Goal: Task Accomplishment & Management: Manage account settings

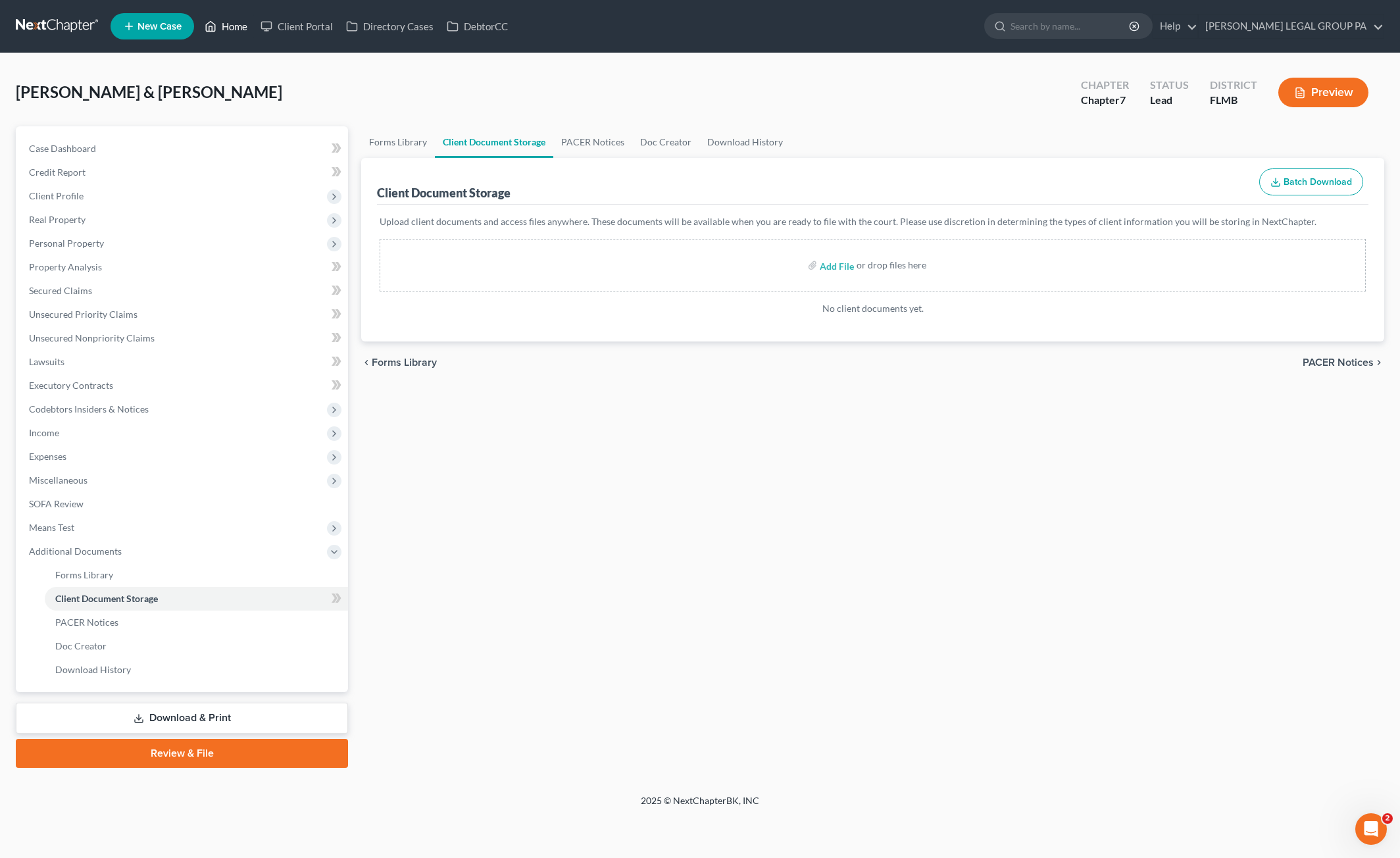
click at [224, 29] on link "Home" at bounding box center [226, 26] width 56 height 24
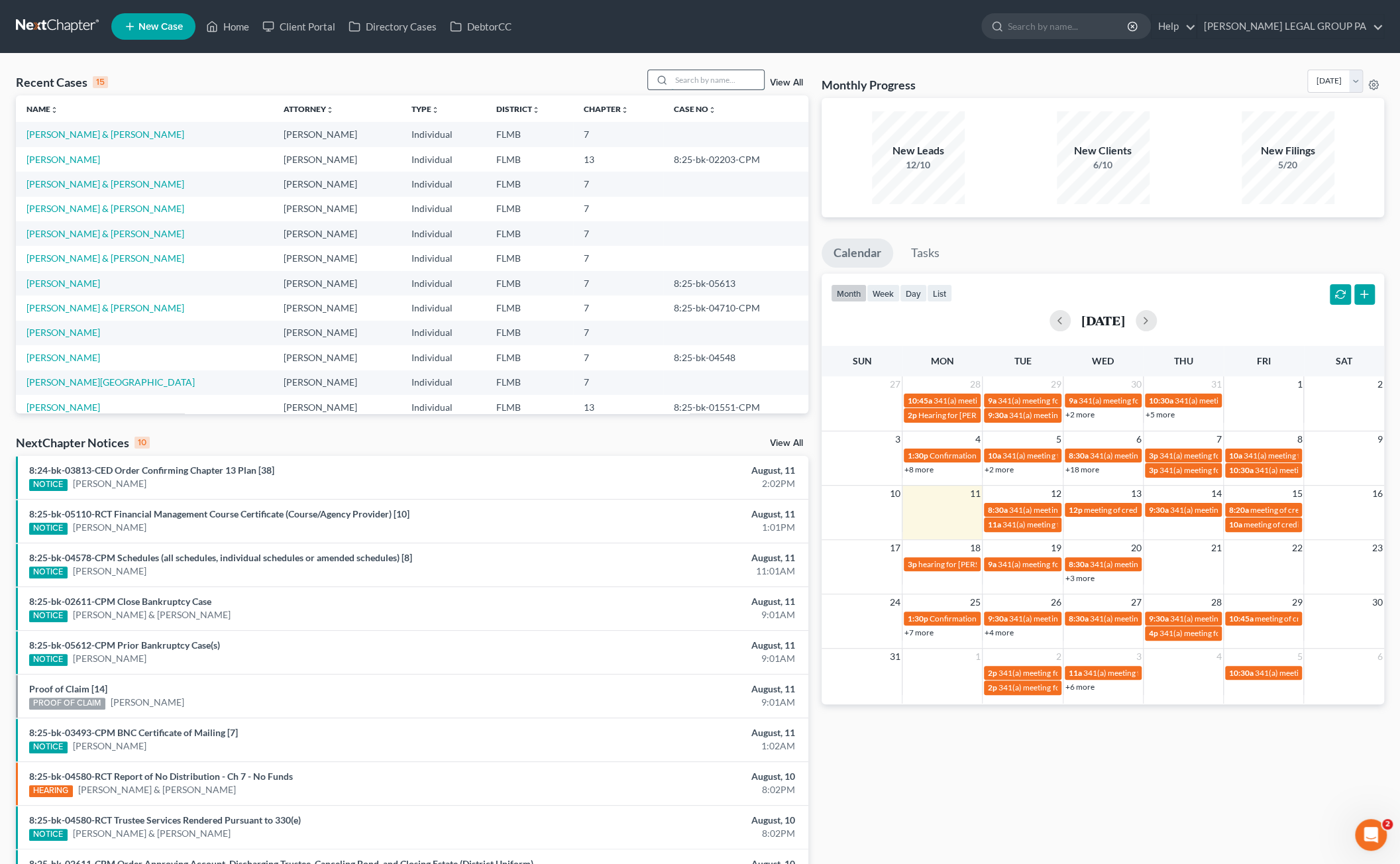
click at [688, 78] on input "search" at bounding box center [717, 80] width 92 height 19
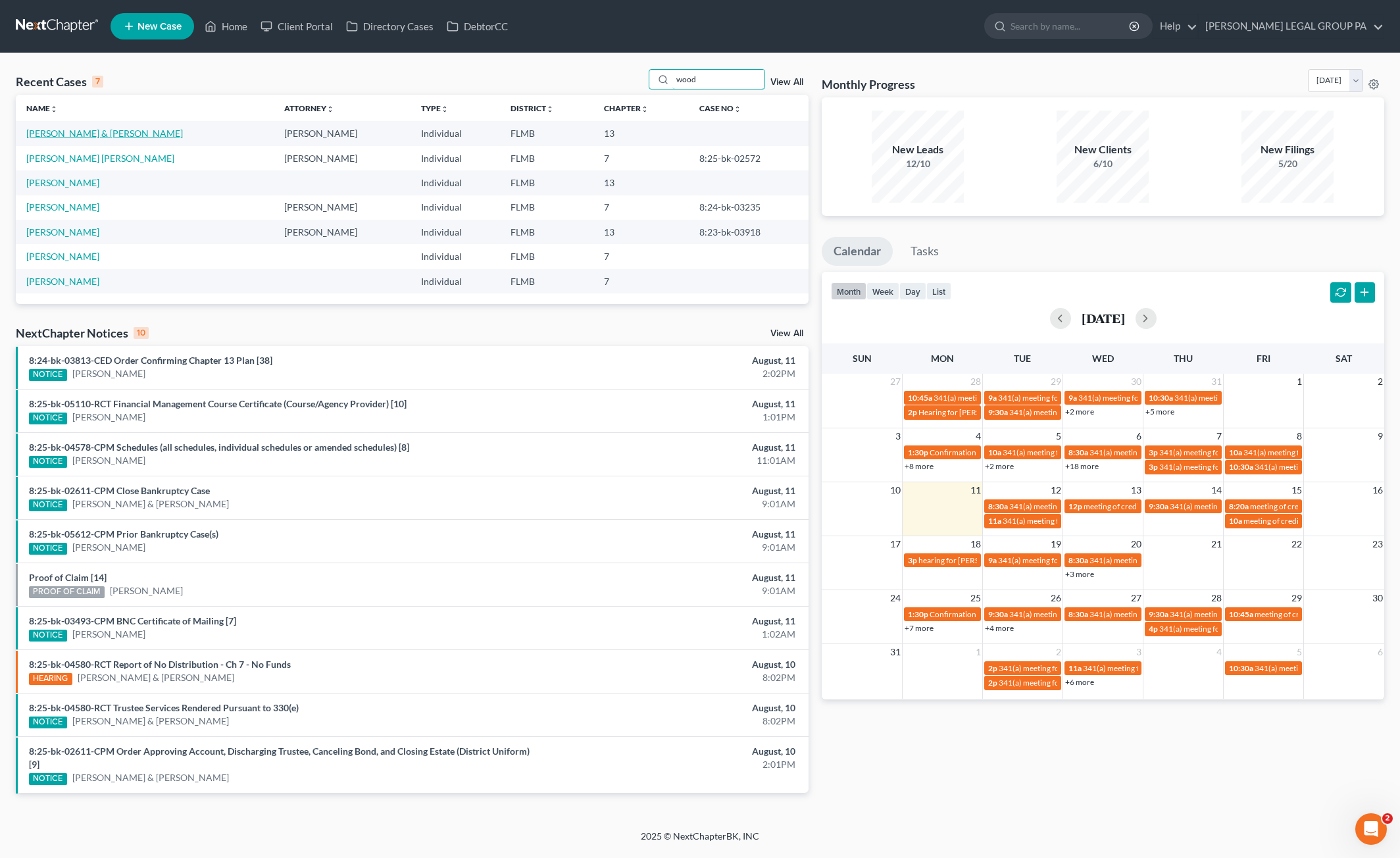
type input "wood"
click at [71, 136] on link "[PERSON_NAME] & [PERSON_NAME]" at bounding box center [105, 133] width 157 height 11
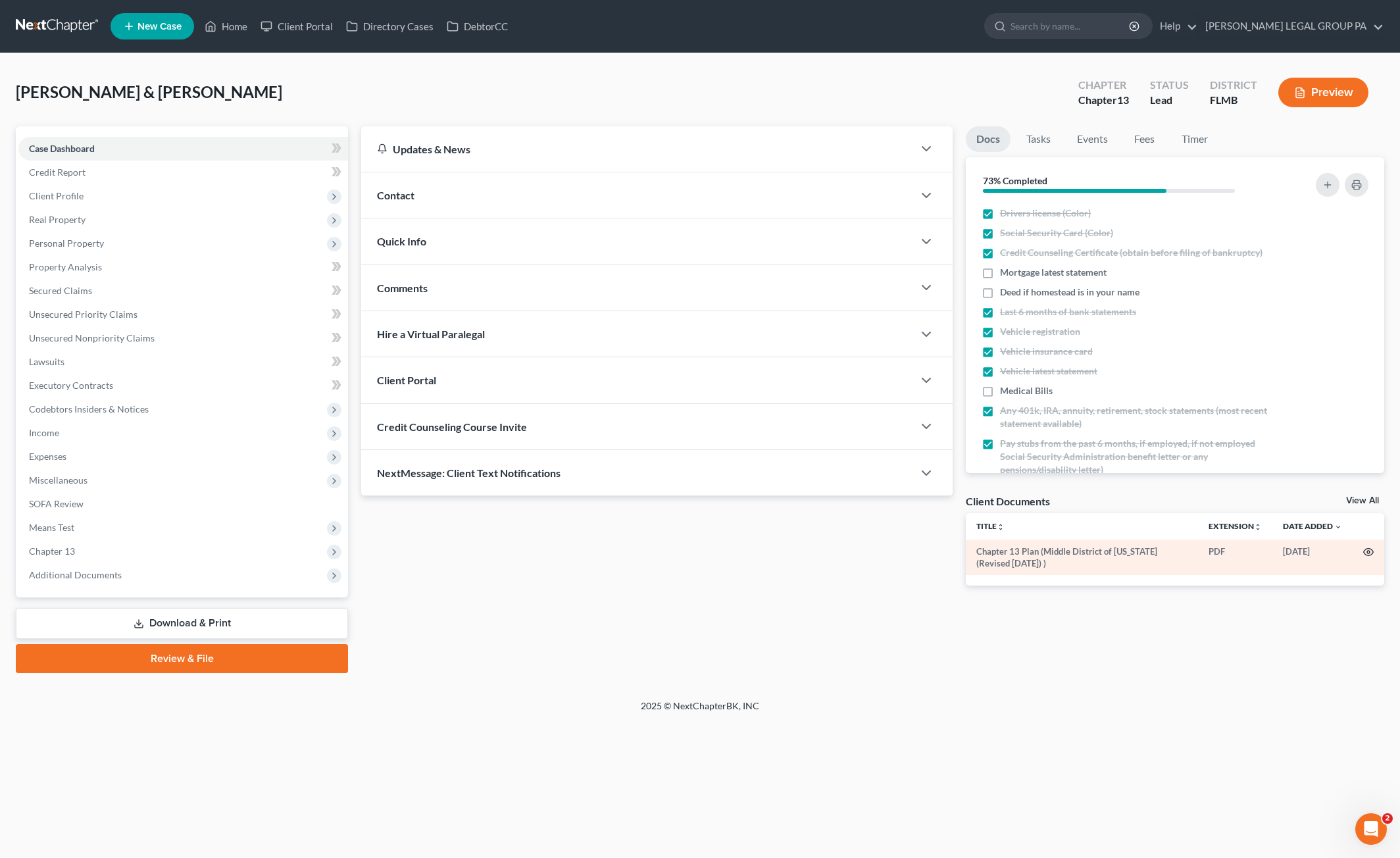
click at [1367, 551] on circle "button" at bounding box center [1368, 551] width 2 height 2
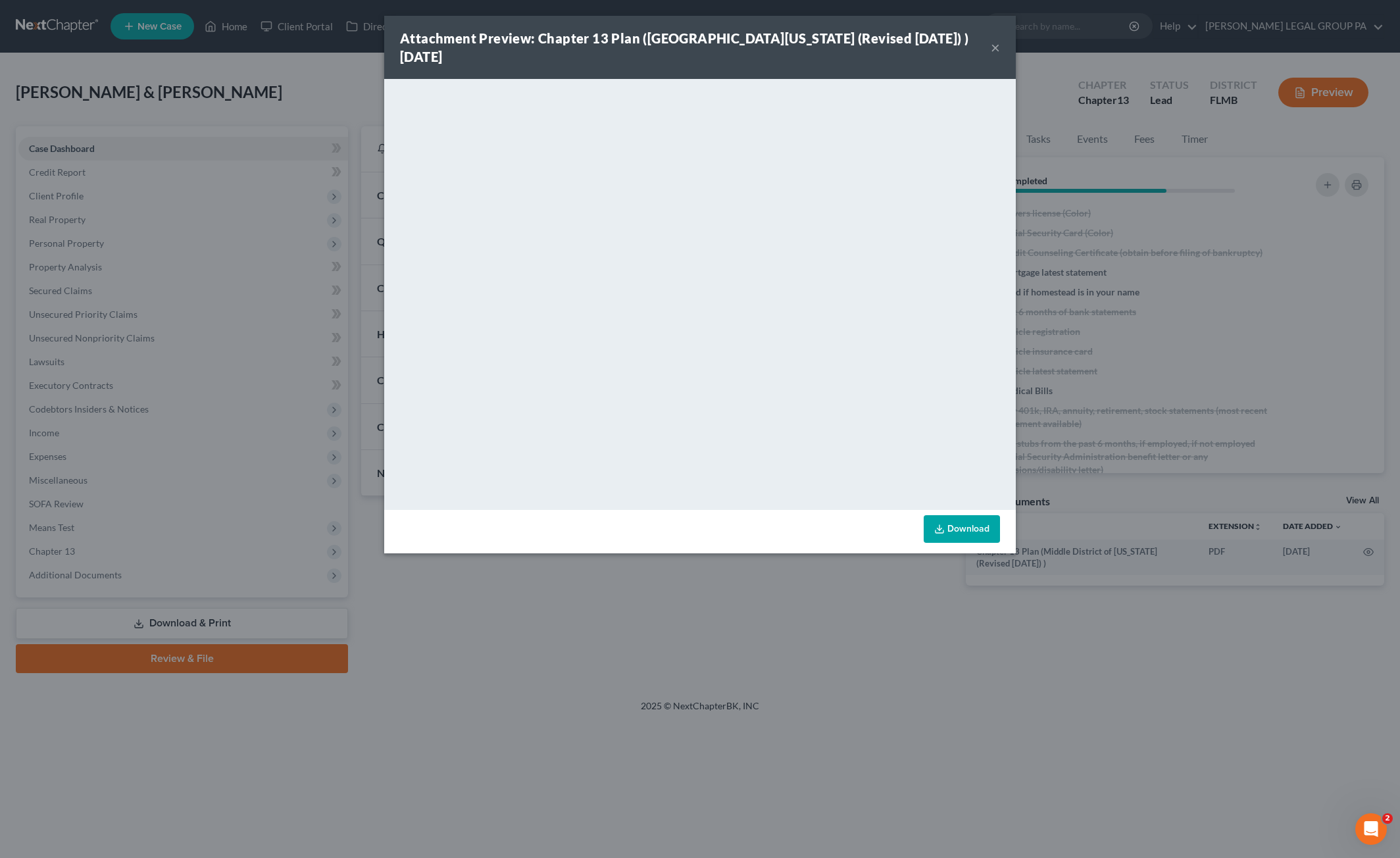
click at [992, 39] on button "×" at bounding box center [996, 47] width 9 height 16
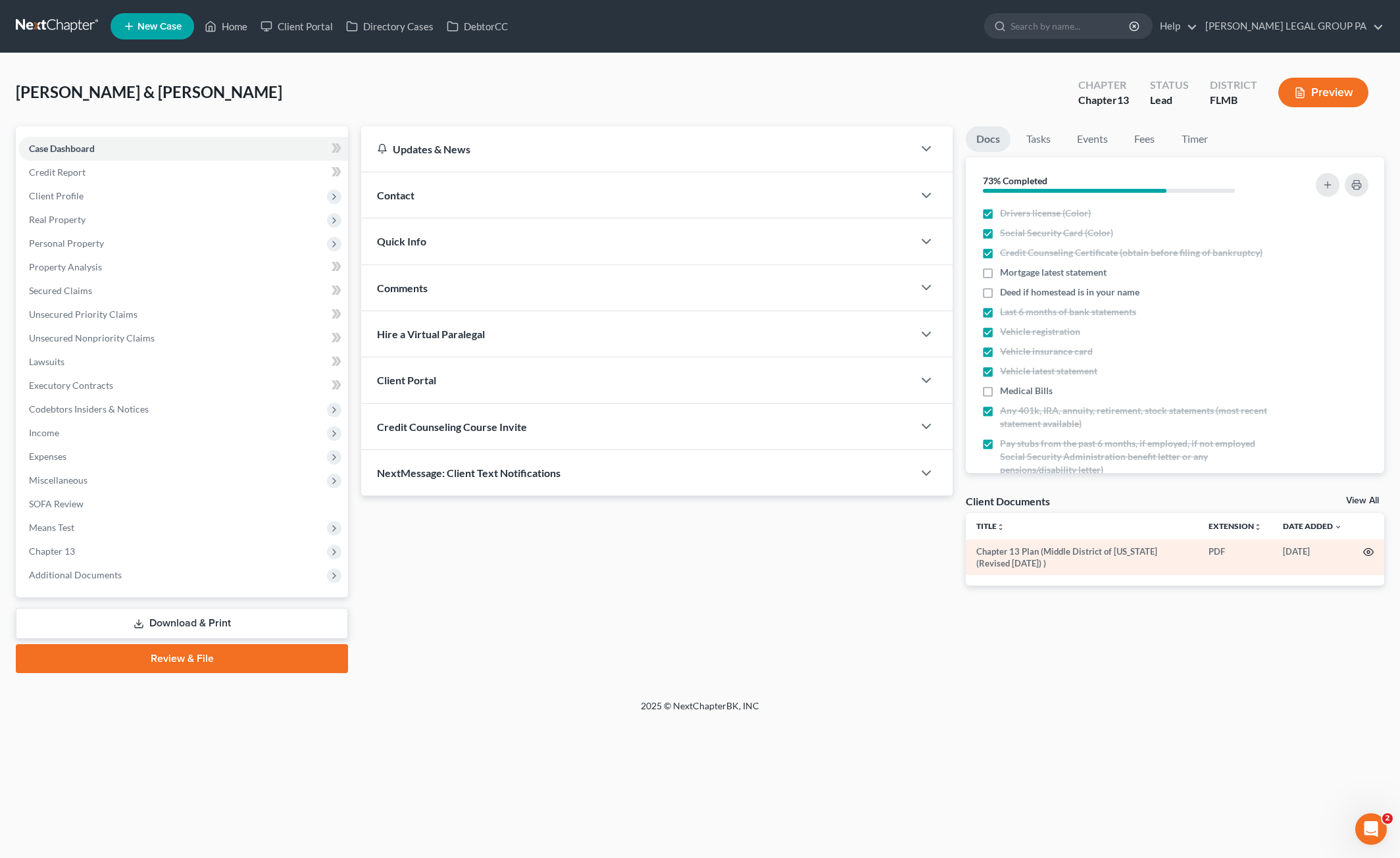
click at [1367, 552] on circle "button" at bounding box center [1368, 551] width 2 height 2
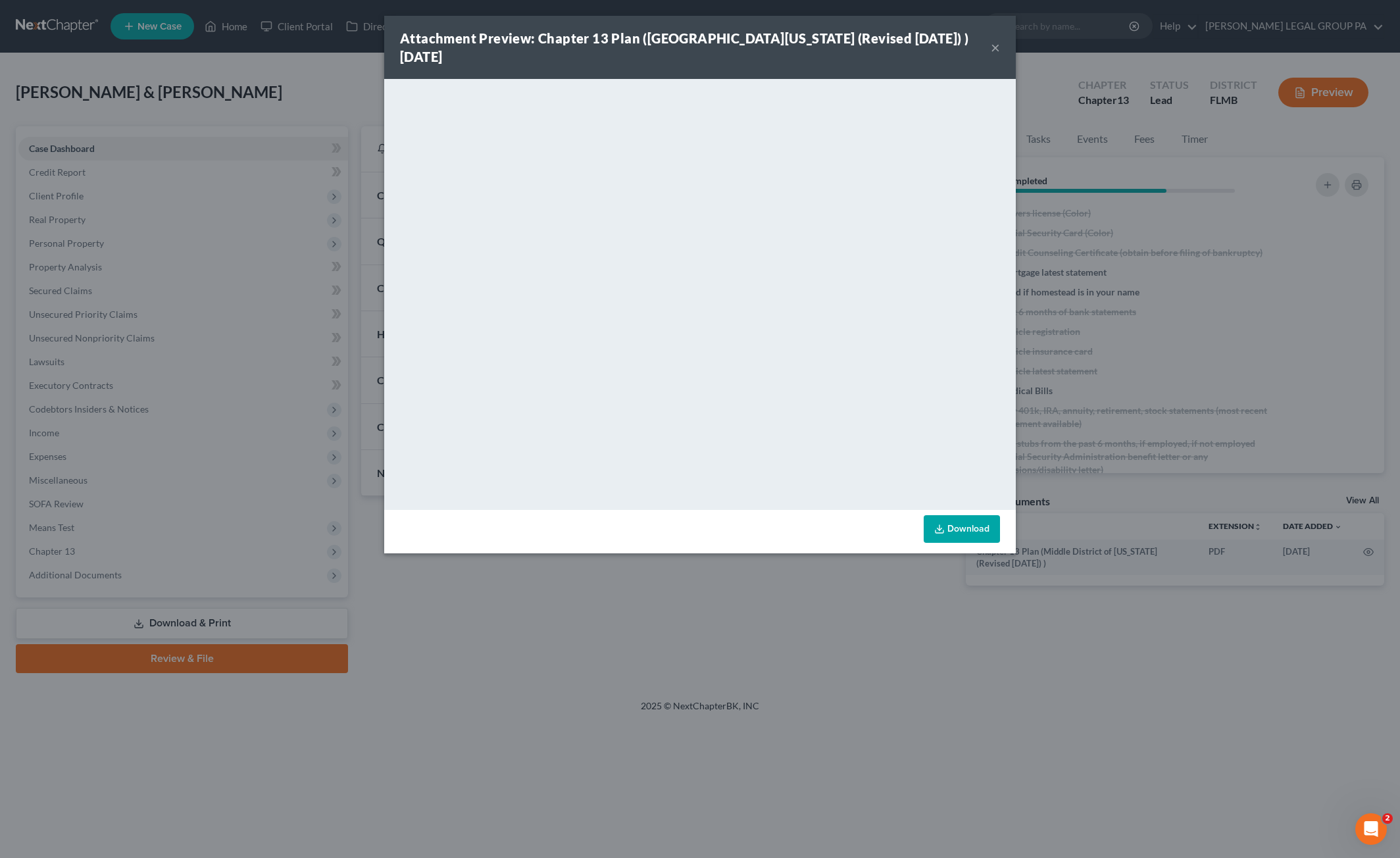
click at [992, 43] on button "×" at bounding box center [996, 47] width 9 height 16
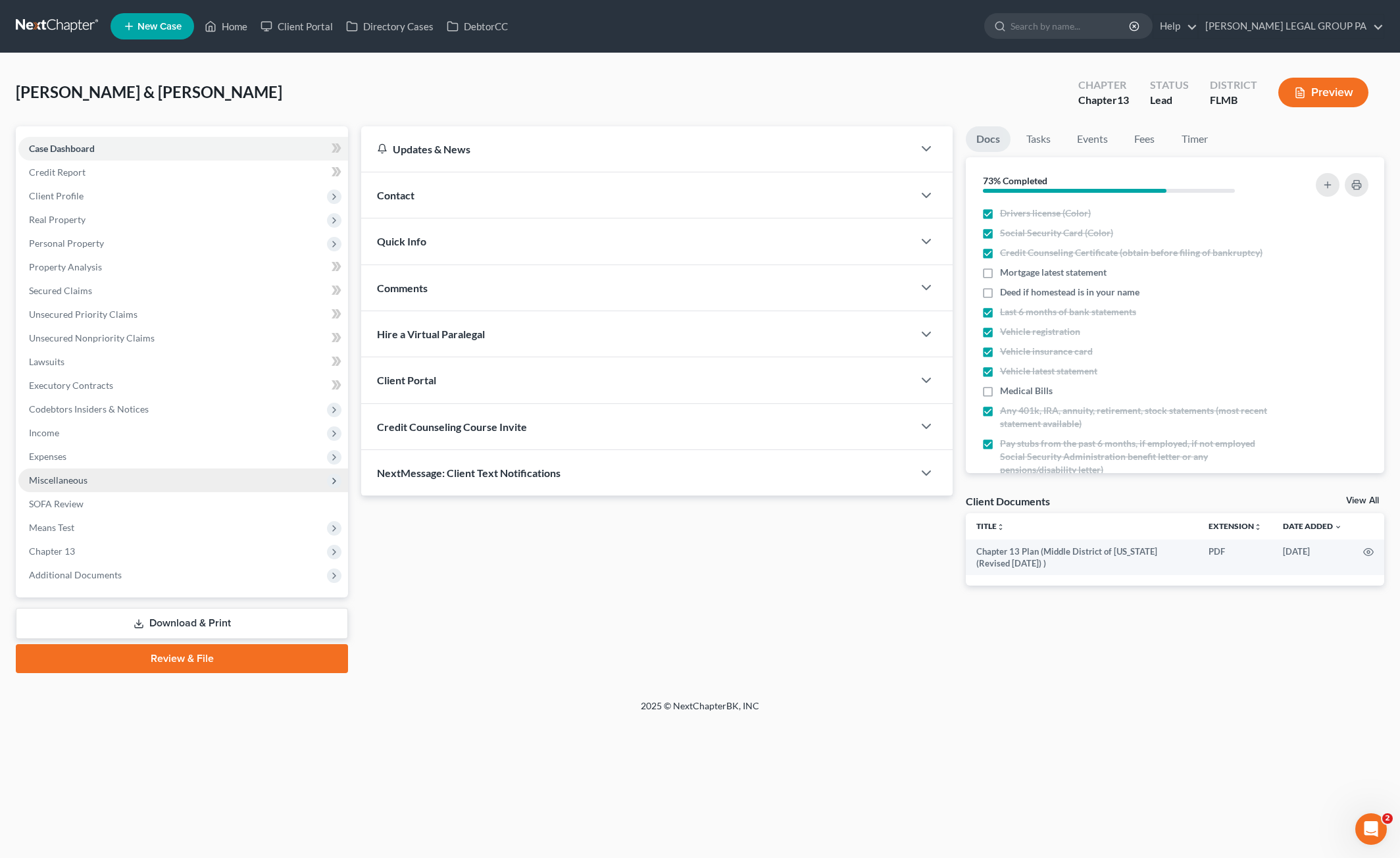
drag, startPoint x: 64, startPoint y: 476, endPoint x: 68, endPoint y: 487, distance: 11.7
click at [65, 476] on span "Miscellaneous" at bounding box center [58, 480] width 59 height 11
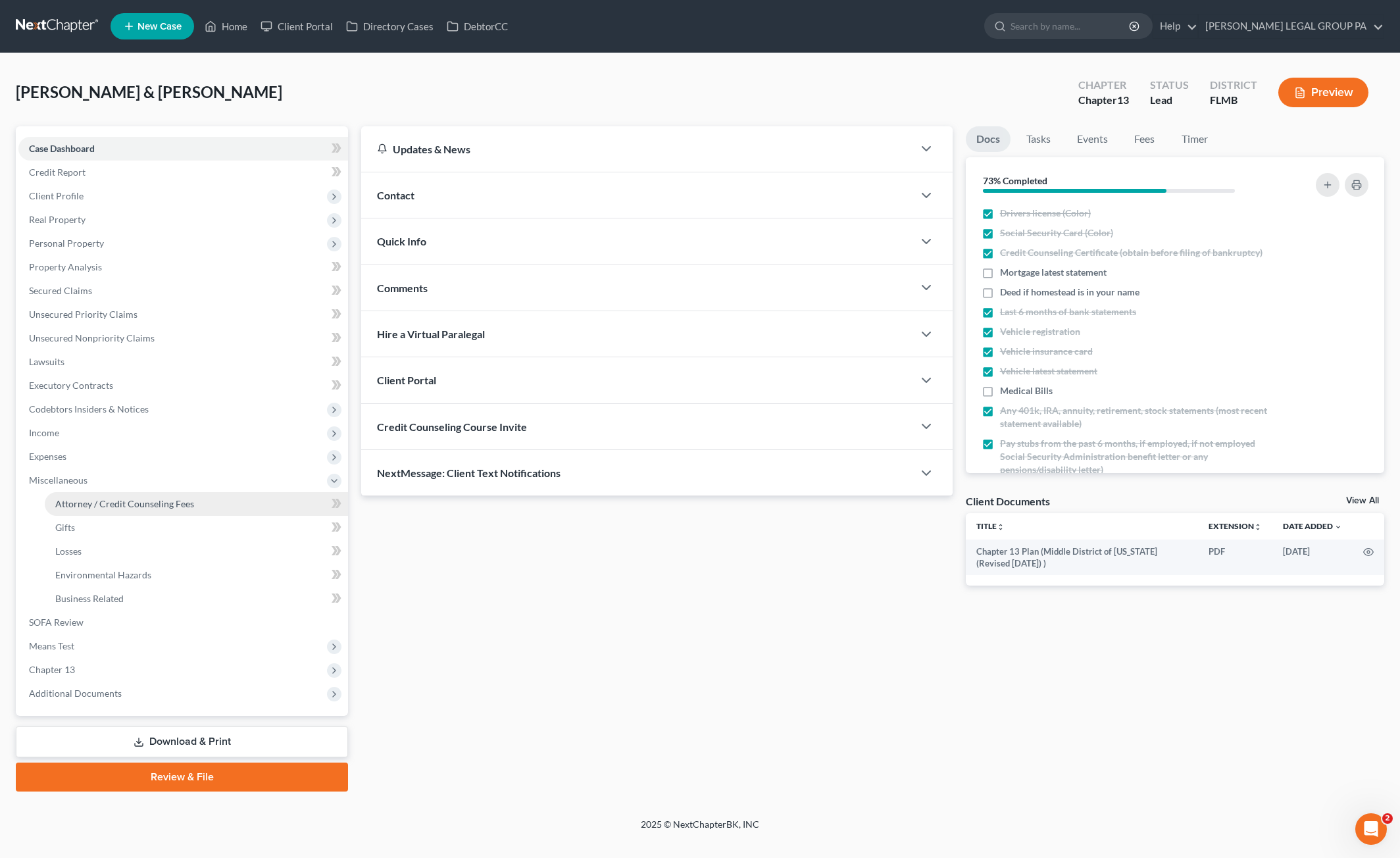
drag, startPoint x: 73, startPoint y: 511, endPoint x: 106, endPoint y: 507, distance: 33.2
click at [74, 511] on link "Attorney / Credit Counseling Fees" at bounding box center [196, 504] width 304 height 24
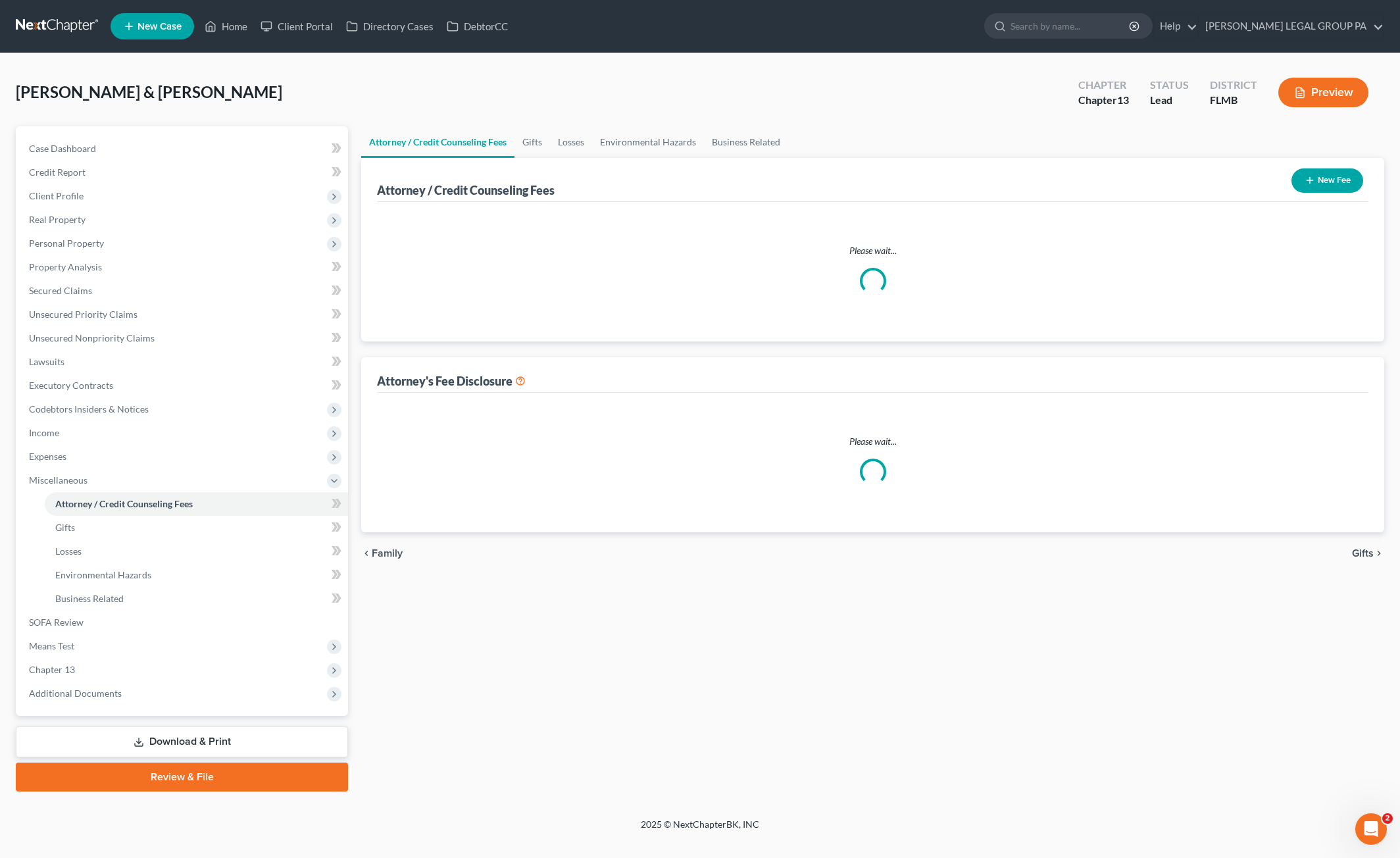
select select "0"
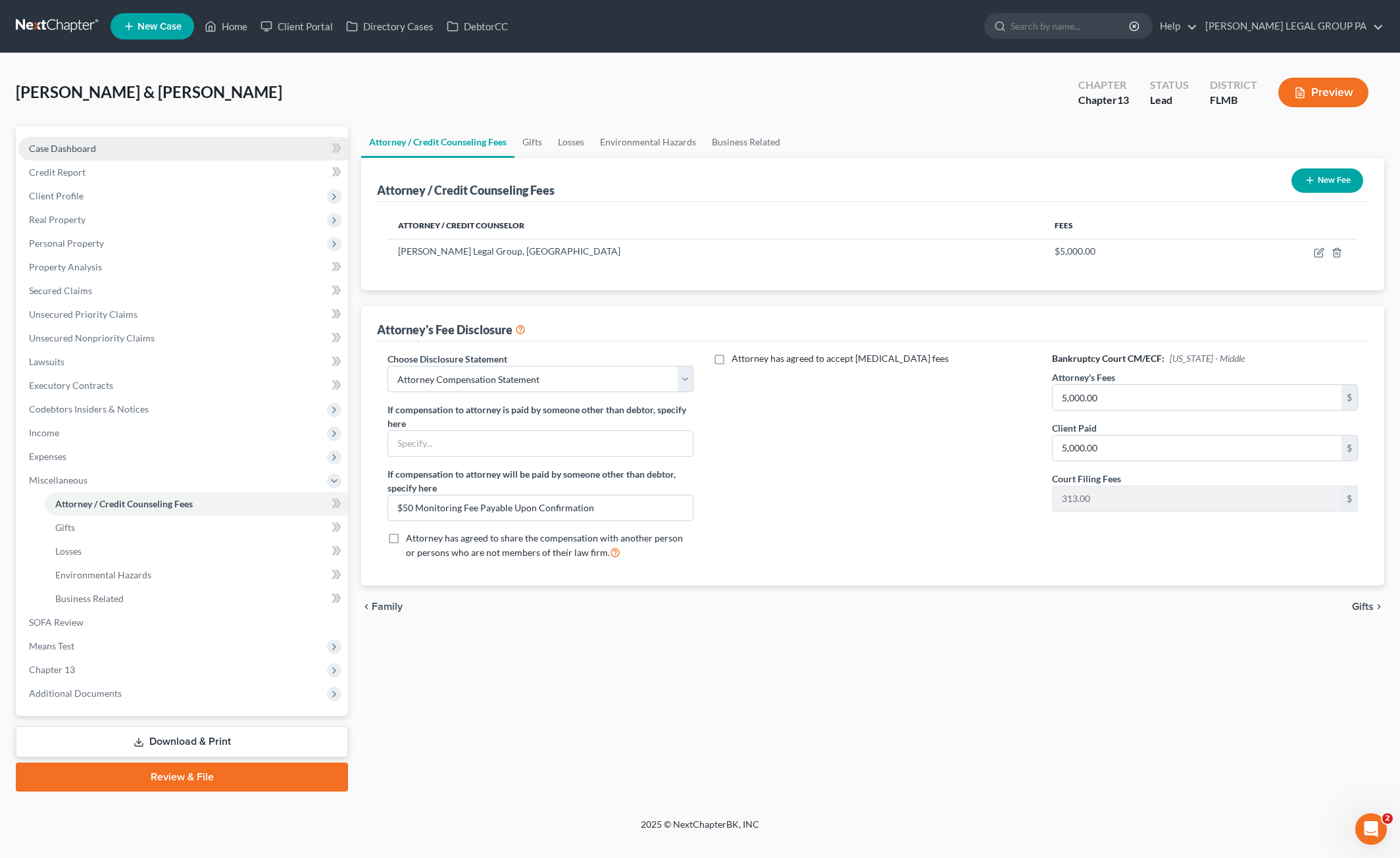
click at [70, 153] on span "Case Dashboard" at bounding box center [63, 148] width 67 height 11
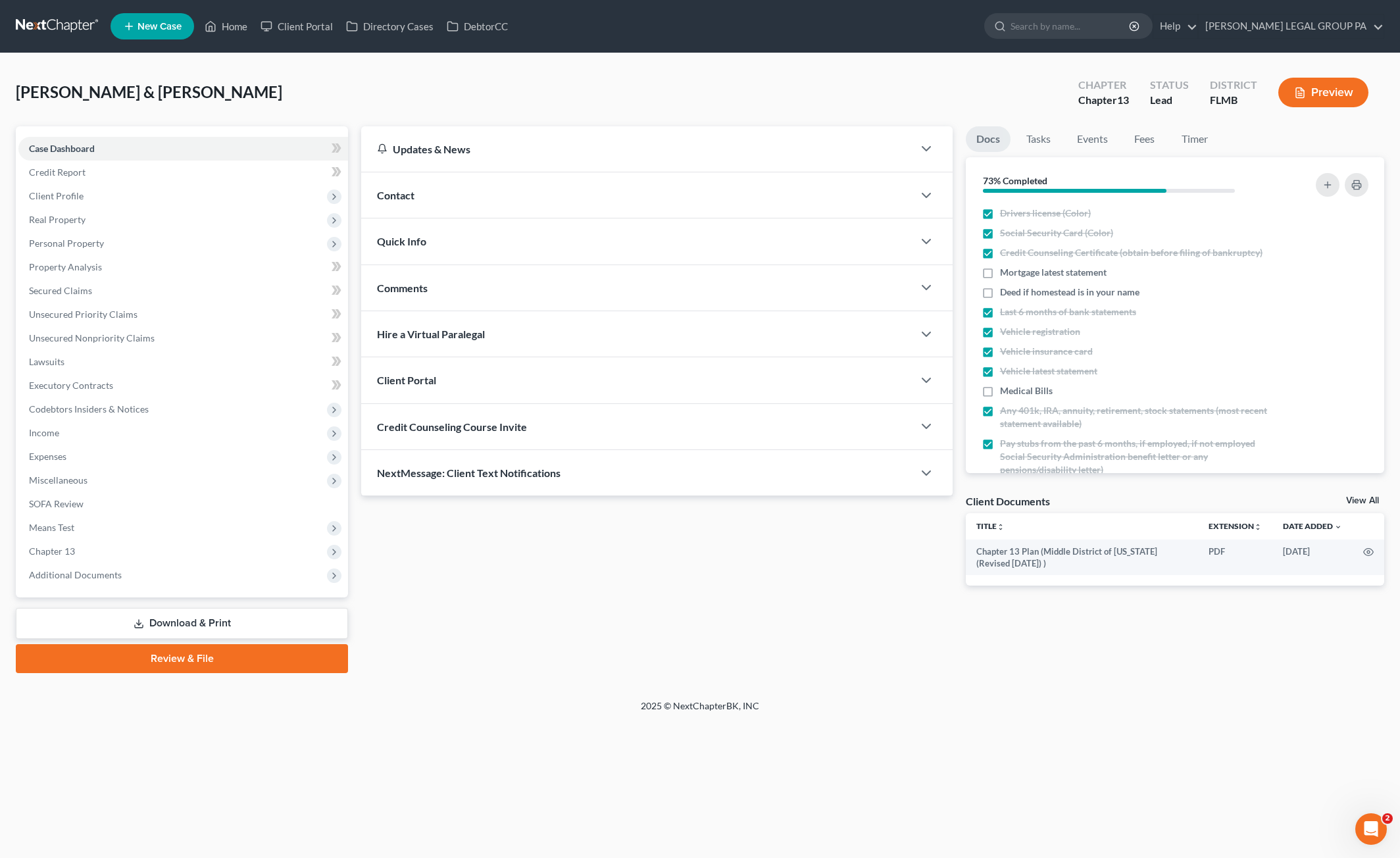
click at [130, 624] on link "Download & Print" at bounding box center [182, 623] width 333 height 31
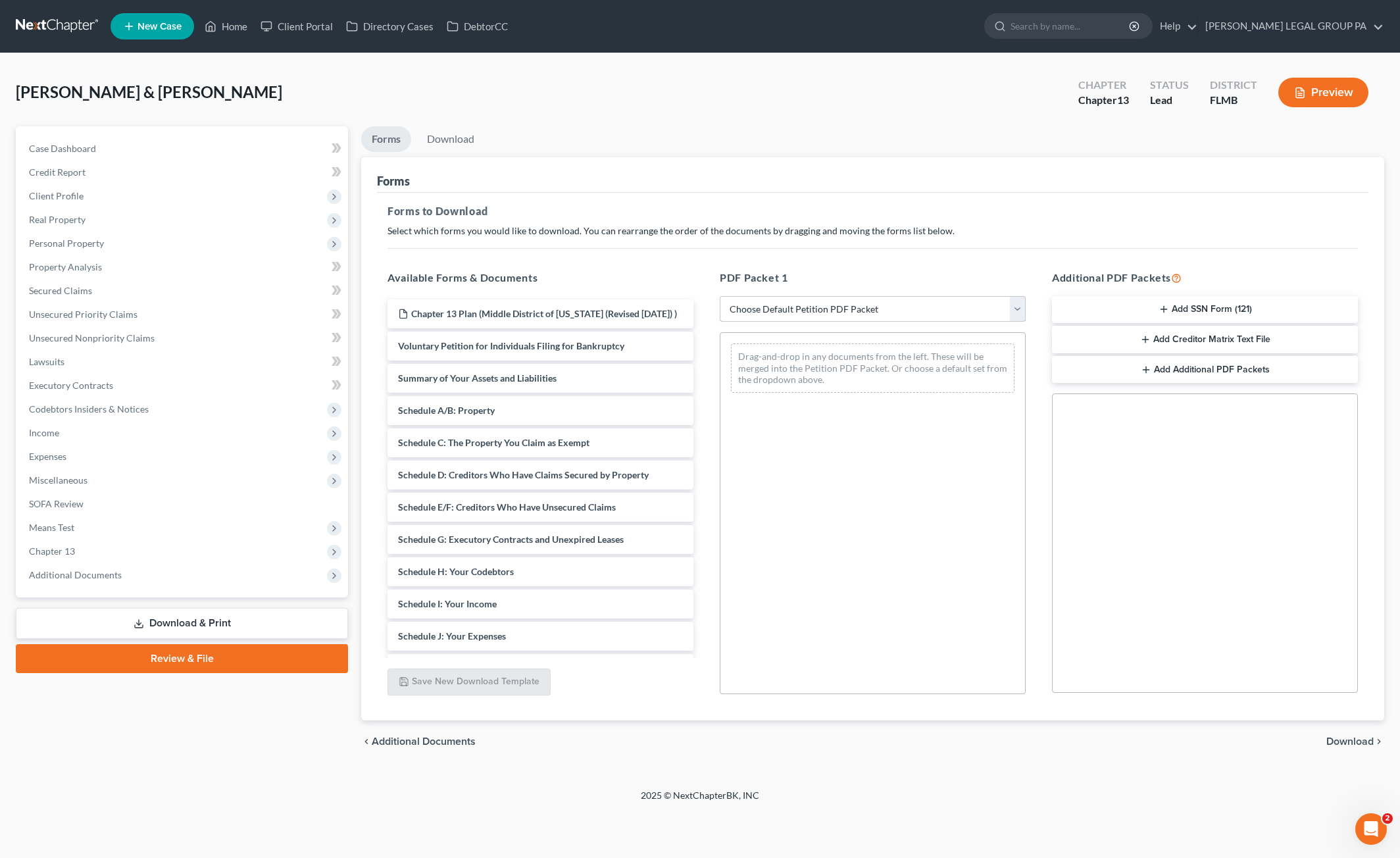
click at [866, 308] on select "Choose Default Petition PDF Packet Complete Bankruptcy Petition (all forms and …" at bounding box center [873, 310] width 306 height 27
select select "0"
click at [720, 296] on select "Choose Default Petition PDF Packet Complete Bankruptcy Petition (all forms and …" at bounding box center [873, 310] width 306 height 27
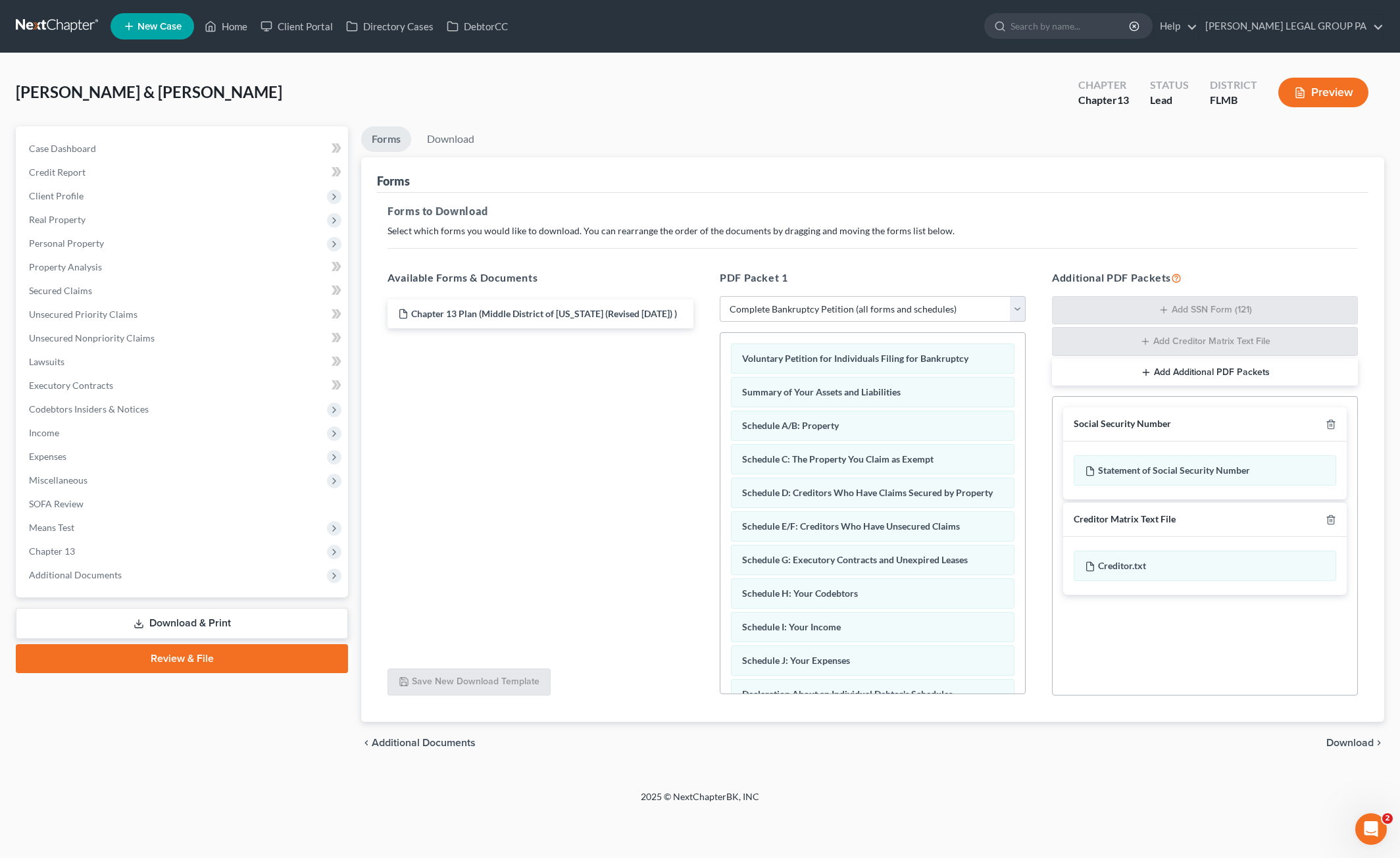
click at [1187, 369] on button "Add Additional PDF Packets" at bounding box center [1205, 372] width 306 height 27
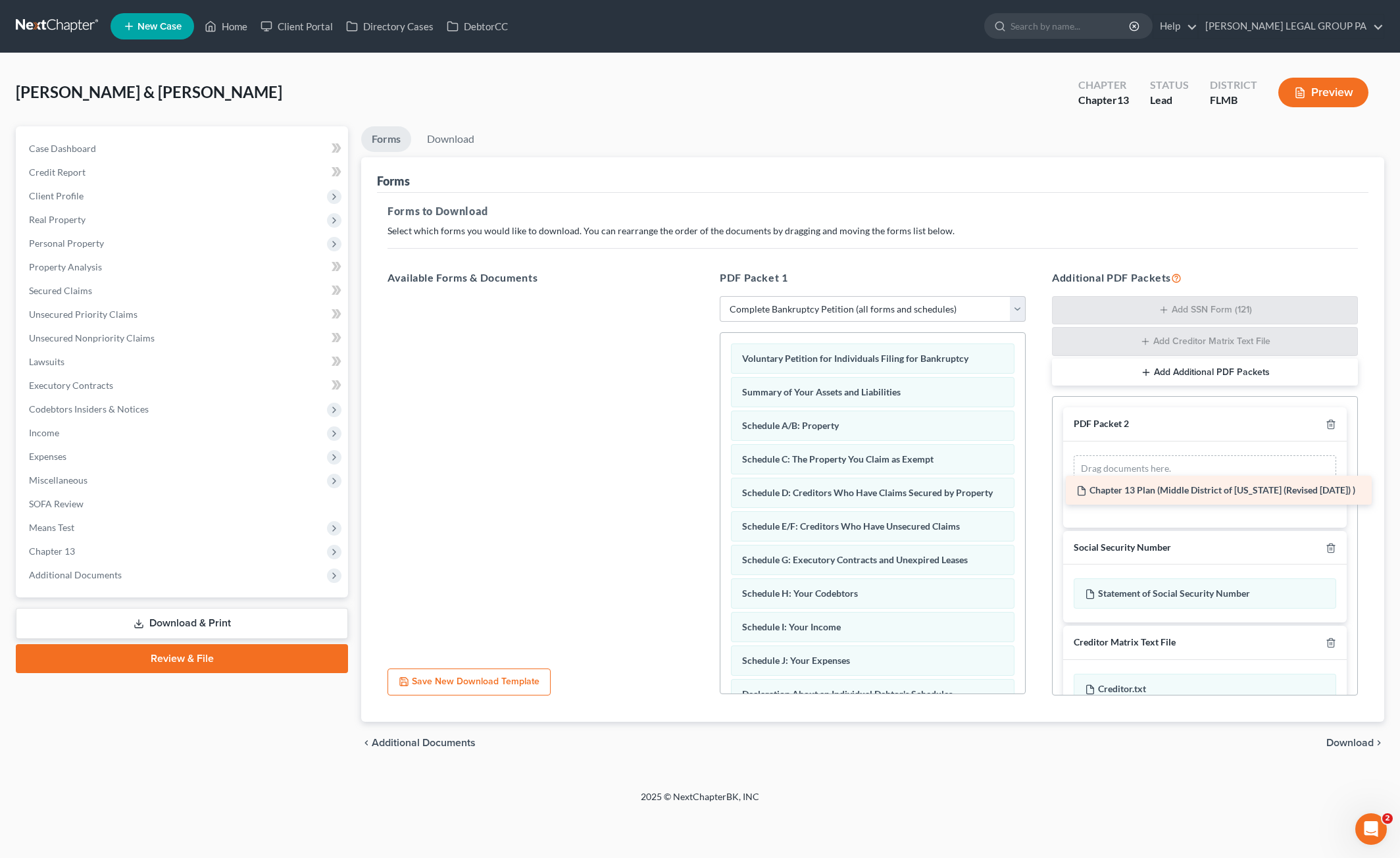
drag, startPoint x: 511, startPoint y: 316, endPoint x: 1191, endPoint y: 491, distance: 702.2
click at [704, 296] on div "Chapter 13 Plan (Middle District of Florida (Revised 12/4/23) ) Chapter 13 Plan…" at bounding box center [540, 296] width 327 height 0
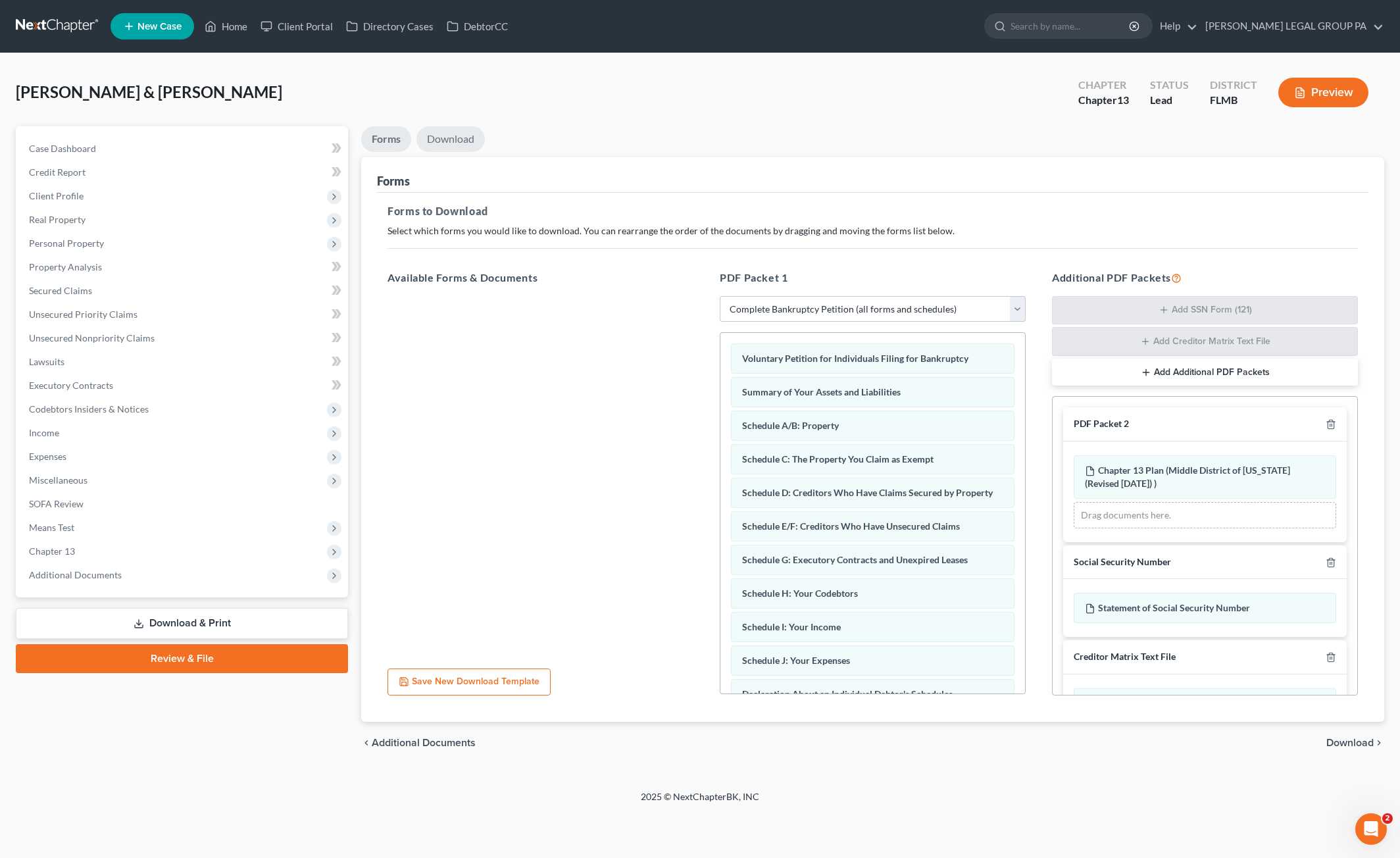
click at [446, 140] on link "Download" at bounding box center [450, 139] width 68 height 26
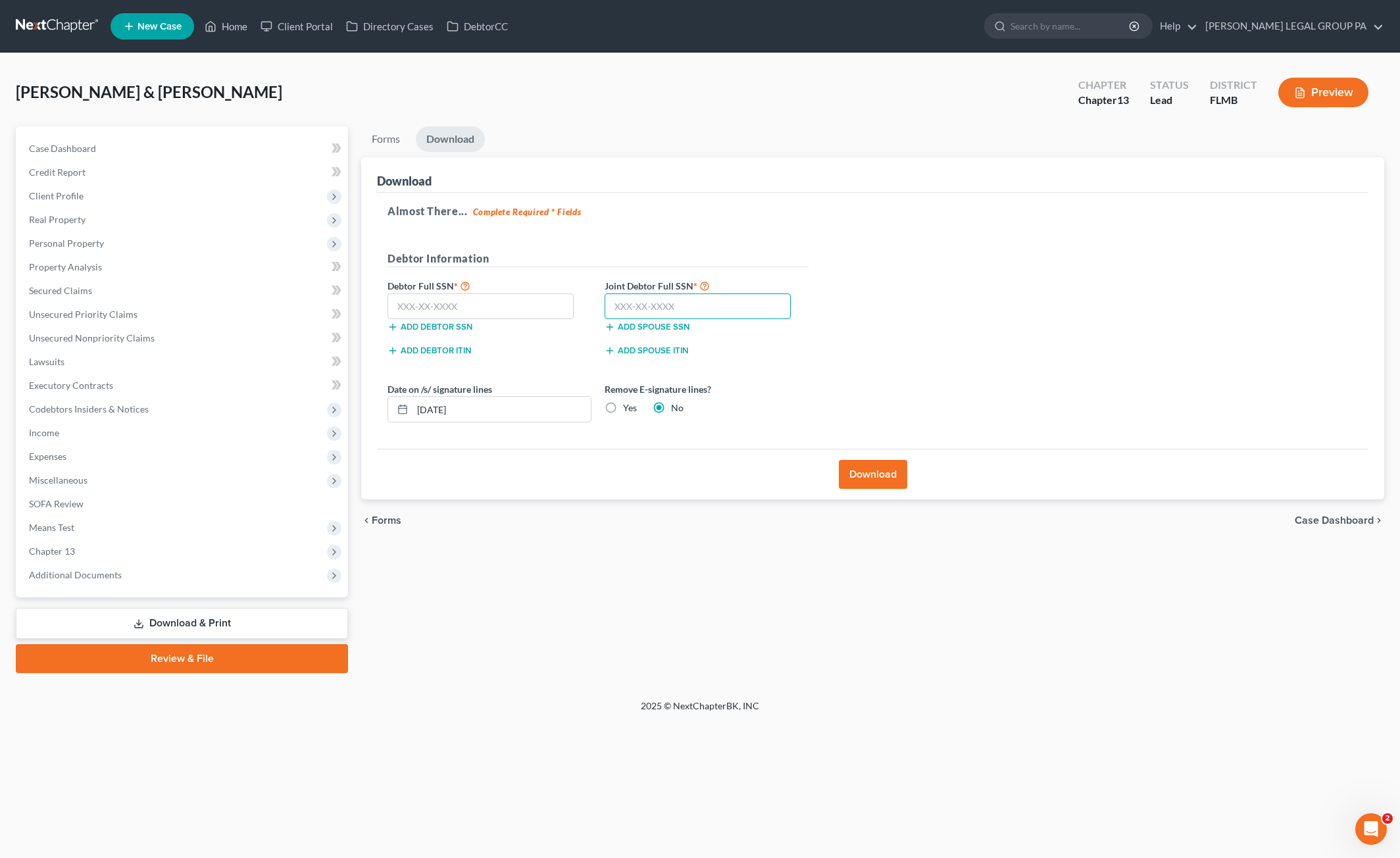
click at [645, 298] on input "text" at bounding box center [697, 307] width 186 height 27
type input "262-33-2556"
click at [417, 310] on input "text" at bounding box center [480, 307] width 186 height 27
type input "145-62-9884"
click at [875, 467] on button "Download" at bounding box center [873, 474] width 68 height 29
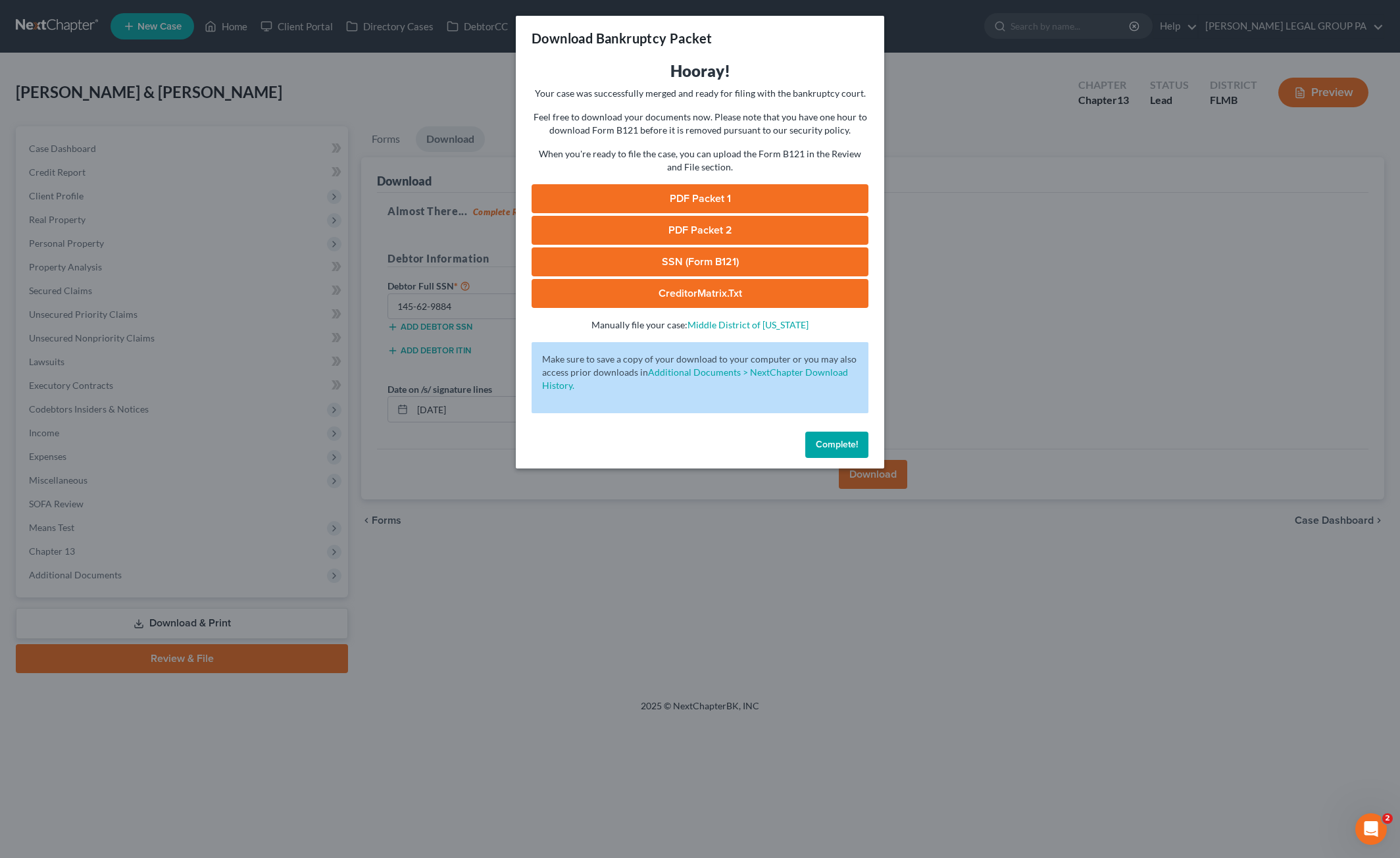
click at [715, 269] on link "SSN (Form B121)" at bounding box center [700, 261] width 337 height 29
click at [704, 199] on link "PDF Packet 1" at bounding box center [700, 198] width 337 height 29
click at [667, 227] on link "PDF Packet 2" at bounding box center [700, 230] width 337 height 29
click at [852, 442] on span "Complete!" at bounding box center [837, 445] width 42 height 11
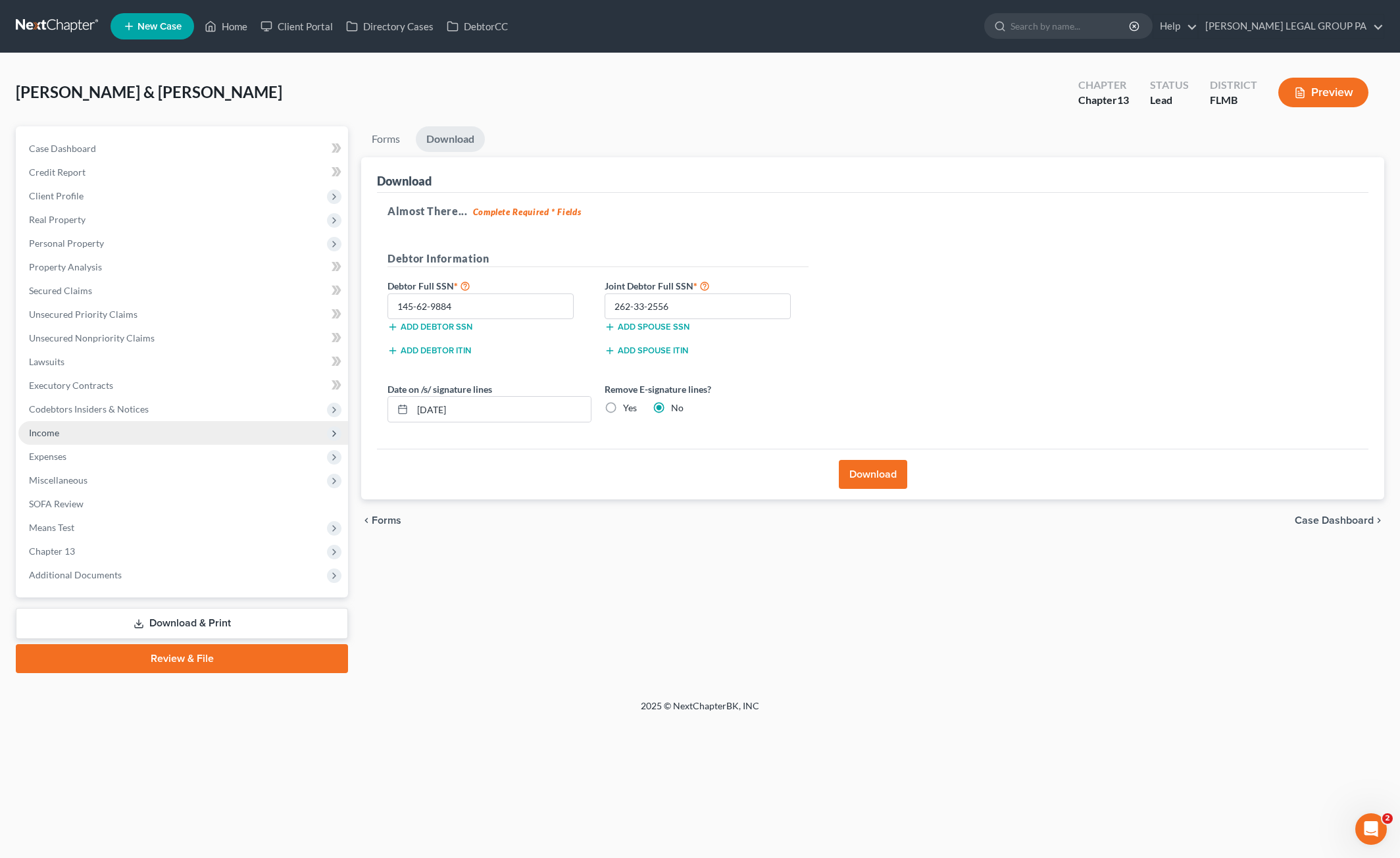
click at [54, 426] on span "Income" at bounding box center [183, 433] width 329 height 24
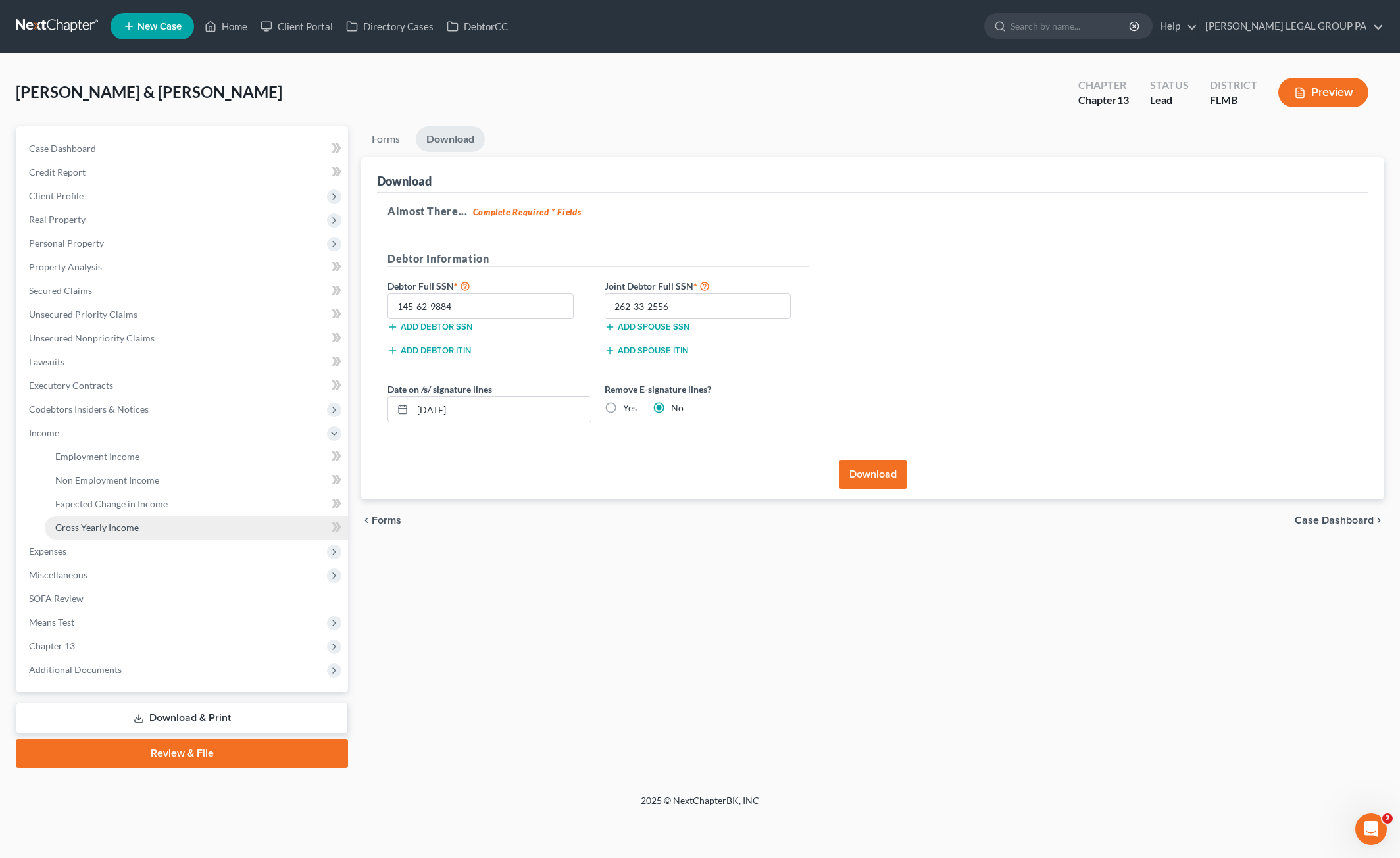
click at [104, 529] on span "Gross Yearly Income" at bounding box center [96, 527] width 84 height 11
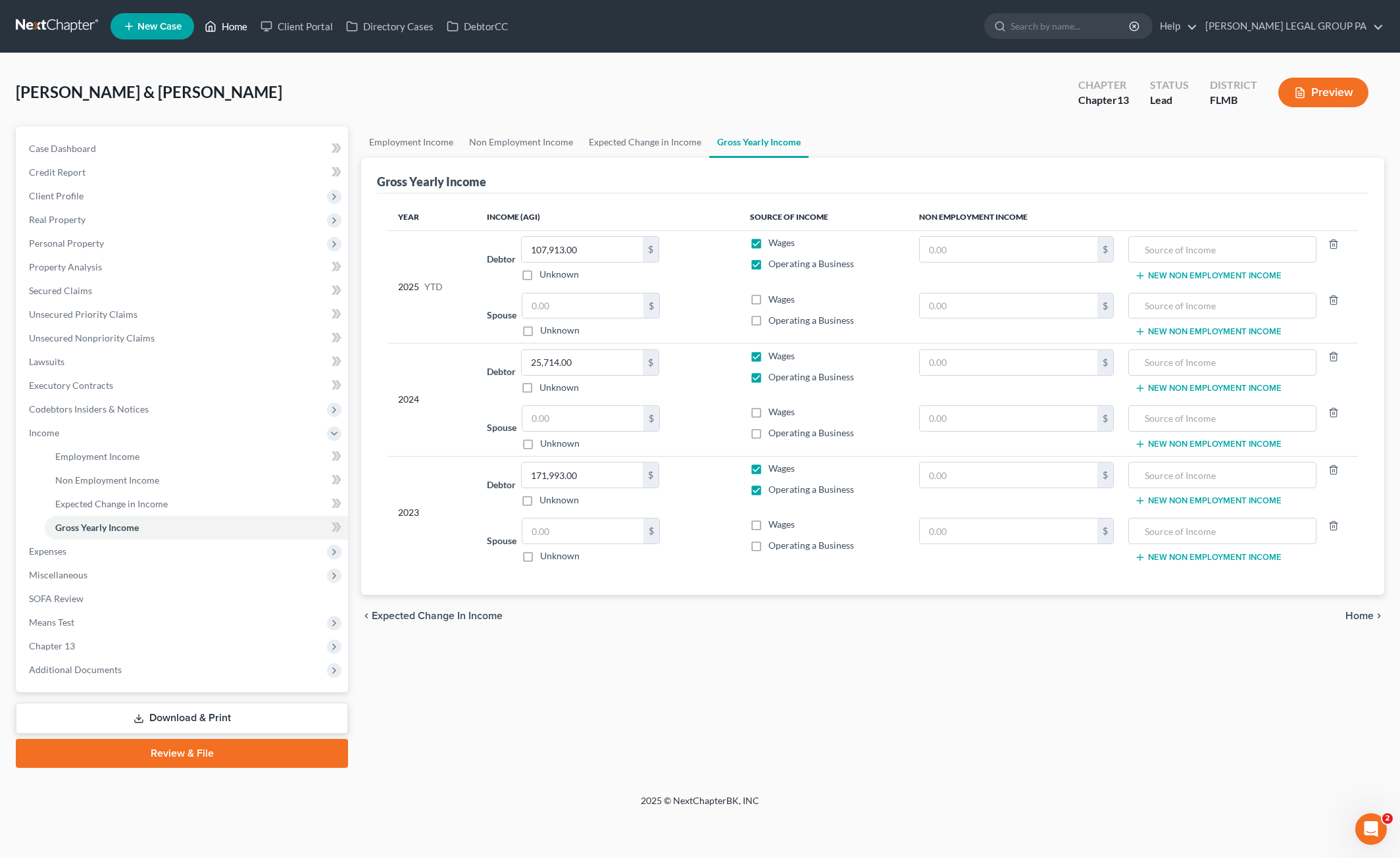
click at [235, 23] on link "Home" at bounding box center [226, 26] width 56 height 24
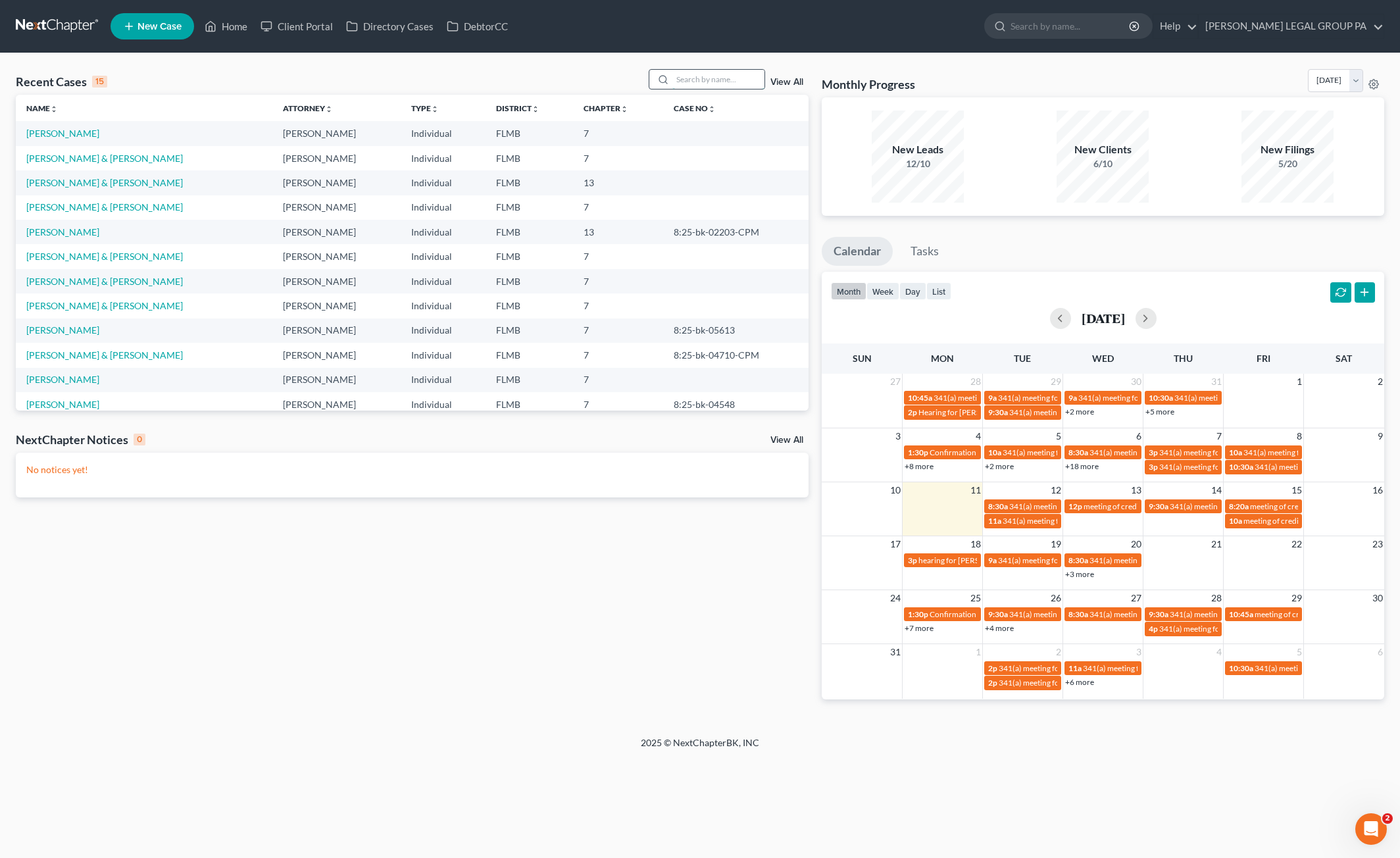
click at [722, 75] on input "search" at bounding box center [718, 79] width 92 height 19
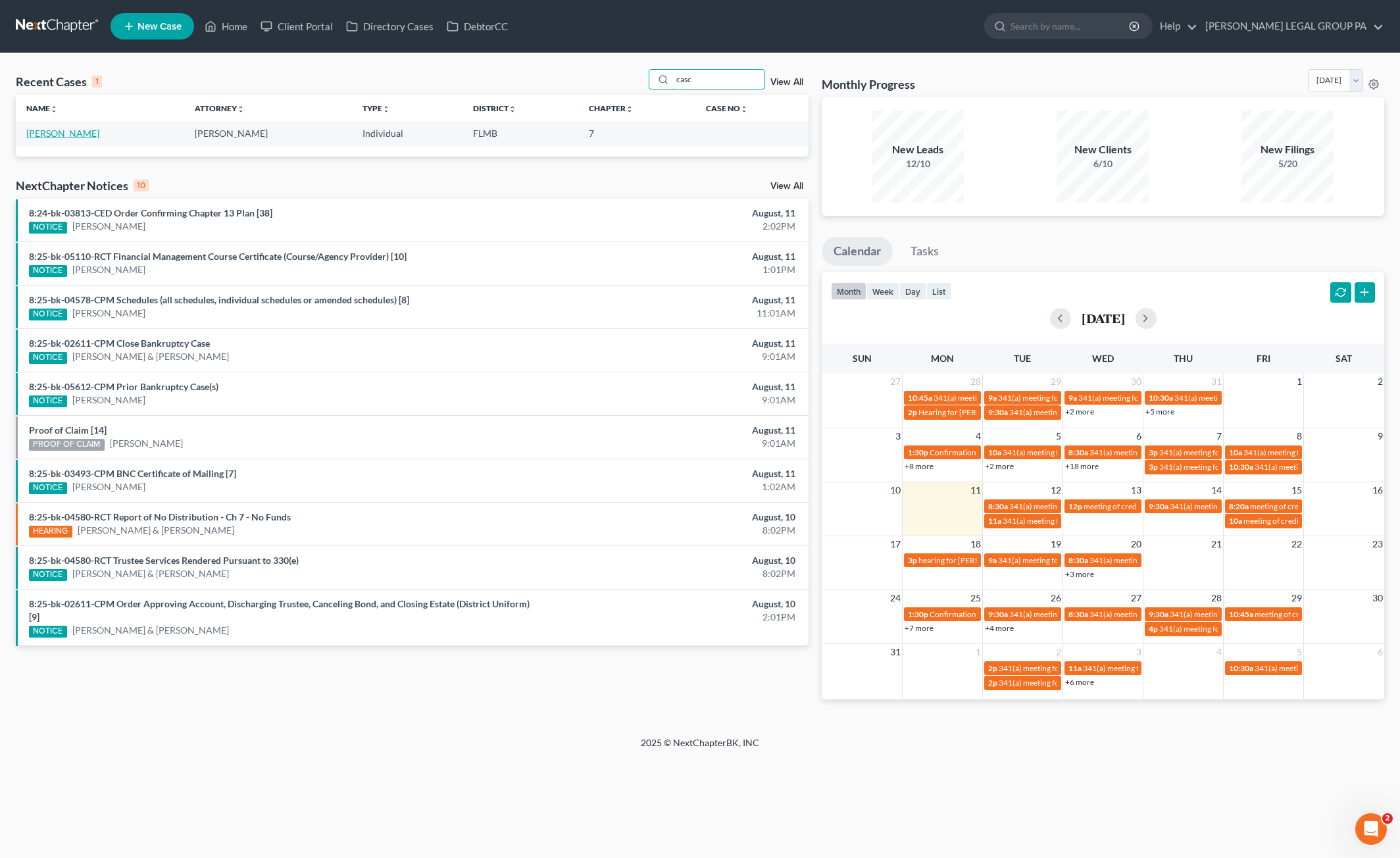
type input "casc"
click at [53, 133] on link "[PERSON_NAME]" at bounding box center [63, 133] width 73 height 11
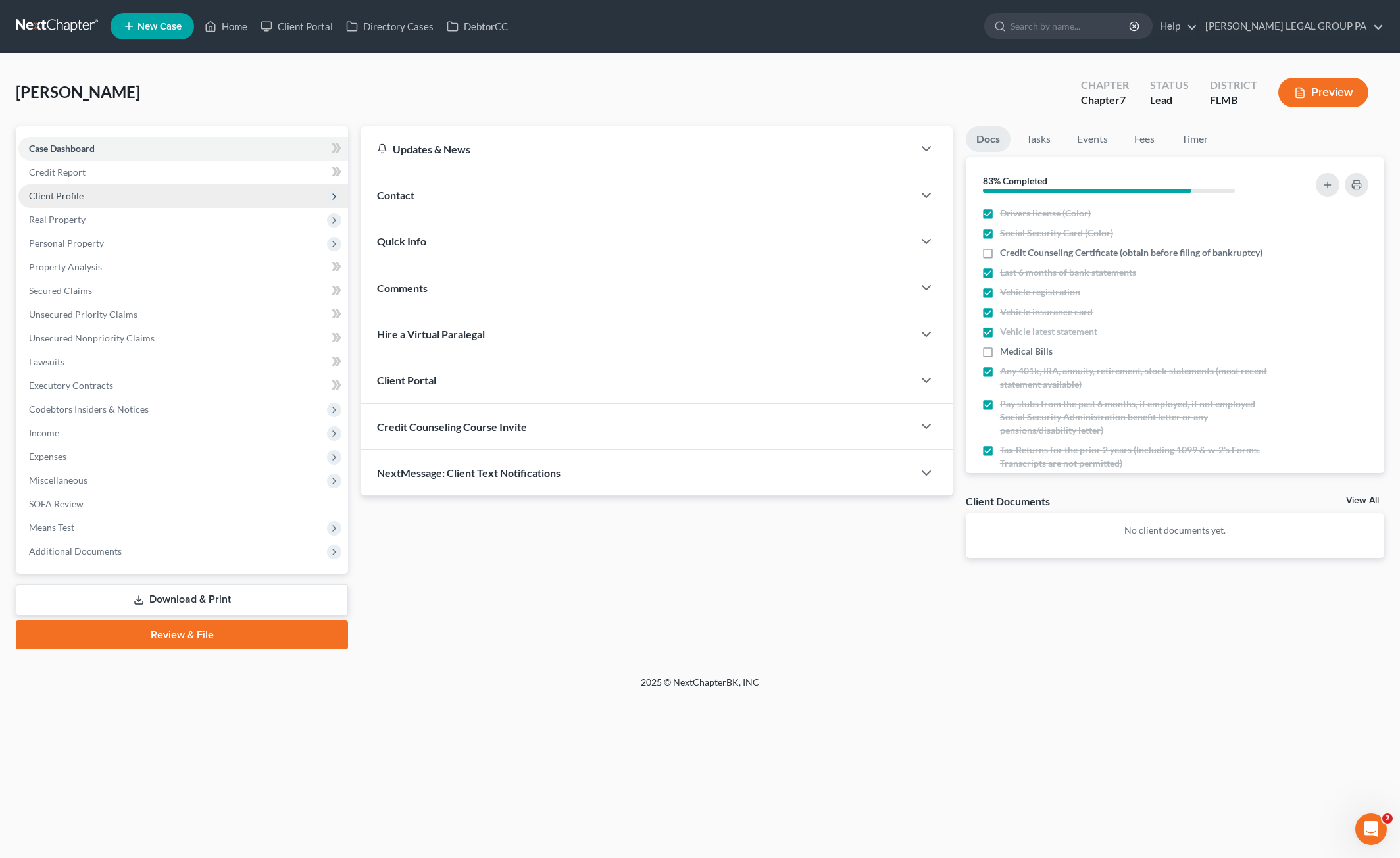
click at [78, 195] on span "Client Profile" at bounding box center [56, 195] width 55 height 11
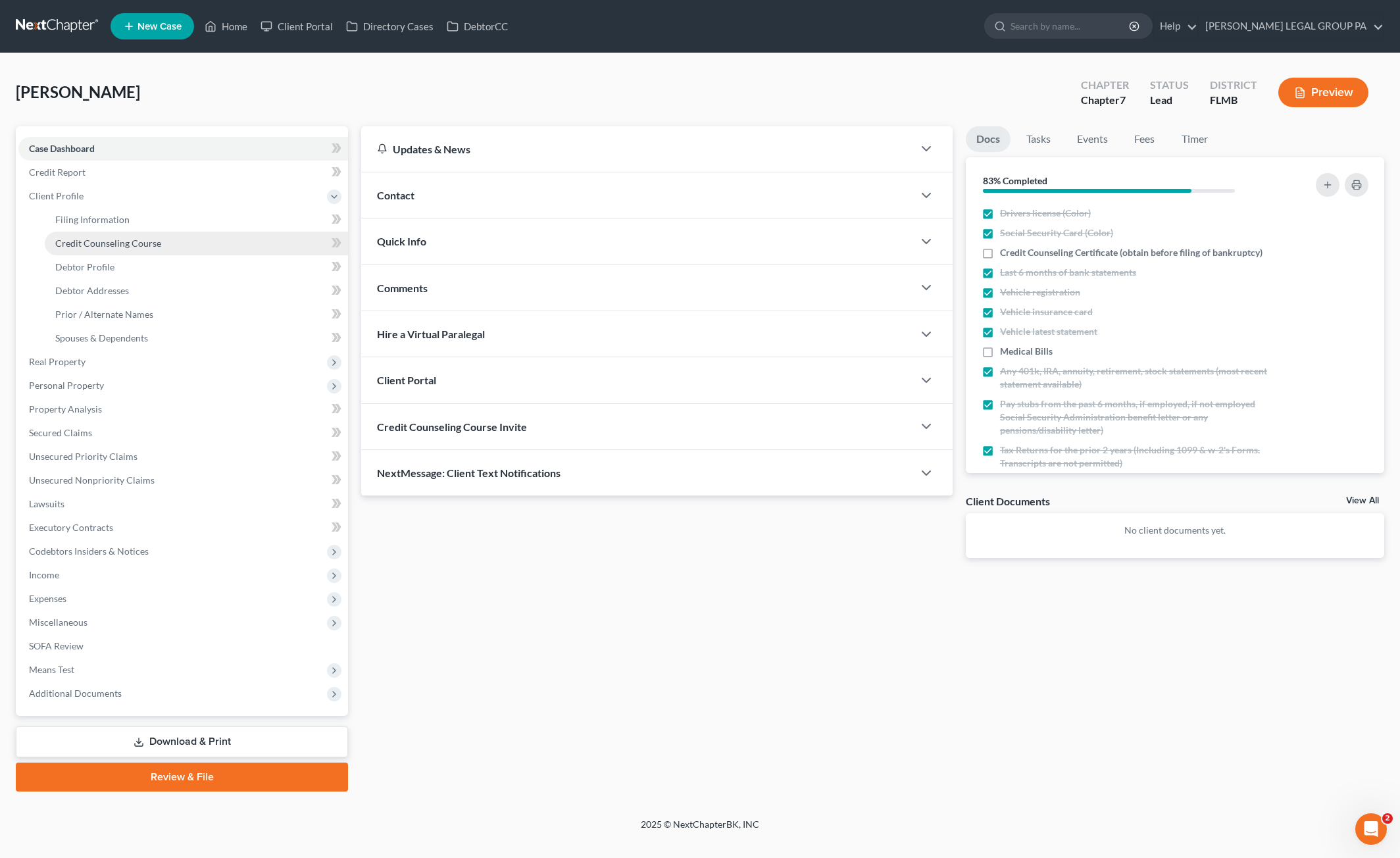
click at [85, 244] on span "Credit Counseling Course" at bounding box center [107, 243] width 106 height 11
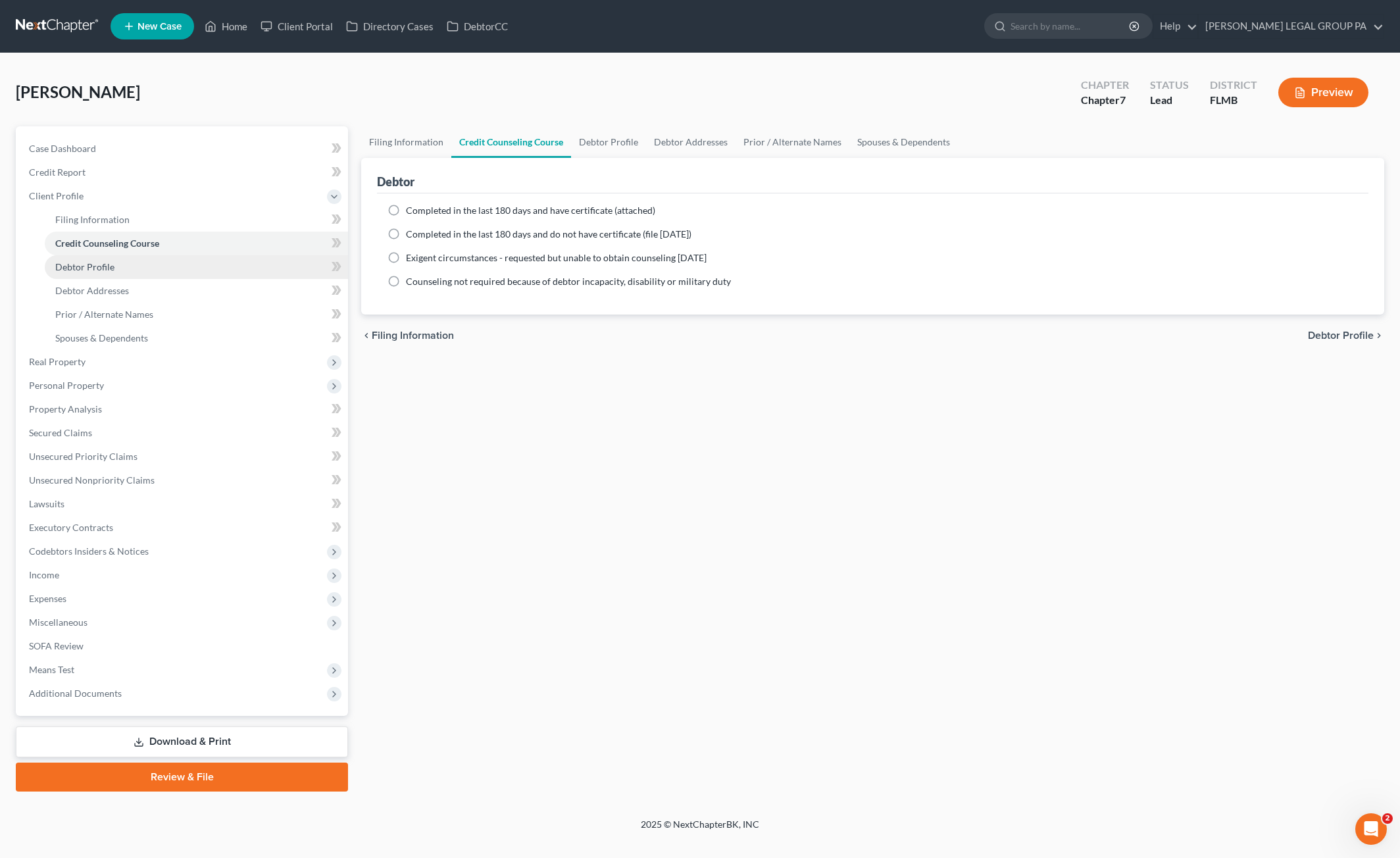
click at [87, 267] on span "Debtor Profile" at bounding box center [85, 267] width 60 height 11
select select "3"
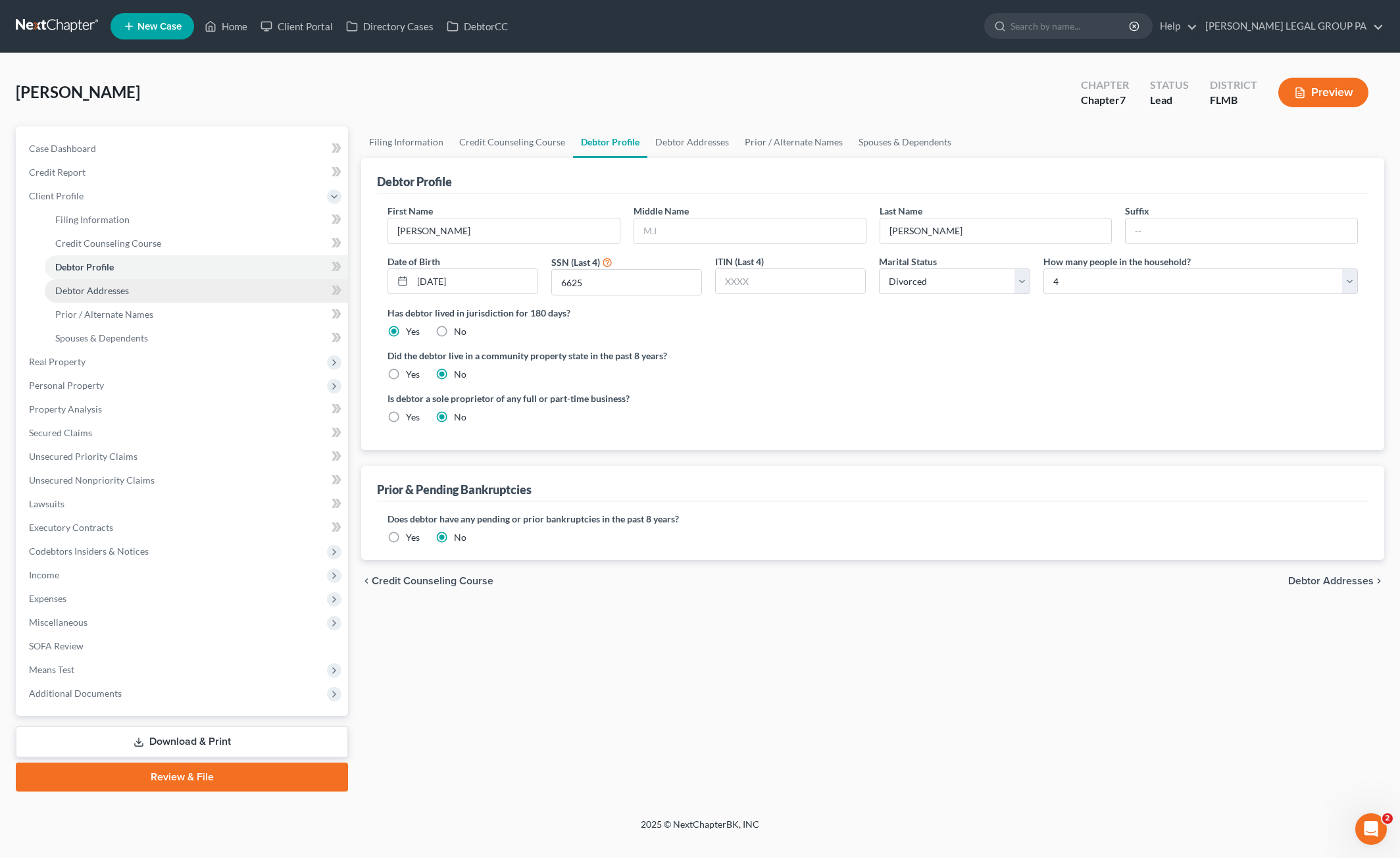
click at [85, 294] on span "Debtor Addresses" at bounding box center [92, 290] width 74 height 11
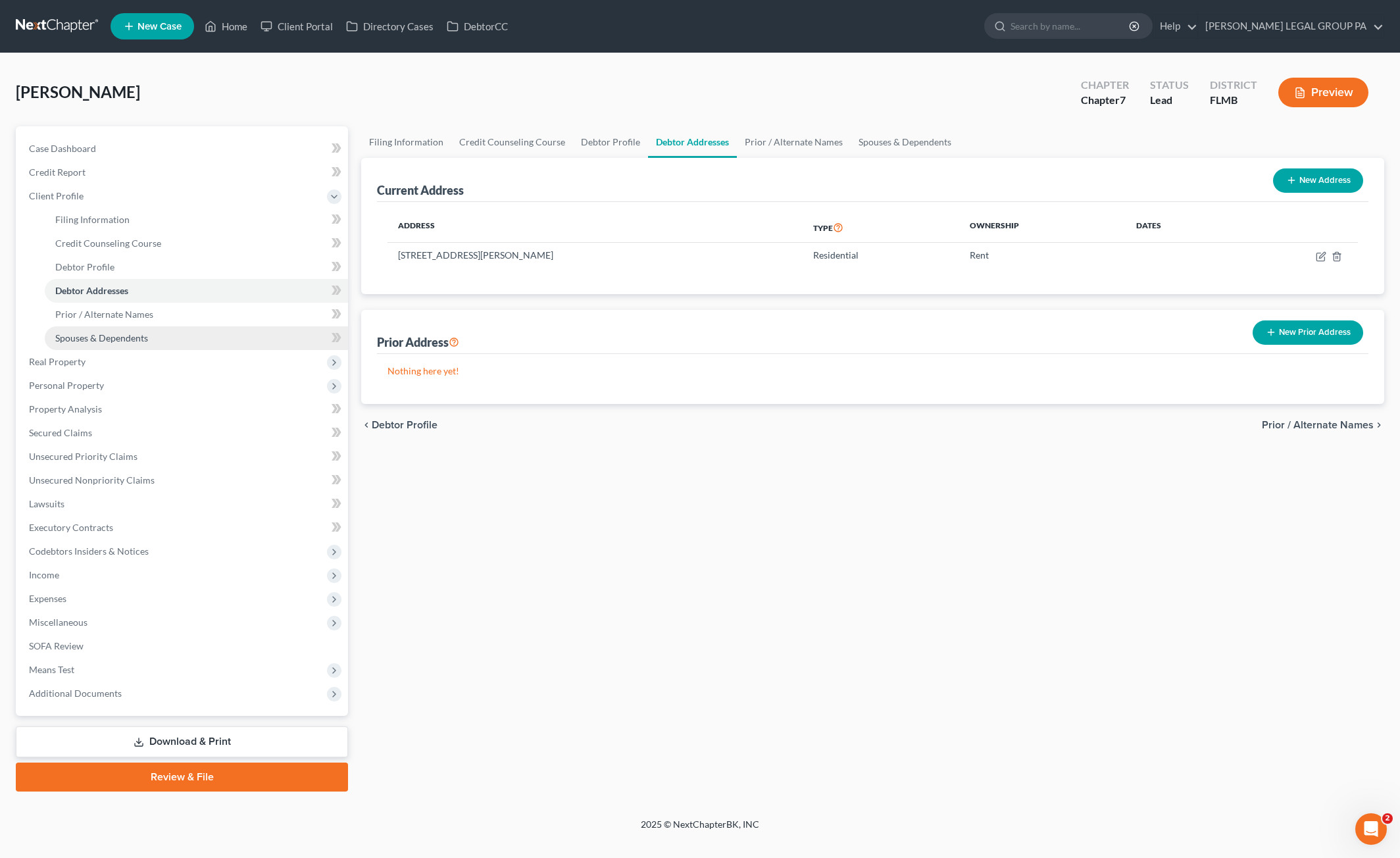
click at [100, 345] on link "Spouses & Dependents" at bounding box center [196, 338] width 304 height 24
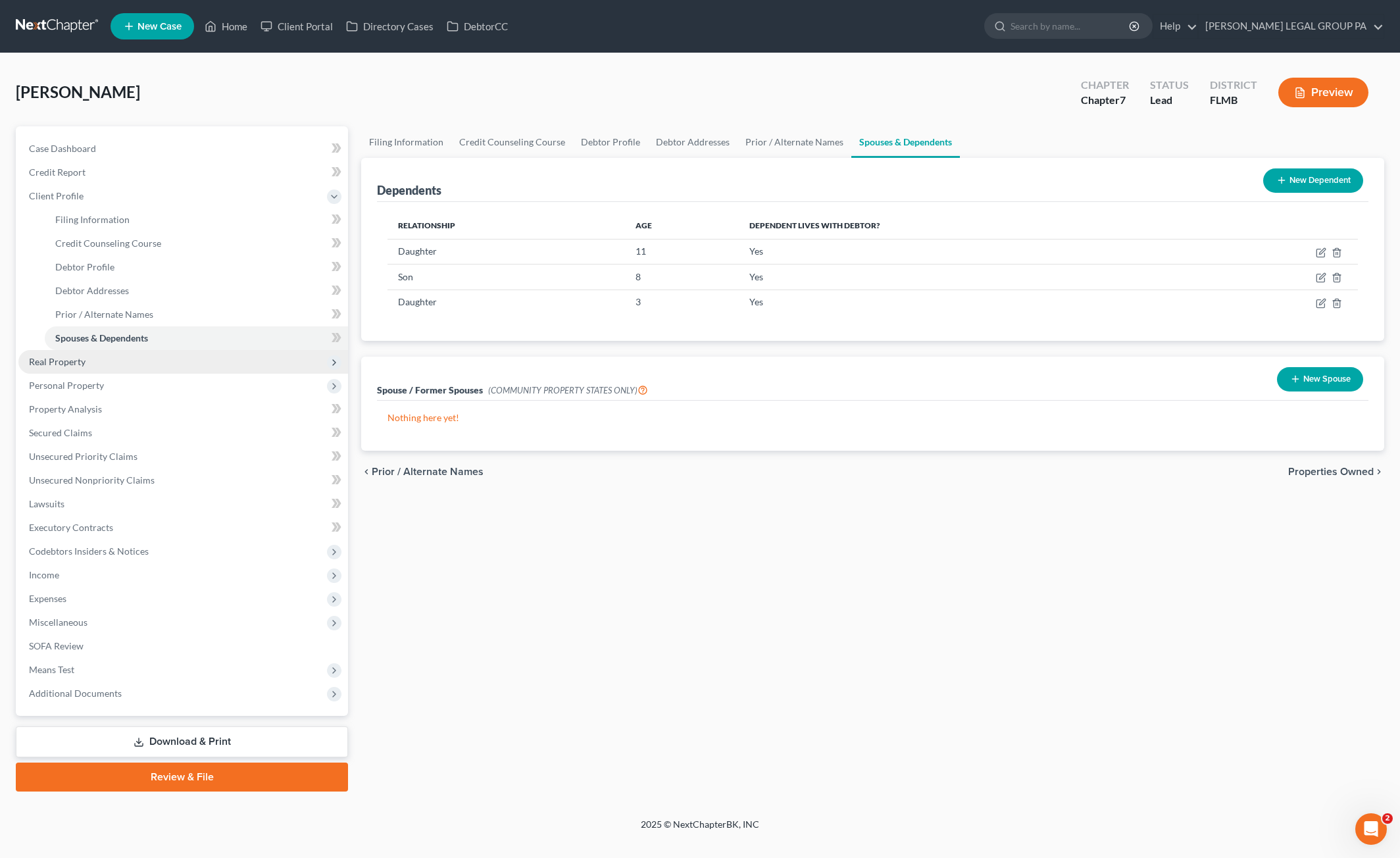
click at [88, 362] on span "Real Property" at bounding box center [183, 362] width 329 height 24
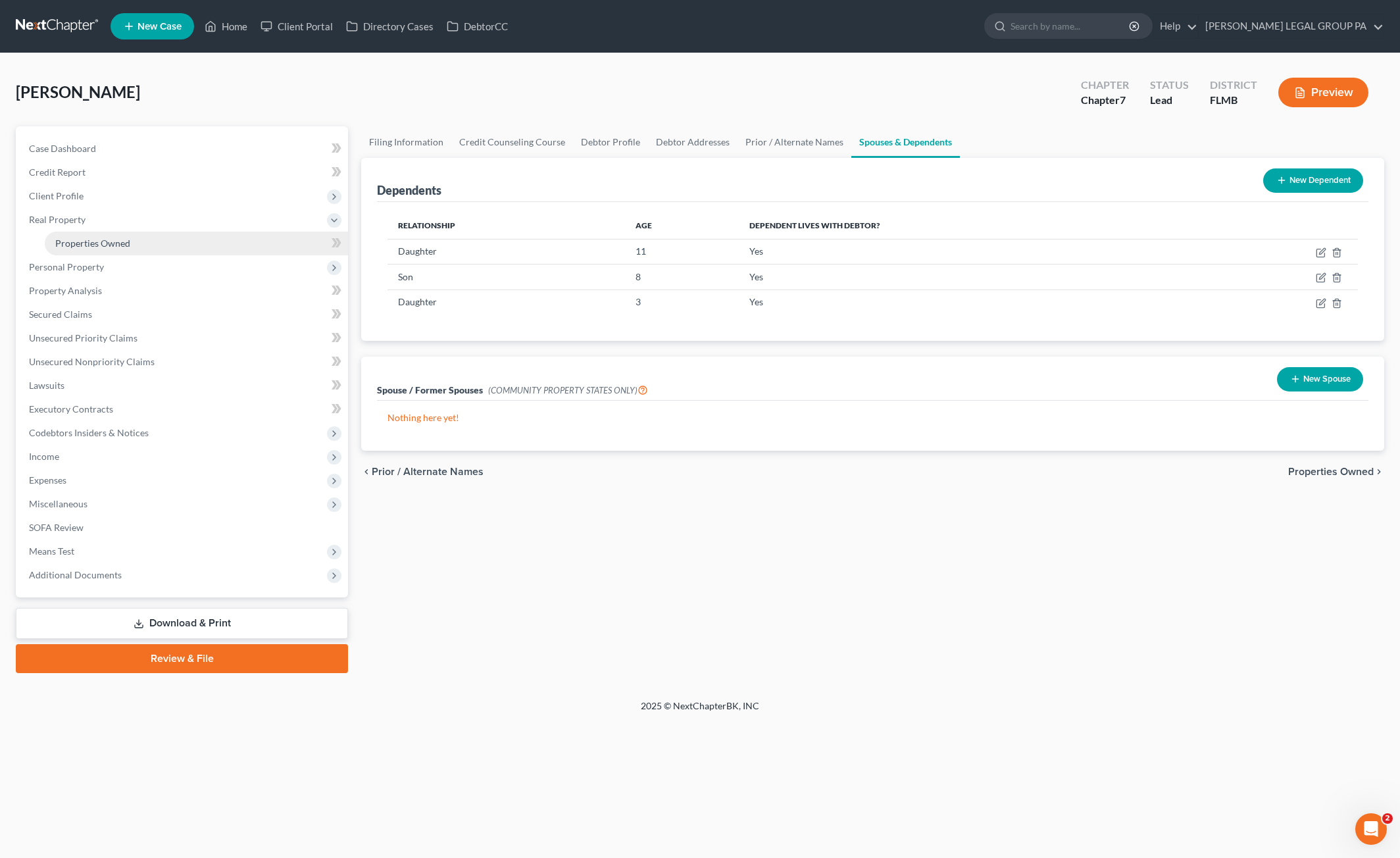
click at [79, 234] on link "Properties Owned" at bounding box center [196, 243] width 304 height 24
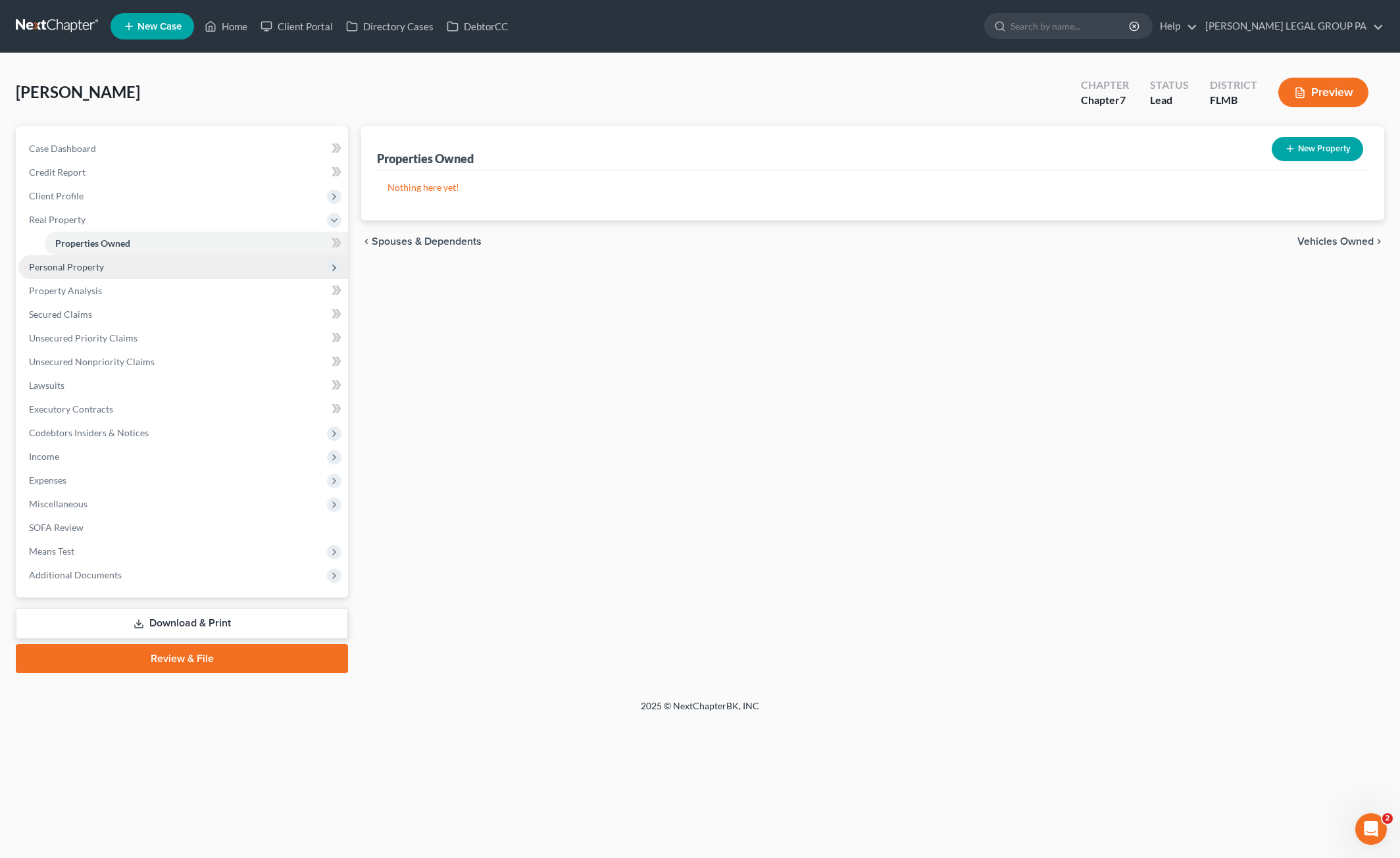
click at [87, 267] on span "Personal Property" at bounding box center [67, 267] width 75 height 11
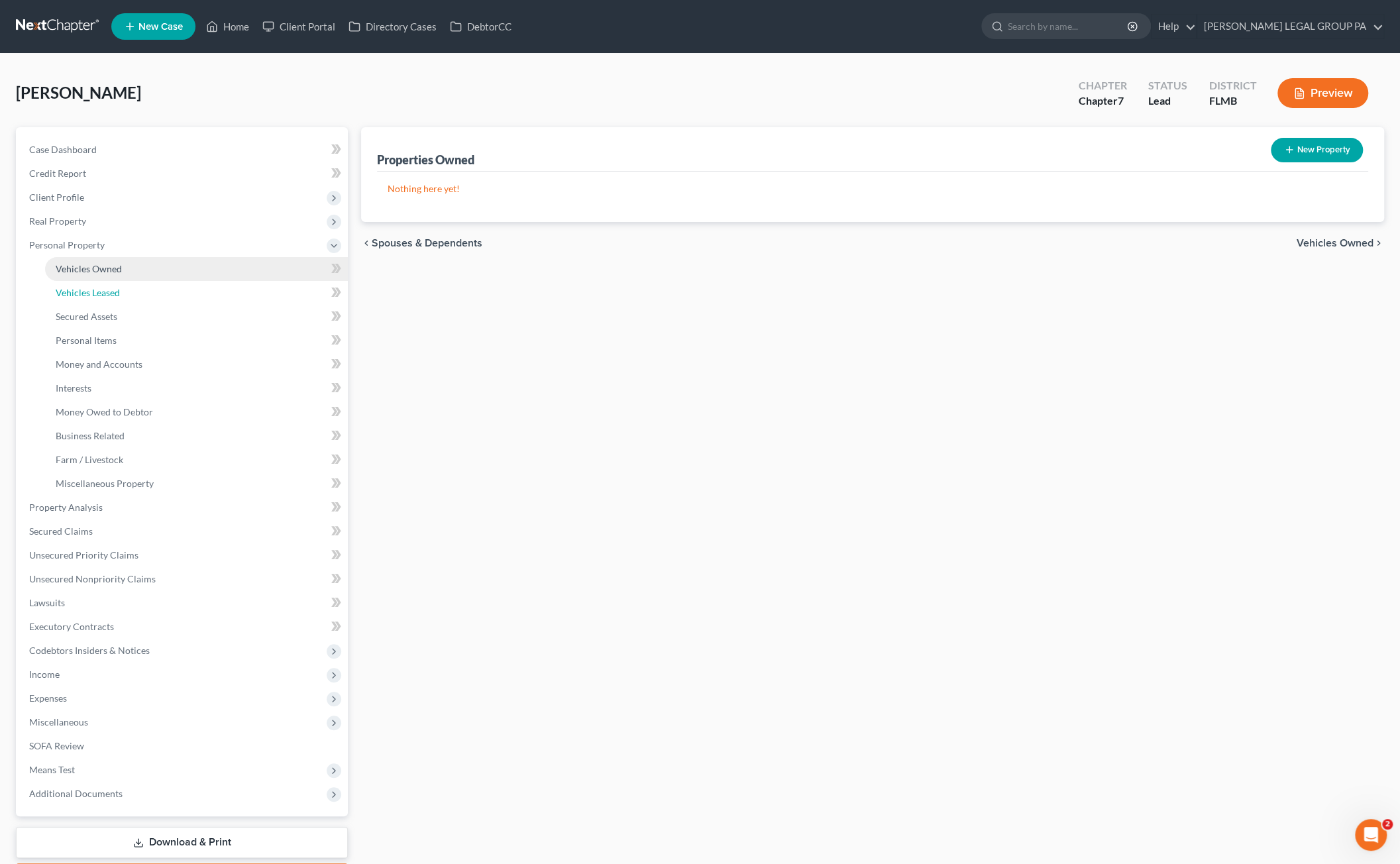
click at [106, 298] on span "Vehicles Leased" at bounding box center [87, 292] width 64 height 11
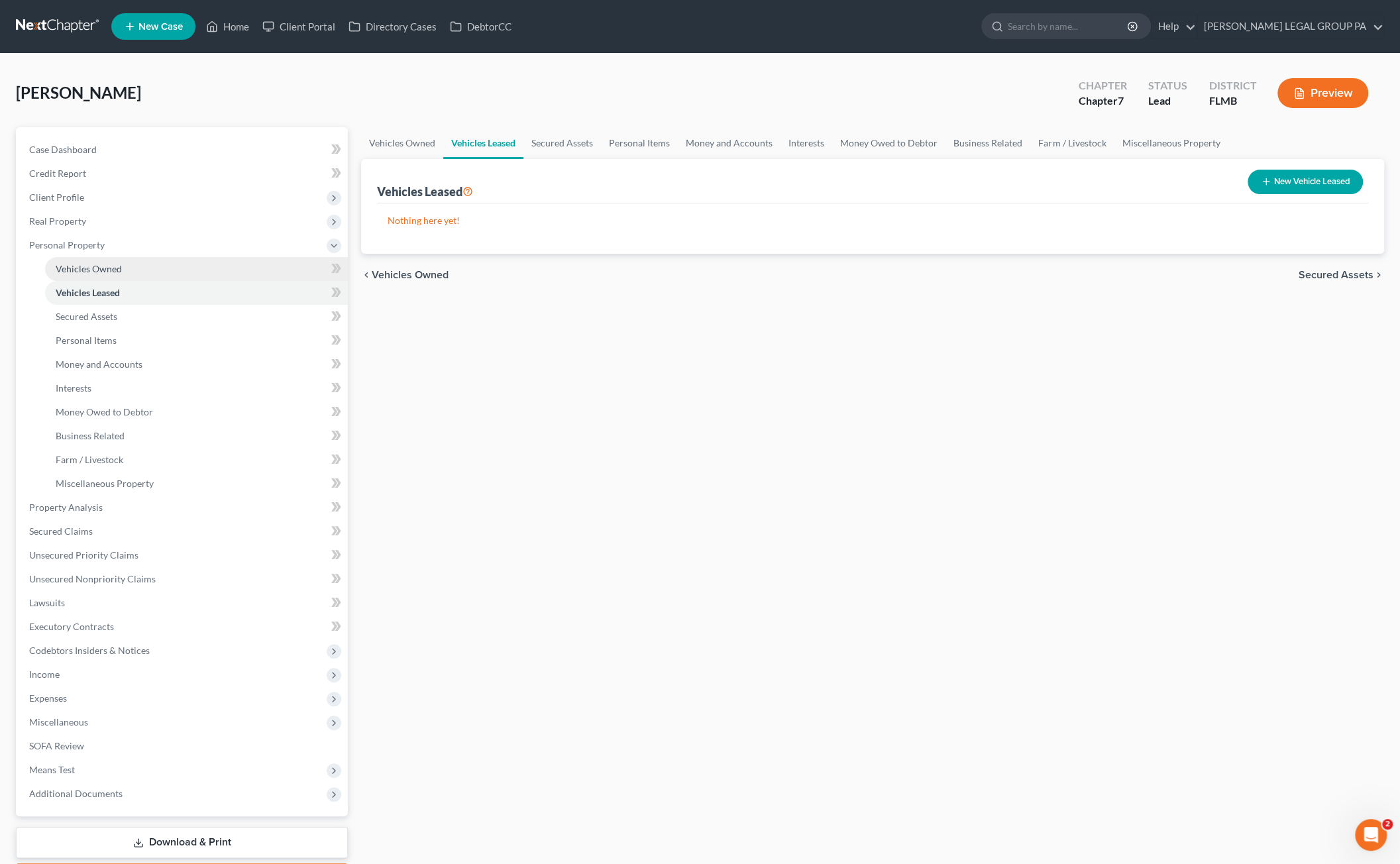
click at [101, 265] on span "Vehicles Owned" at bounding box center [88, 269] width 66 height 11
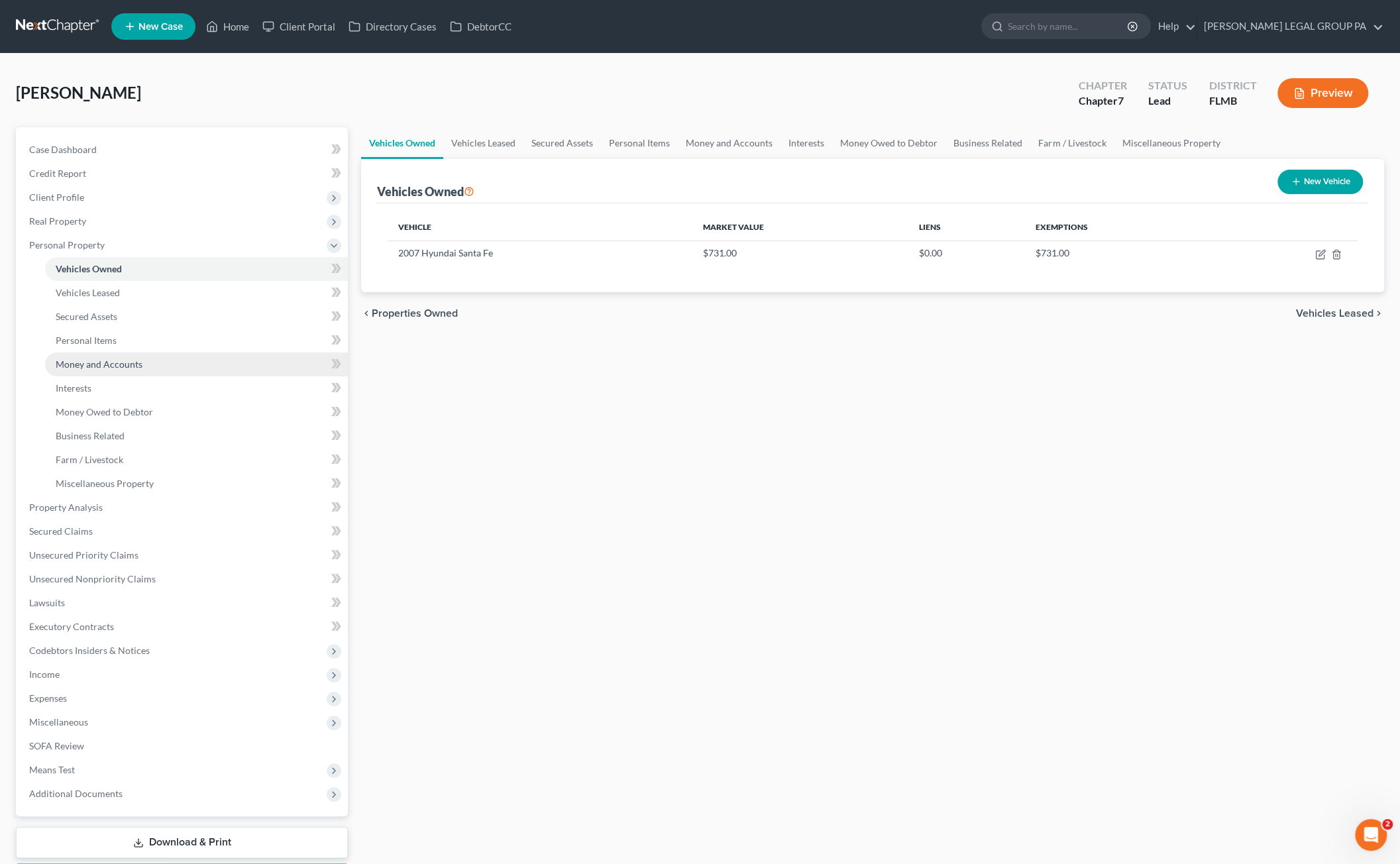
click at [104, 352] on link "Money and Accounts" at bounding box center [196, 364] width 302 height 24
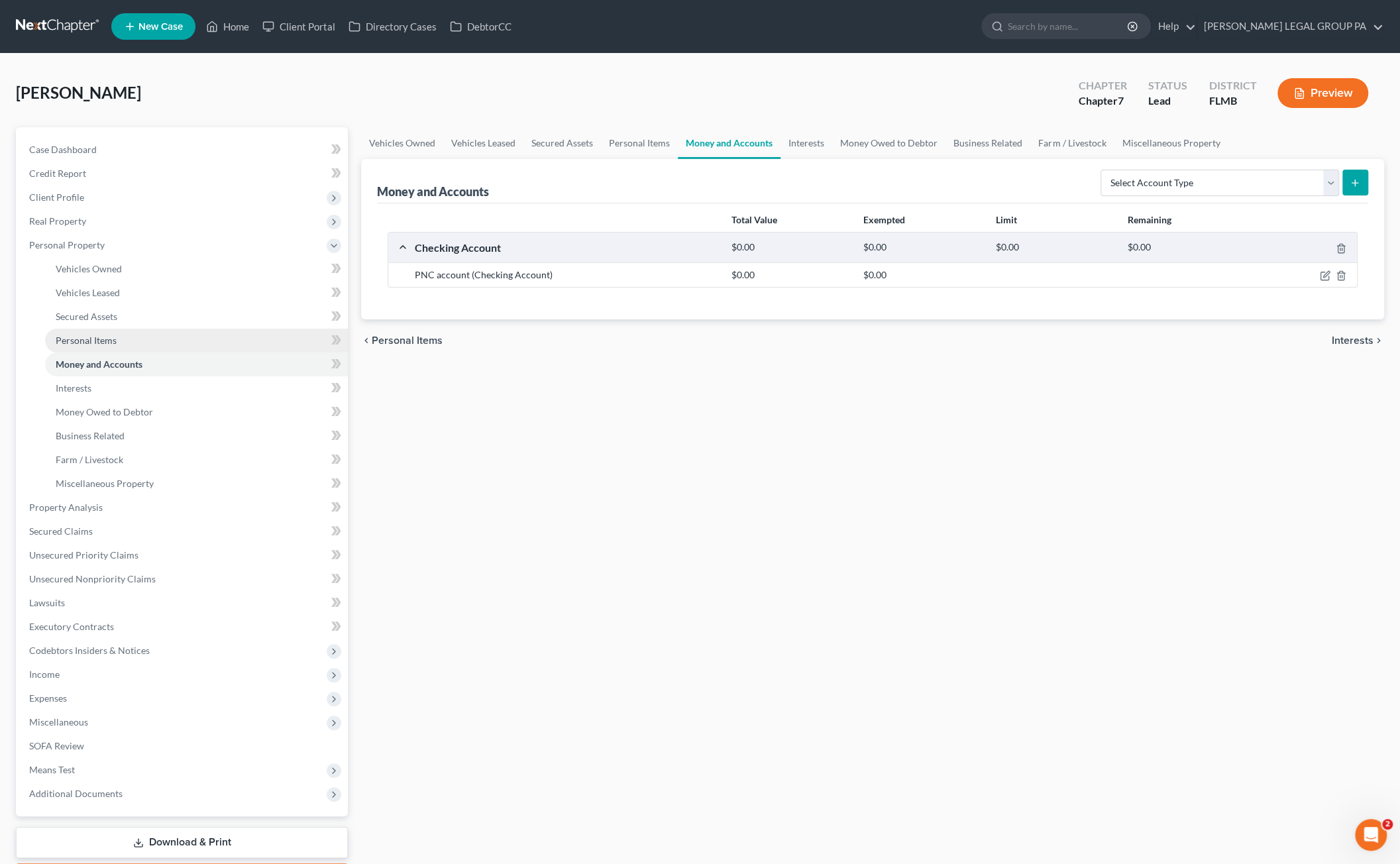
click at [98, 333] on link "Personal Items" at bounding box center [196, 340] width 302 height 24
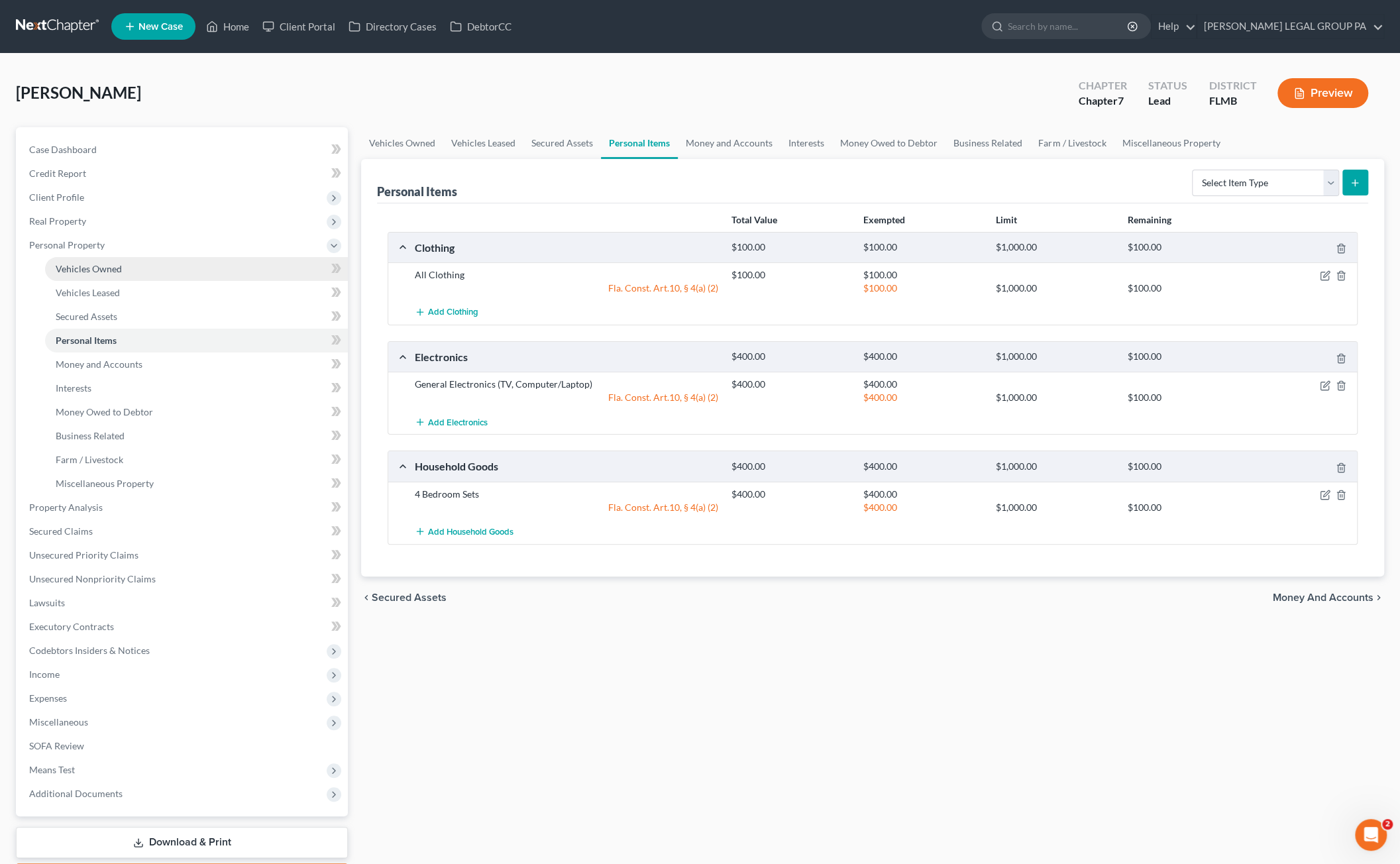
click at [77, 263] on span "Vehicles Owned" at bounding box center [88, 269] width 66 height 11
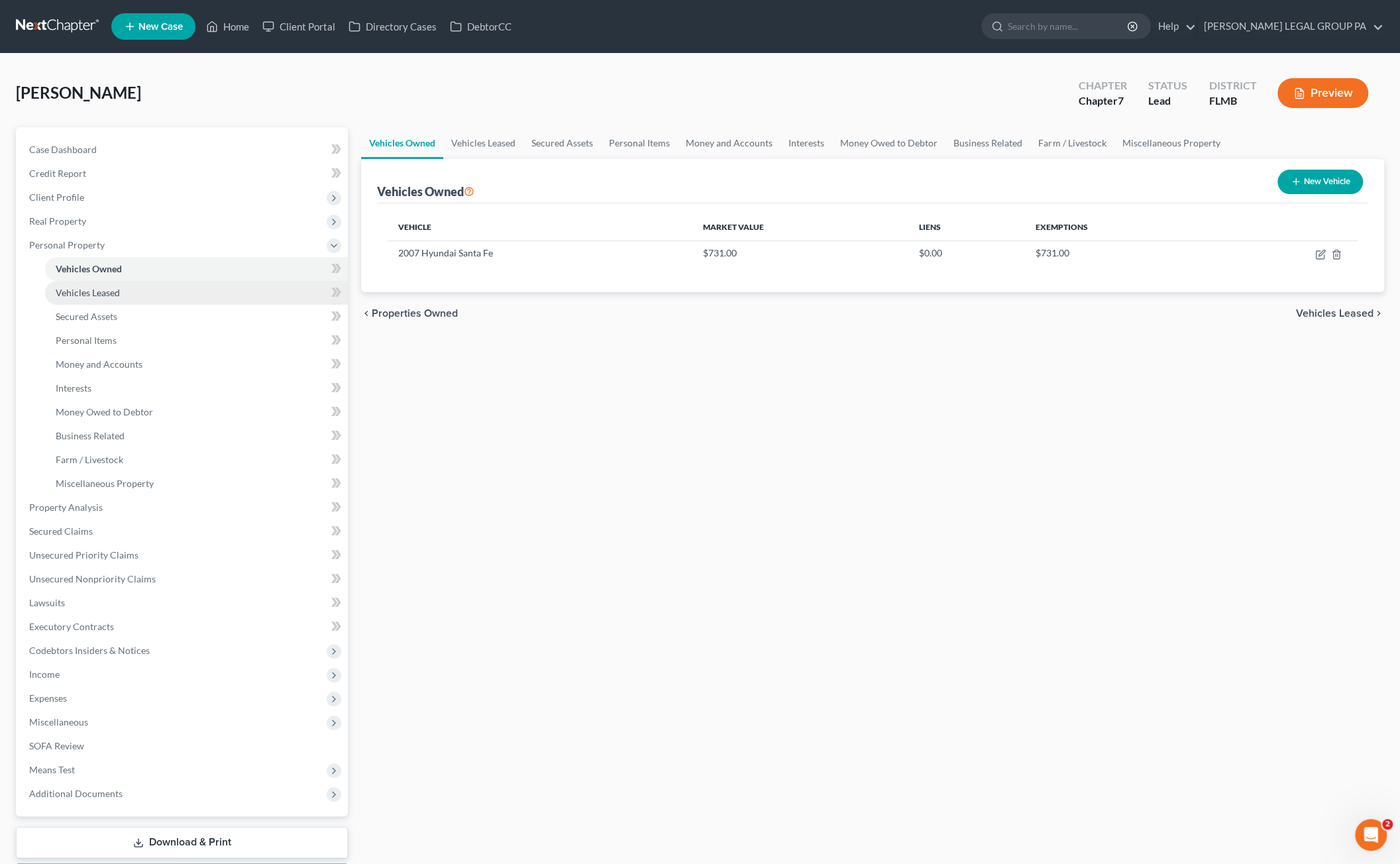
click at [86, 291] on span "Vehicles Leased" at bounding box center [87, 292] width 64 height 11
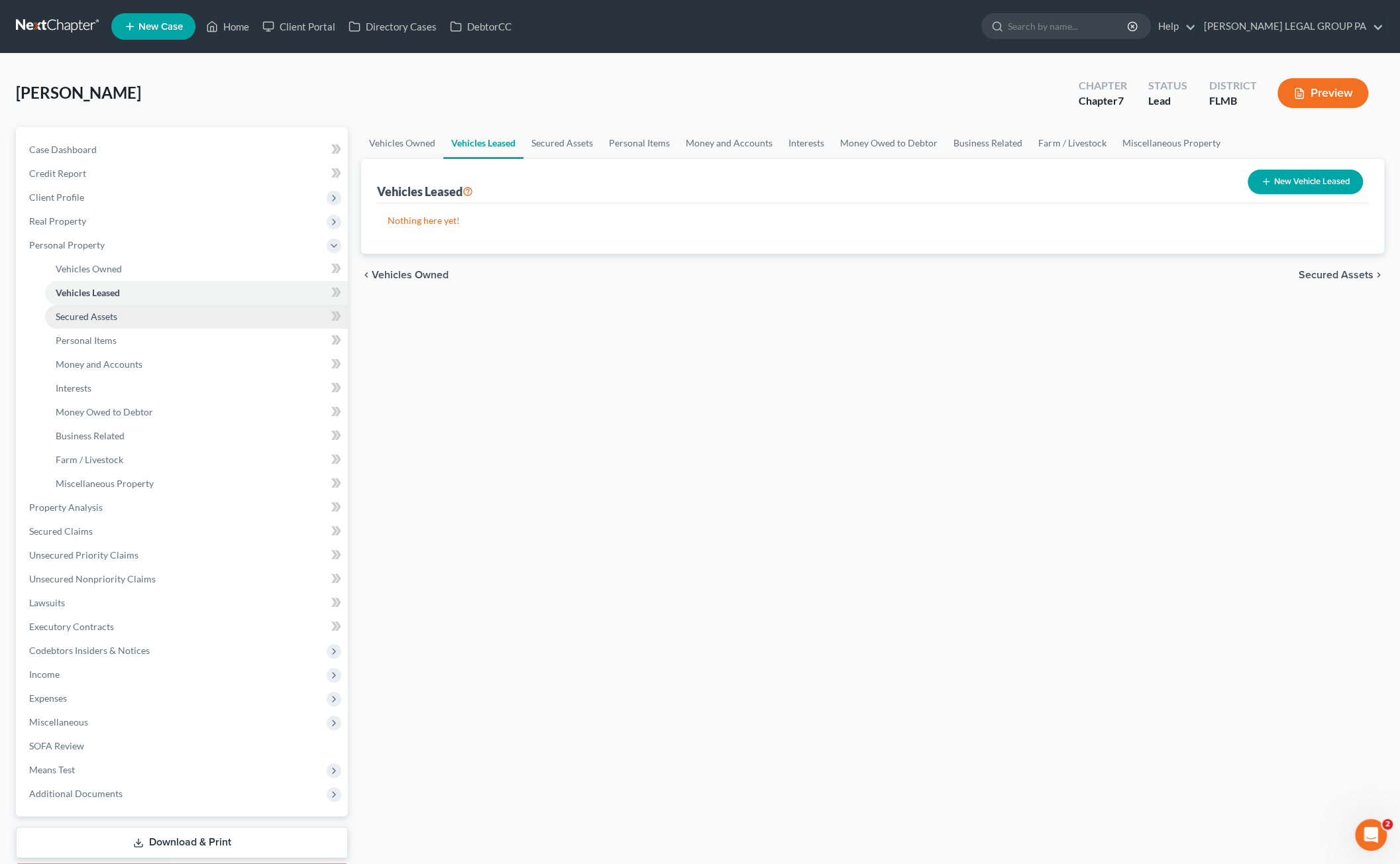
click at [96, 317] on span "Secured Assets" at bounding box center [86, 316] width 62 height 11
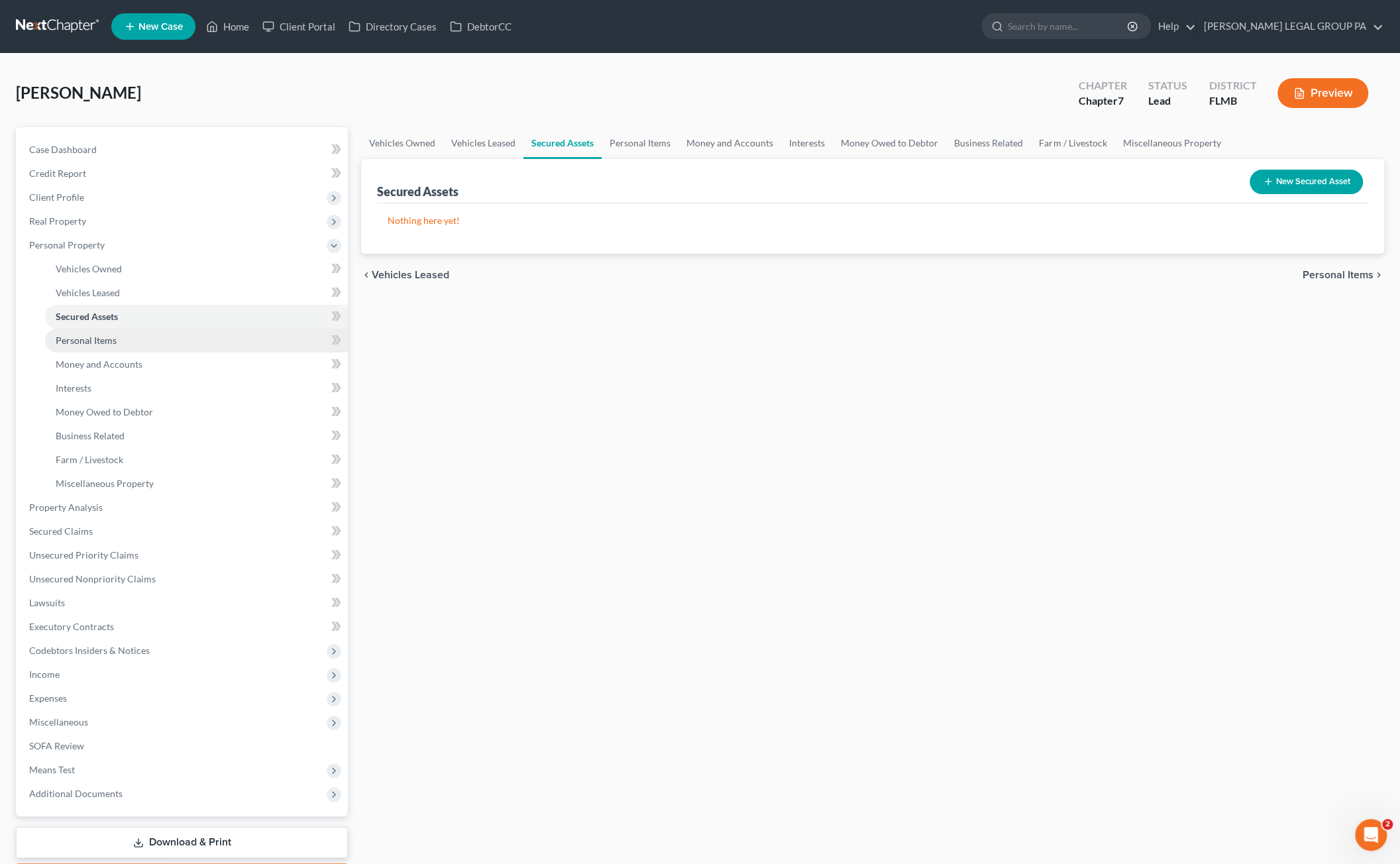
click at [103, 347] on link "Personal Items" at bounding box center [196, 340] width 302 height 24
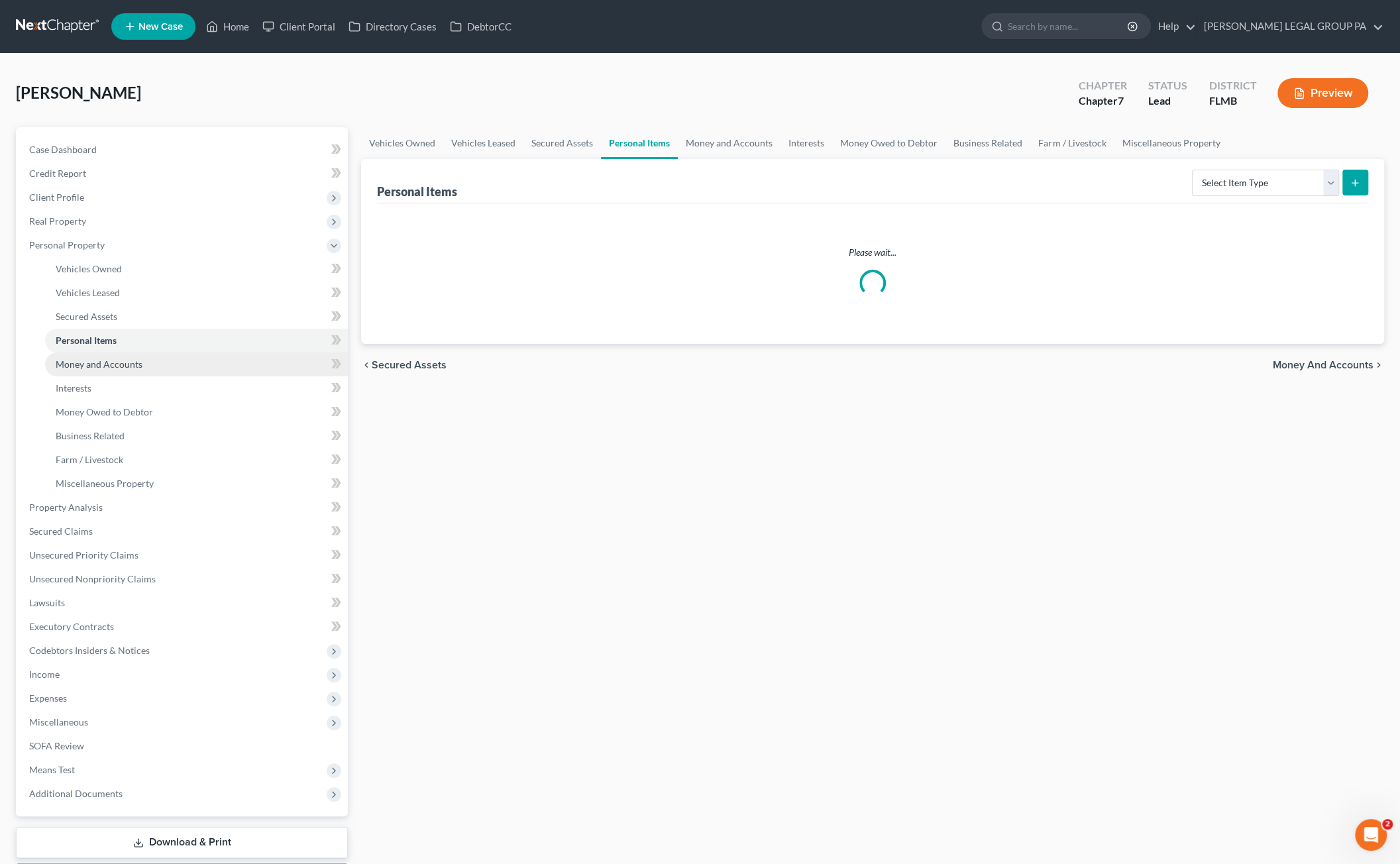
click at [104, 367] on span "Money and Accounts" at bounding box center [99, 364] width 87 height 11
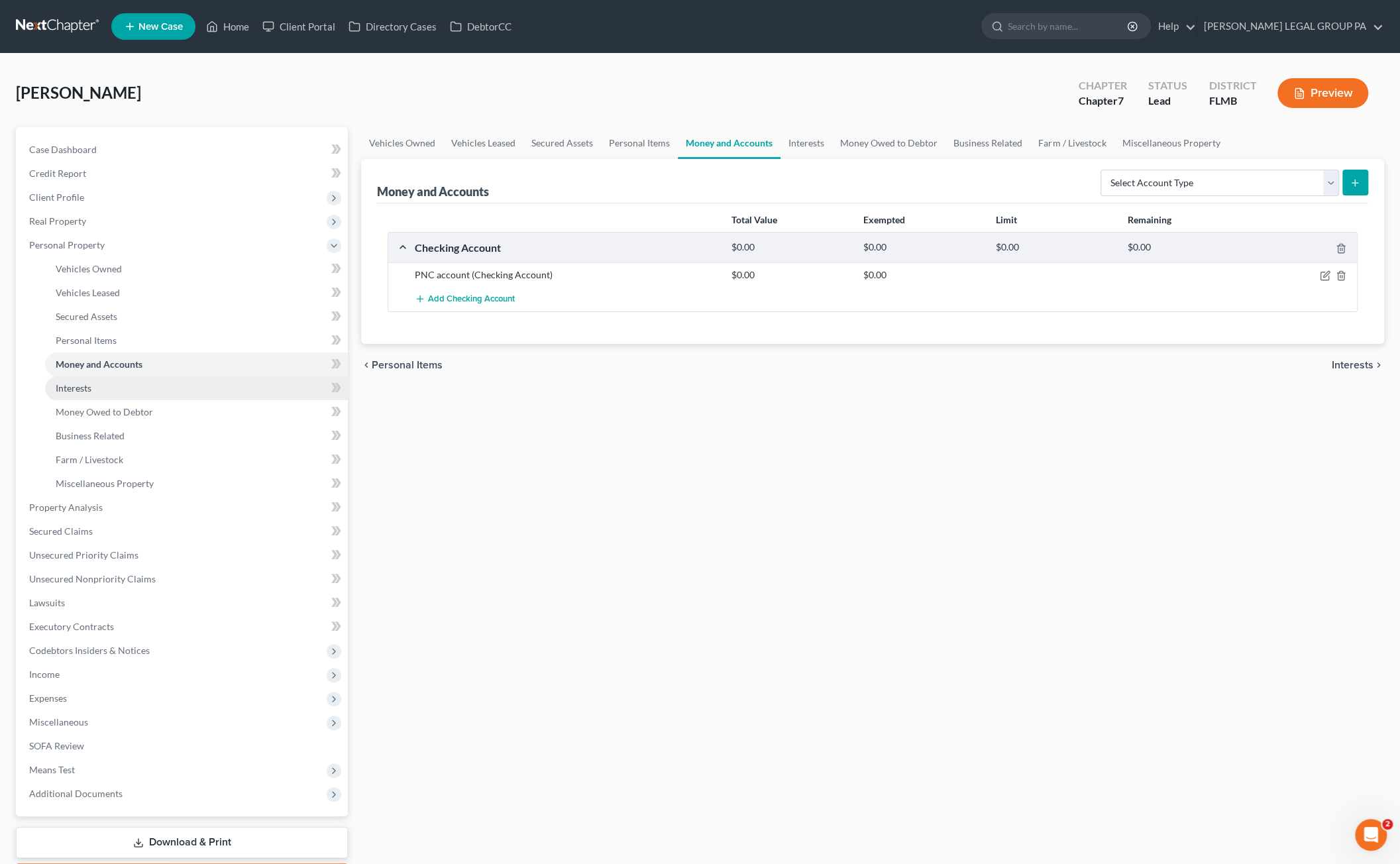
click at [109, 378] on link "Interests" at bounding box center [196, 389] width 302 height 24
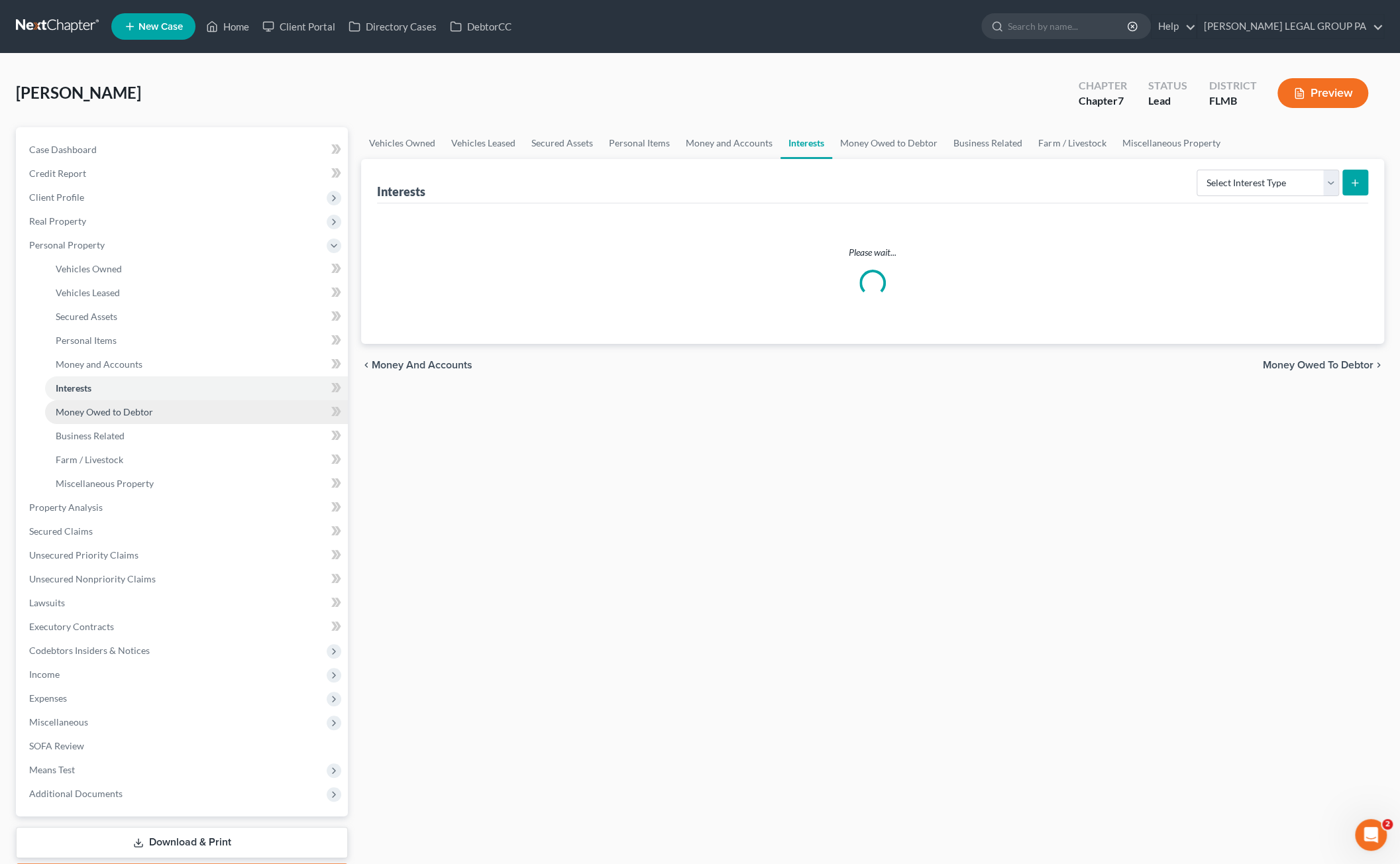
click at [110, 404] on link "Money Owed to Debtor" at bounding box center [196, 412] width 302 height 24
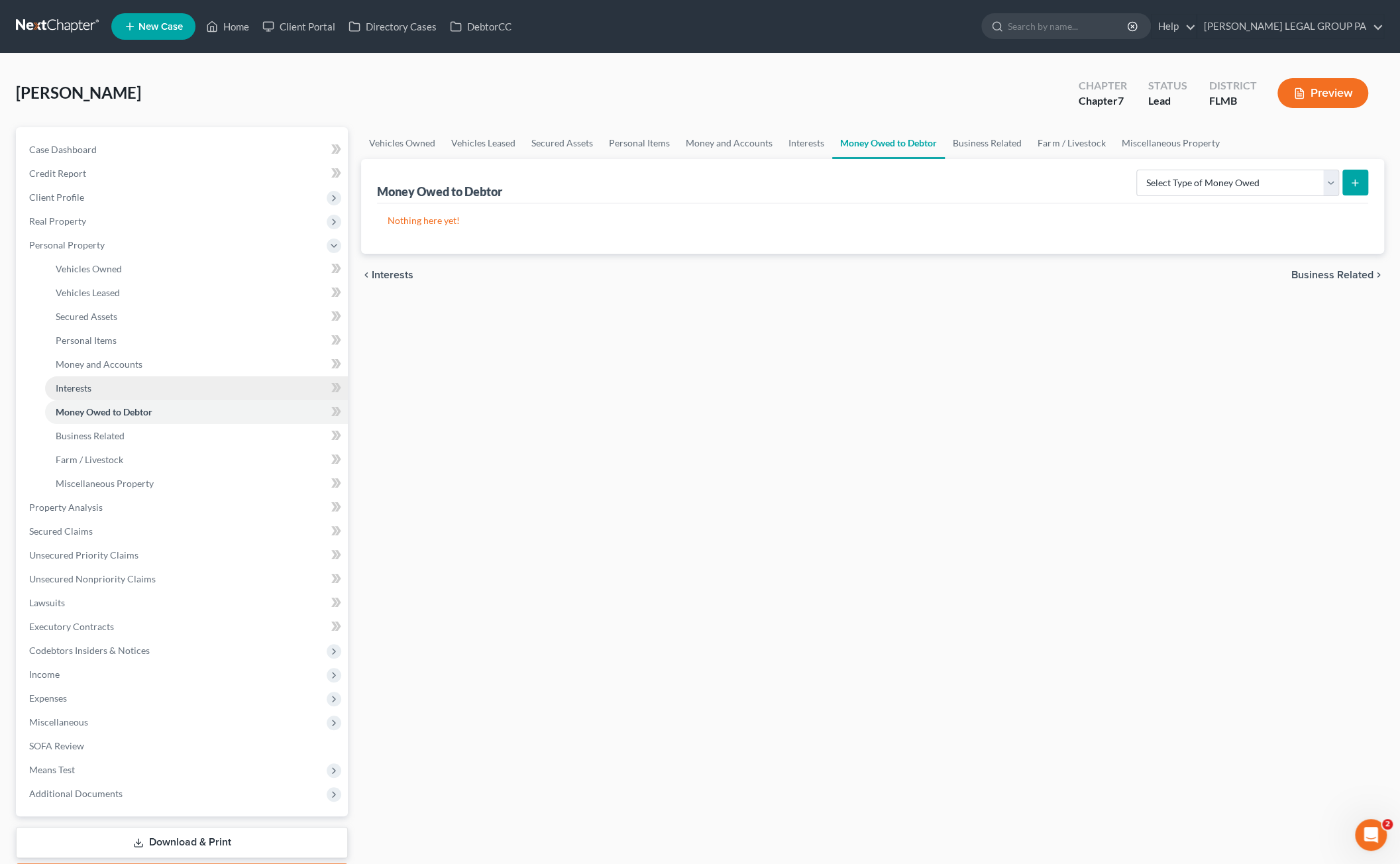
click at [100, 377] on link "Interests" at bounding box center [196, 389] width 302 height 24
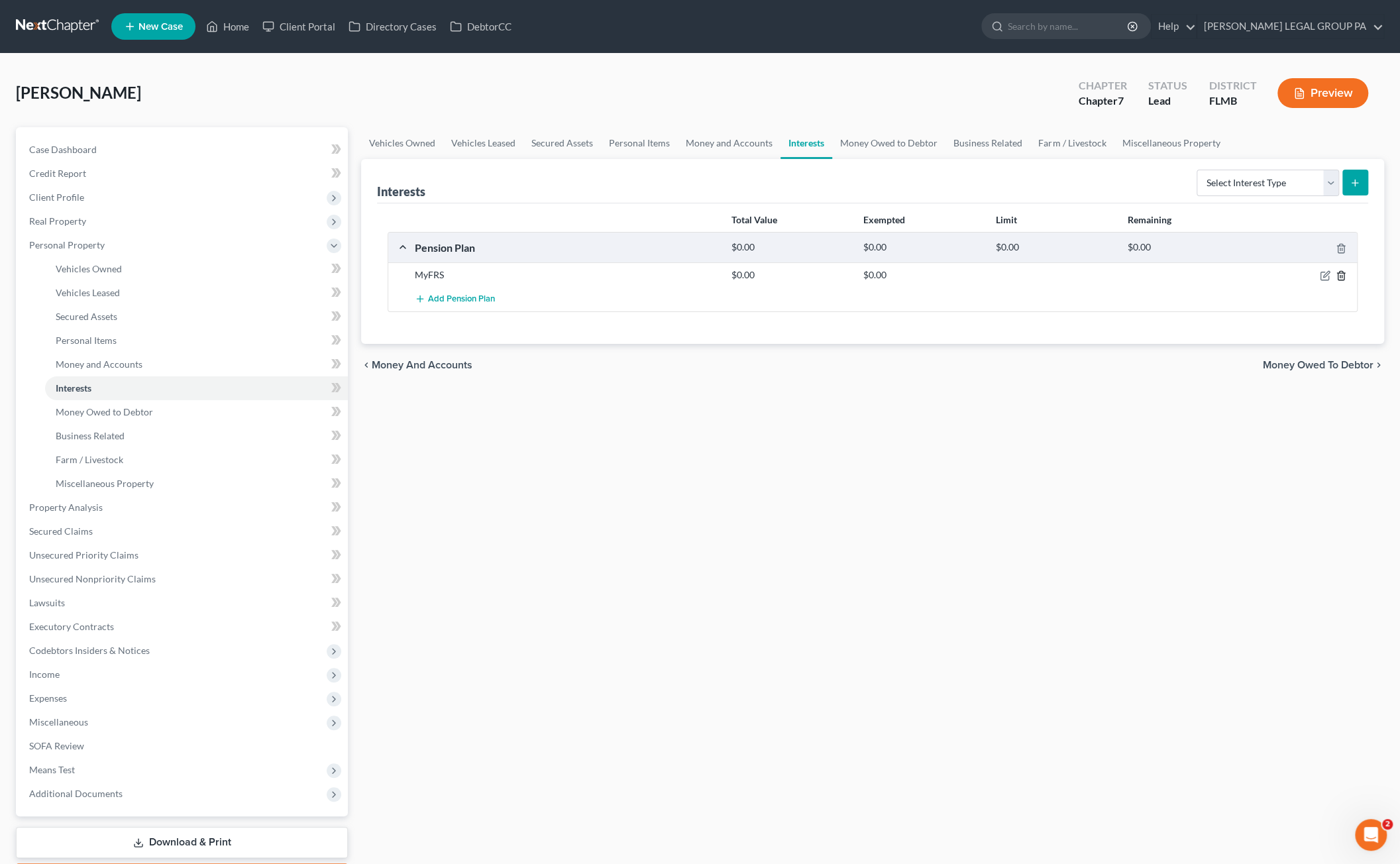
click at [1343, 272] on icon "button" at bounding box center [1341, 276] width 6 height 9
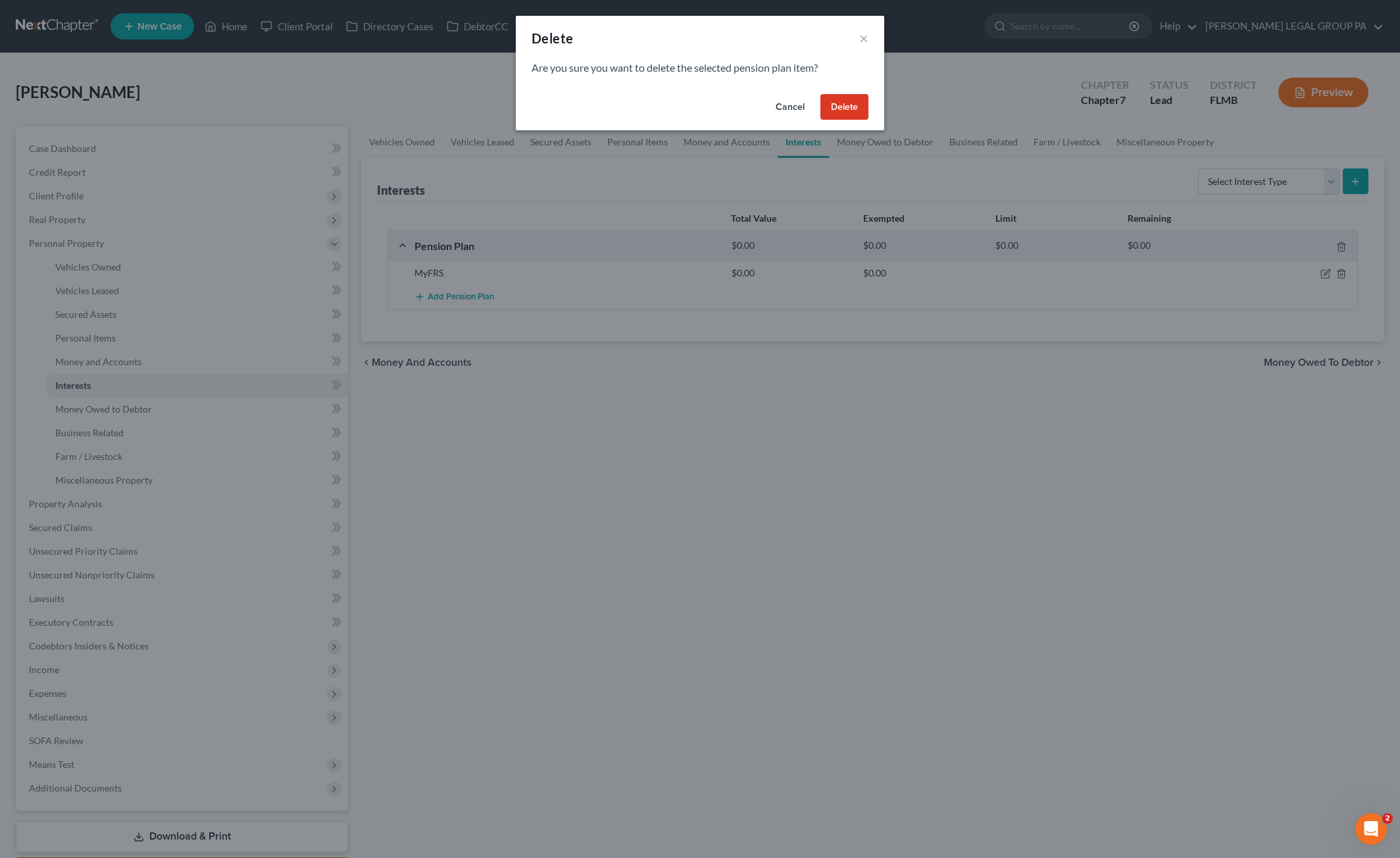
click at [827, 104] on button "Delete" at bounding box center [844, 107] width 48 height 27
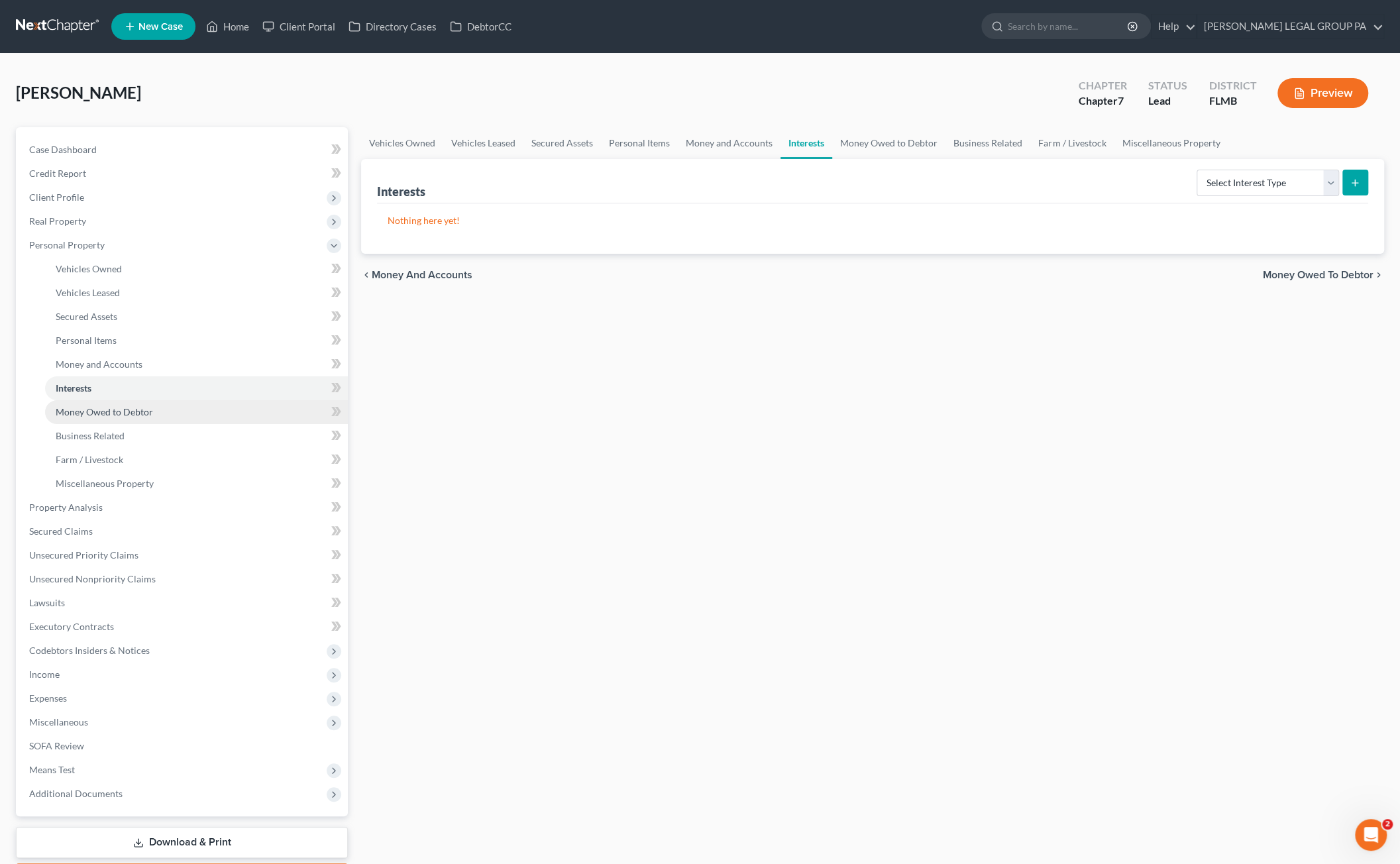
click at [77, 416] on span "Money Owed to Debtor" at bounding box center [103, 411] width 97 height 11
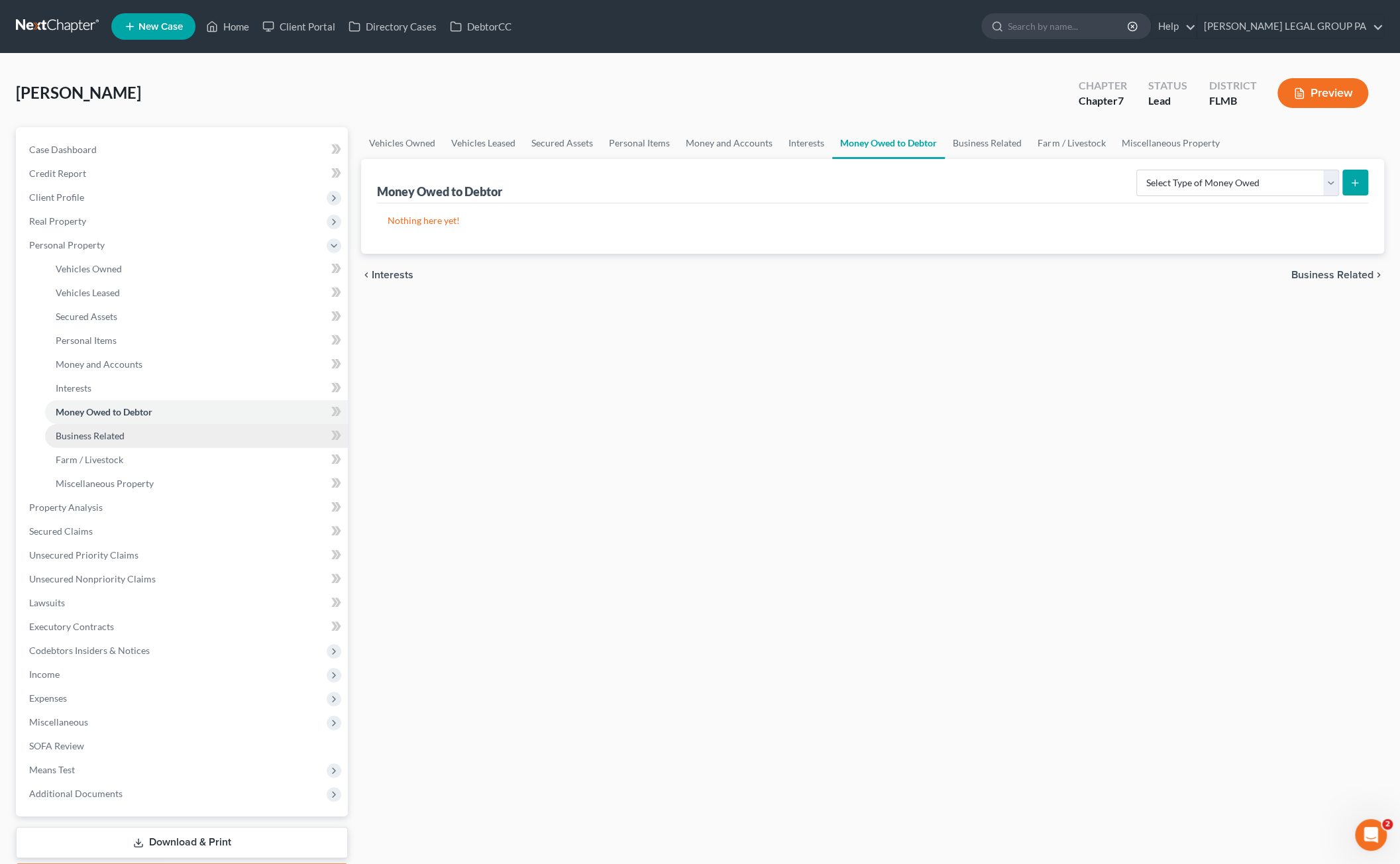
click at [87, 435] on span "Business Related" at bounding box center [89, 435] width 69 height 11
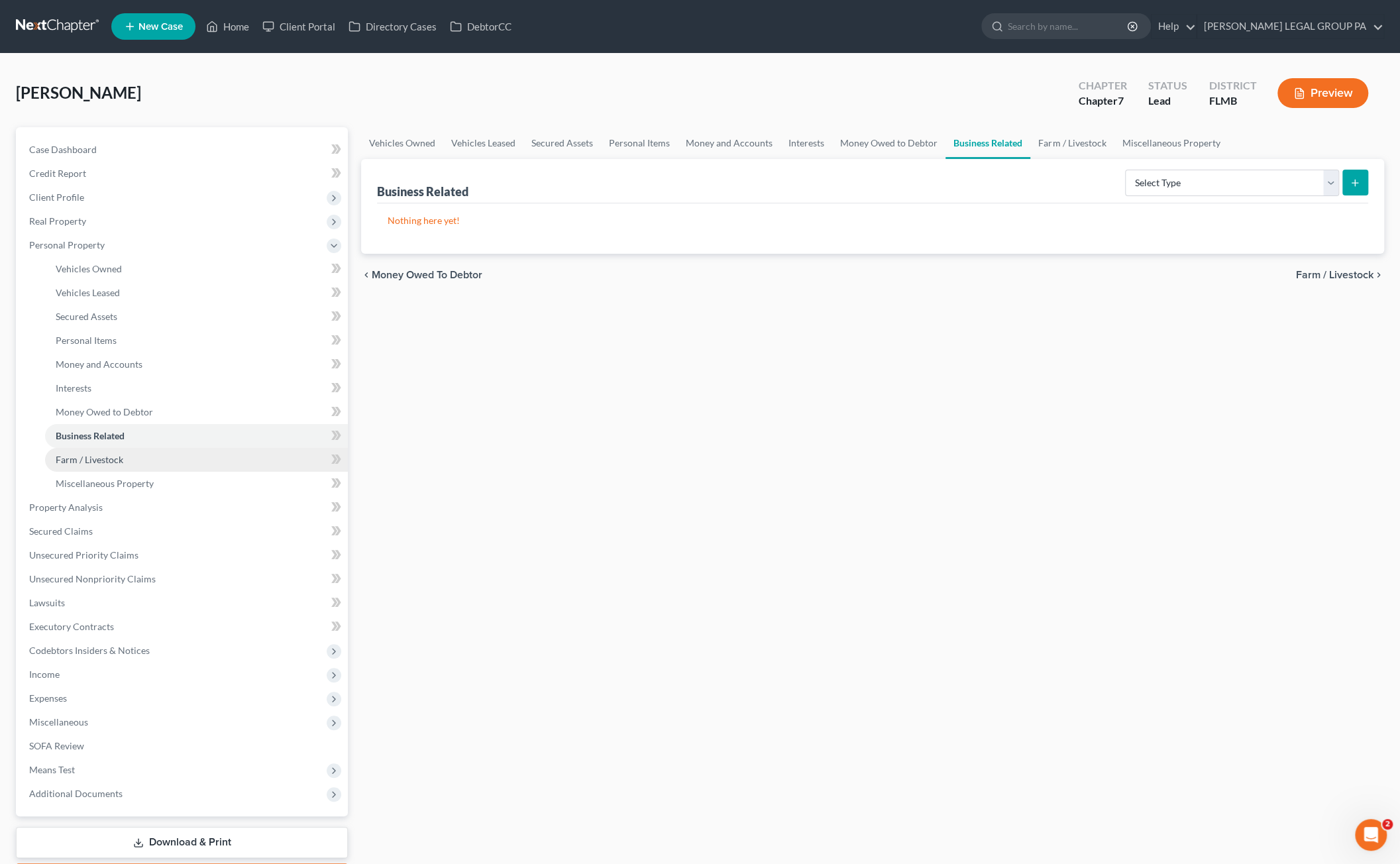
click at [91, 458] on span "Farm / Livestock" at bounding box center [89, 460] width 68 height 11
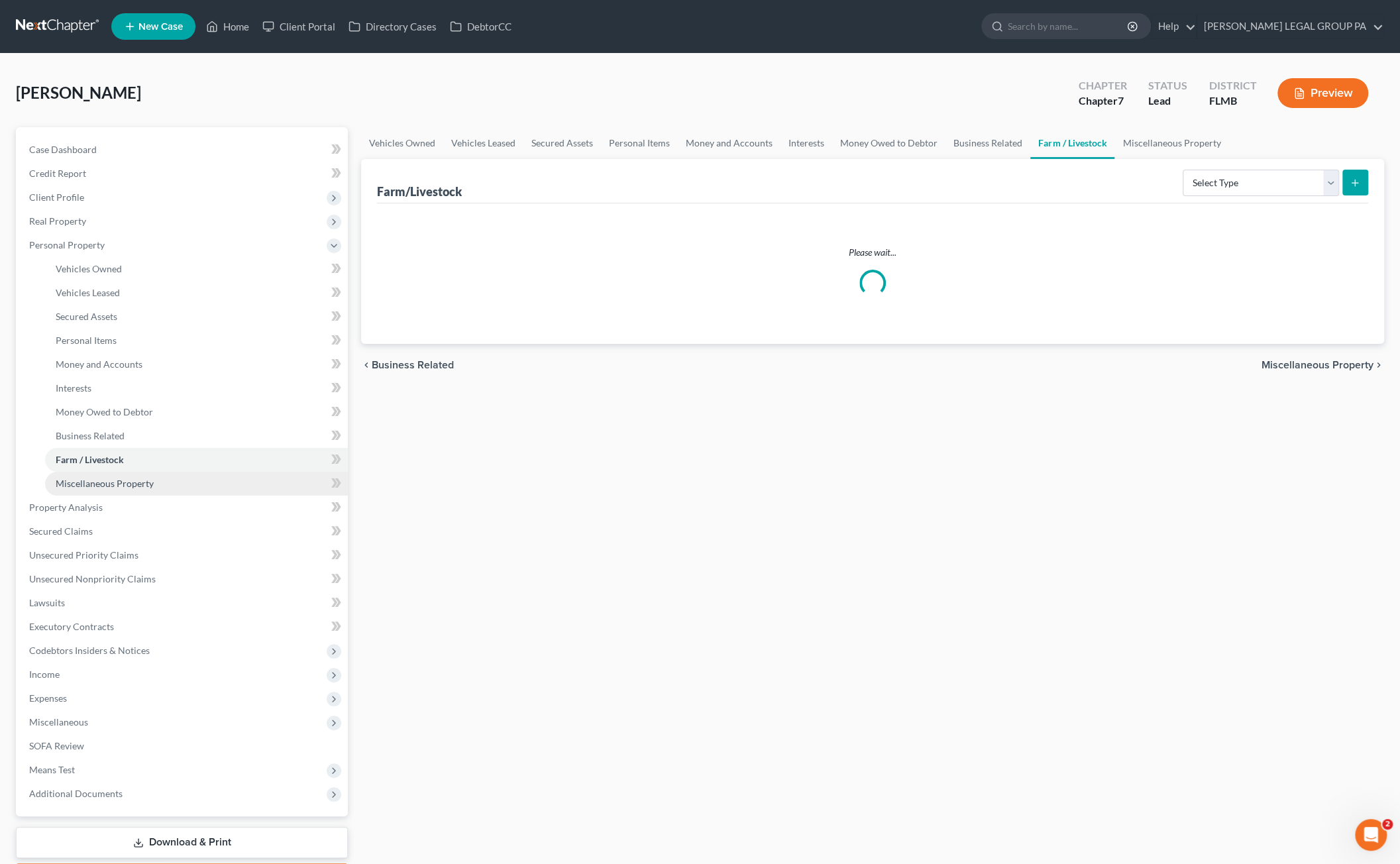
click at [104, 487] on span "Miscellaneous Property" at bounding box center [104, 483] width 98 height 11
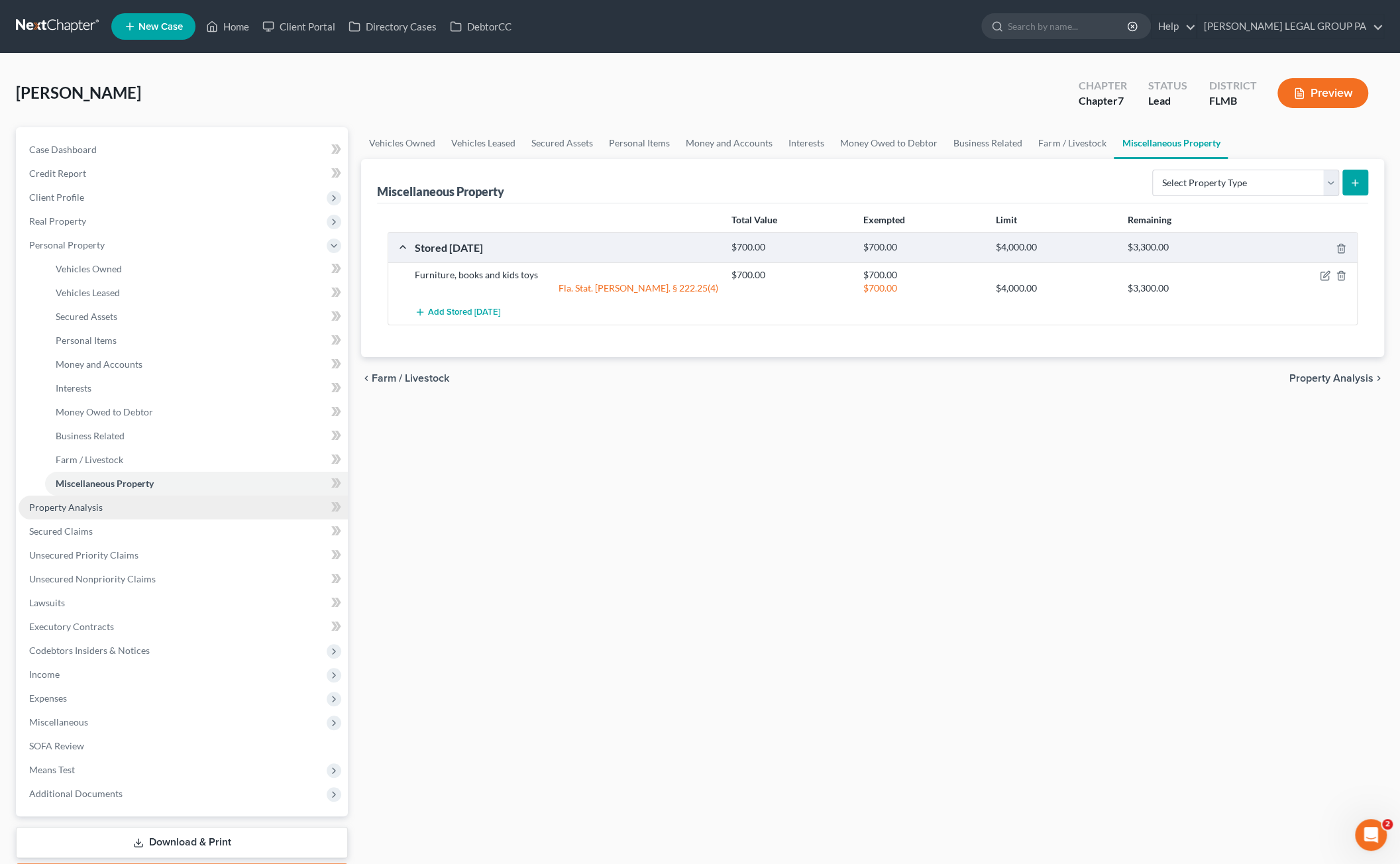
click at [60, 513] on span "Property Analysis" at bounding box center [66, 507] width 73 height 11
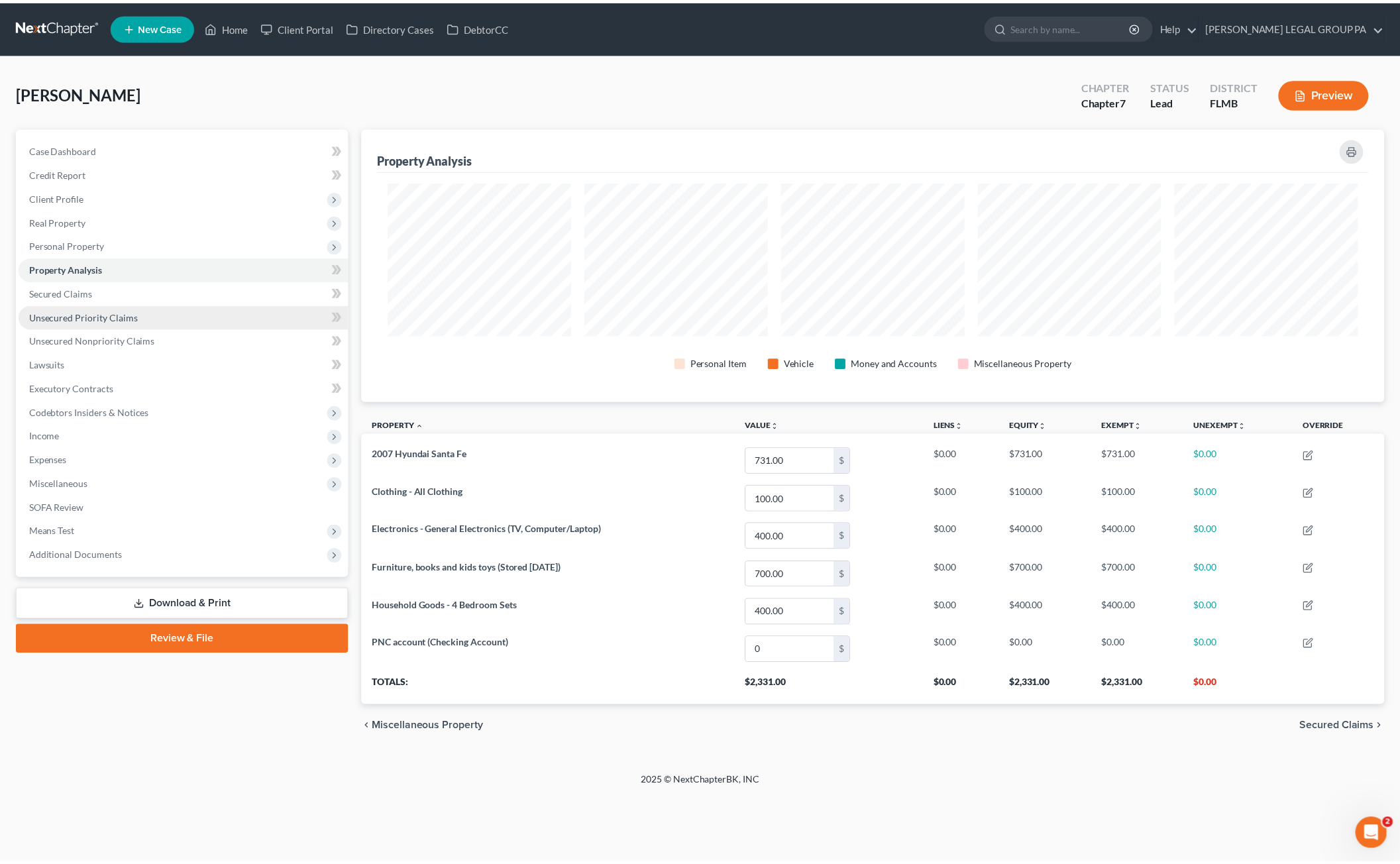
scroll to position [273, 1030]
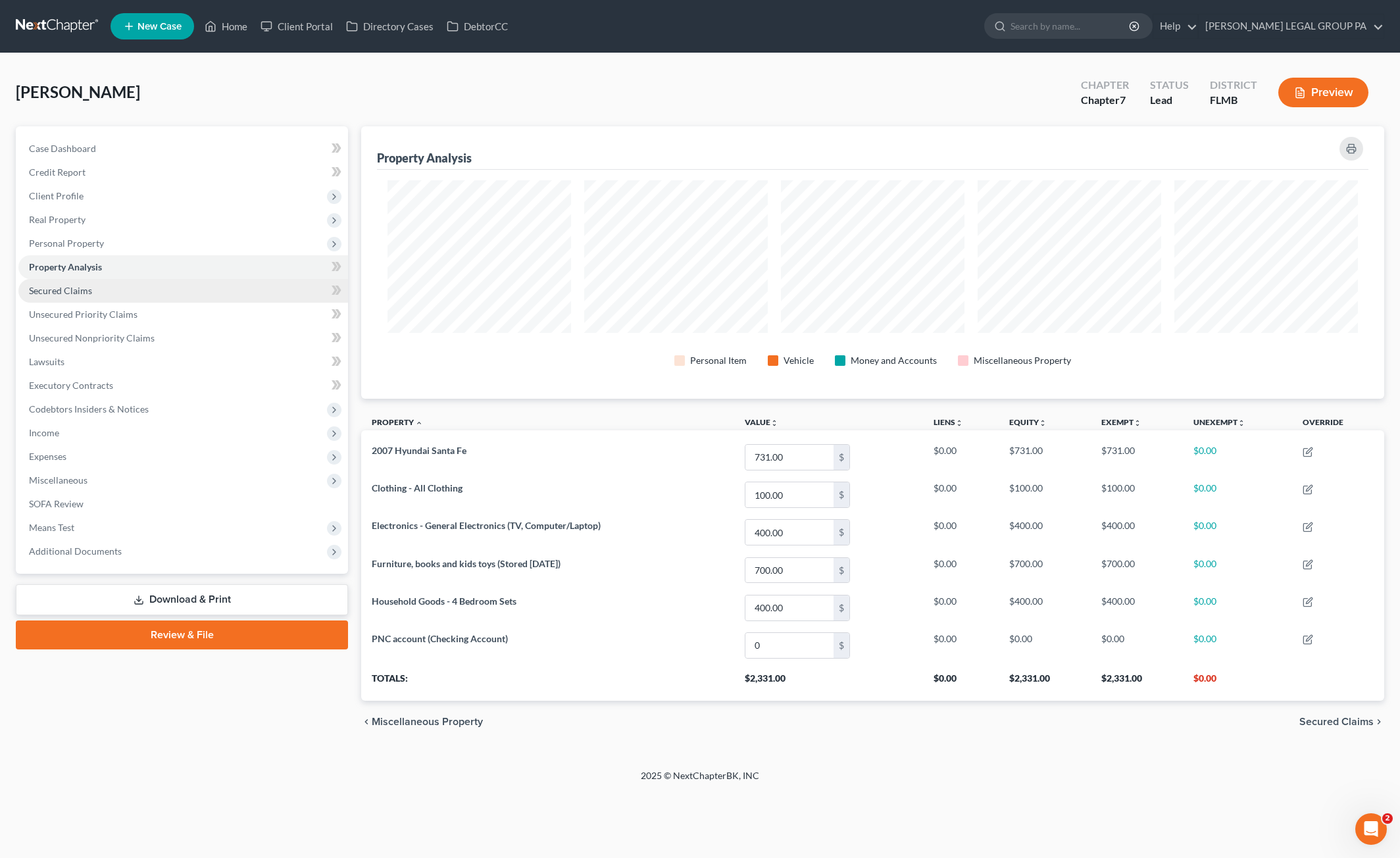
click at [78, 293] on span "Secured Claims" at bounding box center [60, 290] width 64 height 11
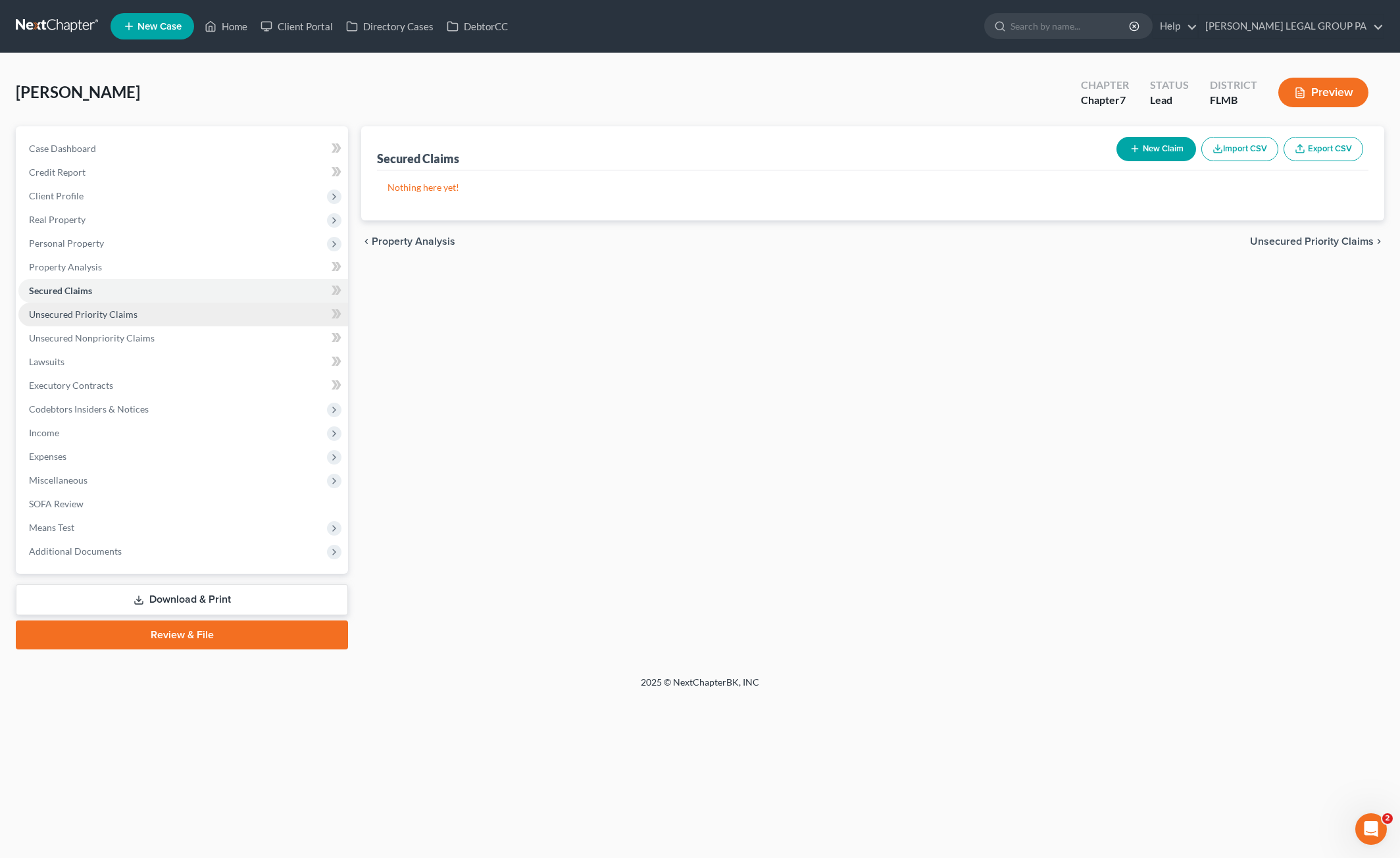
click at [93, 309] on span "Unsecured Priority Claims" at bounding box center [83, 314] width 108 height 11
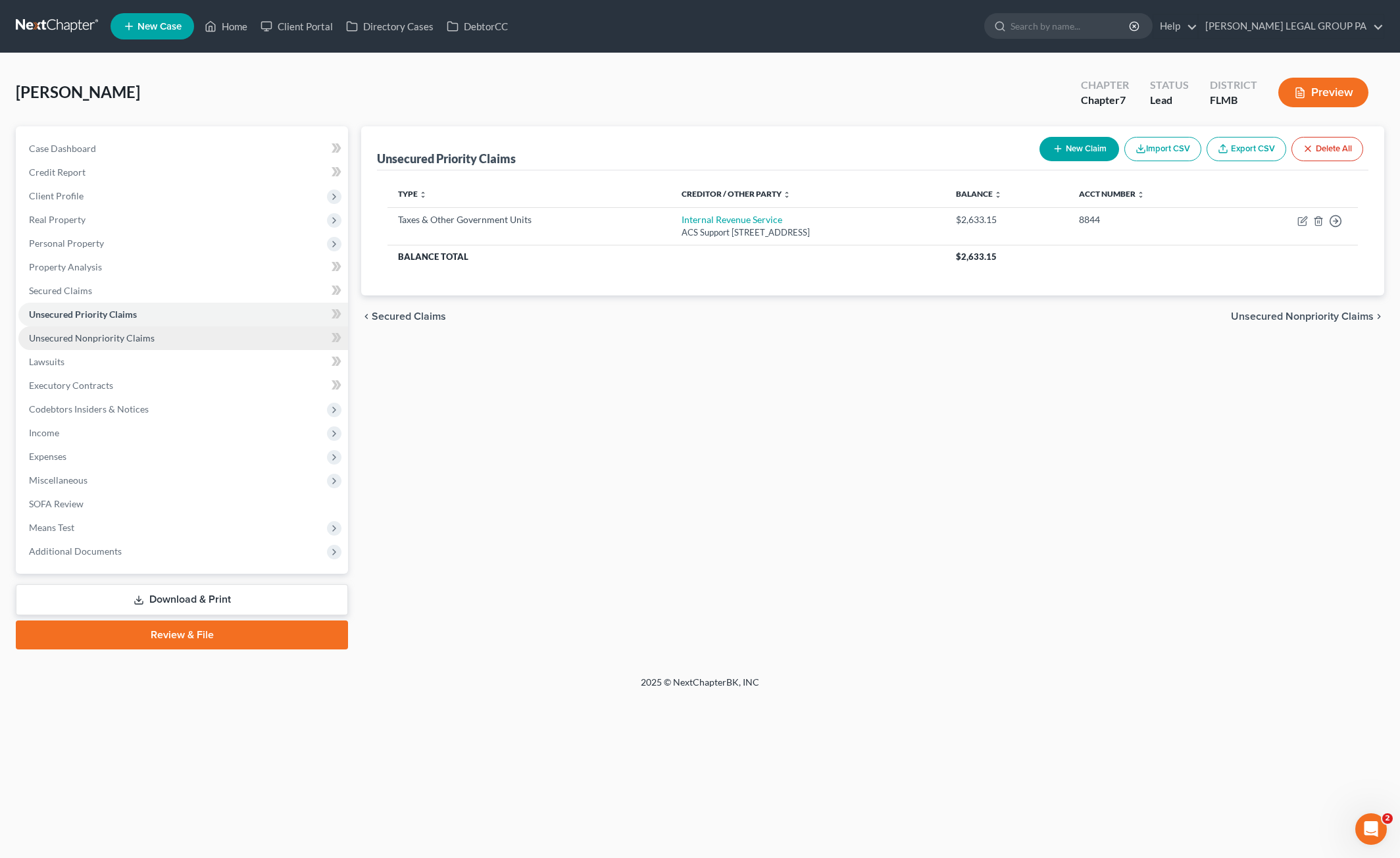
click at [102, 337] on span "Unsecured Nonpriority Claims" at bounding box center [92, 338] width 125 height 11
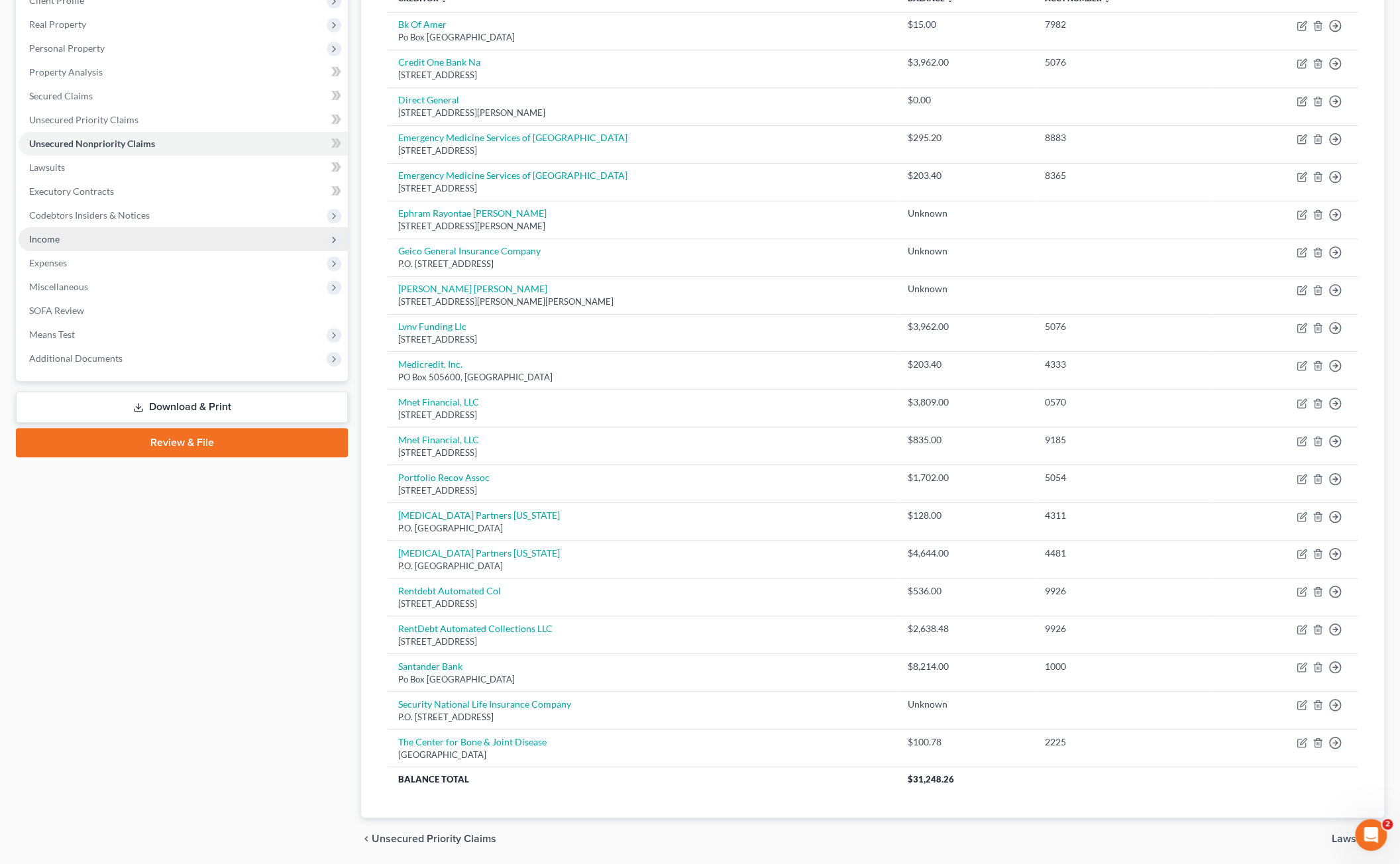
scroll to position [199, 0]
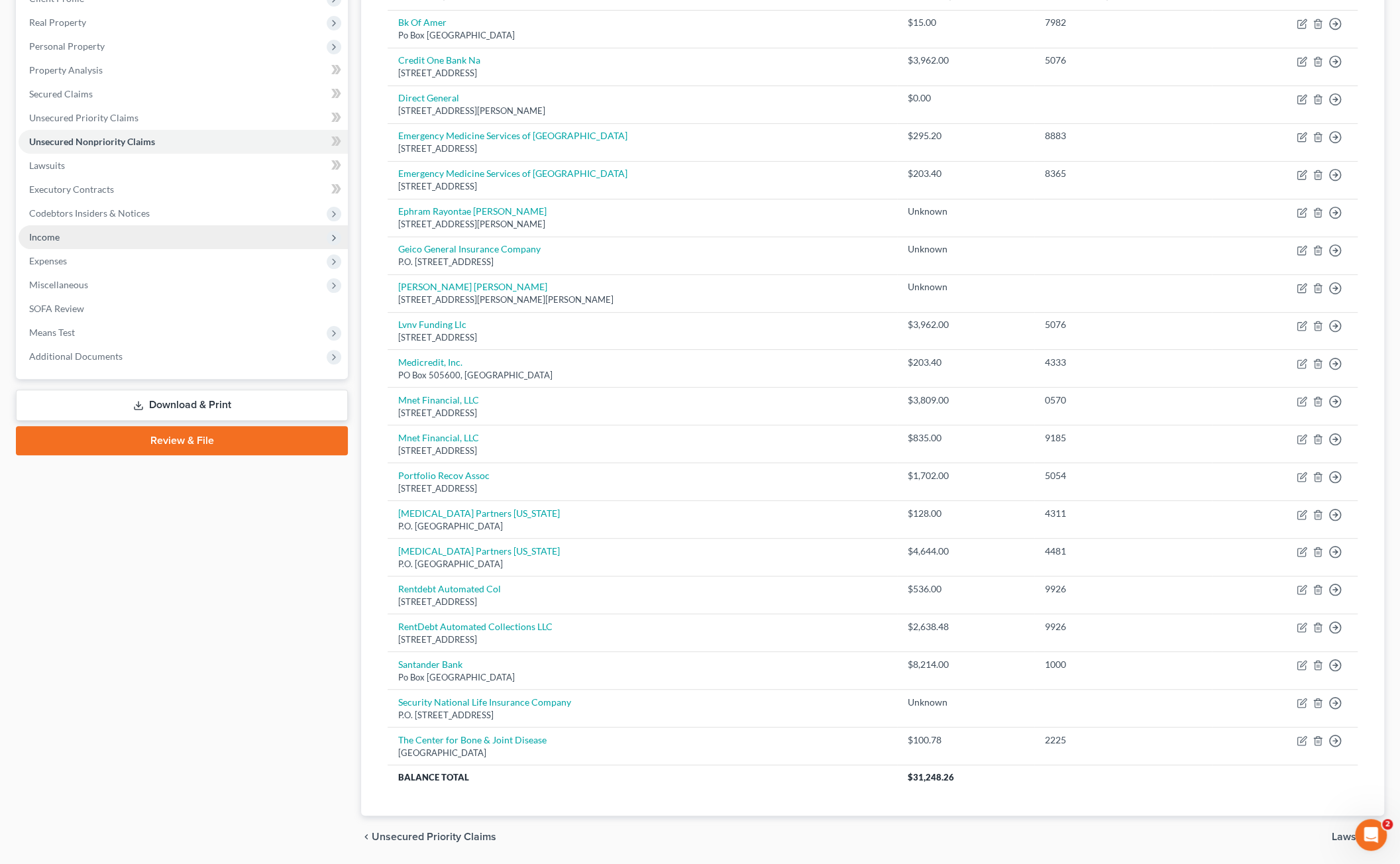
click at [50, 231] on span "Income" at bounding box center [44, 237] width 31 height 11
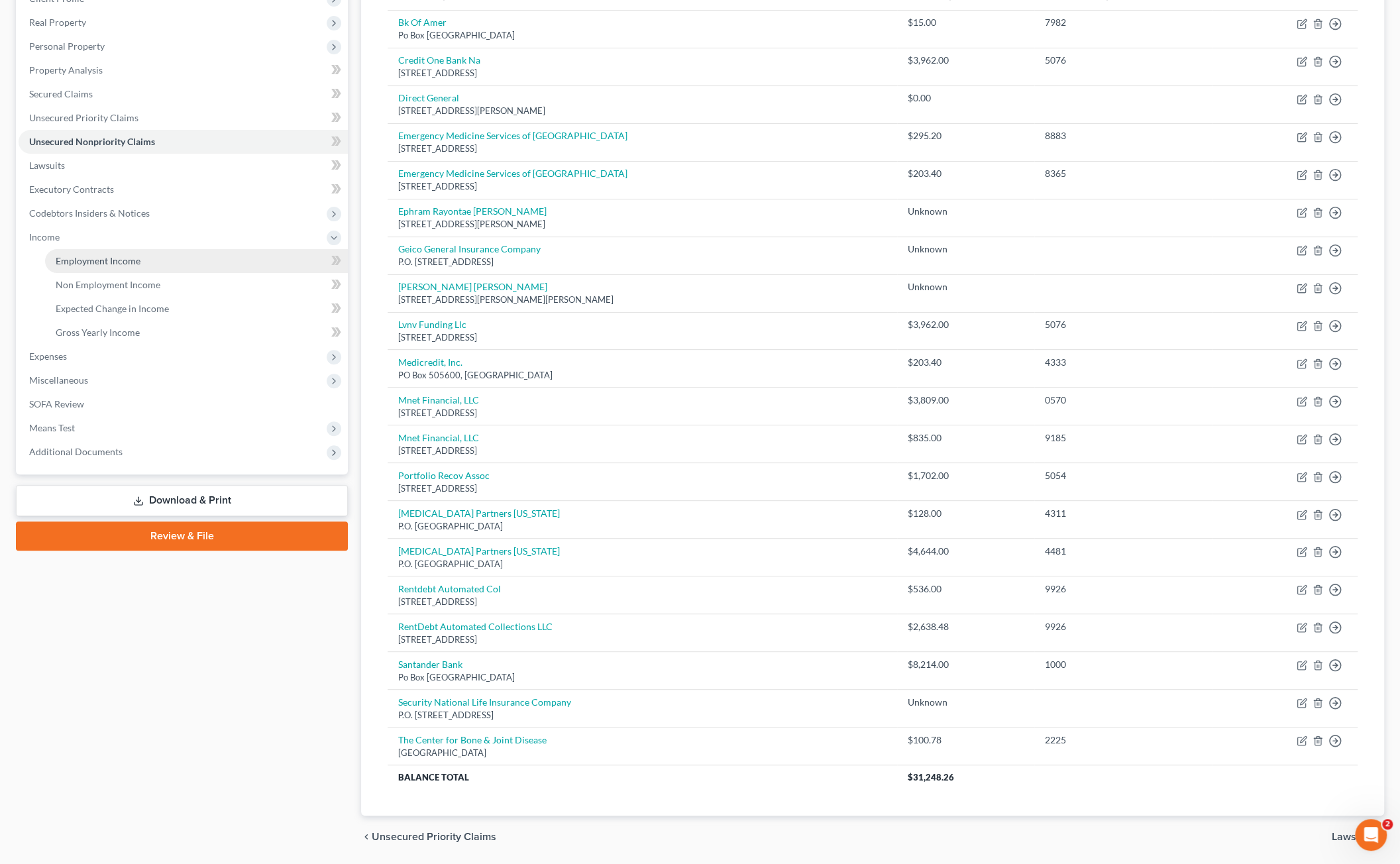
click at [100, 259] on span "Employment Income" at bounding box center [97, 261] width 84 height 11
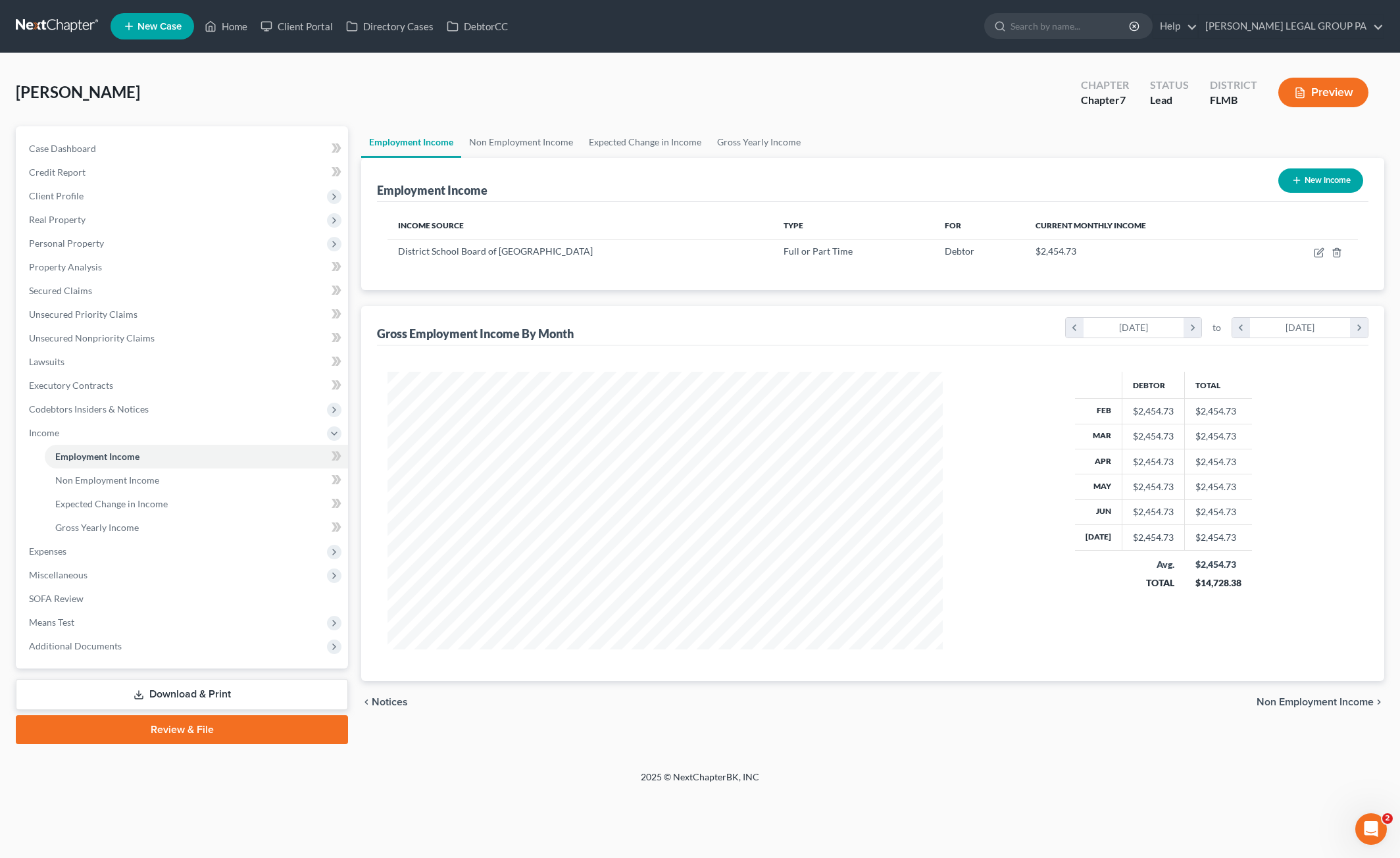
scroll to position [278, 581]
click at [107, 529] on span "Gross Yearly Income" at bounding box center [96, 527] width 84 height 11
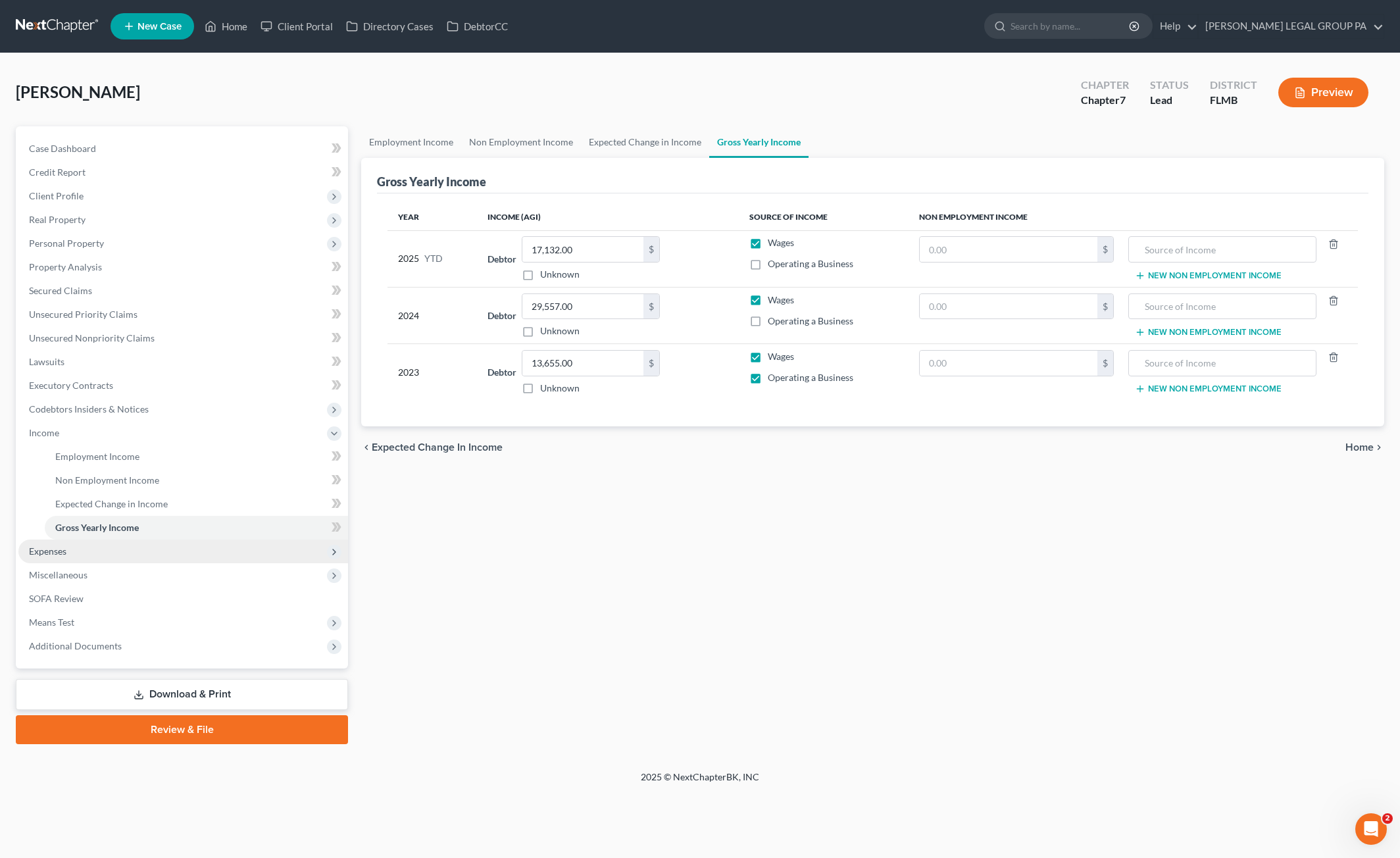
click at [37, 547] on span "Expenses" at bounding box center [48, 551] width 38 height 11
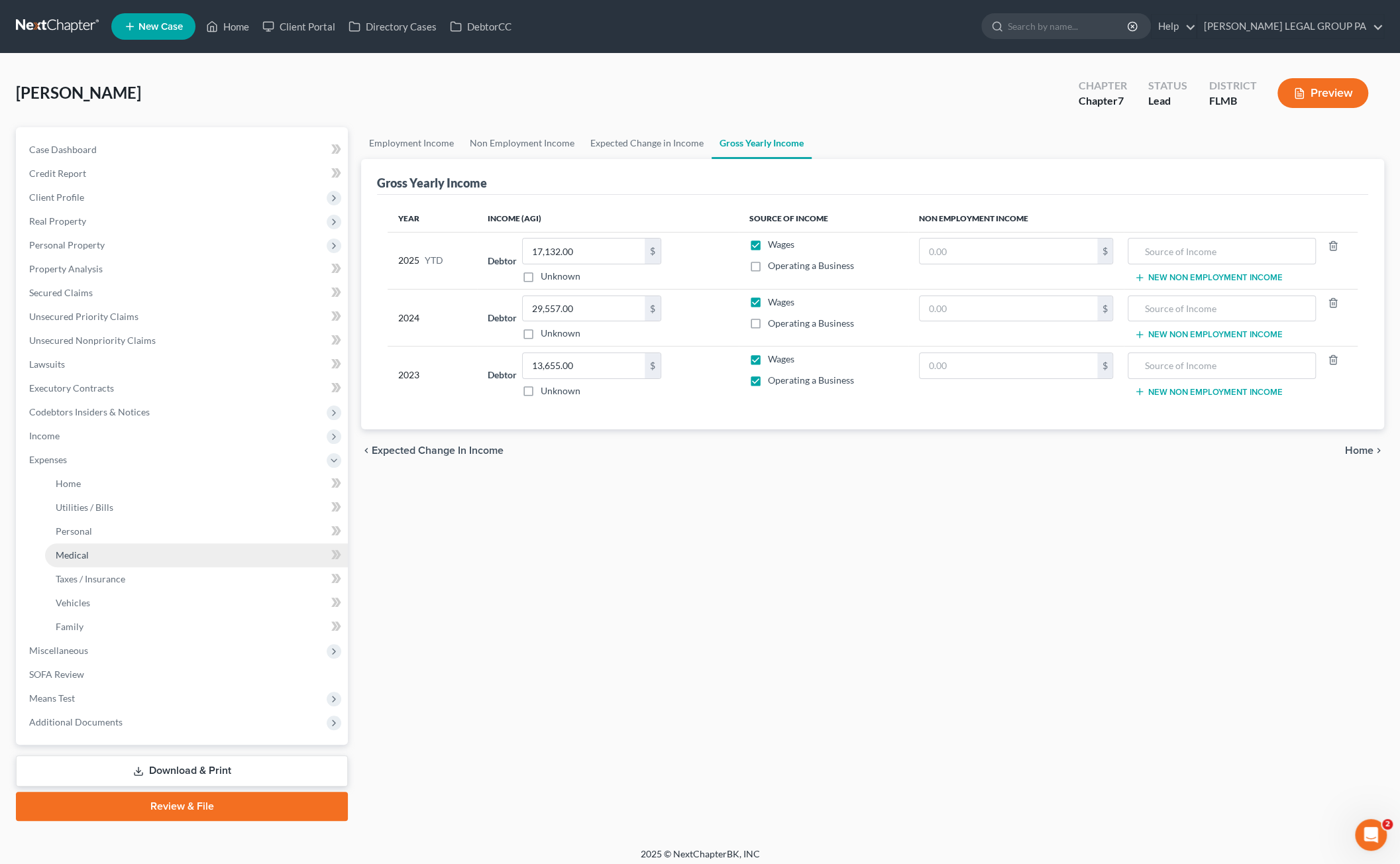
click at [103, 562] on link "Medical" at bounding box center [196, 555] width 302 height 24
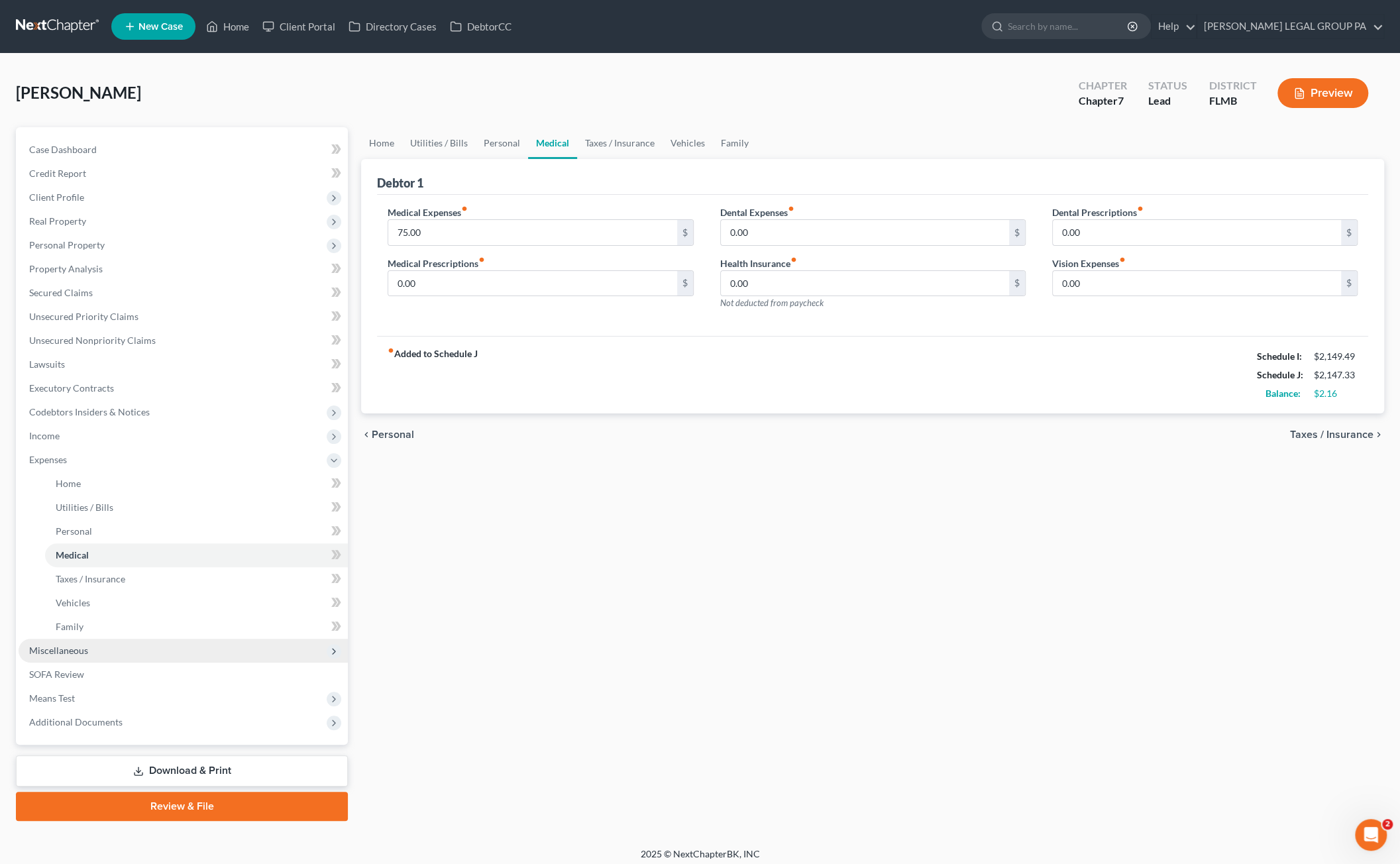
click at [70, 648] on span "Miscellaneous" at bounding box center [58, 650] width 59 height 11
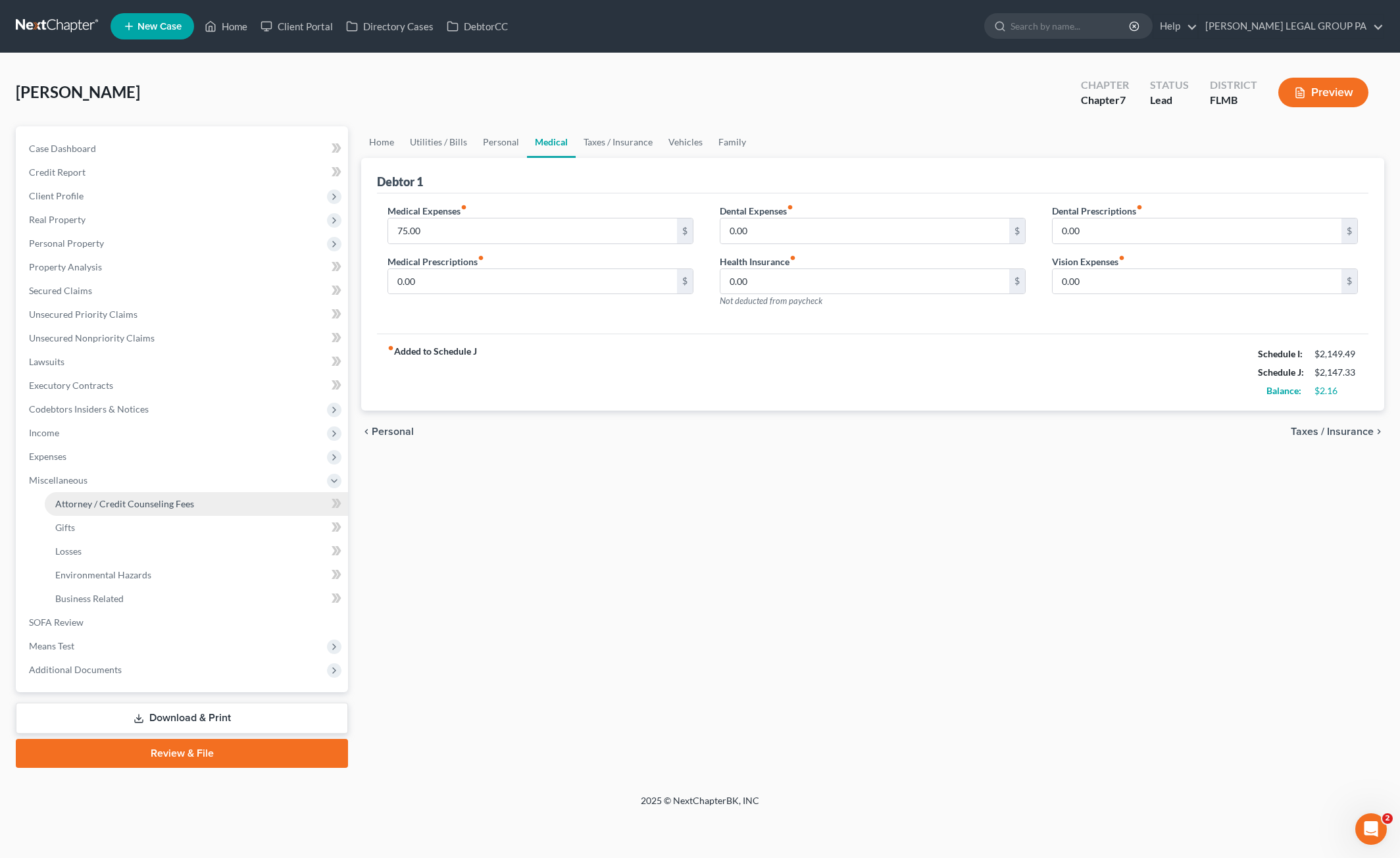
click at [93, 500] on span "Attorney / Credit Counseling Fees" at bounding box center [124, 504] width 139 height 11
select select "0"
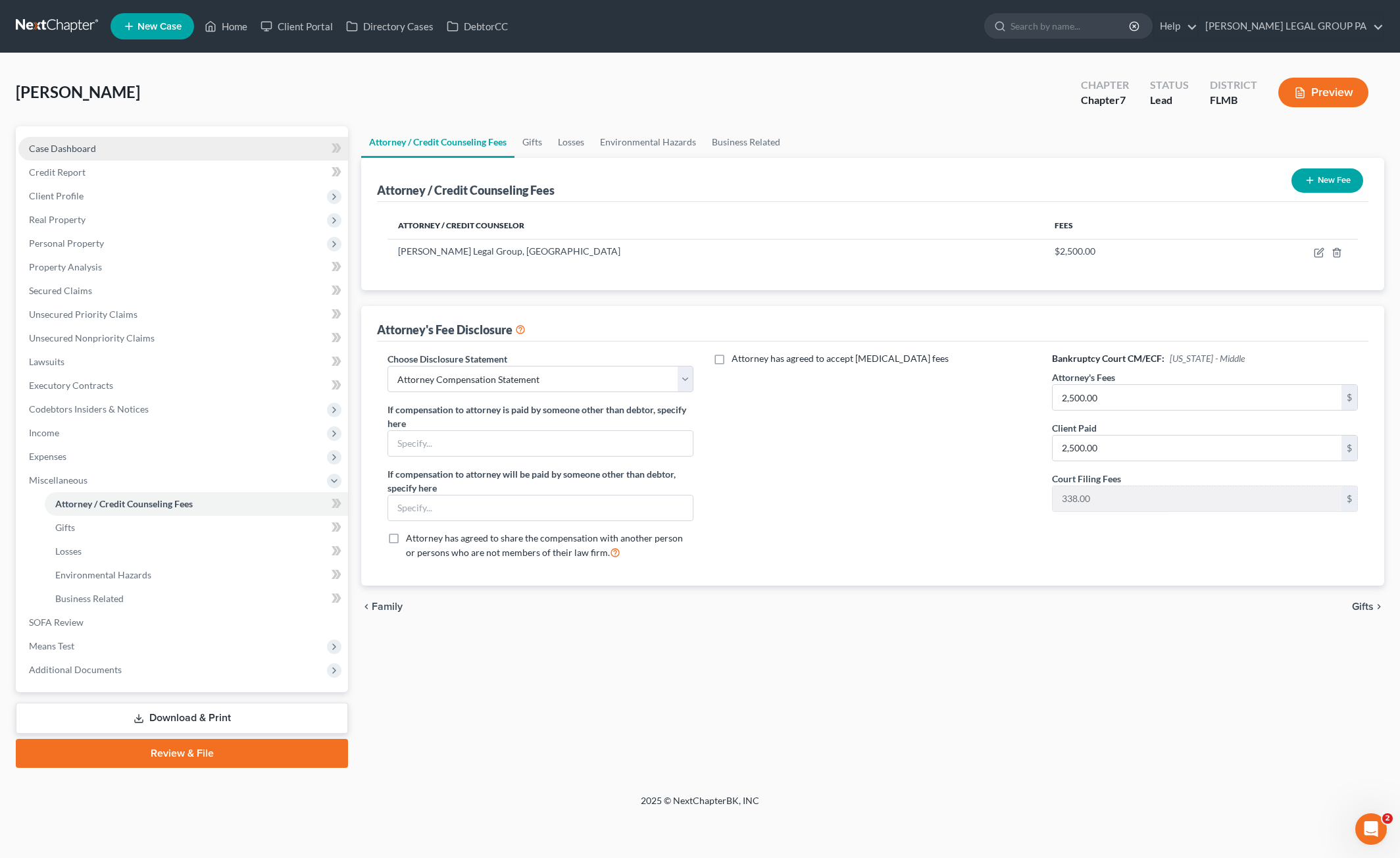
click at [49, 149] on span "Case Dashboard" at bounding box center [63, 148] width 67 height 11
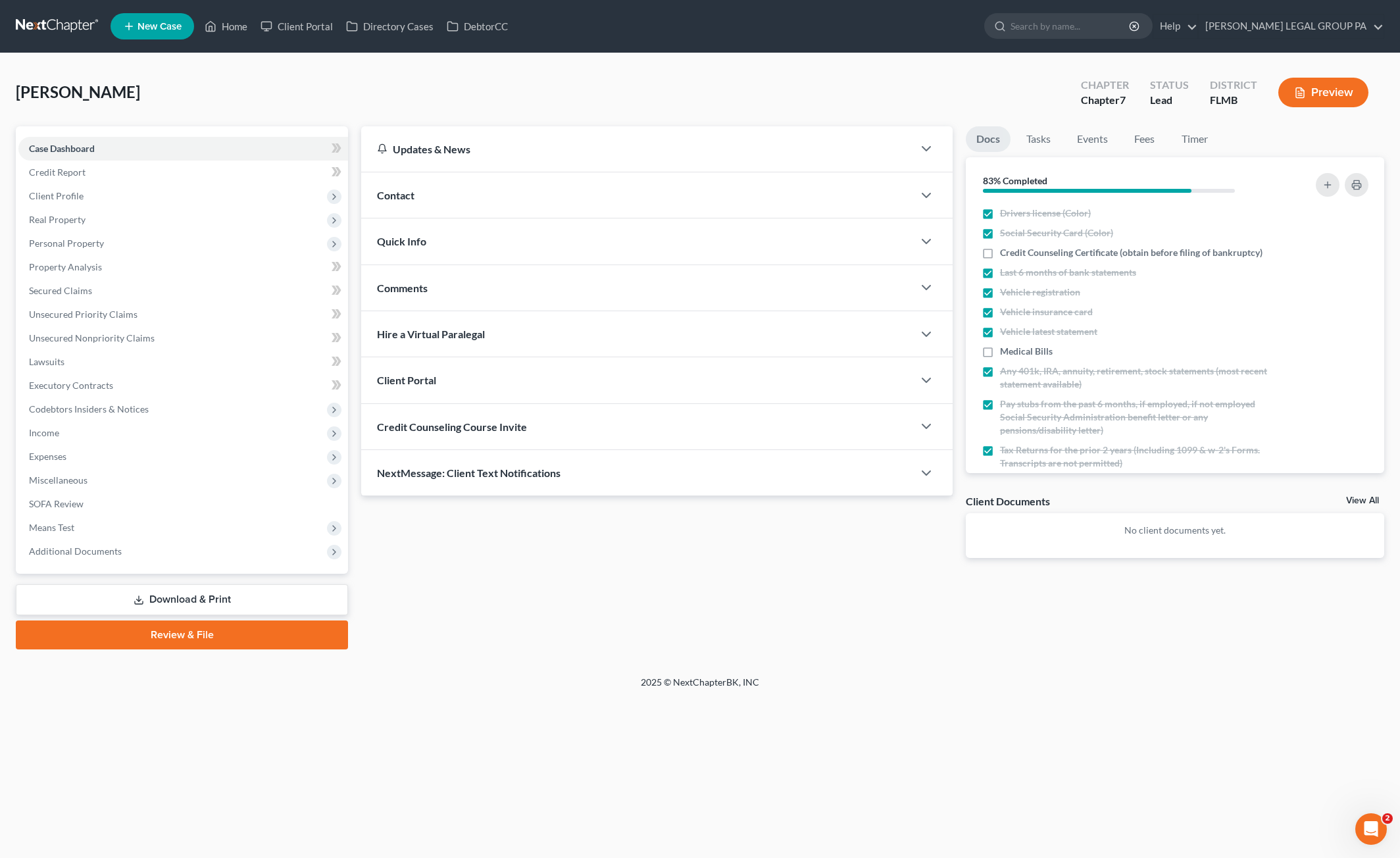
click at [182, 591] on link "Download & Print" at bounding box center [182, 599] width 333 height 31
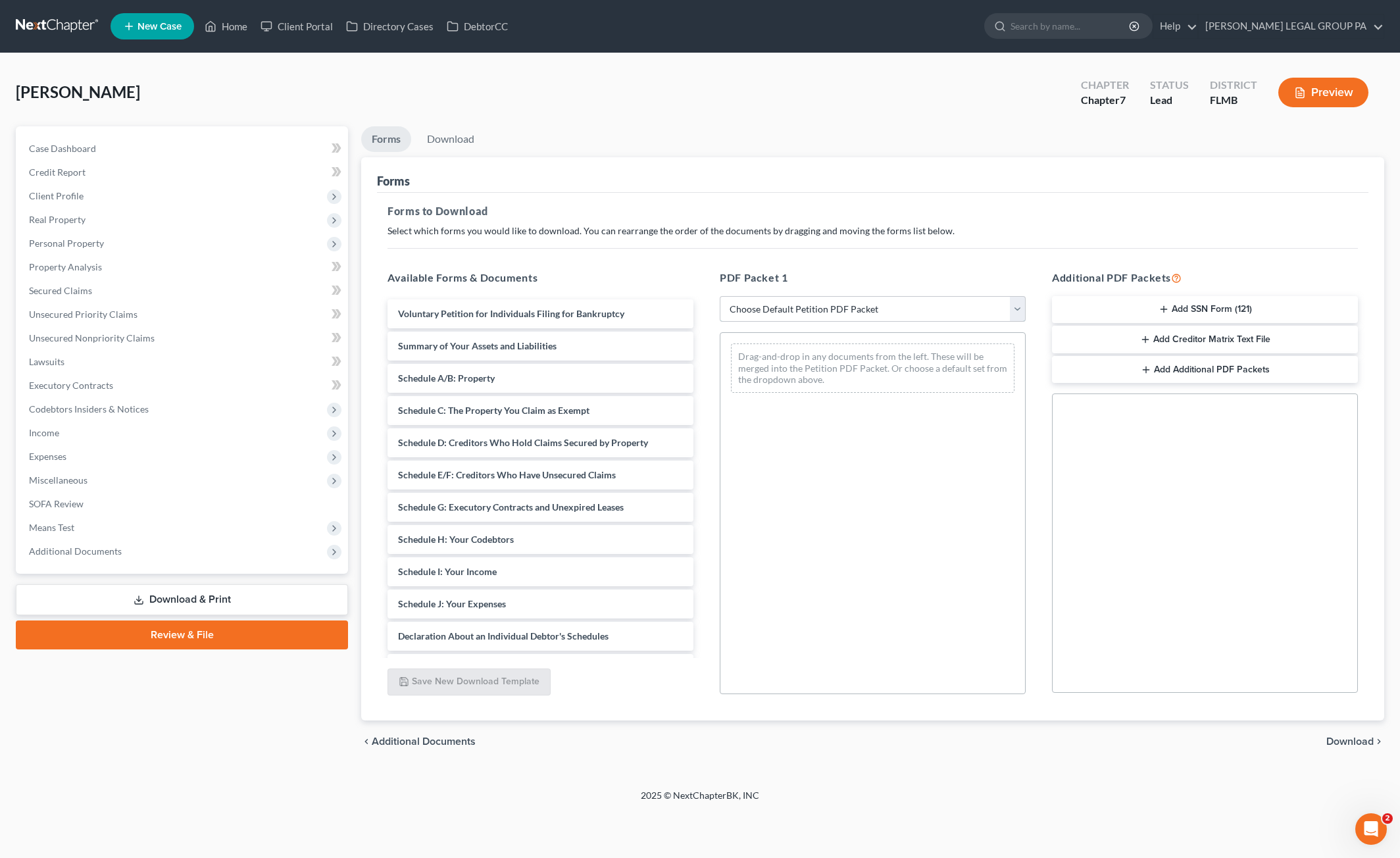
click at [818, 300] on select "Choose Default Petition PDF Packet Complete Bankruptcy Petition (all forms and …" at bounding box center [873, 310] width 306 height 27
select select "0"
click at [720, 296] on select "Choose Default Petition PDF Packet Complete Bankruptcy Petition (all forms and …" at bounding box center [873, 310] width 306 height 27
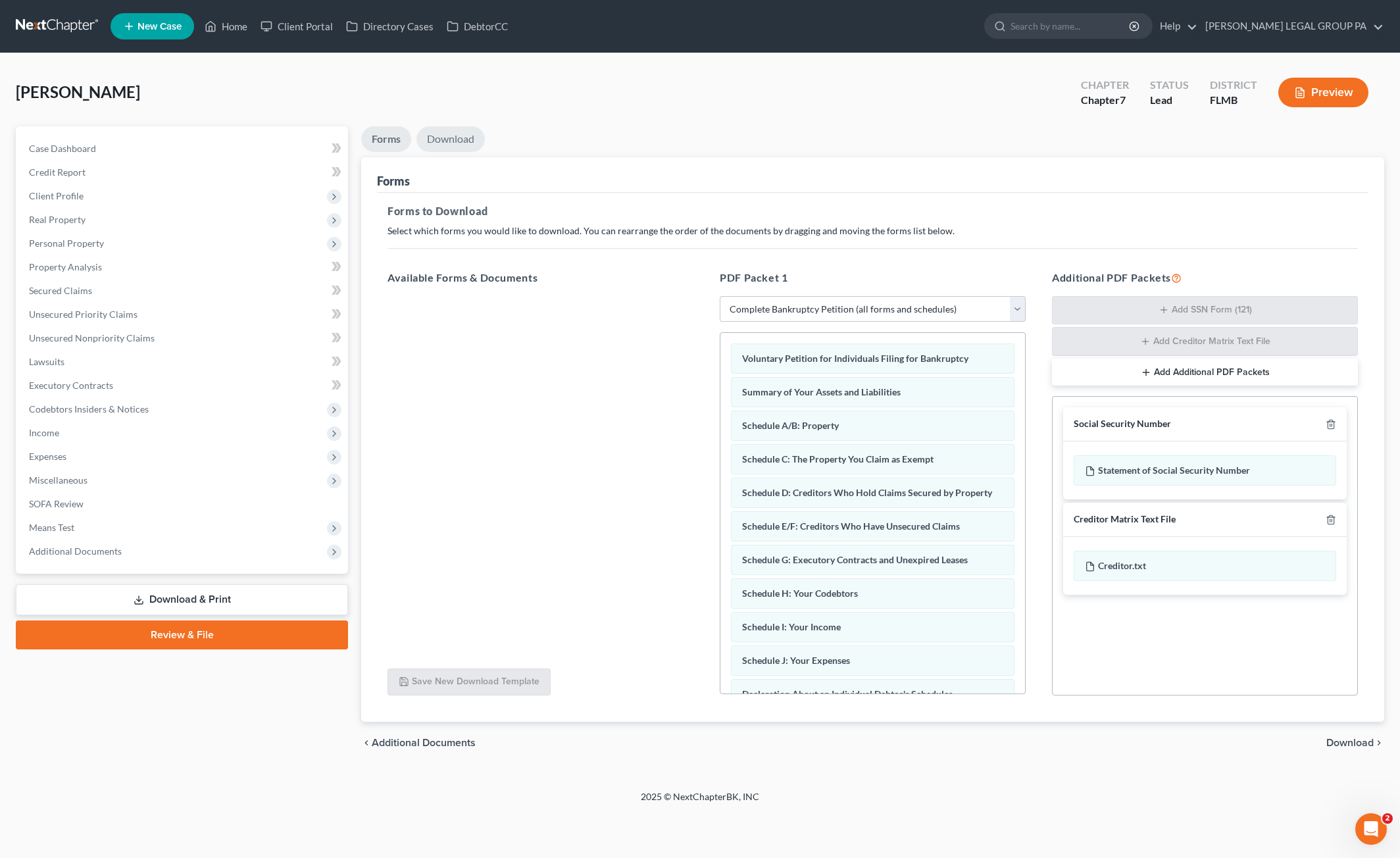
click at [449, 133] on link "Download" at bounding box center [450, 139] width 68 height 26
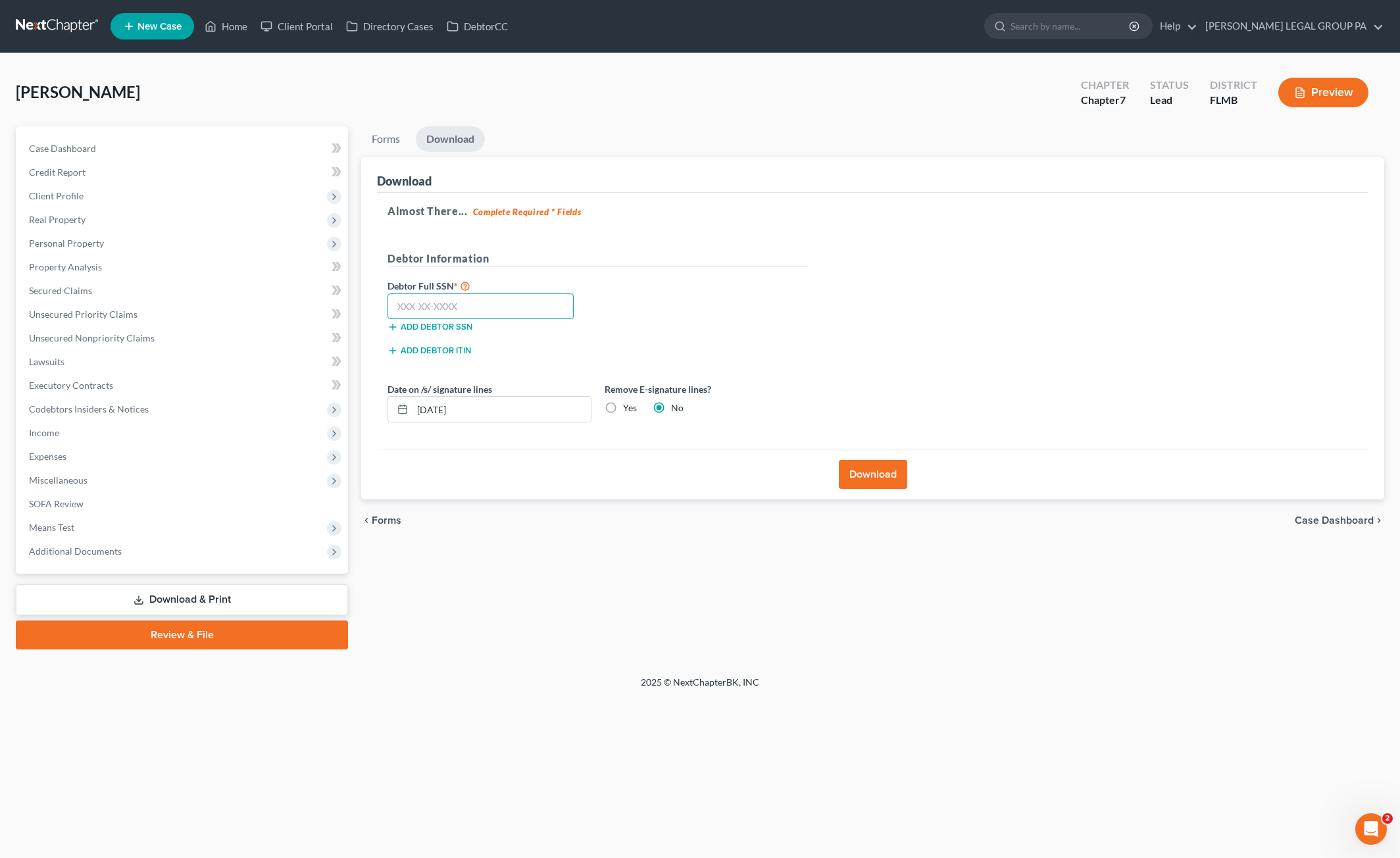
click at [498, 308] on input "text" at bounding box center [480, 307] width 186 height 27
type input "131-70-6625"
click at [889, 487] on div "Download" at bounding box center [873, 474] width 991 height 51
click at [884, 476] on button "Download" at bounding box center [873, 474] width 68 height 29
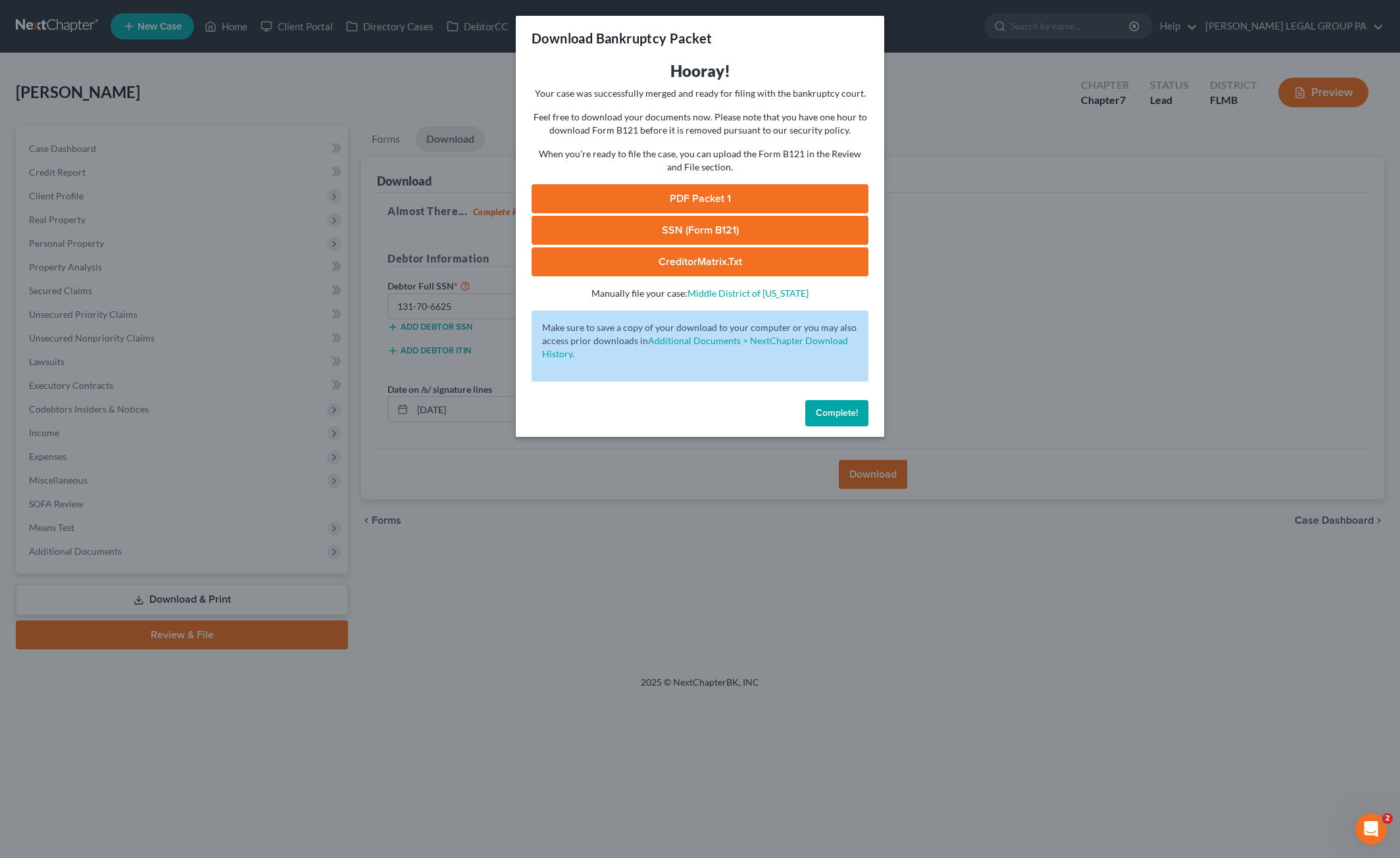
click at [685, 231] on link "SSN (Form B121)" at bounding box center [700, 230] width 337 height 29
click at [708, 198] on link "PDF Packet 1" at bounding box center [700, 198] width 337 height 29
click at [841, 410] on span "Complete!" at bounding box center [837, 413] width 42 height 11
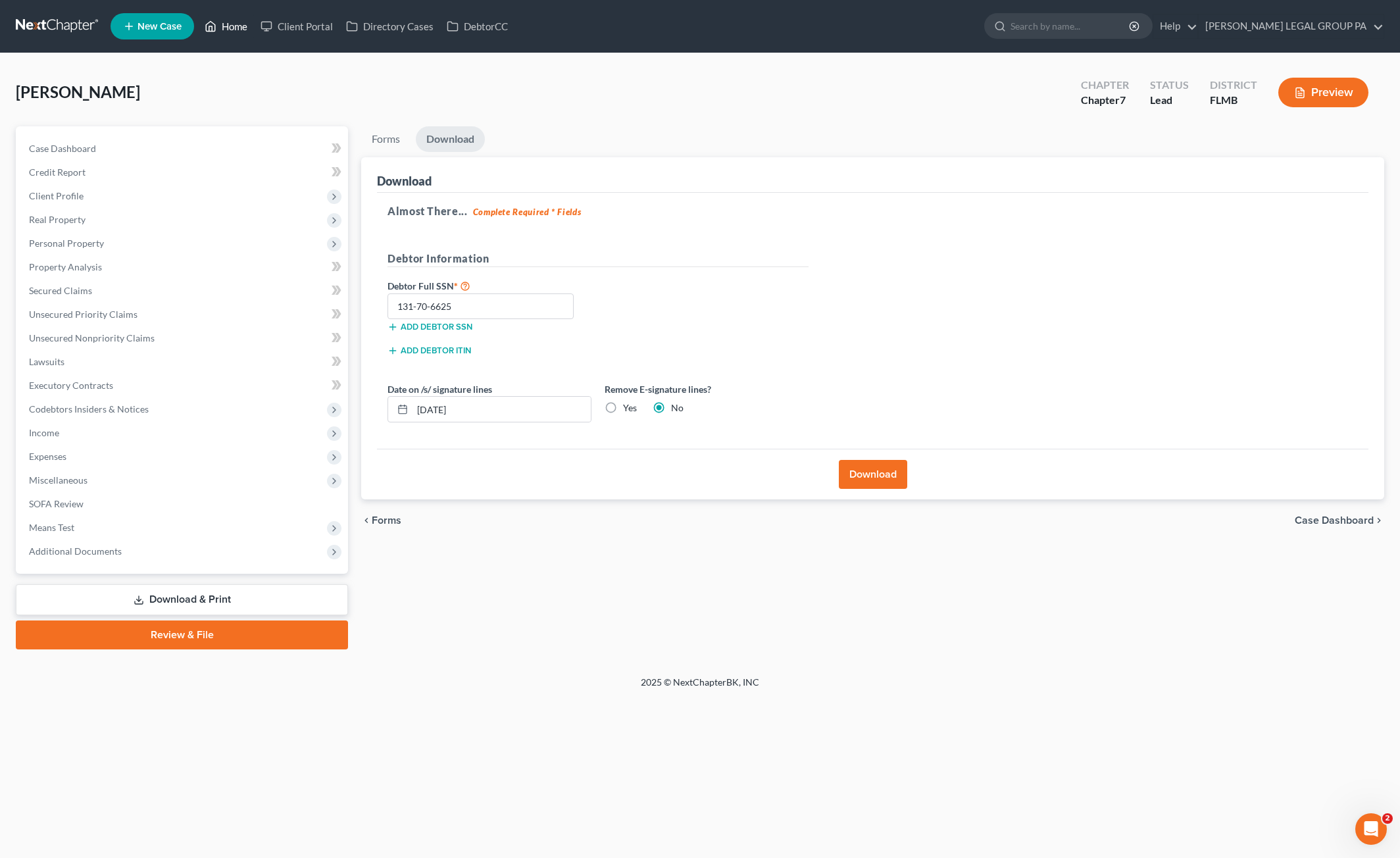
click at [242, 33] on link "Home" at bounding box center [226, 26] width 56 height 24
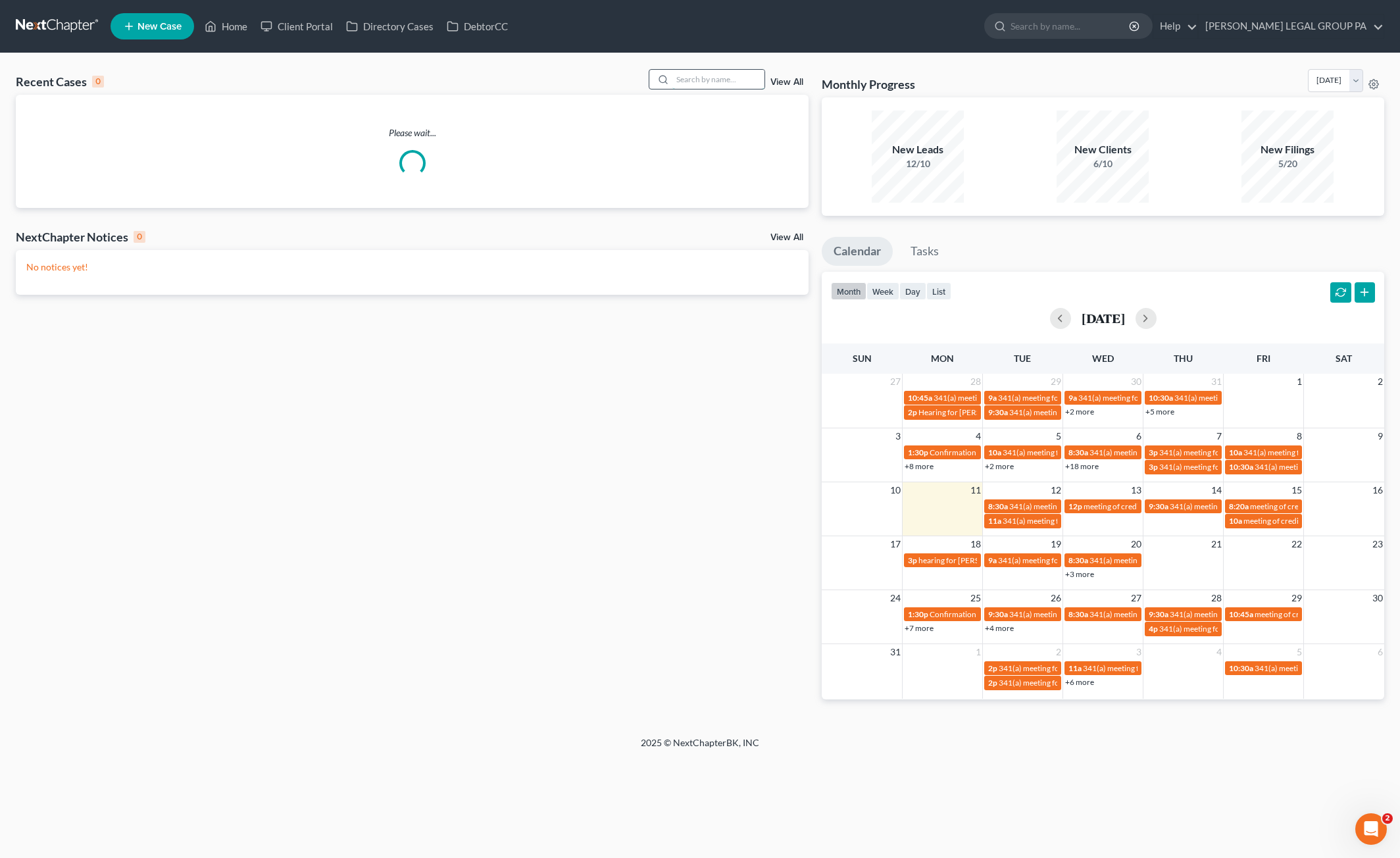
click at [729, 75] on input "search" at bounding box center [718, 79] width 92 height 19
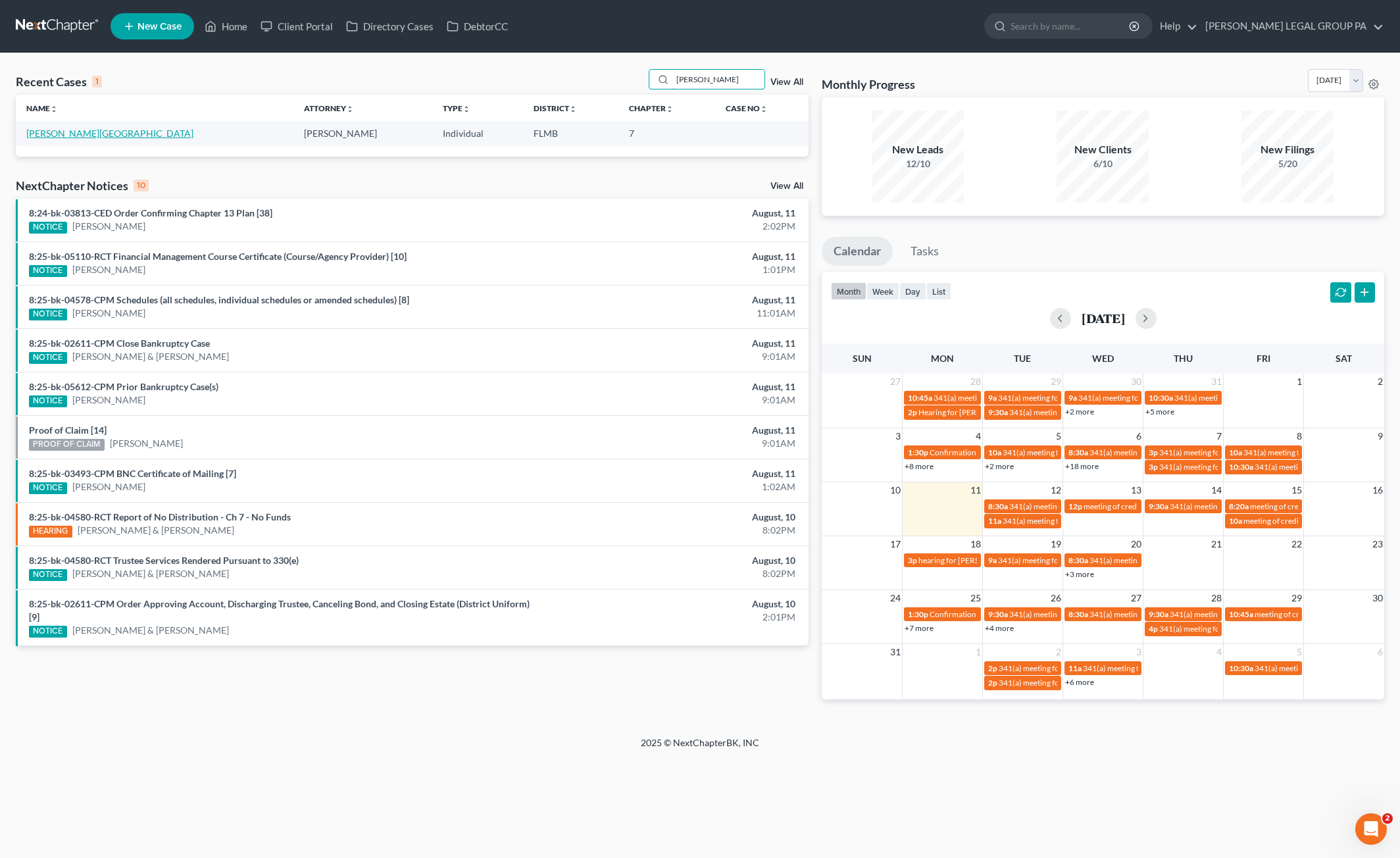
type input "monahan"
click at [75, 130] on link "[PERSON_NAME][GEOGRAPHIC_DATA]" at bounding box center [110, 133] width 167 height 11
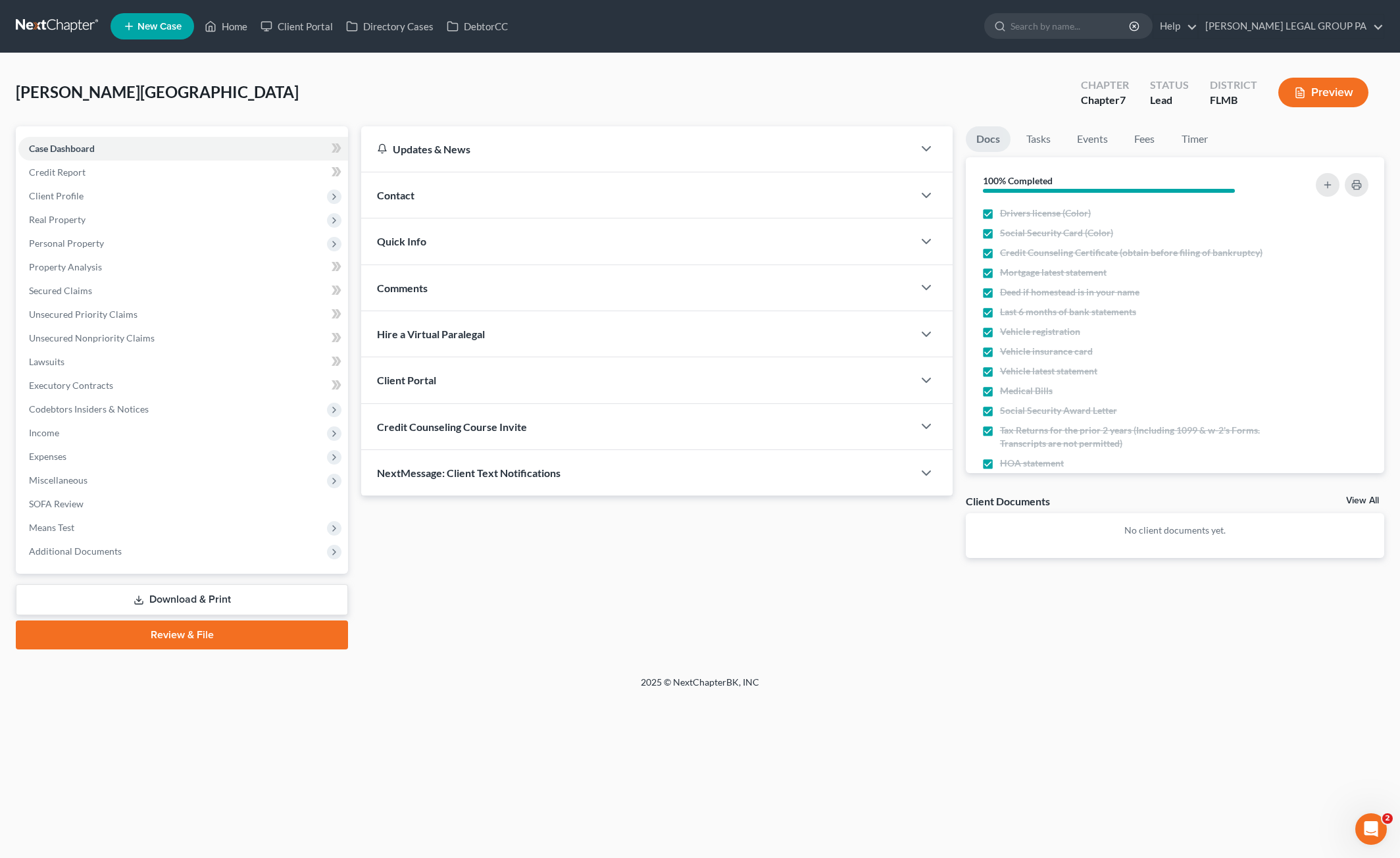
click at [837, 104] on div "Monahan, Lynn Upgraded Chapter Chapter 7 Status Lead District FLMB Preview" at bounding box center [700, 97] width 1369 height 57
click at [860, 102] on div "Monahan, Lynn Upgraded Chapter Chapter 7 Status Lead District FLMB Preview" at bounding box center [700, 97] width 1369 height 57
click at [186, 603] on link "Download & Print" at bounding box center [182, 599] width 333 height 31
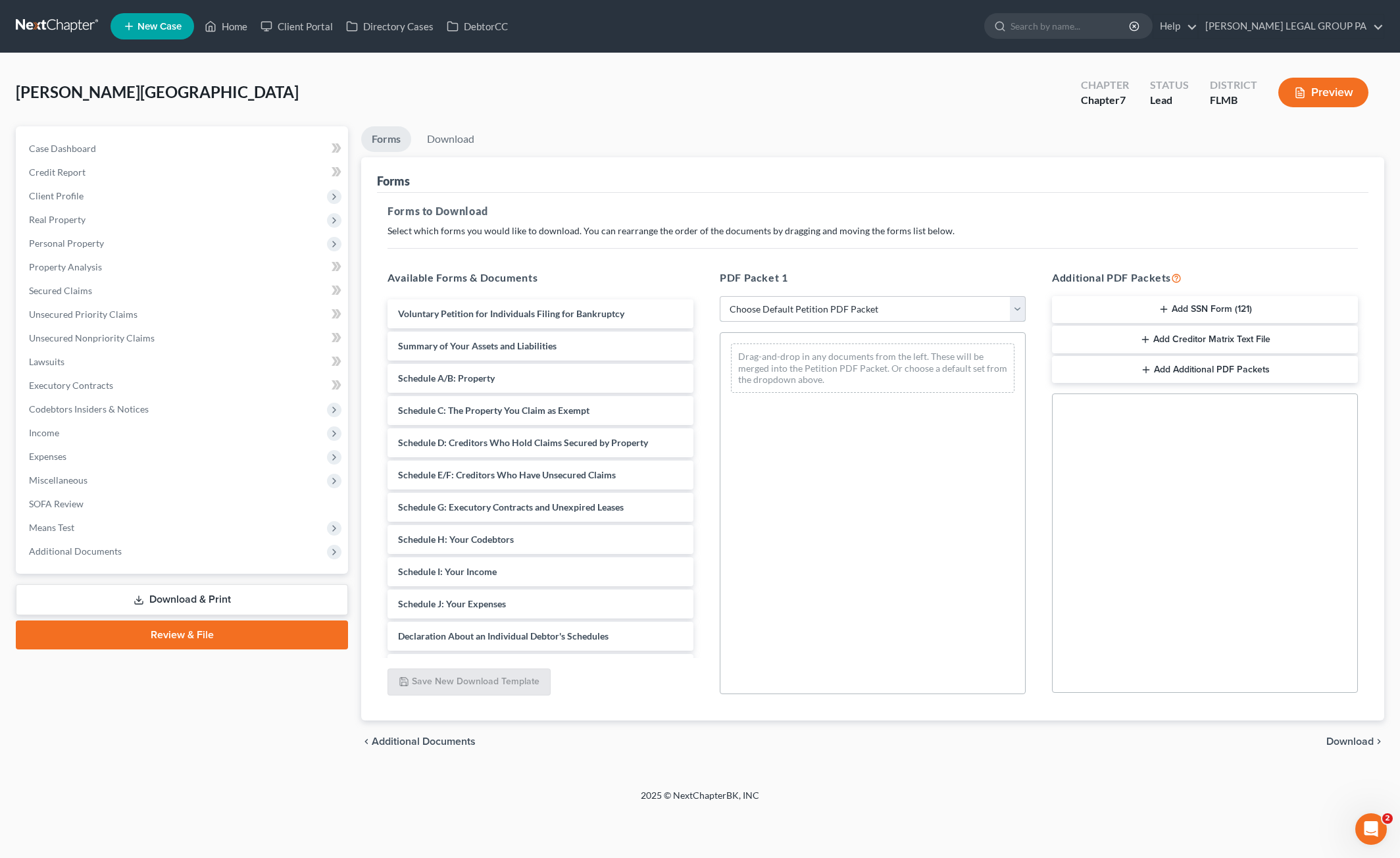
drag, startPoint x: 858, startPoint y: 309, endPoint x: 852, endPoint y: 319, distance: 11.7
click at [858, 309] on select "Choose Default Petition PDF Packet Complete Bankruptcy Petition (all forms and …" at bounding box center [873, 310] width 306 height 27
select select "0"
click at [720, 296] on select "Choose Default Petition PDF Packet Complete Bankruptcy Petition (all forms and …" at bounding box center [873, 310] width 306 height 27
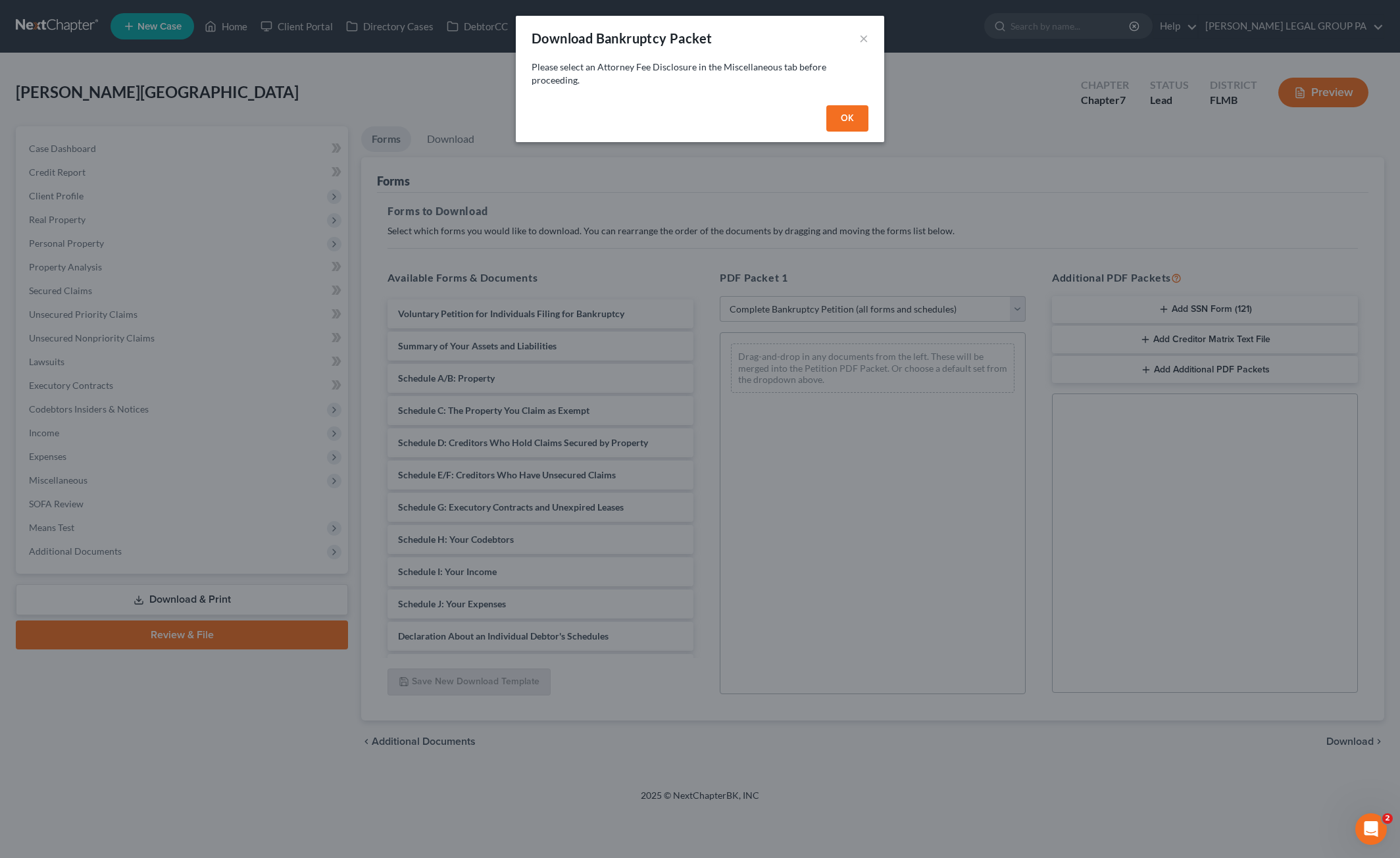
click at [856, 112] on button "OK" at bounding box center [848, 118] width 42 height 27
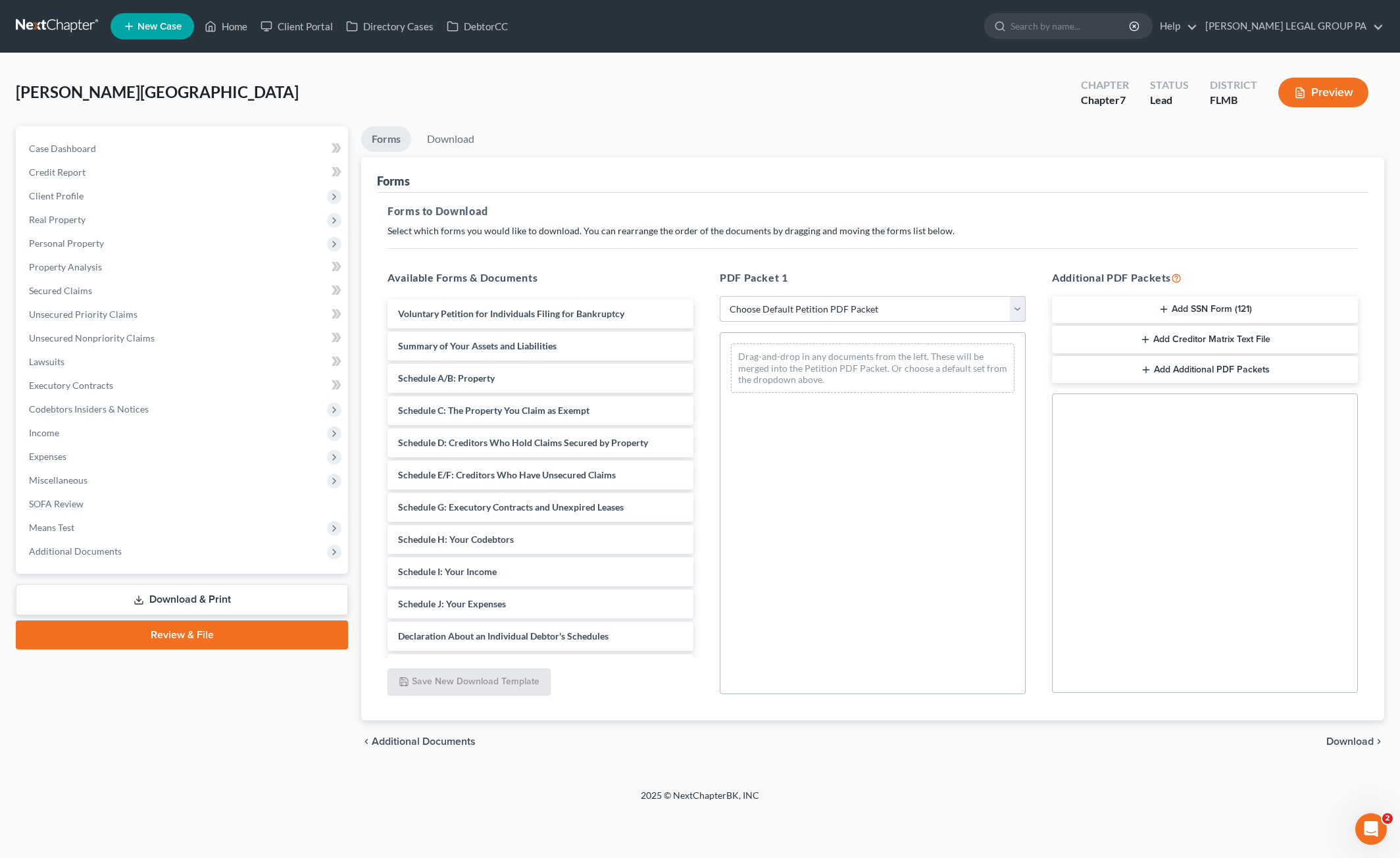
click at [808, 313] on select "Choose Default Petition PDF Packet Complete Bankruptcy Petition (all forms and …" at bounding box center [873, 310] width 306 height 27
select select "0"
click at [720, 296] on select "Choose Default Petition PDF Packet Complete Bankruptcy Petition (all forms and …" at bounding box center [873, 310] width 306 height 27
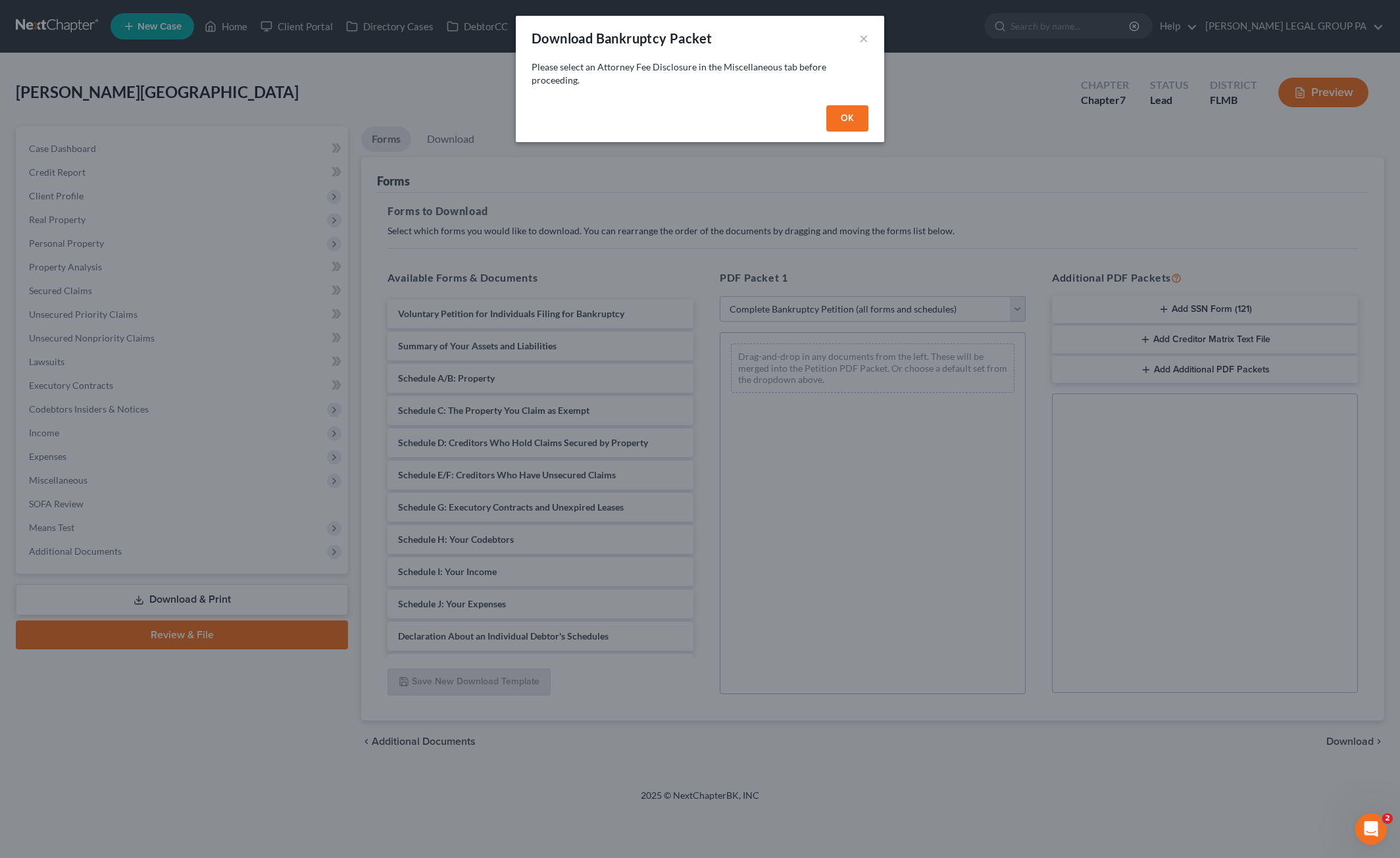
click at [848, 116] on button "OK" at bounding box center [848, 118] width 42 height 27
select select
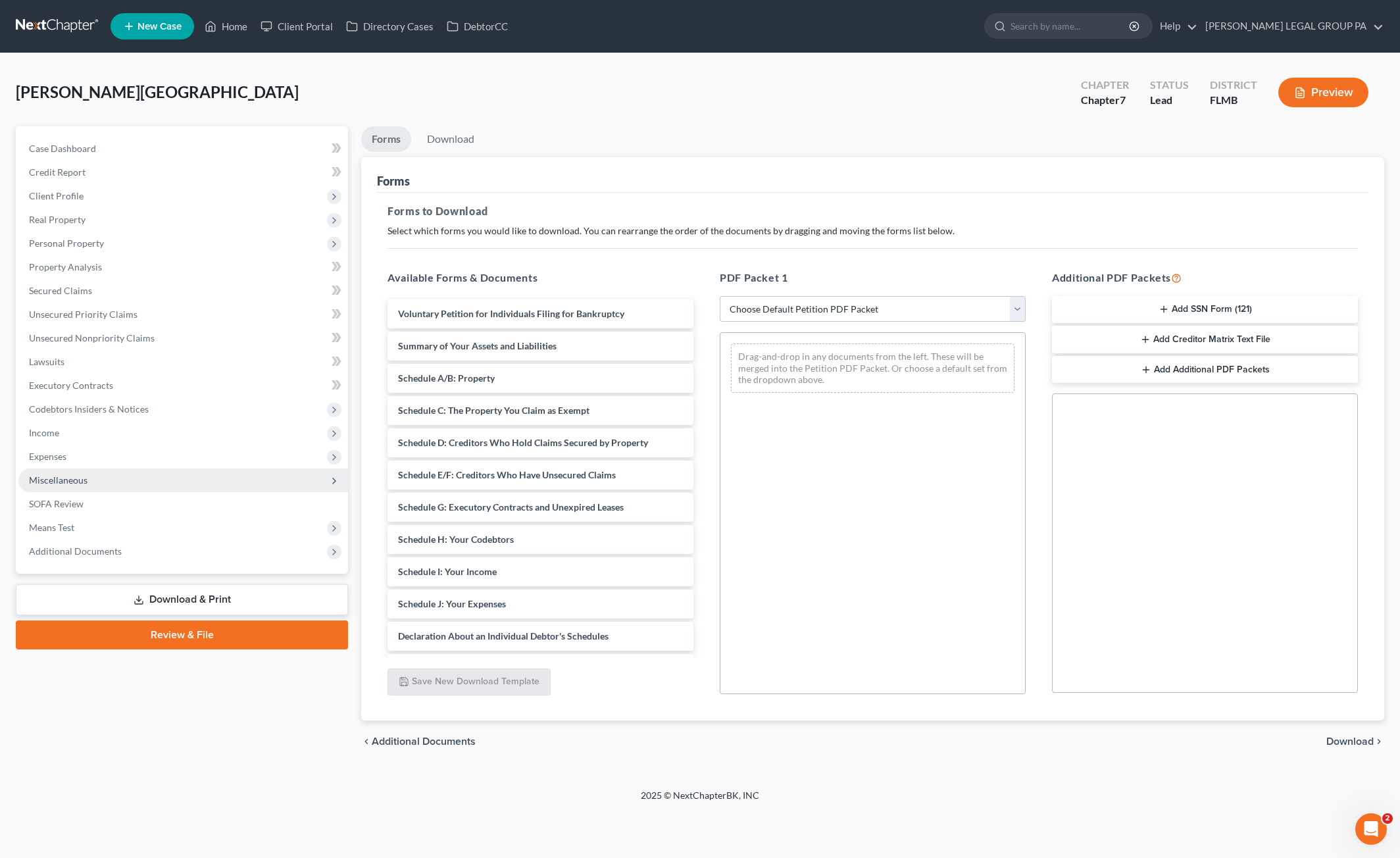
click at [59, 480] on span "Miscellaneous" at bounding box center [58, 480] width 59 height 11
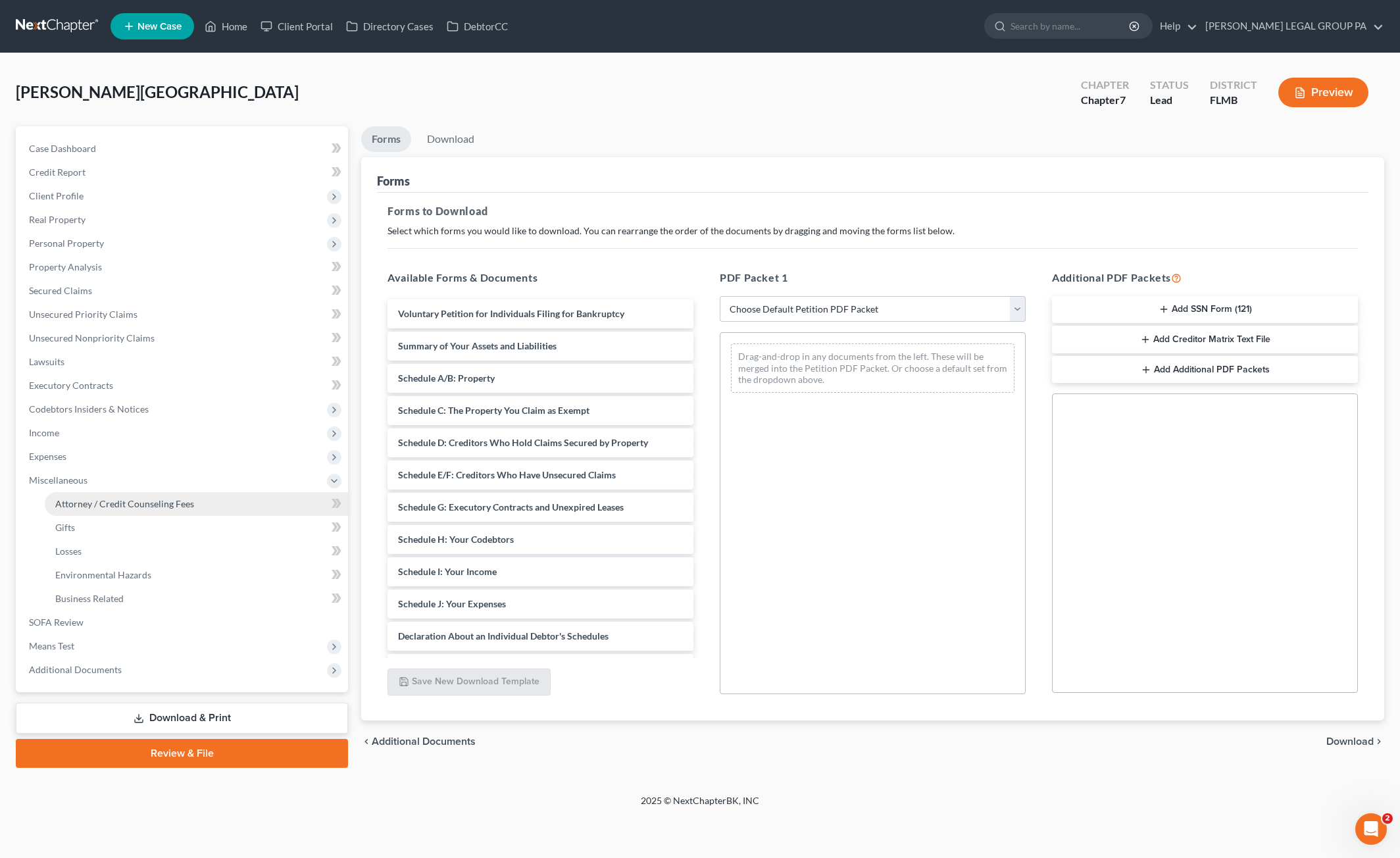
click at [105, 502] on span "Attorney / Credit Counseling Fees" at bounding box center [124, 504] width 139 height 11
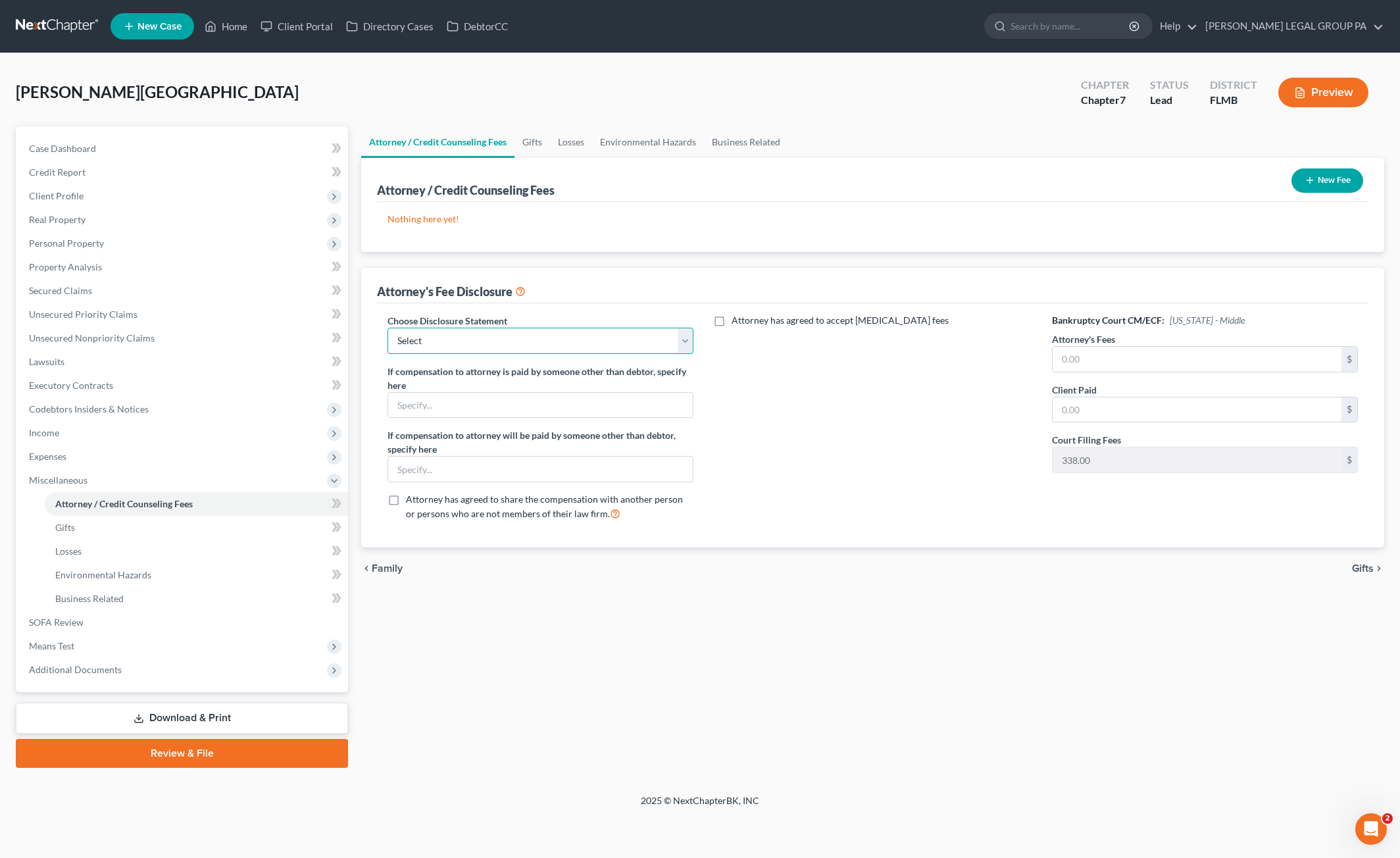
drag, startPoint x: 500, startPoint y: 340, endPoint x: 497, endPoint y: 350, distance: 10.4
click at [500, 340] on select "Select Attorney Compensation Statement" at bounding box center [540, 341] width 306 height 27
select select "0"
click at [387, 328] on select "Select Attorney Compensation Statement" at bounding box center [540, 341] width 306 height 27
drag, startPoint x: 1107, startPoint y: 365, endPoint x: 1122, endPoint y: 369, distance: 15.5
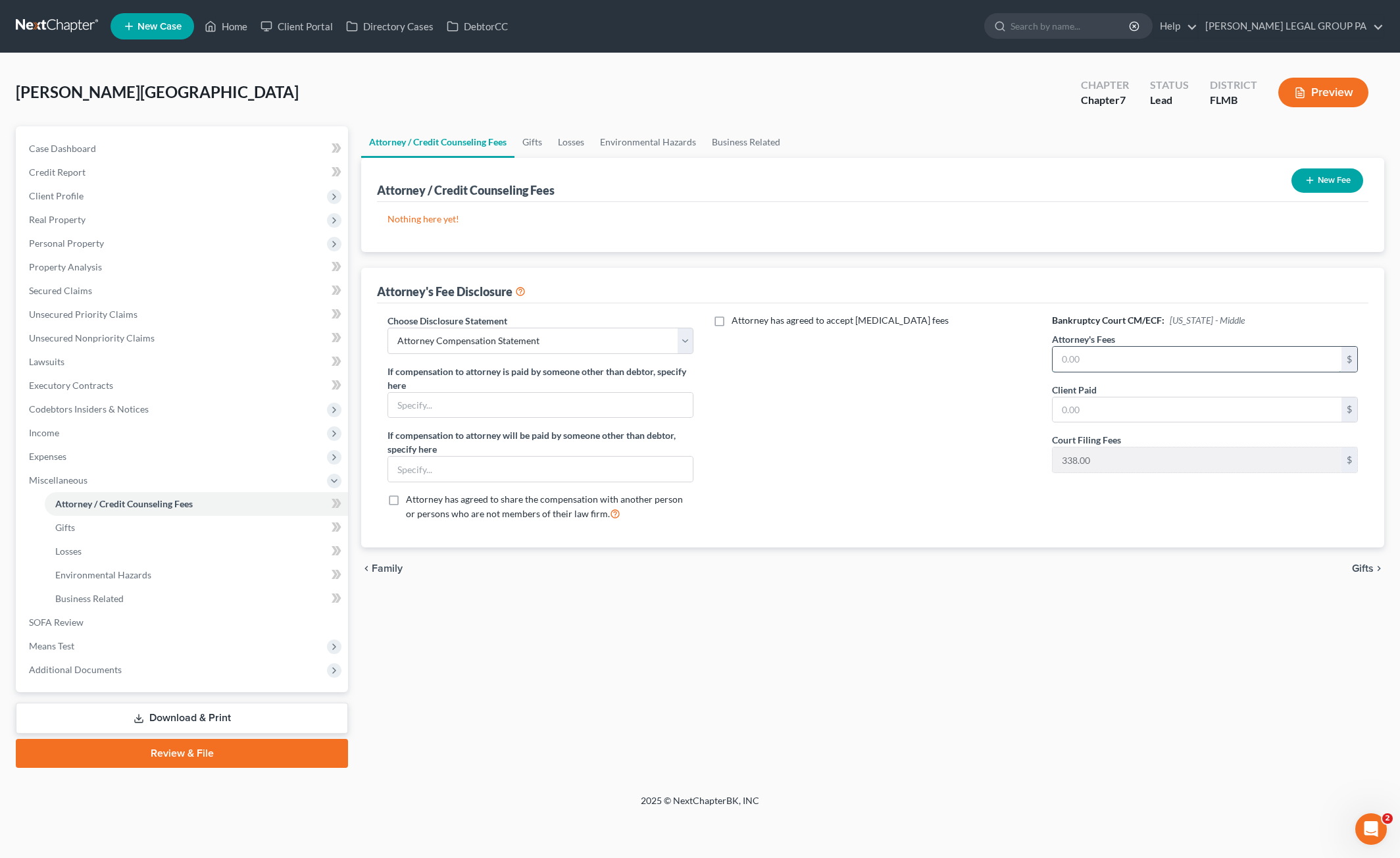
click at [1107, 365] on input "text" at bounding box center [1197, 359] width 289 height 25
type input "3,000.00"
click at [1322, 178] on button "New Fee" at bounding box center [1327, 180] width 71 height 24
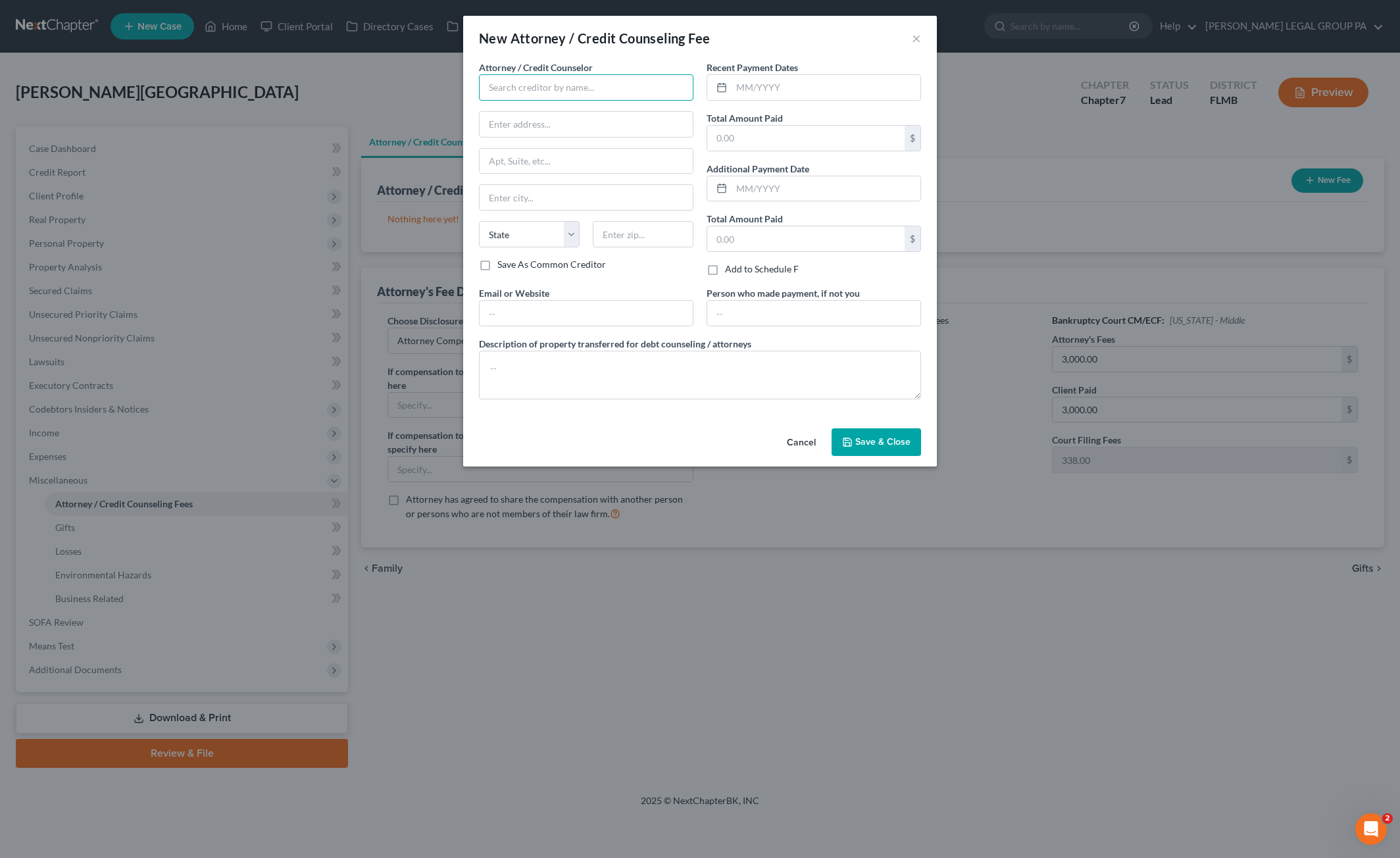
click at [509, 90] on input "text" at bounding box center [587, 88] width 215 height 27
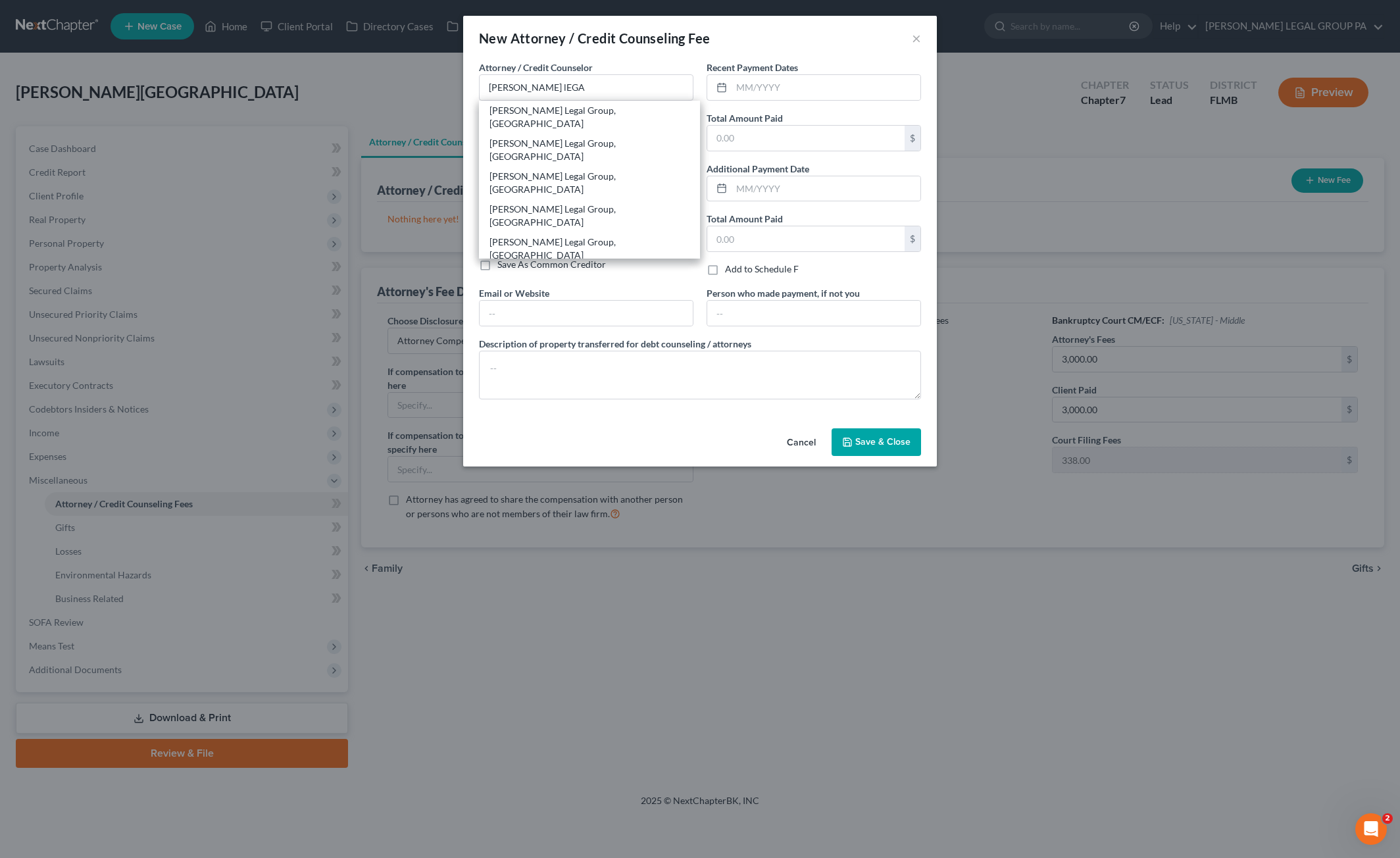
drag, startPoint x: 540, startPoint y: 111, endPoint x: 661, endPoint y: 106, distance: 121.1
click at [541, 111] on div "Weller Legal Group, PA" at bounding box center [589, 118] width 200 height 27
type input "Weller Legal Group, PA"
type input "25400 US Highway 19 North, Ste. 150"
type input "Clearwater"
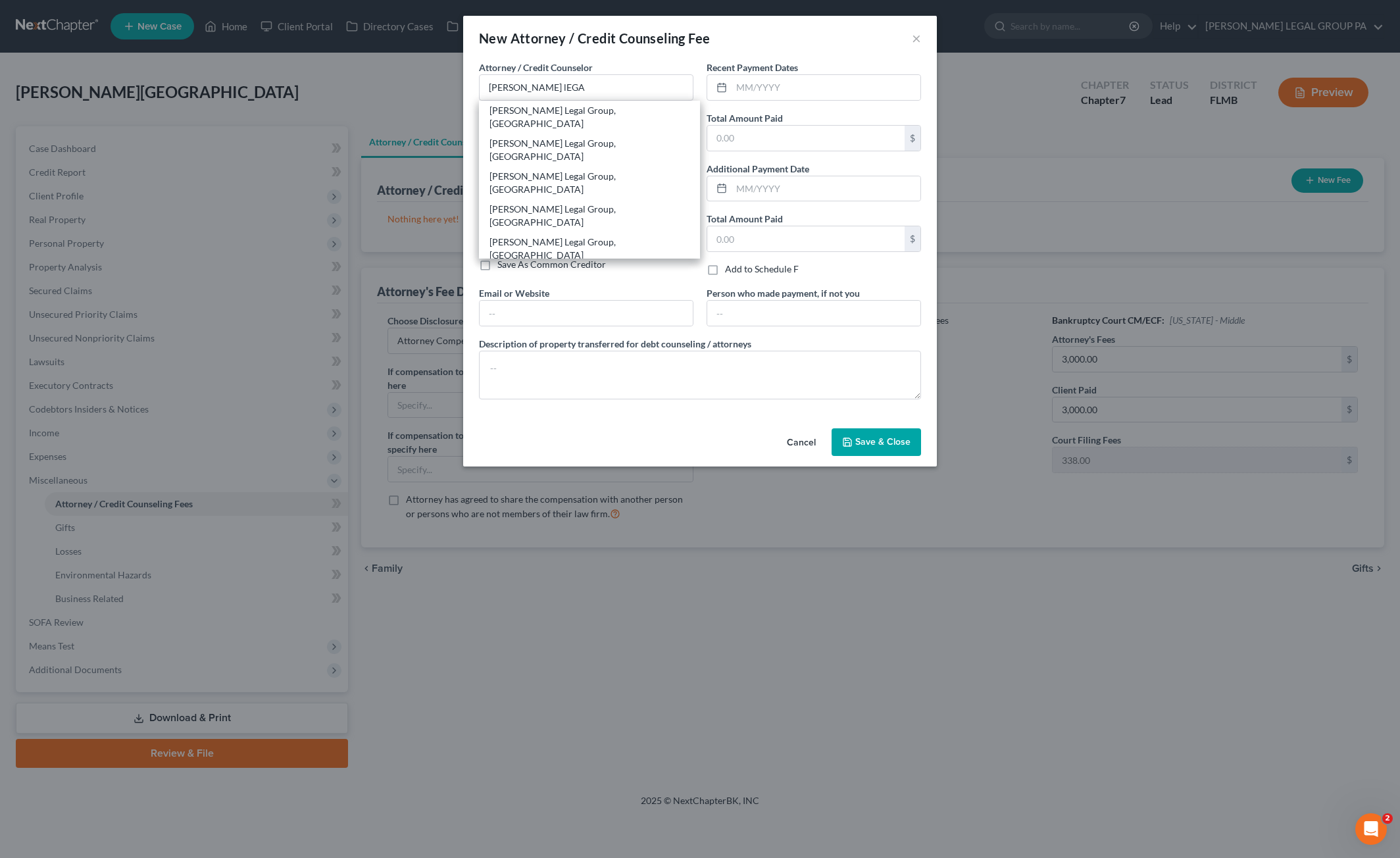
select select "9"
type input "33763"
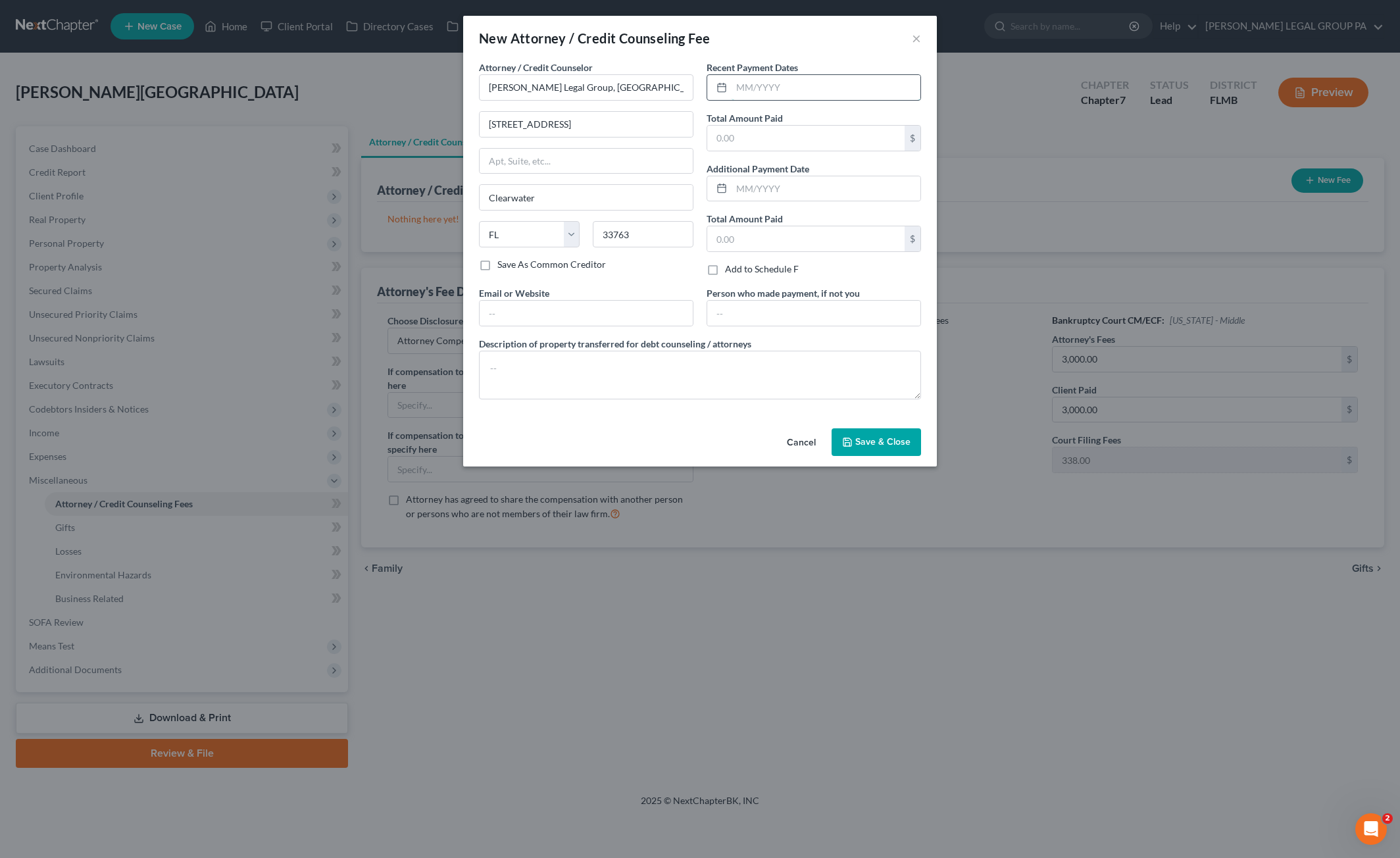
click at [789, 83] on input "text" at bounding box center [826, 88] width 189 height 25
type input "07/2025"
type input "2"
type input "3,000.00"
drag, startPoint x: 547, startPoint y: 311, endPoint x: 571, endPoint y: 323, distance: 26.8
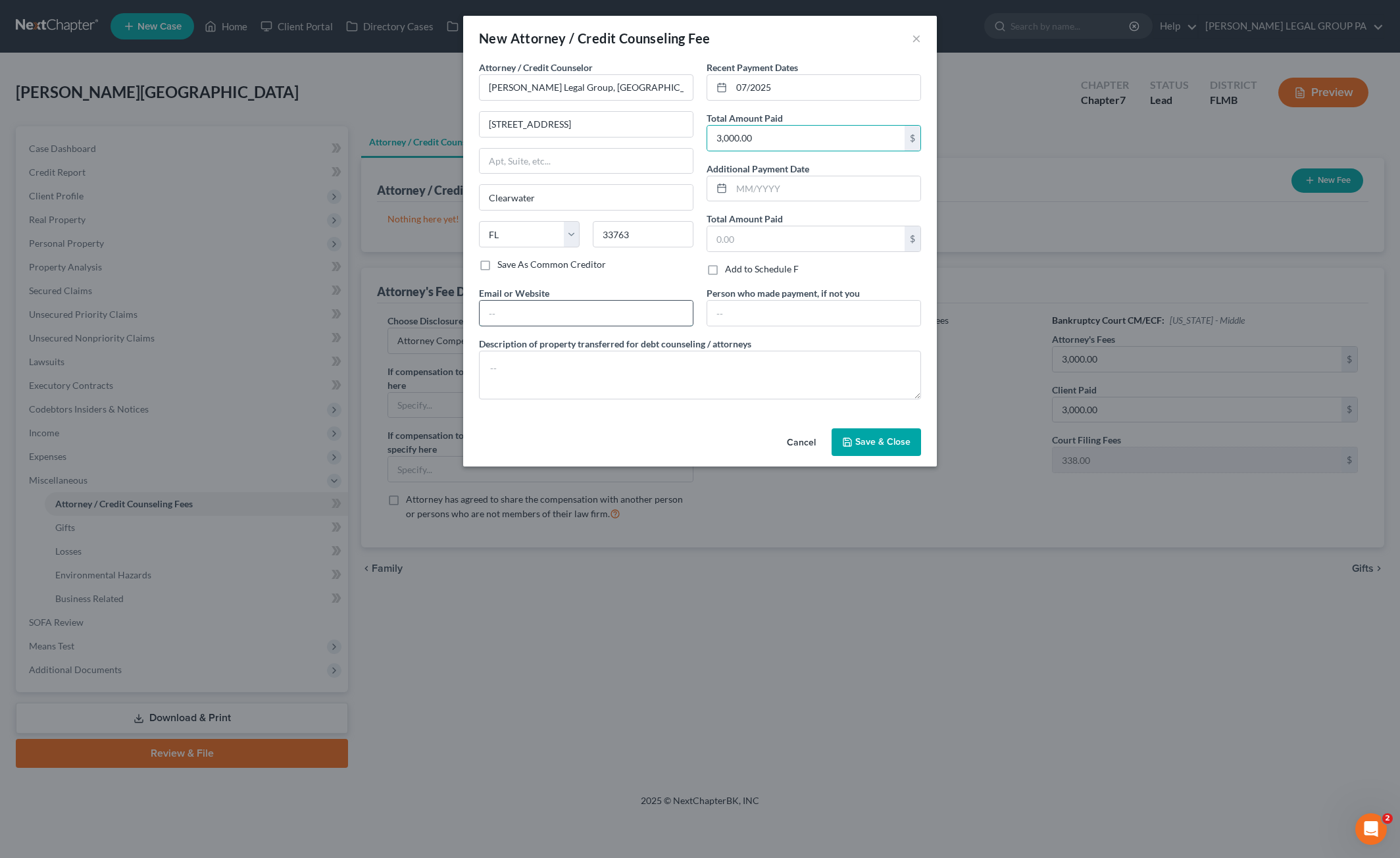
click at [547, 311] on input "text" at bounding box center [587, 313] width 213 height 25
type input "jweller@wellerlegalgroup.com"
click at [540, 362] on textarea at bounding box center [700, 375] width 442 height 49
type textarea "b"
type textarea "Bankruptcy Chapter 7 Attorney's Fees"
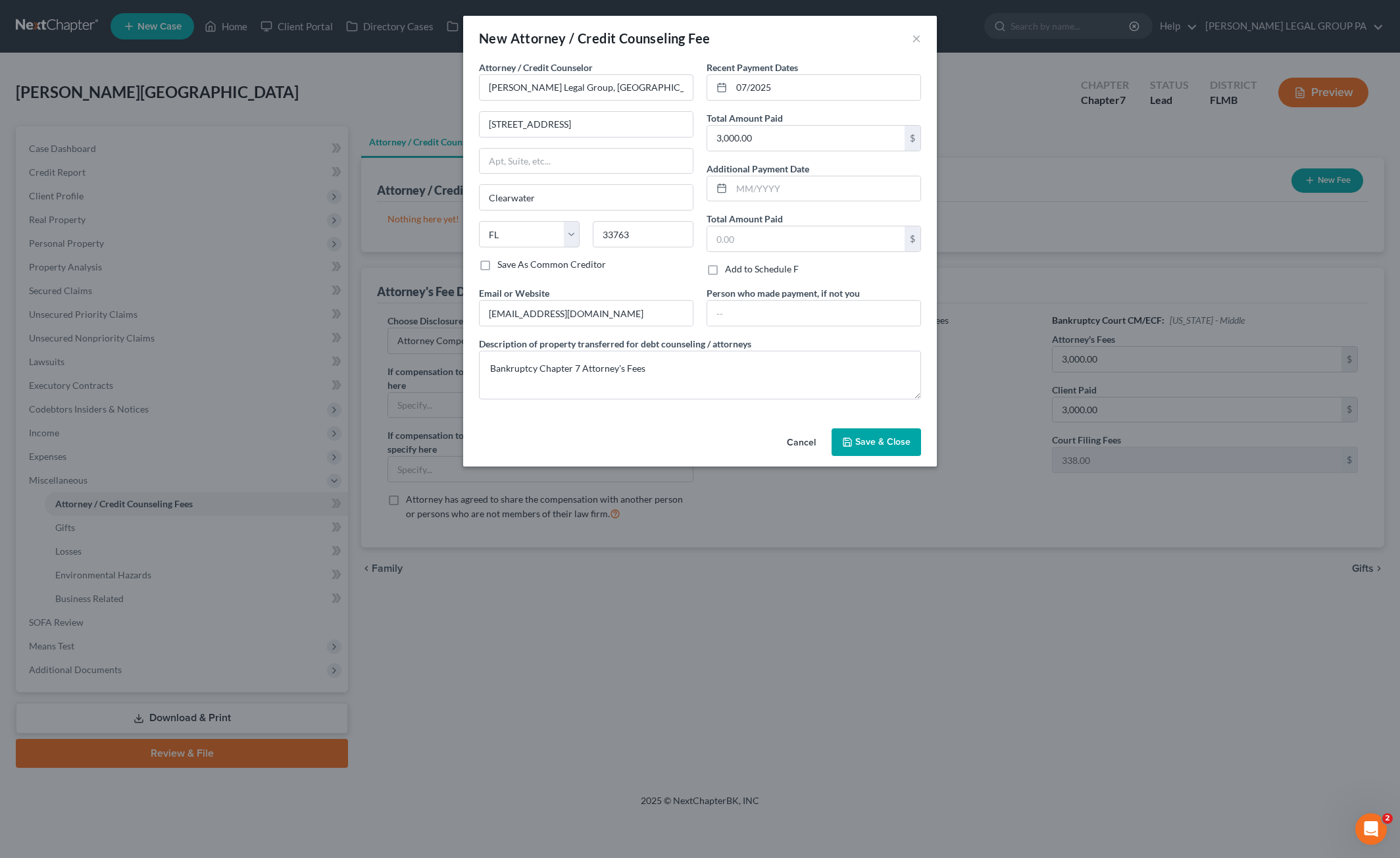
click at [893, 446] on button "Save & Close" at bounding box center [876, 442] width 89 height 27
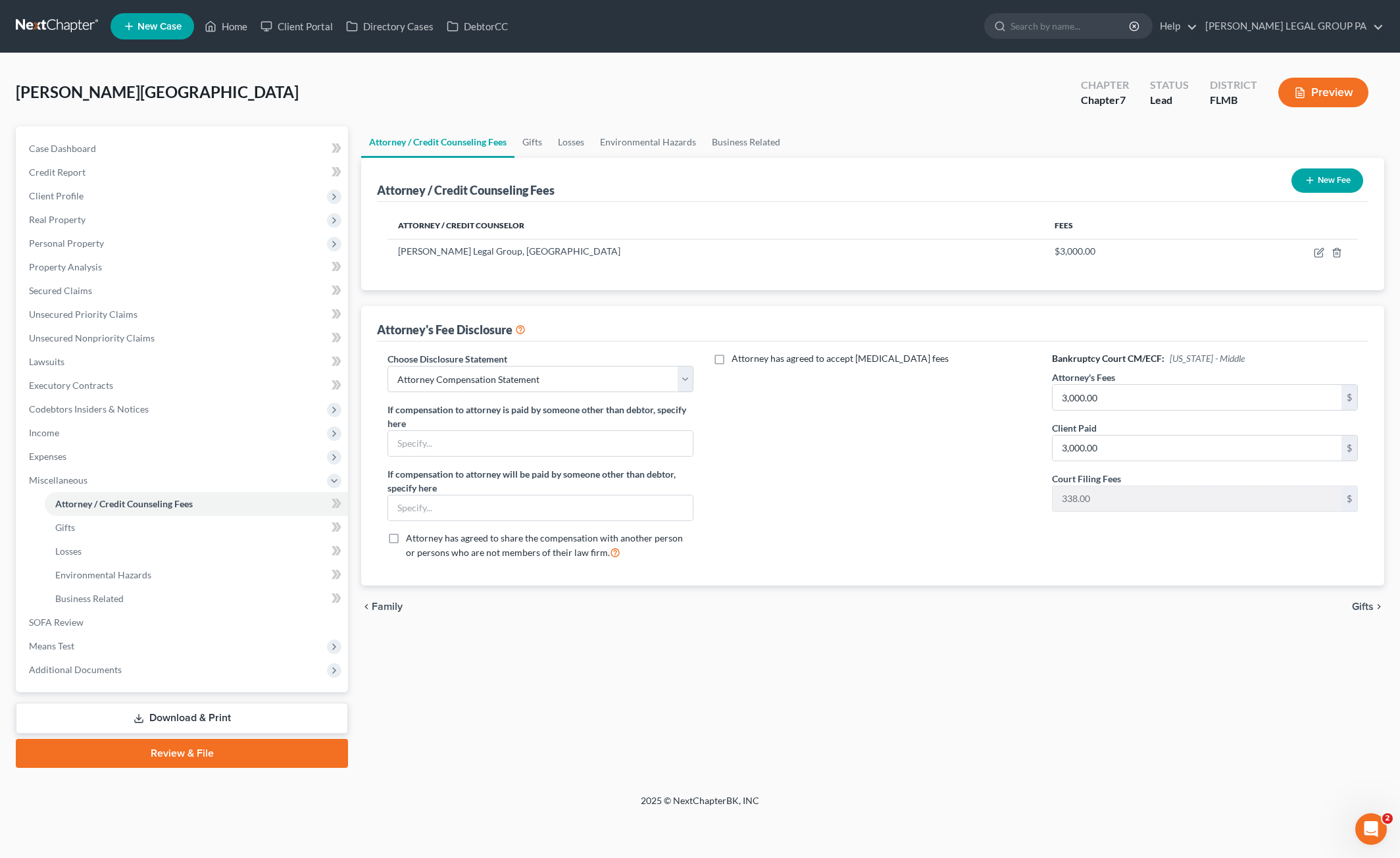
click at [143, 716] on icon at bounding box center [138, 718] width 10 height 10
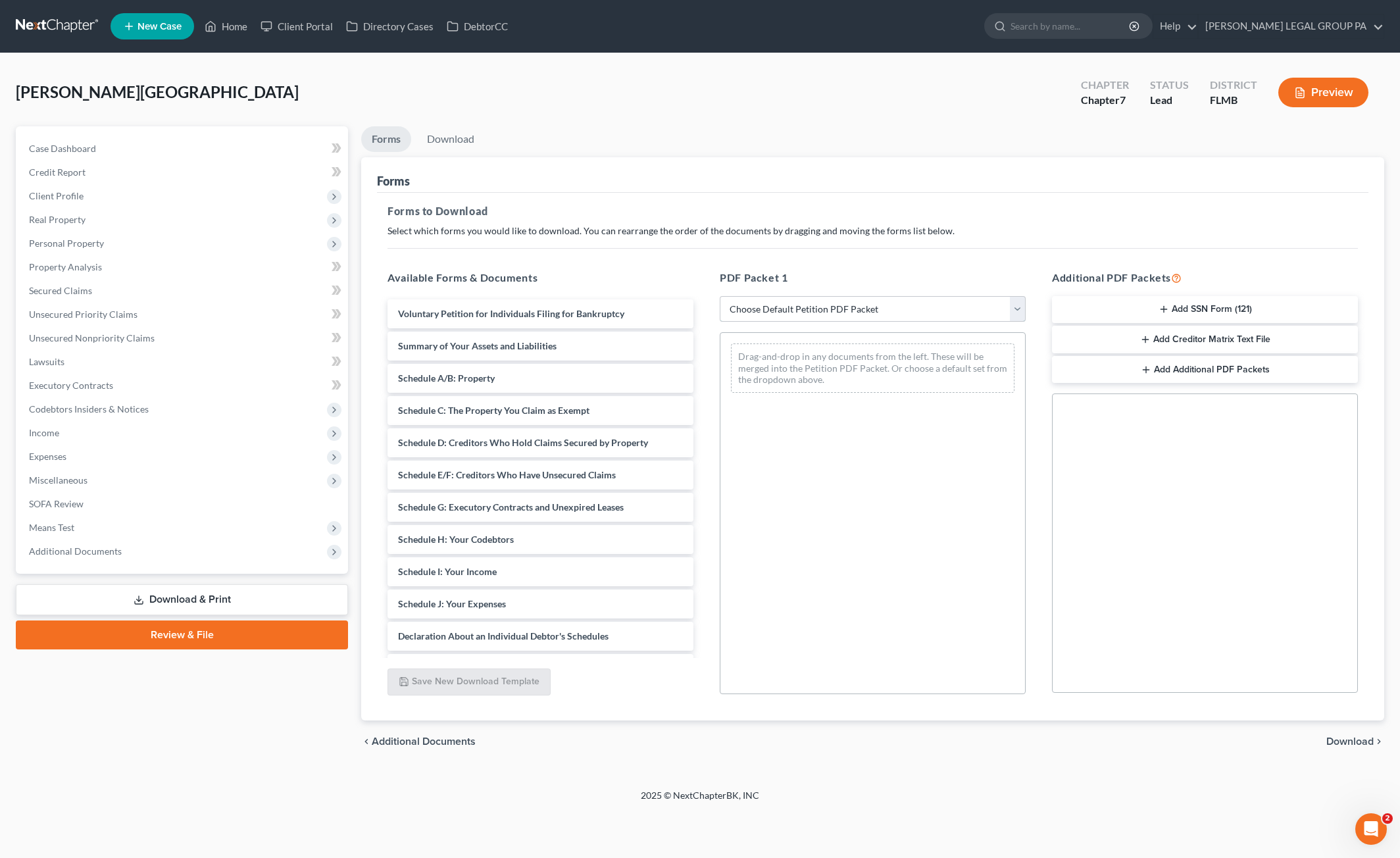
click at [785, 317] on select "Choose Default Petition PDF Packet Complete Bankruptcy Petition (all forms and …" at bounding box center [873, 310] width 306 height 27
select select "0"
click at [720, 296] on select "Choose Default Petition PDF Packet Complete Bankruptcy Petition (all forms and …" at bounding box center [873, 310] width 306 height 27
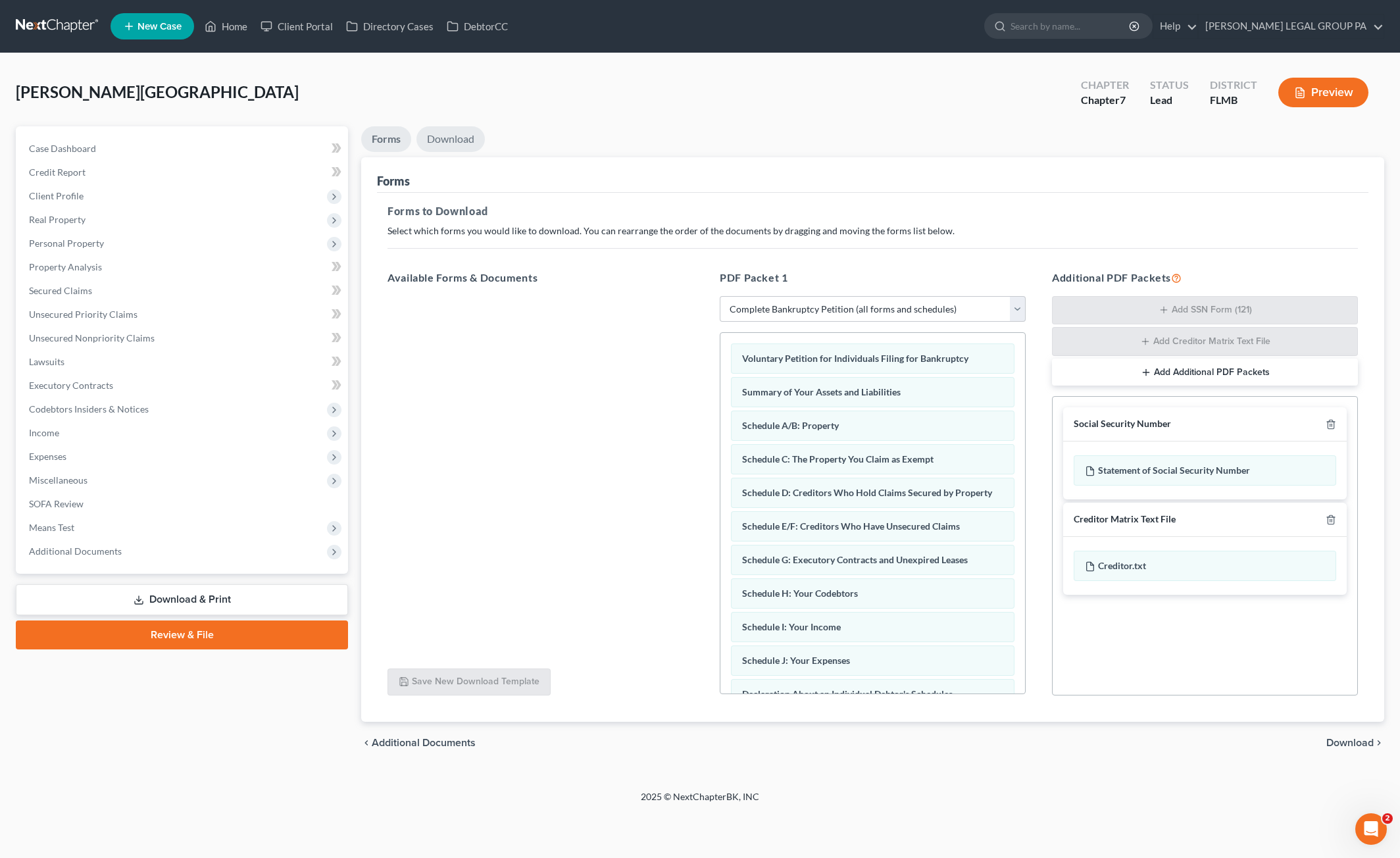
click at [468, 139] on link "Download" at bounding box center [450, 139] width 68 height 26
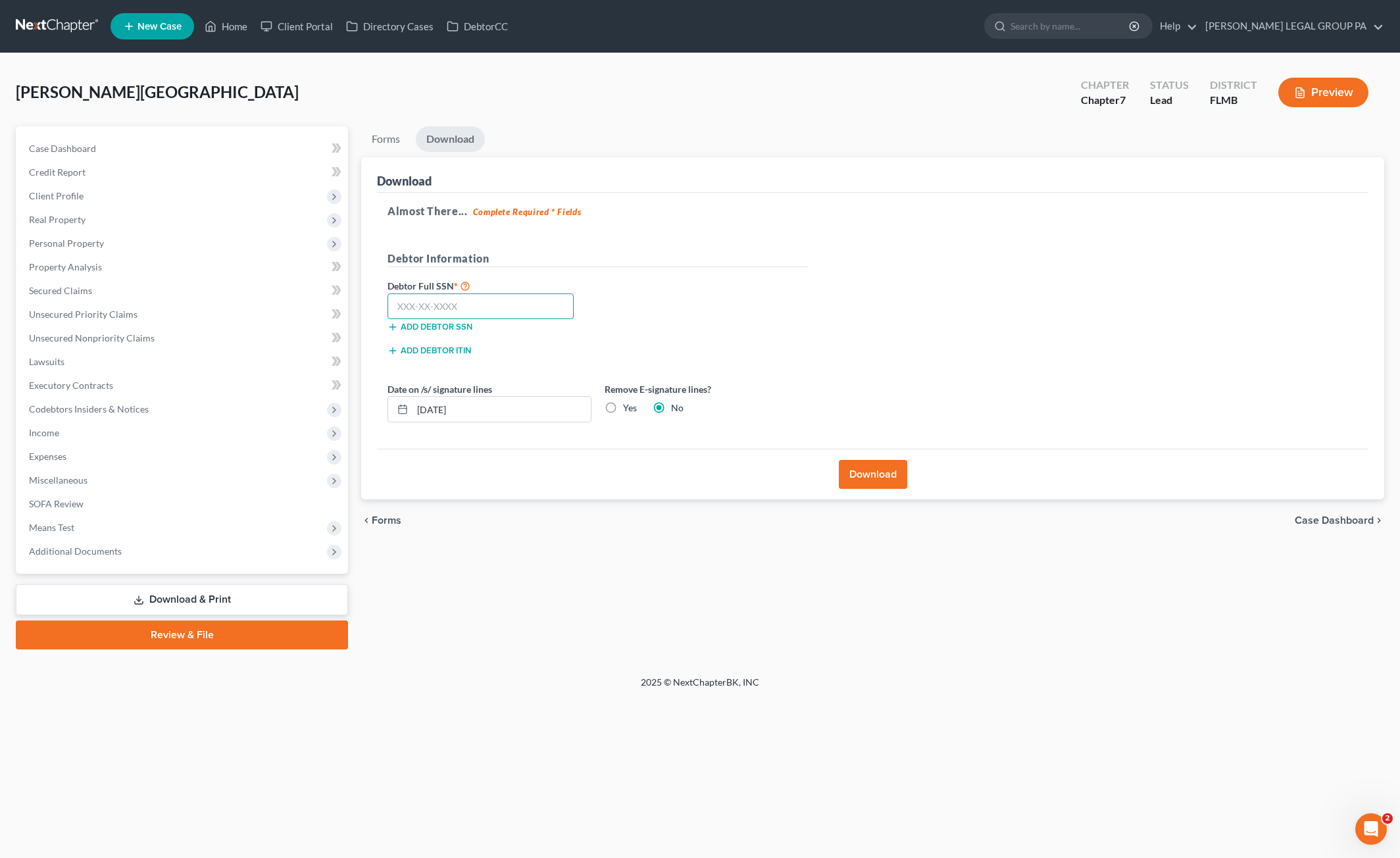
click at [448, 301] on input "text" at bounding box center [480, 307] width 186 height 27
type input "040-66-6539"
drag, startPoint x: 868, startPoint y: 473, endPoint x: 877, endPoint y: 474, distance: 9.1
click at [871, 473] on button "Download" at bounding box center [873, 474] width 68 height 29
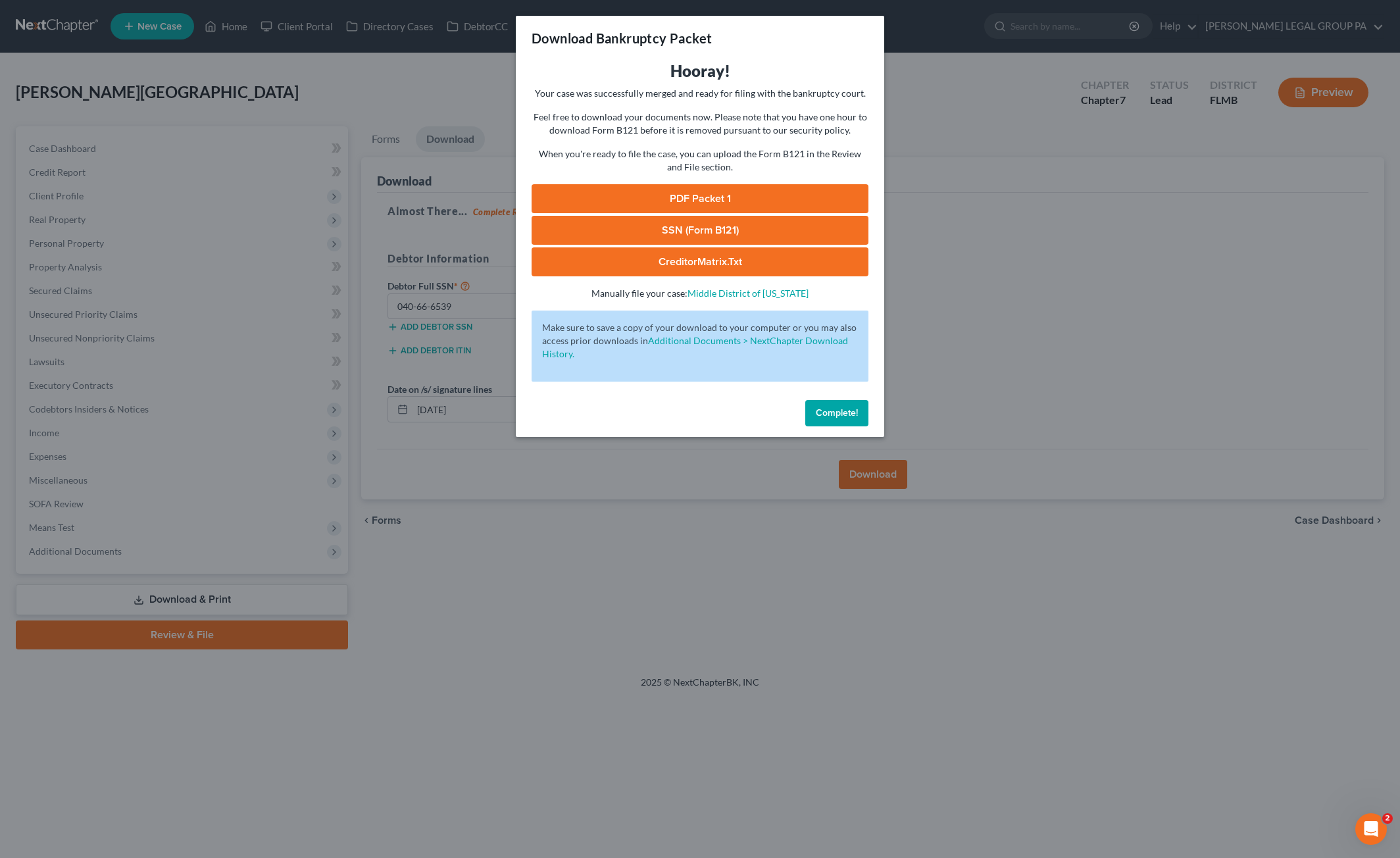
click at [686, 228] on link "SSN (Form B121)" at bounding box center [700, 230] width 337 height 29
click at [696, 197] on link "PDF Packet 1" at bounding box center [700, 198] width 337 height 29
click at [852, 413] on span "Complete!" at bounding box center [837, 413] width 42 height 11
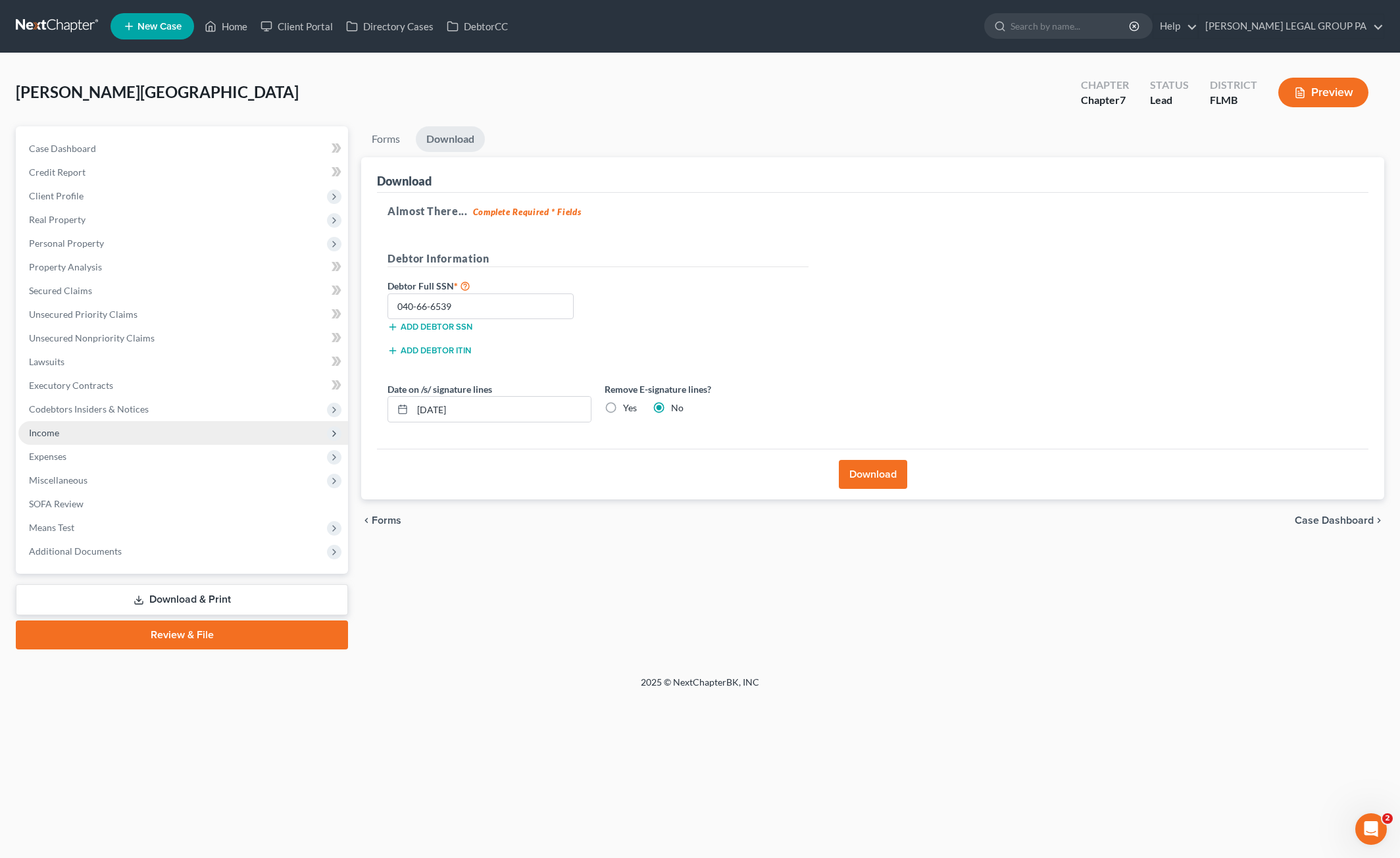
click at [56, 436] on span "Income" at bounding box center [44, 432] width 31 height 11
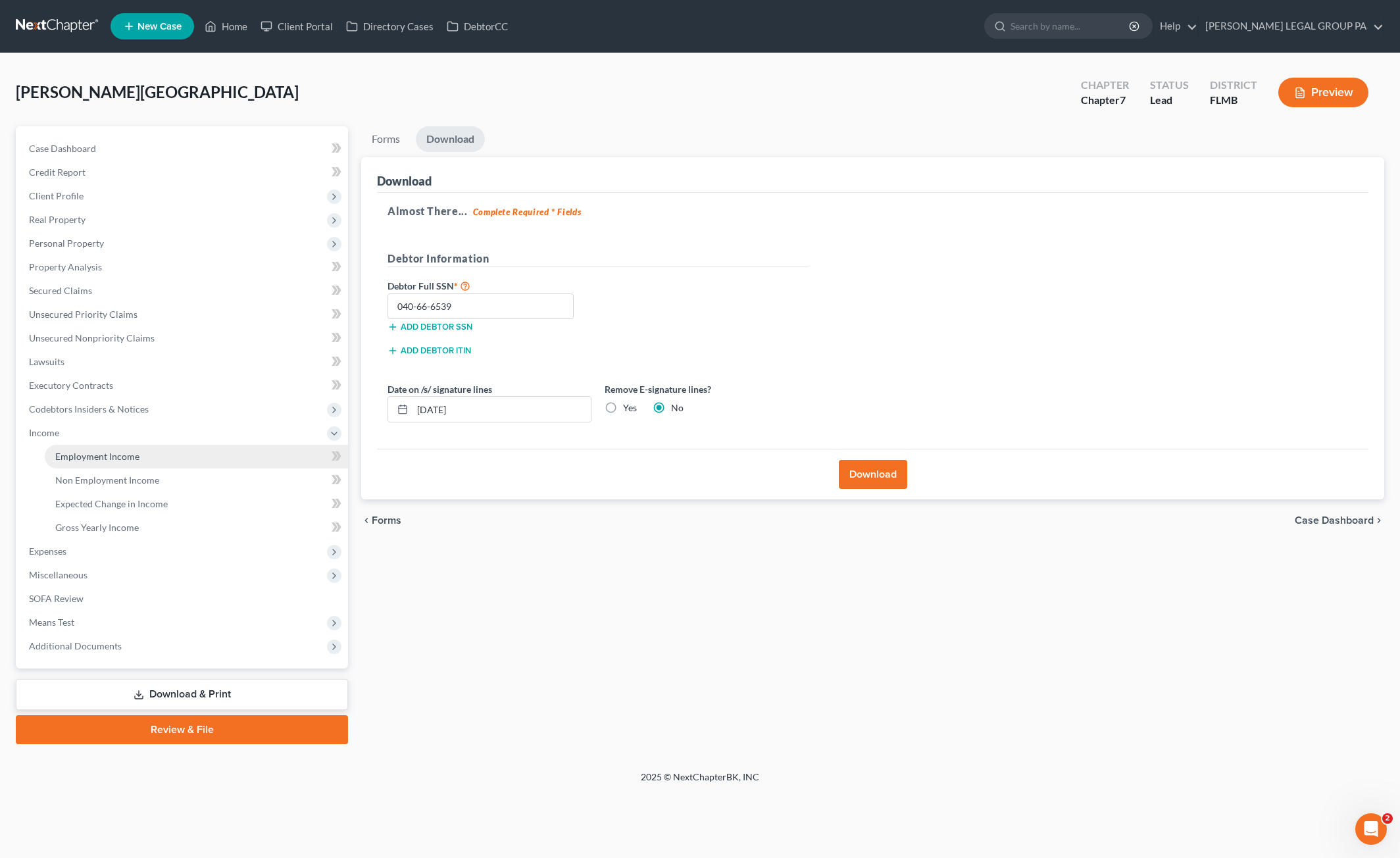
click at [71, 460] on span "Employment Income" at bounding box center [96, 456] width 84 height 11
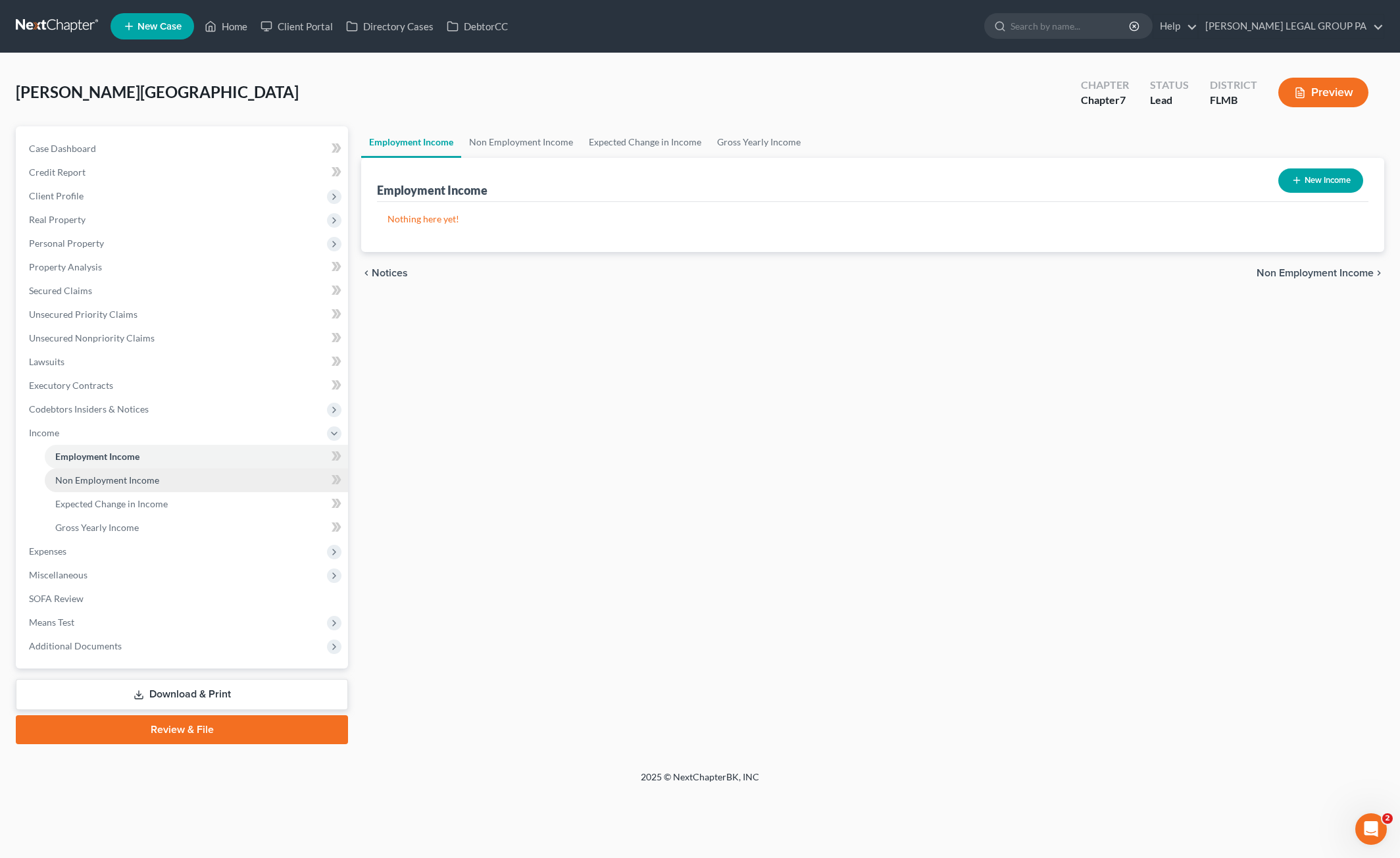
click at [97, 480] on span "Non Employment Income" at bounding box center [107, 480] width 104 height 11
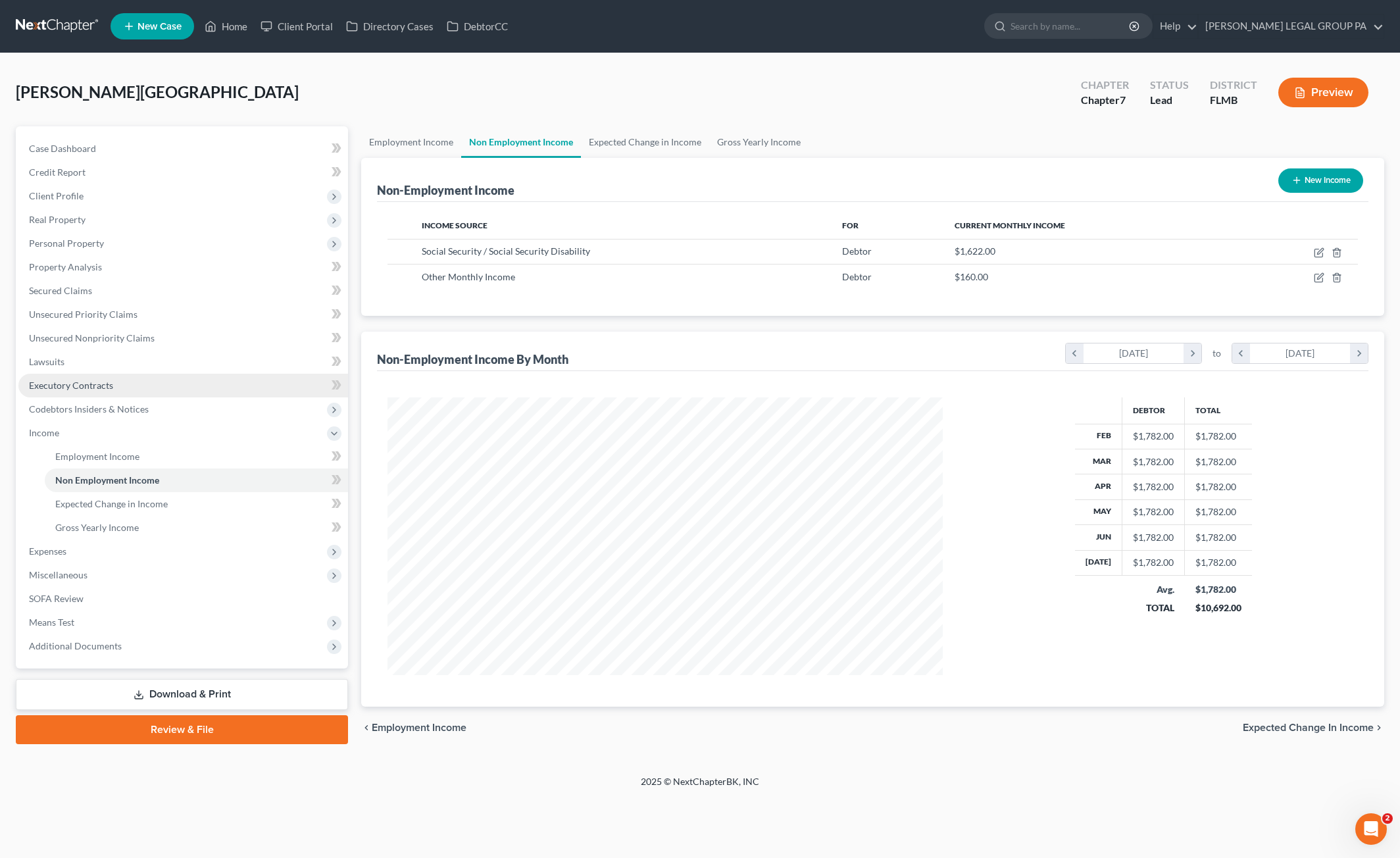
scroll to position [278, 581]
click at [101, 525] on span "Gross Yearly Income" at bounding box center [96, 527] width 84 height 11
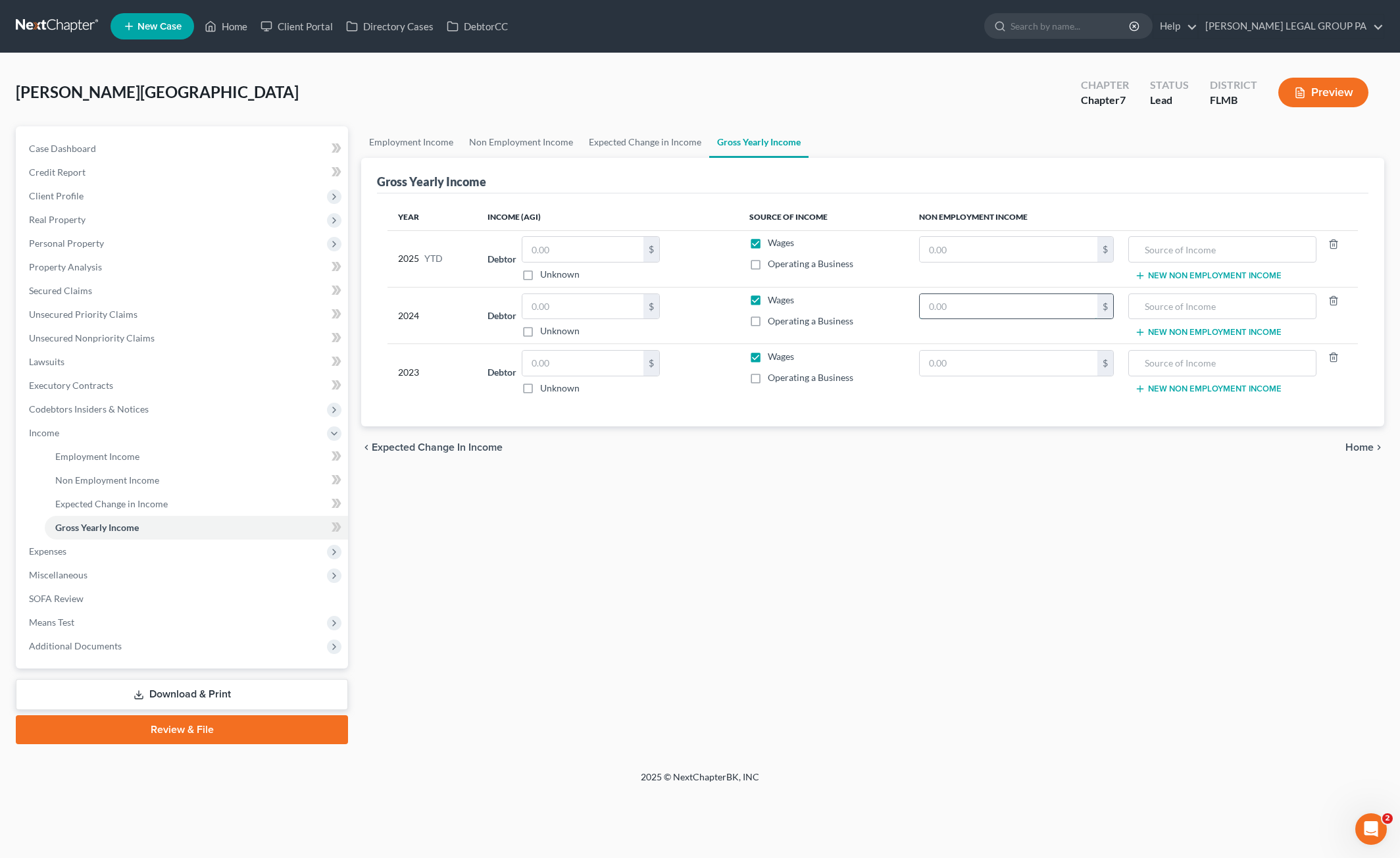
click at [967, 310] on input "text" at bounding box center [1009, 307] width 178 height 25
type input "19,191.50"
drag, startPoint x: 958, startPoint y: 366, endPoint x: 970, endPoint y: 370, distance: 12.6
click at [959, 366] on input "text" at bounding box center [1009, 363] width 178 height 25
type input "18,577.38"
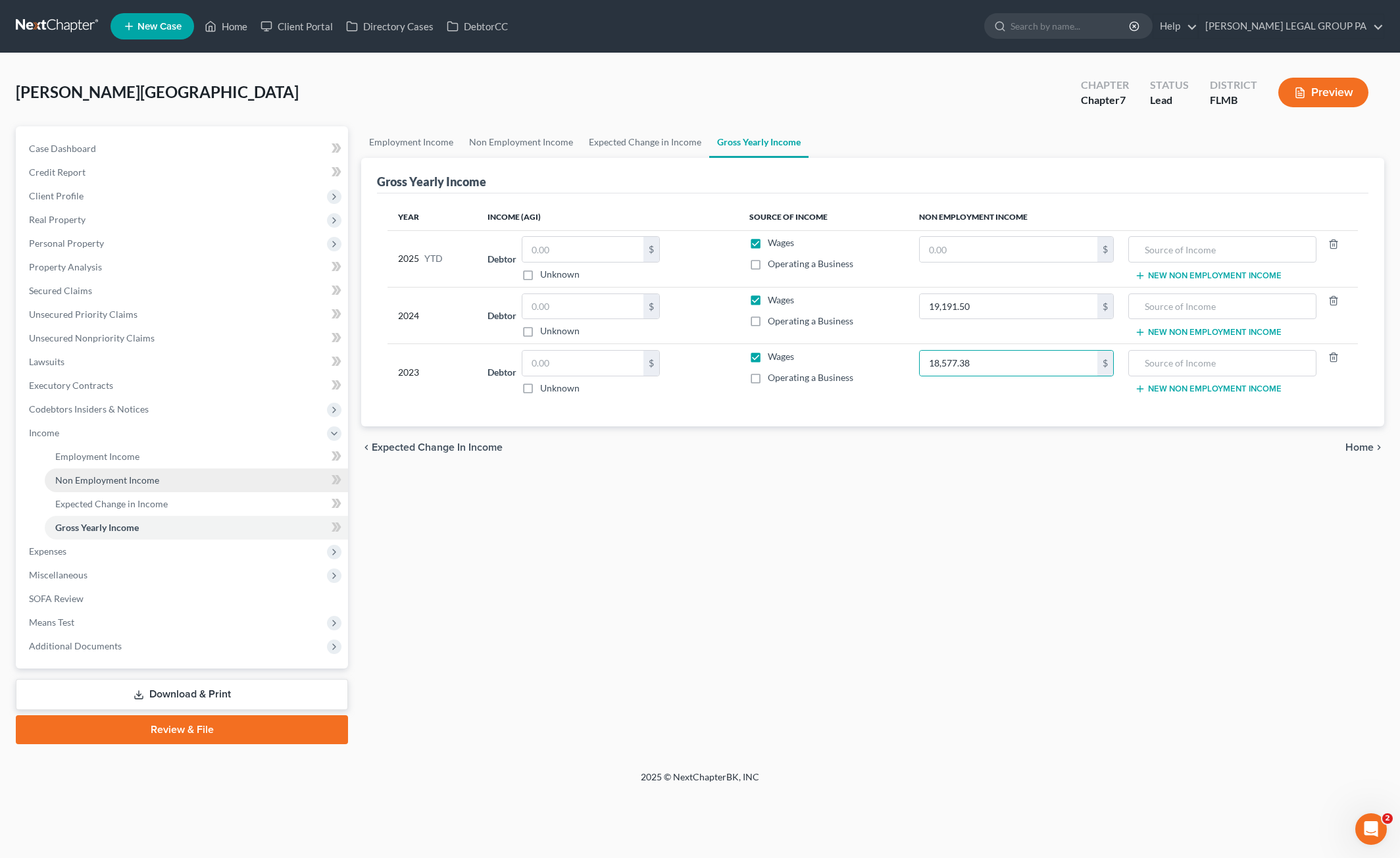
click at [118, 478] on span "Non Employment Income" at bounding box center [107, 480] width 104 height 11
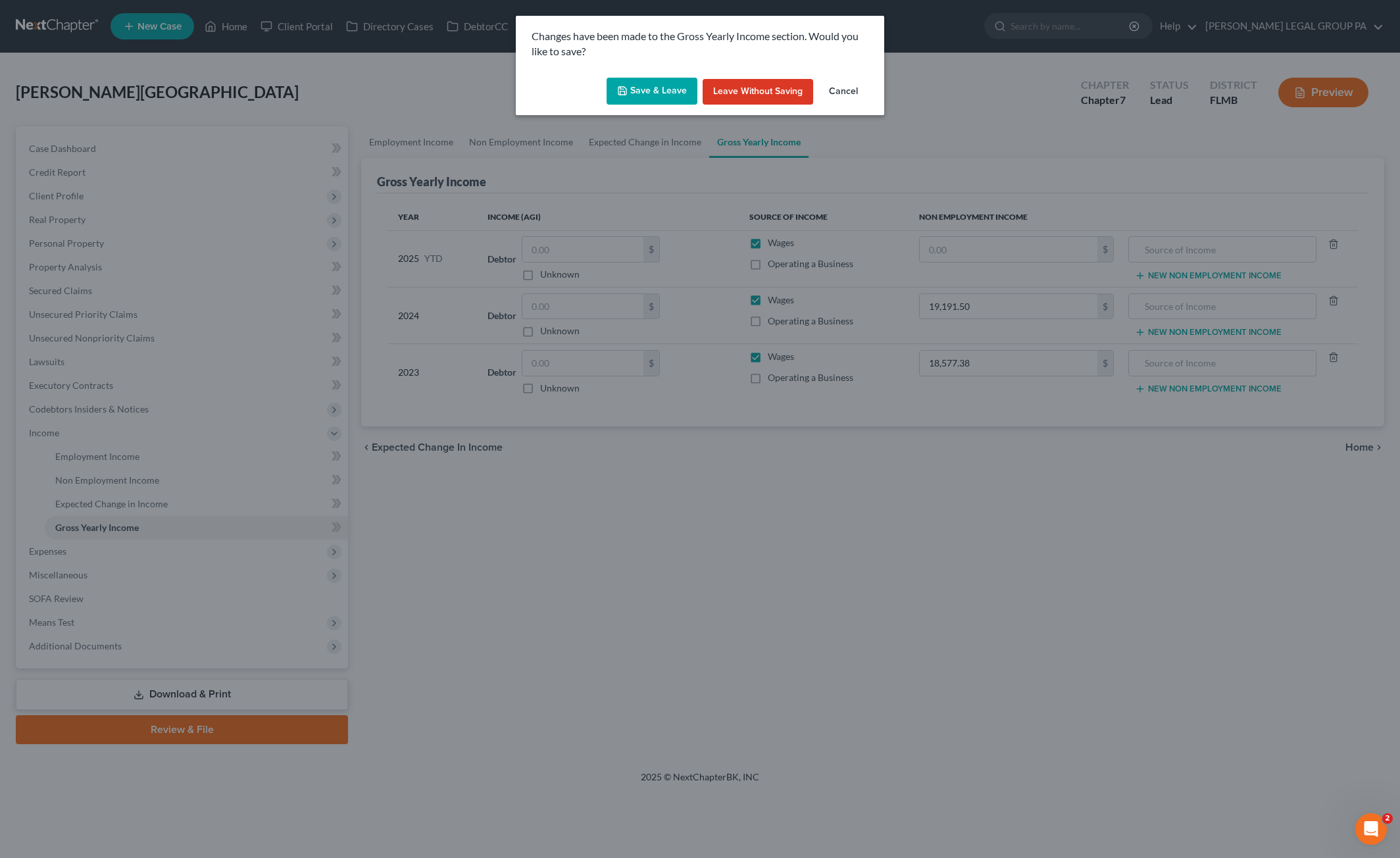
click at [652, 83] on button "Save & Leave" at bounding box center [653, 91] width 91 height 27
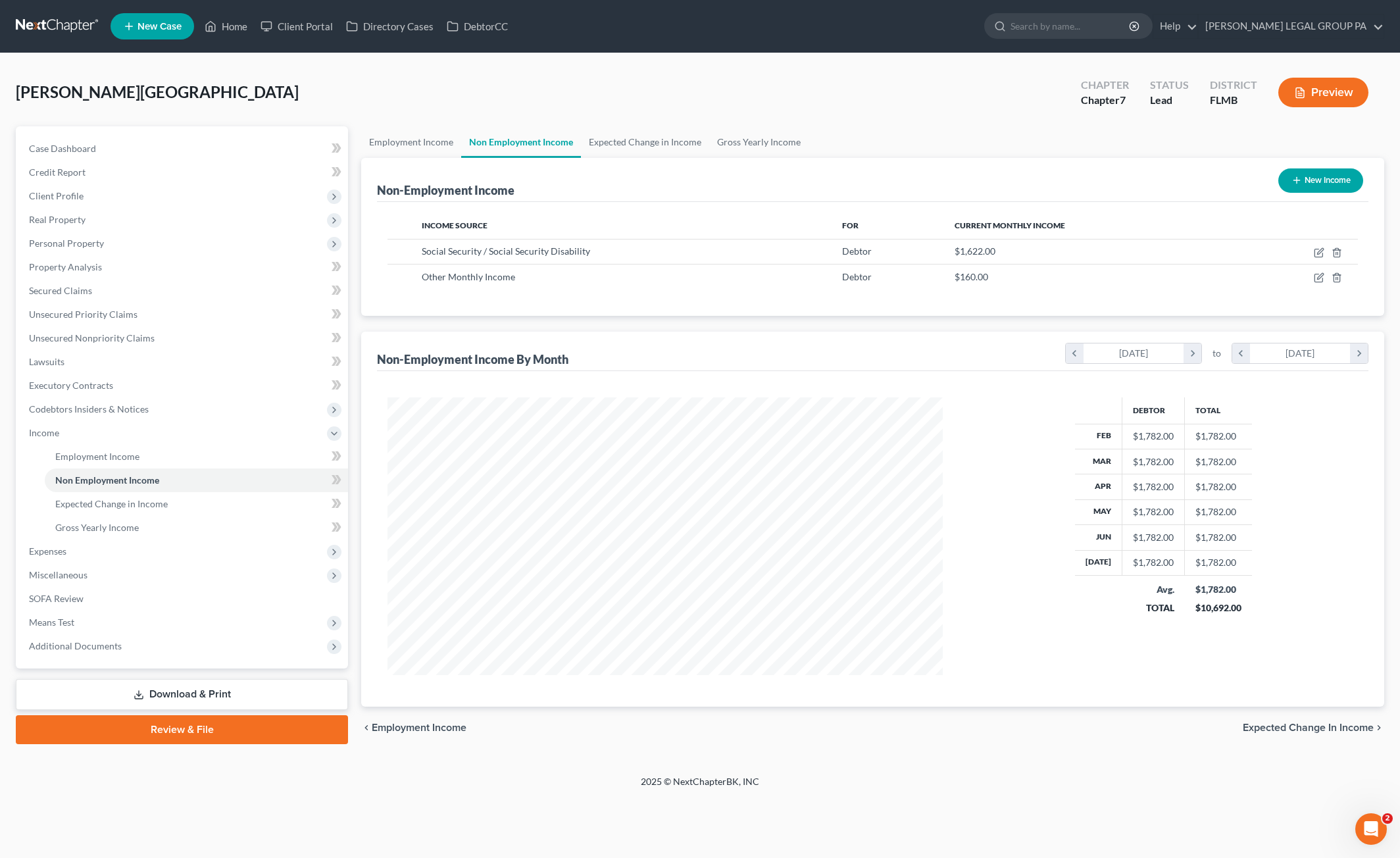
scroll to position [278, 581]
click at [92, 527] on span "Gross Yearly Income" at bounding box center [96, 527] width 84 height 11
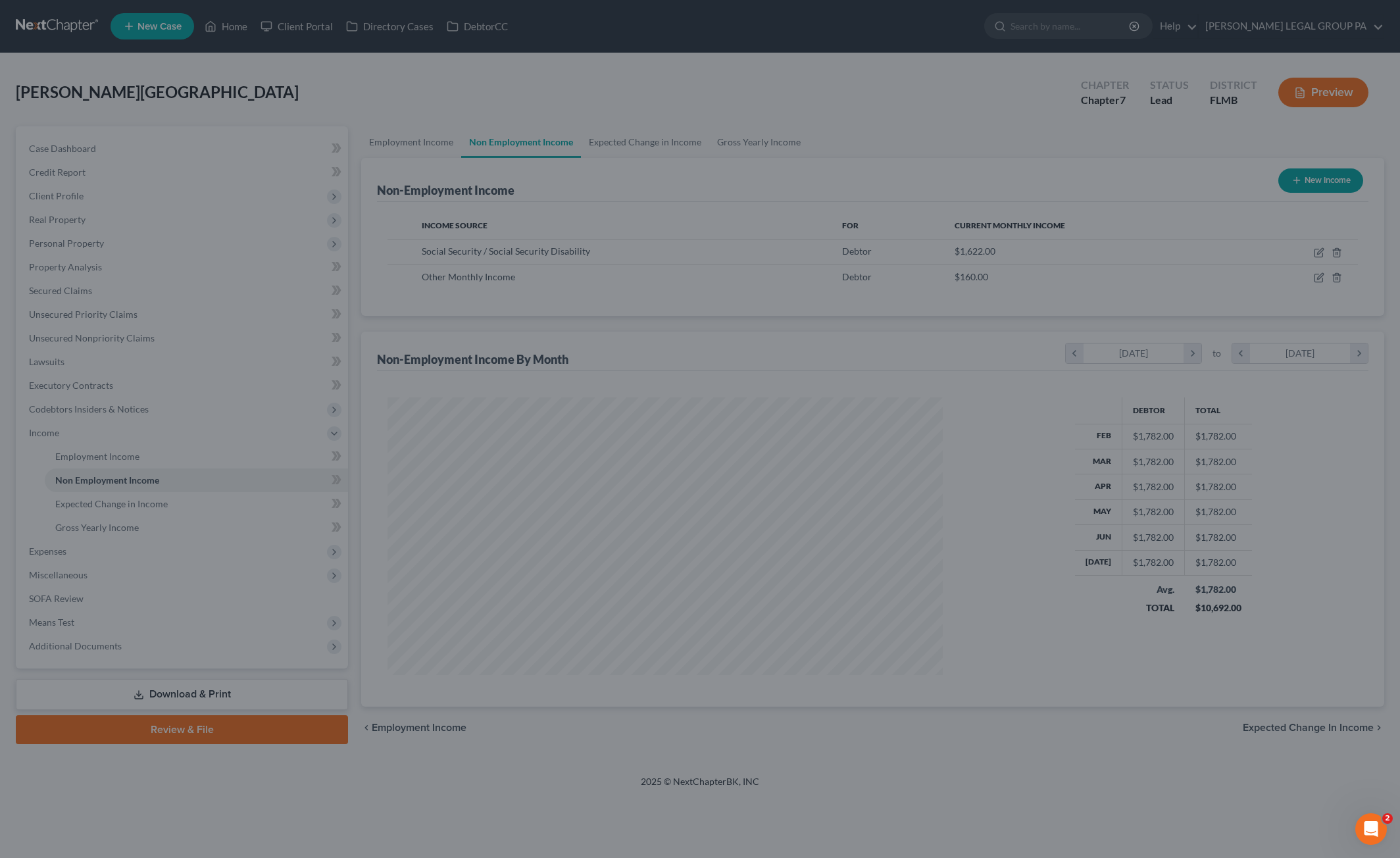
click at [779, 302] on div at bounding box center [700, 429] width 1400 height 858
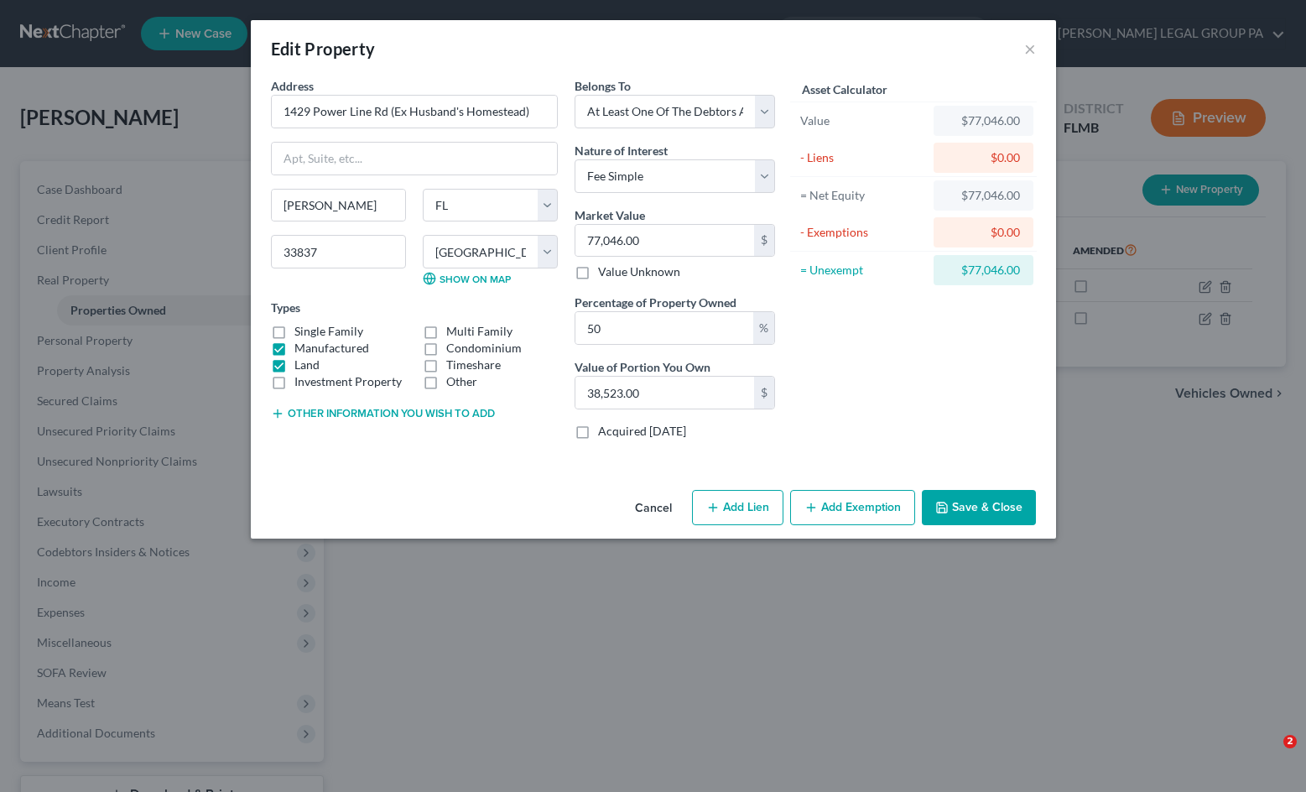
select select "9"
select select "52"
select select "3"
select select "0"
click at [1024, 57] on button "×" at bounding box center [1030, 49] width 12 height 20
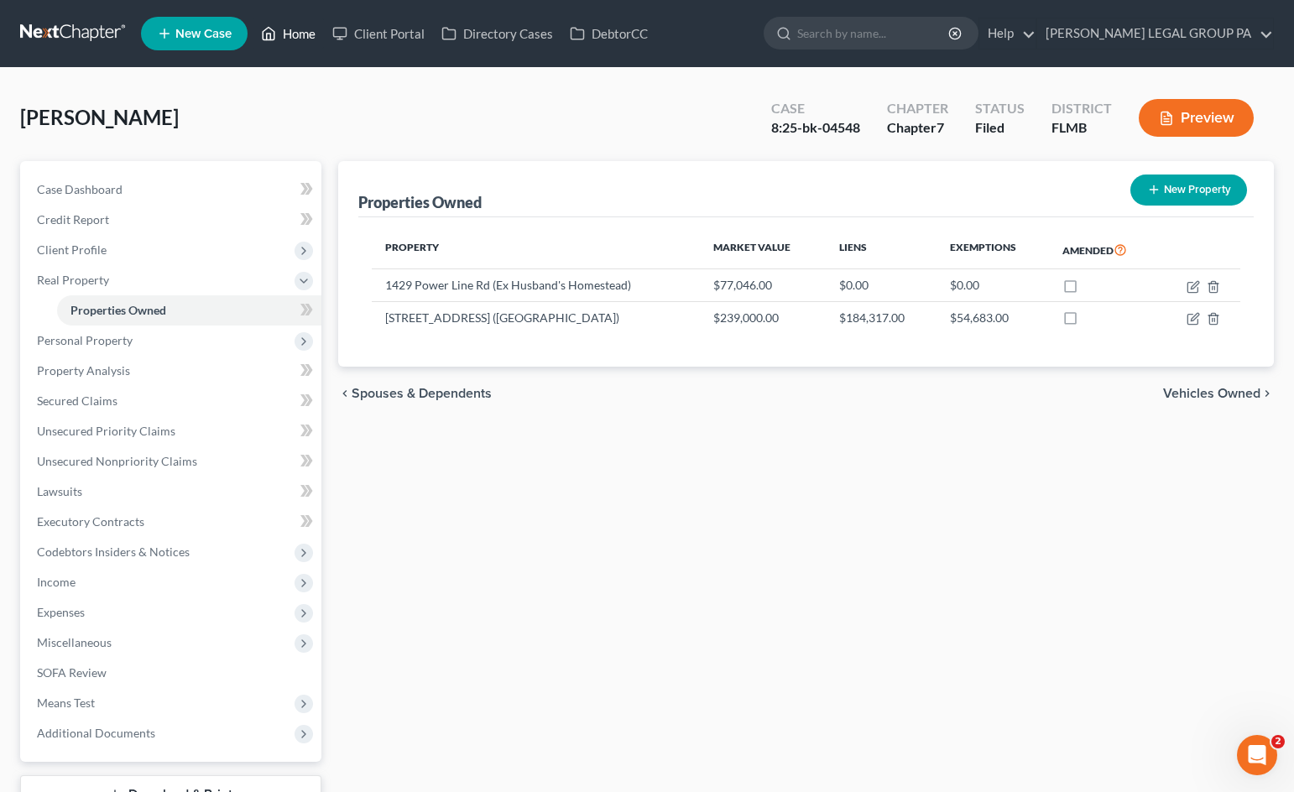
click at [291, 23] on link "Home" at bounding box center [288, 33] width 71 height 30
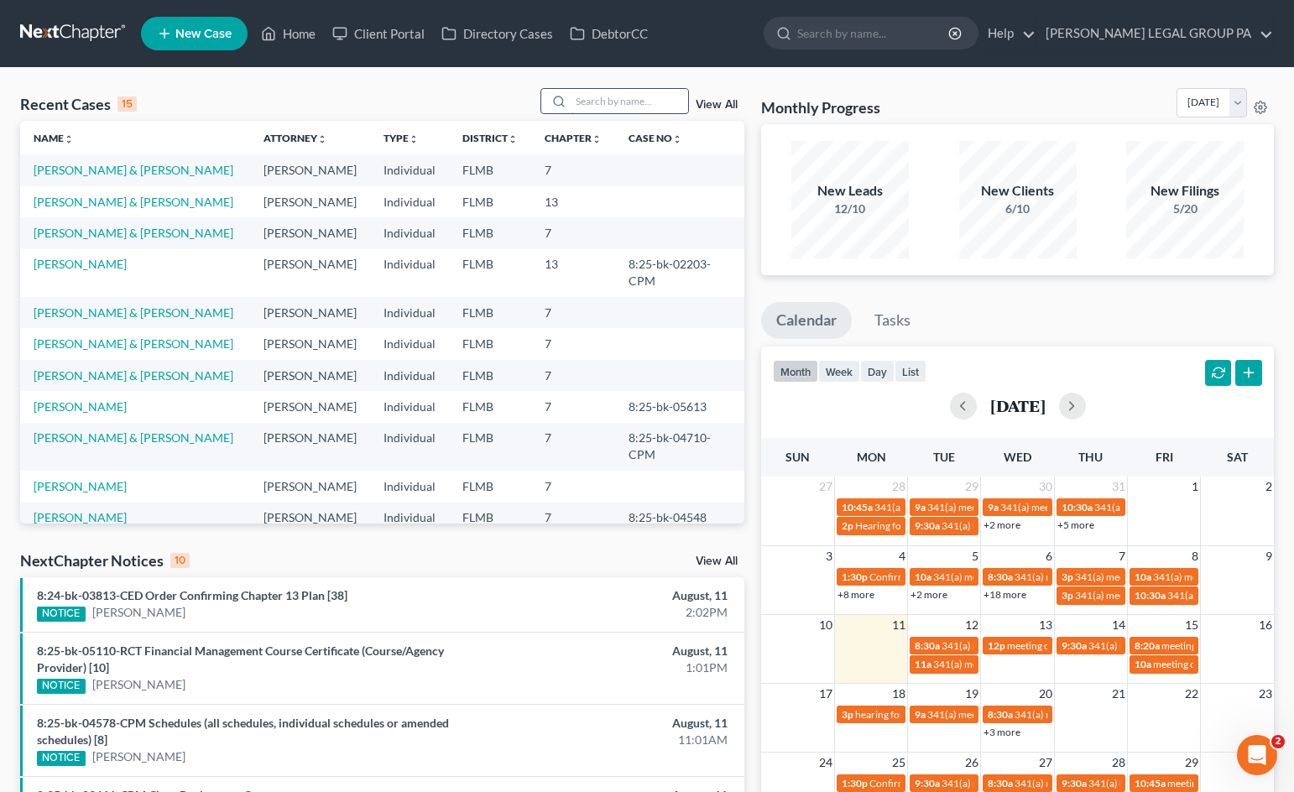
click at [649, 103] on input "search" at bounding box center [629, 101] width 117 height 24
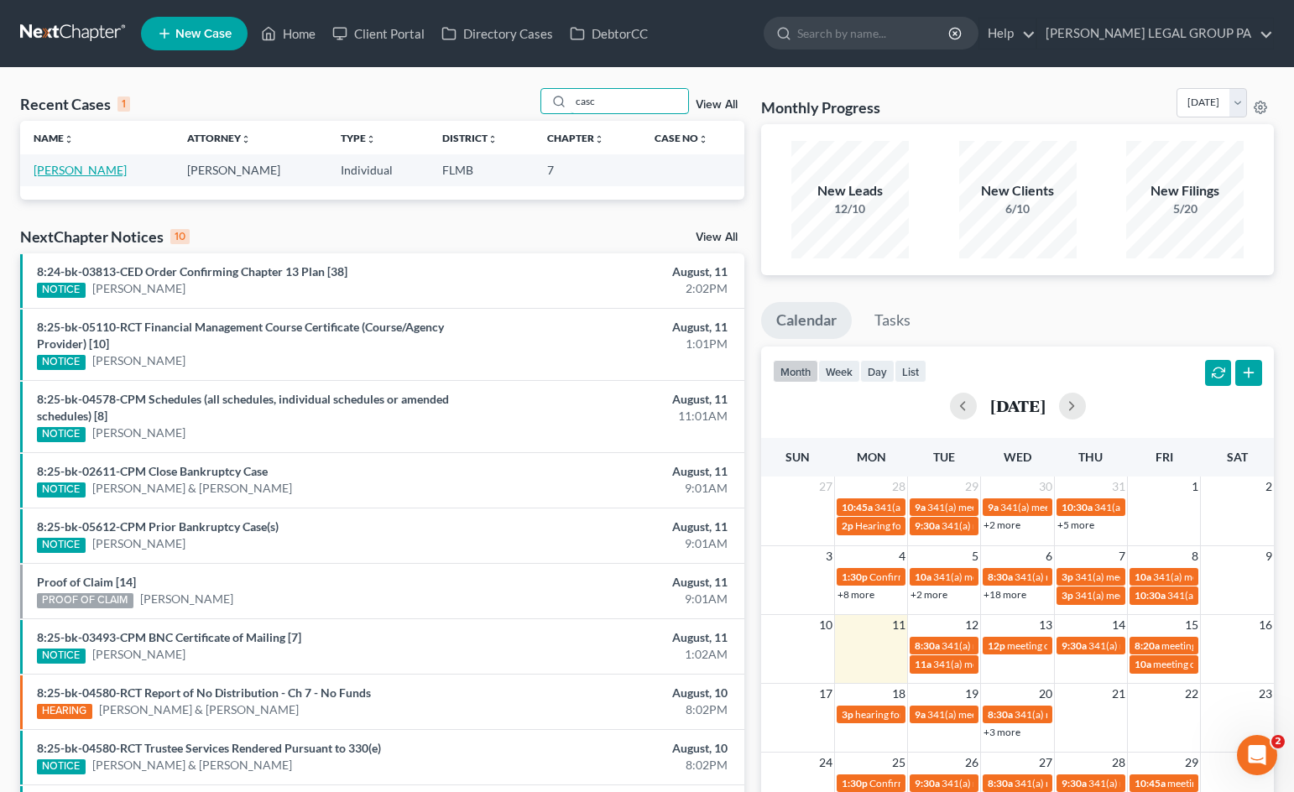
type input "casc"
click at [86, 165] on link "[PERSON_NAME]" at bounding box center [80, 170] width 93 height 14
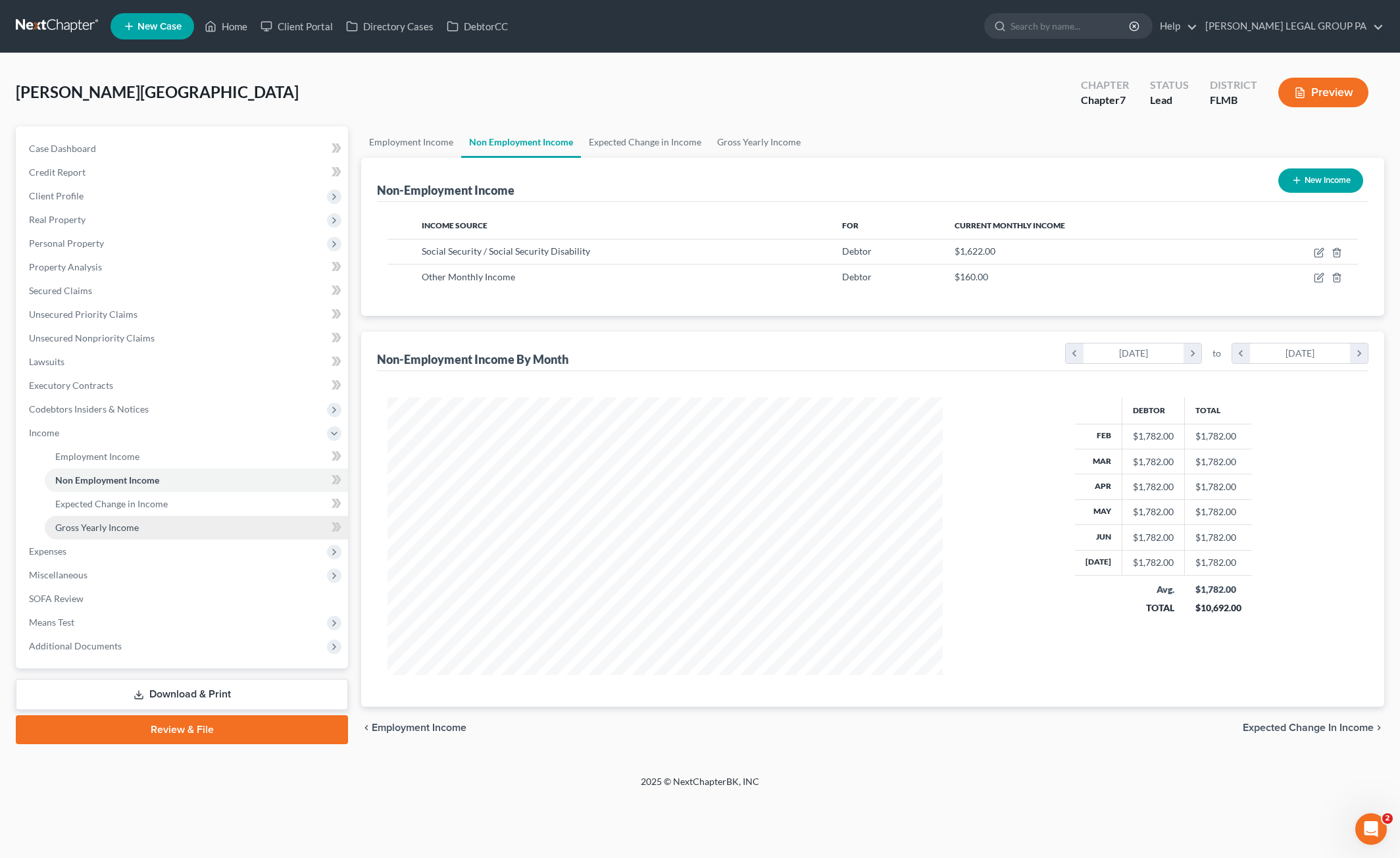
click at [97, 536] on link "Gross Yearly Income" at bounding box center [196, 528] width 304 height 24
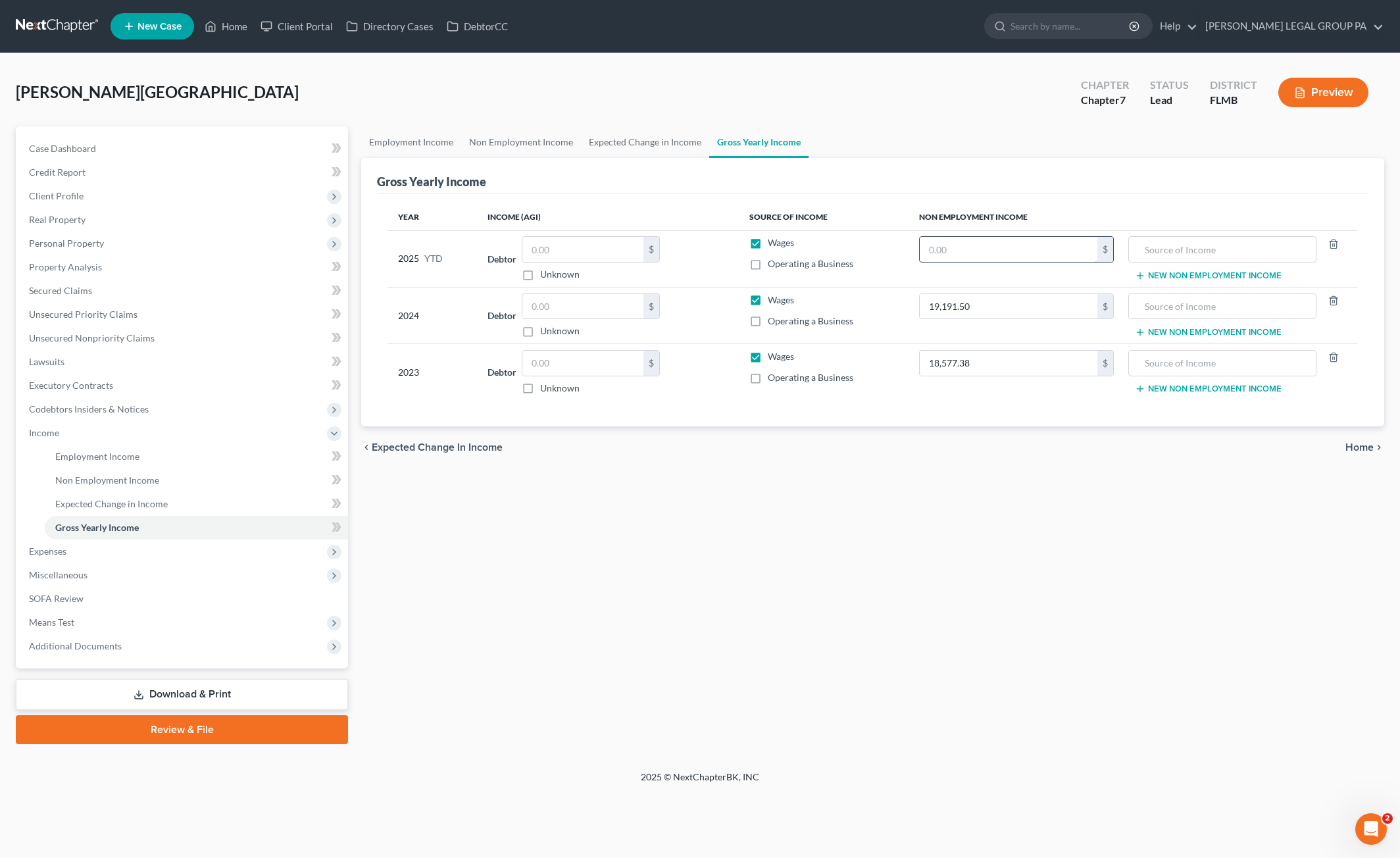
click at [947, 239] on input "text" at bounding box center [1009, 249] width 178 height 25
type input "12,976.00"
click at [1209, 251] on input "text" at bounding box center [1222, 249] width 173 height 25
type input "Social Security Benefits"
click at [1158, 311] on input "text" at bounding box center [1222, 307] width 173 height 25
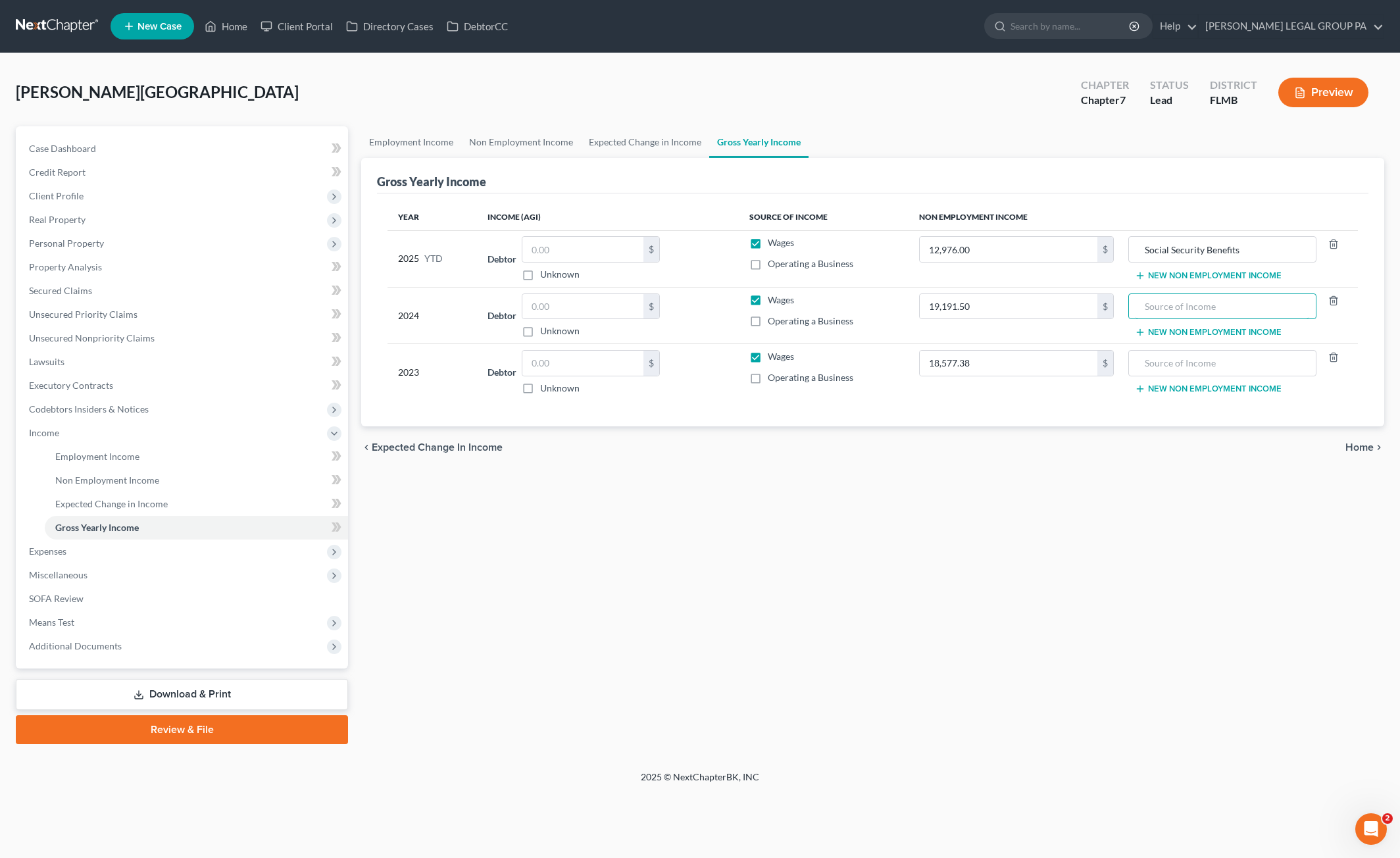
paste input "Social Security Benefits"
type input "Social Security Benefits"
click at [1195, 368] on input "text" at bounding box center [1222, 363] width 173 height 25
paste input "Social Security Benefits"
type input "Social Security Benefits"
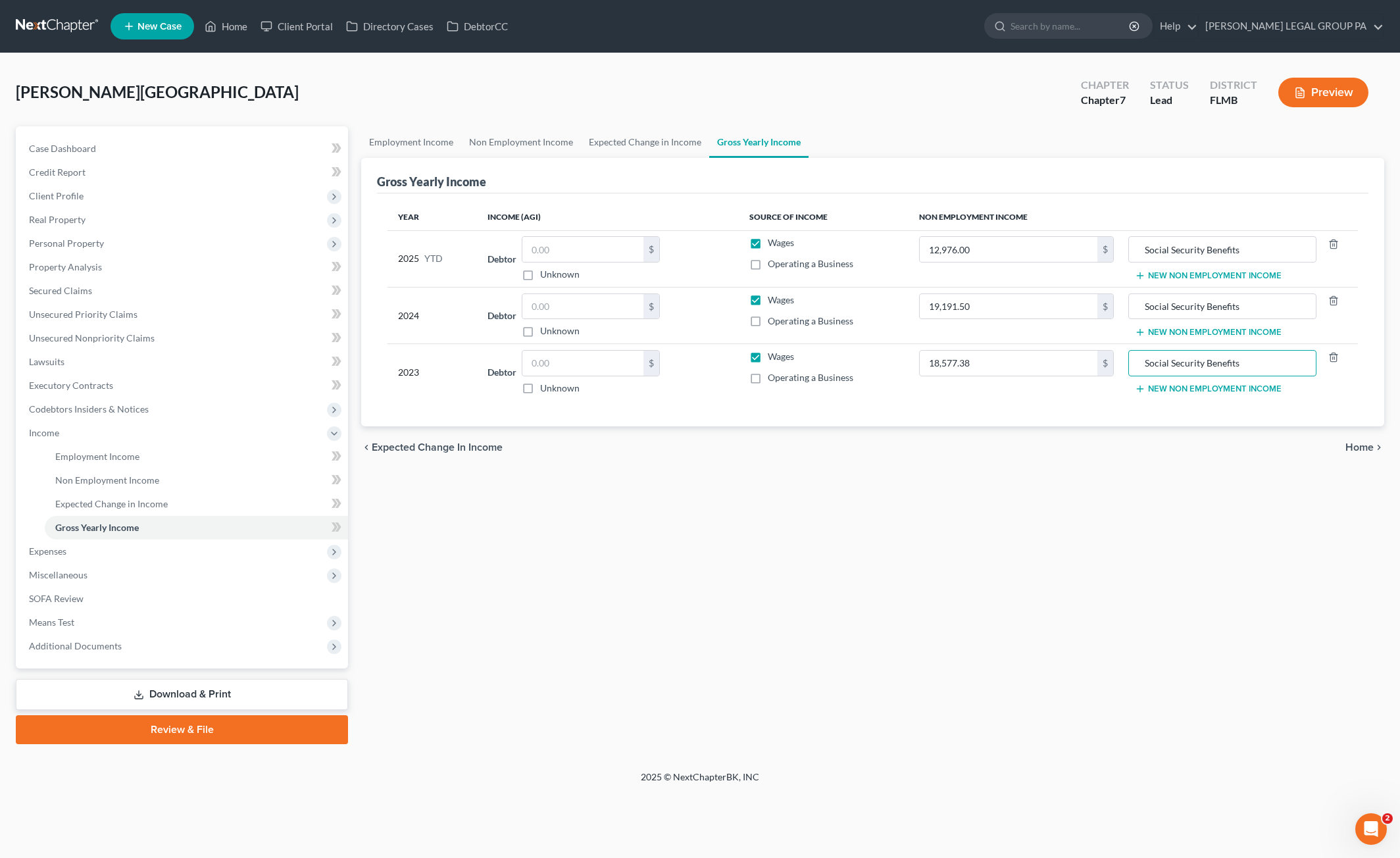
click at [1162, 550] on div "Employment Income Non Employment Income Expected Change in Income Gross Yearly …" at bounding box center [872, 435] width 1036 height 618
click at [83, 152] on span "Case Dashboard" at bounding box center [63, 148] width 67 height 11
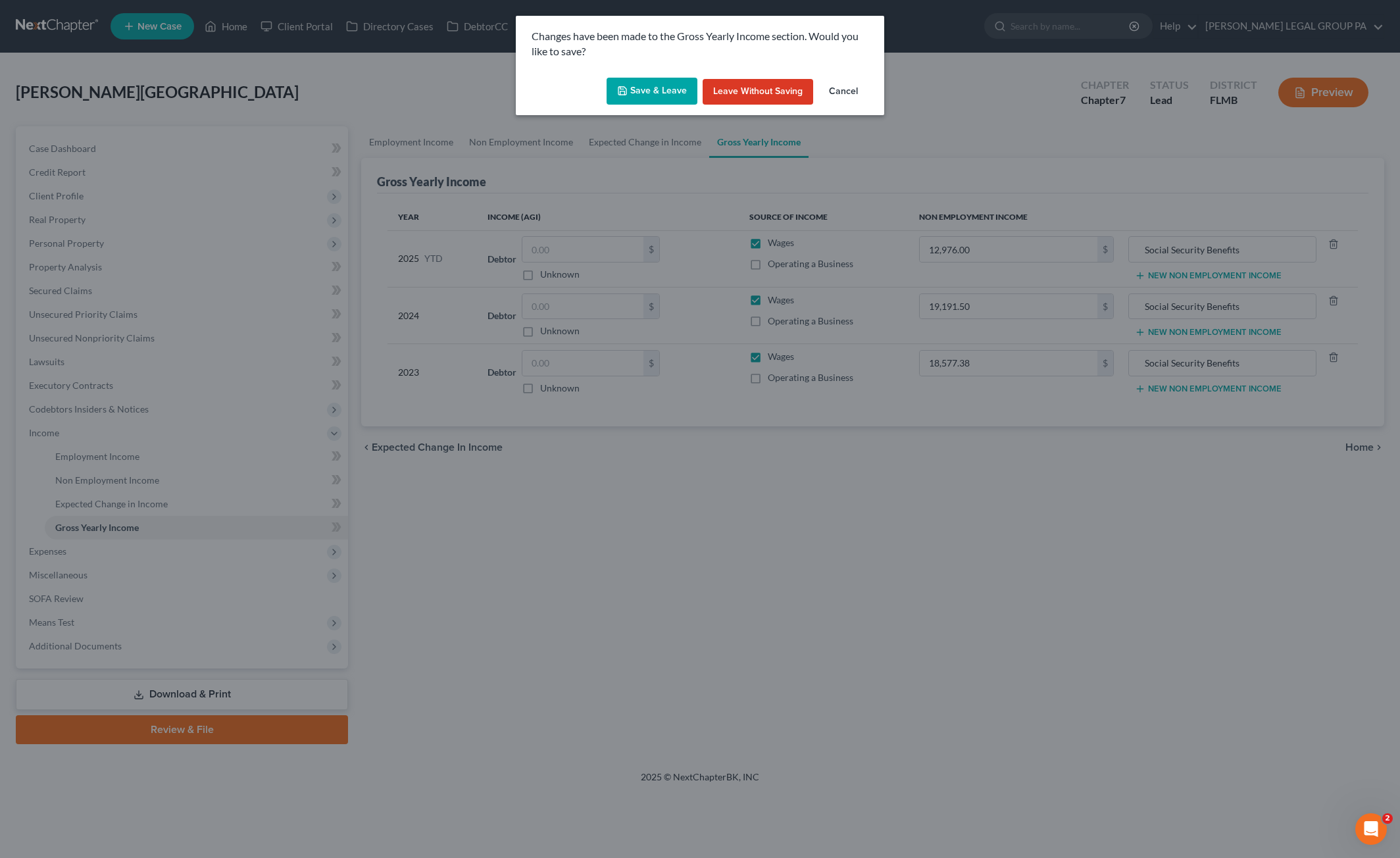
click at [656, 96] on button "Save & Leave" at bounding box center [653, 91] width 91 height 27
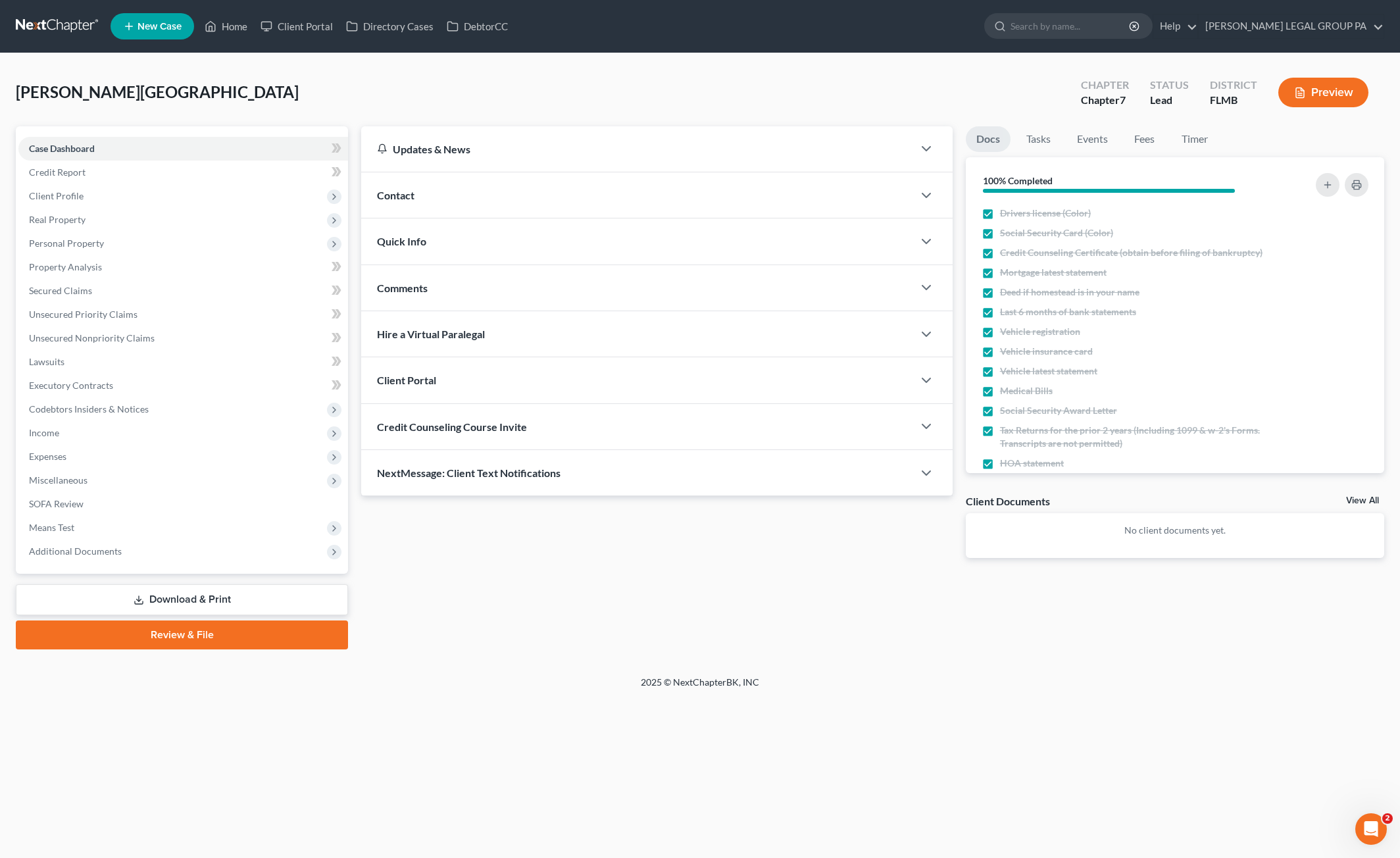
click at [209, 590] on link "Download & Print" at bounding box center [182, 599] width 333 height 31
click at [173, 599] on link "Download & Print" at bounding box center [182, 599] width 333 height 31
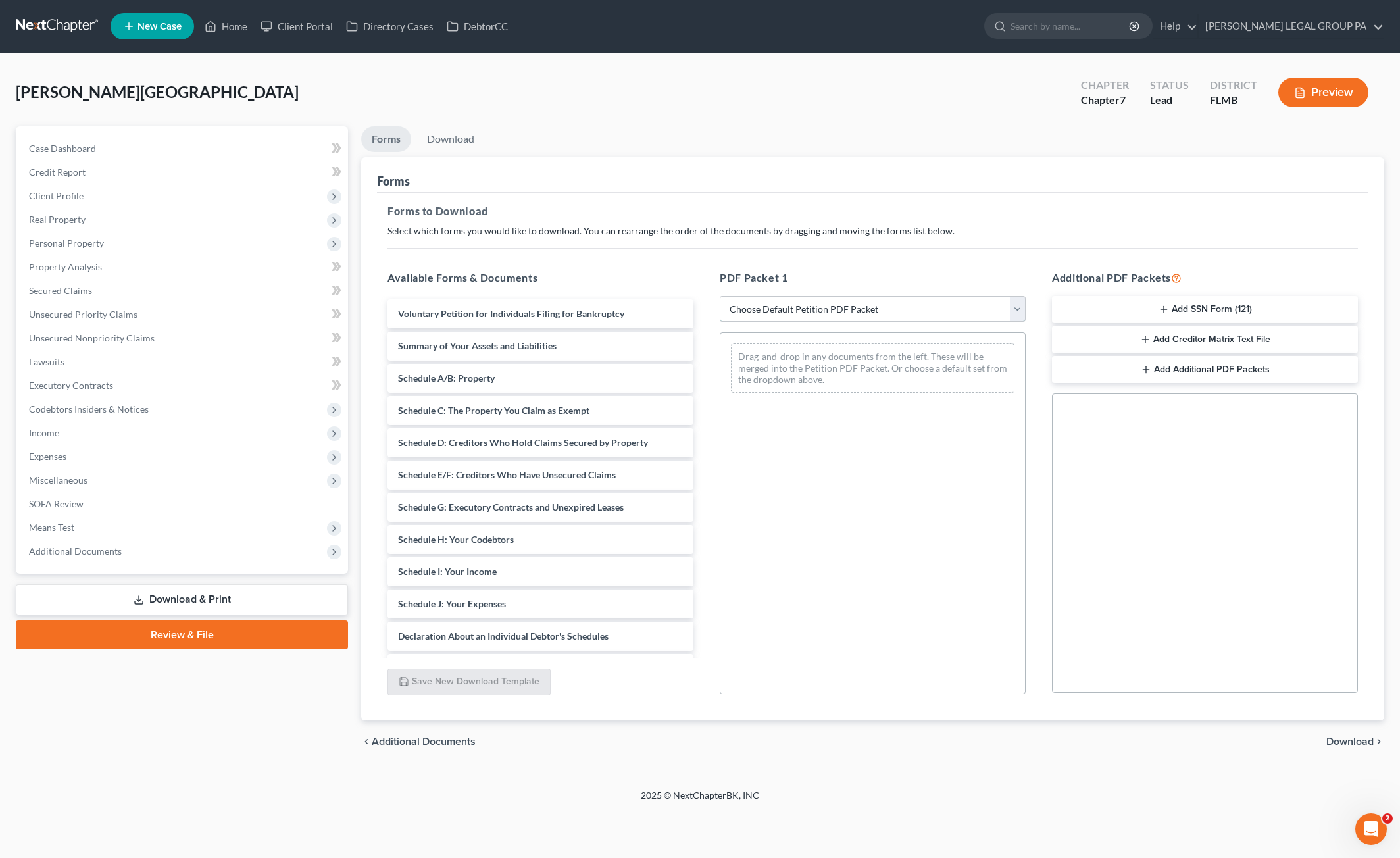
click at [837, 313] on select "Choose Default Petition PDF Packet Complete Bankruptcy Petition (all forms and …" at bounding box center [873, 310] width 306 height 27
select select "0"
click at [720, 296] on select "Choose Default Petition PDF Packet Complete Bankruptcy Petition (all forms and …" at bounding box center [873, 310] width 306 height 27
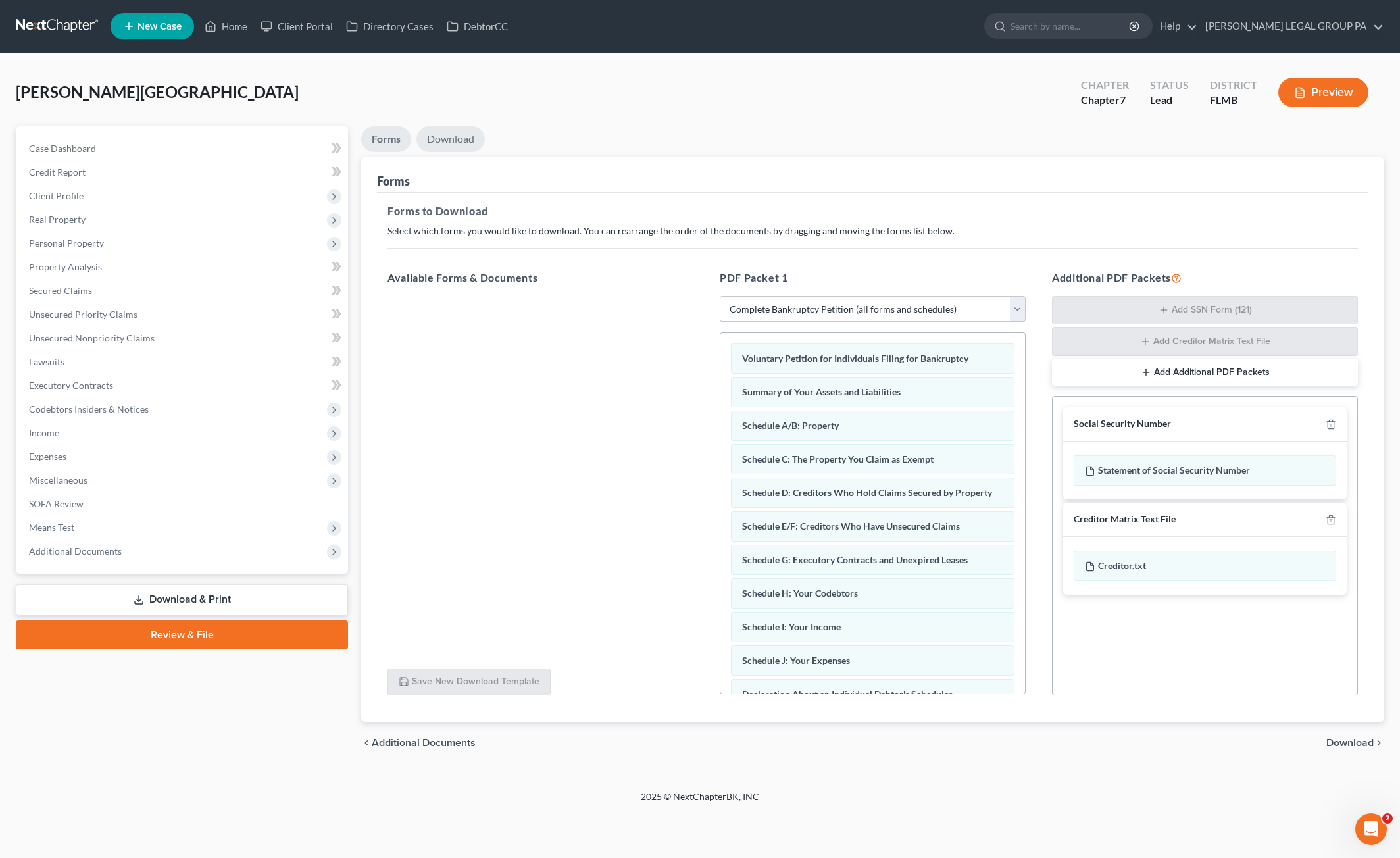
click at [460, 130] on link "Download" at bounding box center [450, 139] width 68 height 26
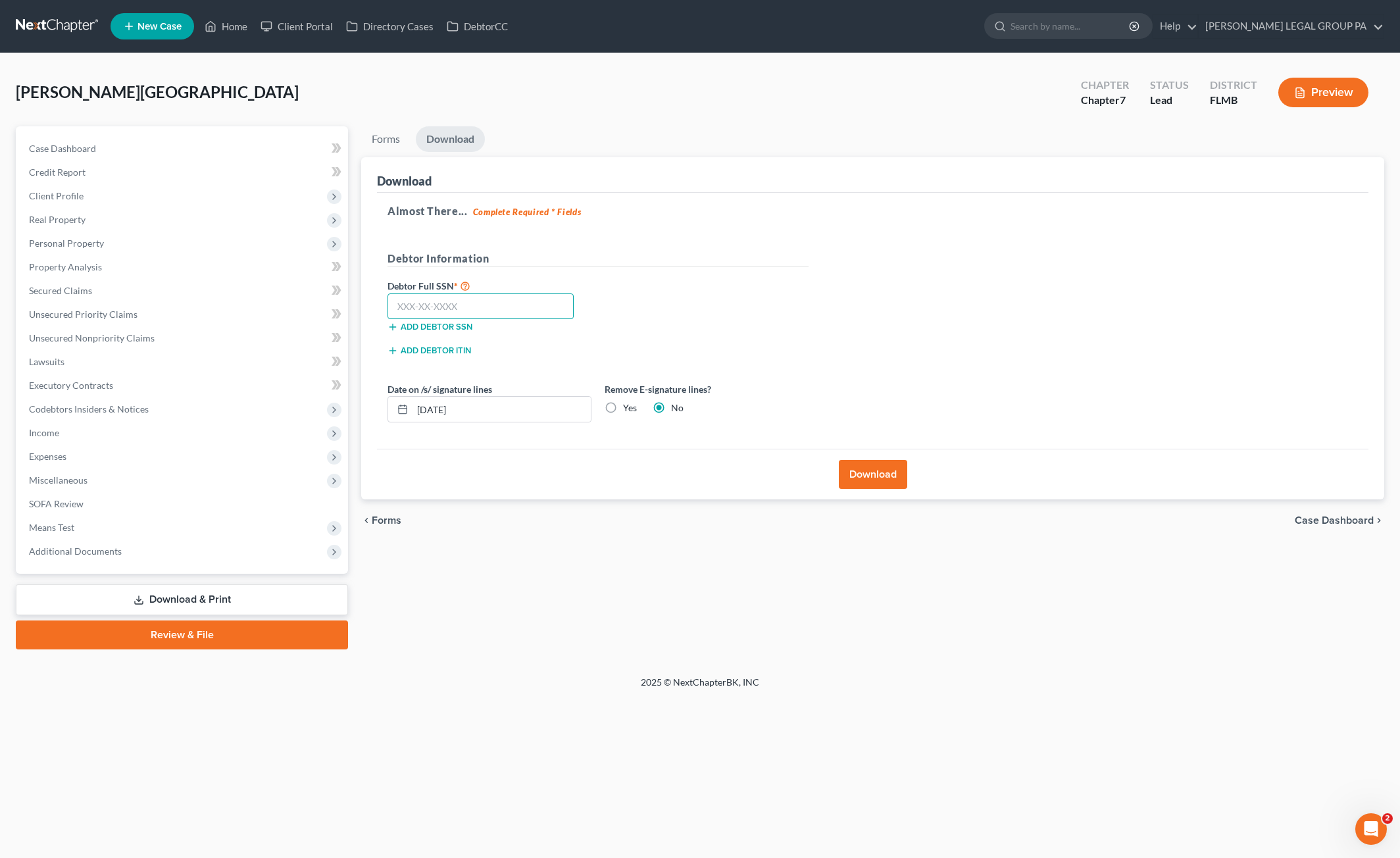
click at [448, 313] on input "text" at bounding box center [480, 307] width 186 height 27
type input "040-66-6539"
click at [873, 472] on button "Download" at bounding box center [873, 474] width 68 height 29
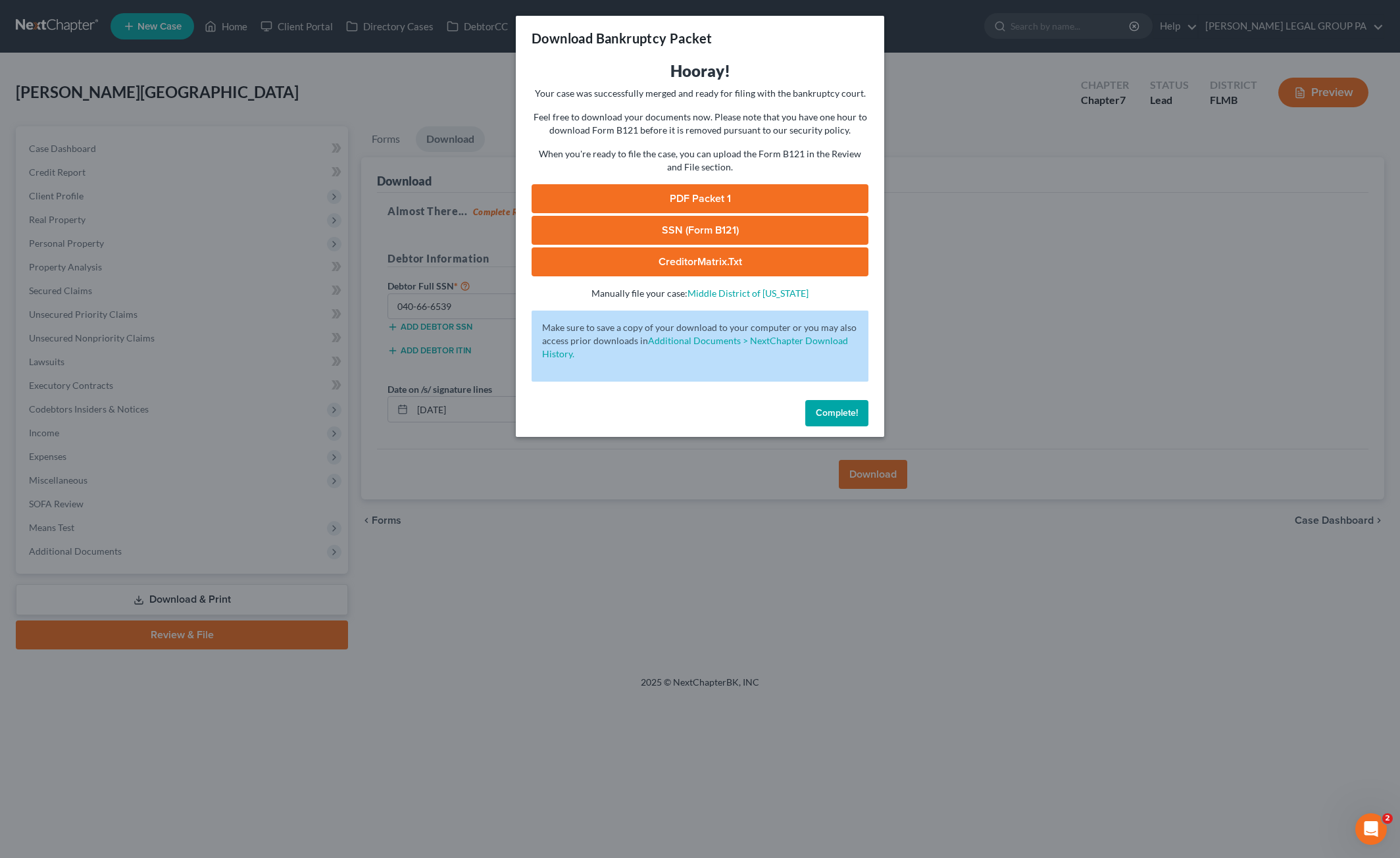
click at [689, 223] on link "SSN (Form B121)" at bounding box center [700, 230] width 337 height 29
click at [678, 194] on link "PDF Packet 1" at bounding box center [700, 198] width 337 height 29
click at [842, 408] on span "Complete!" at bounding box center [837, 413] width 42 height 11
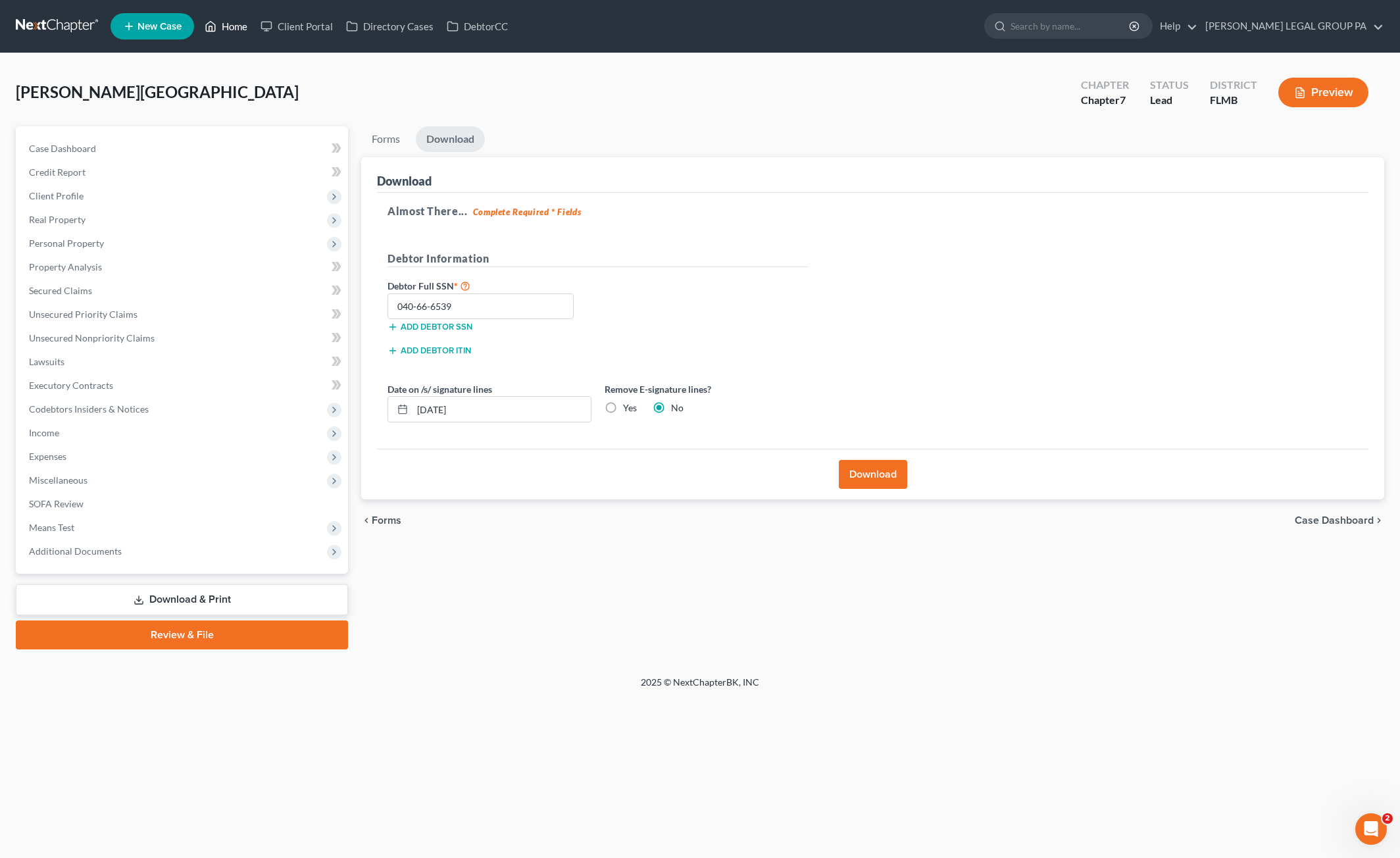
click at [247, 27] on link "Home" at bounding box center [226, 26] width 56 height 24
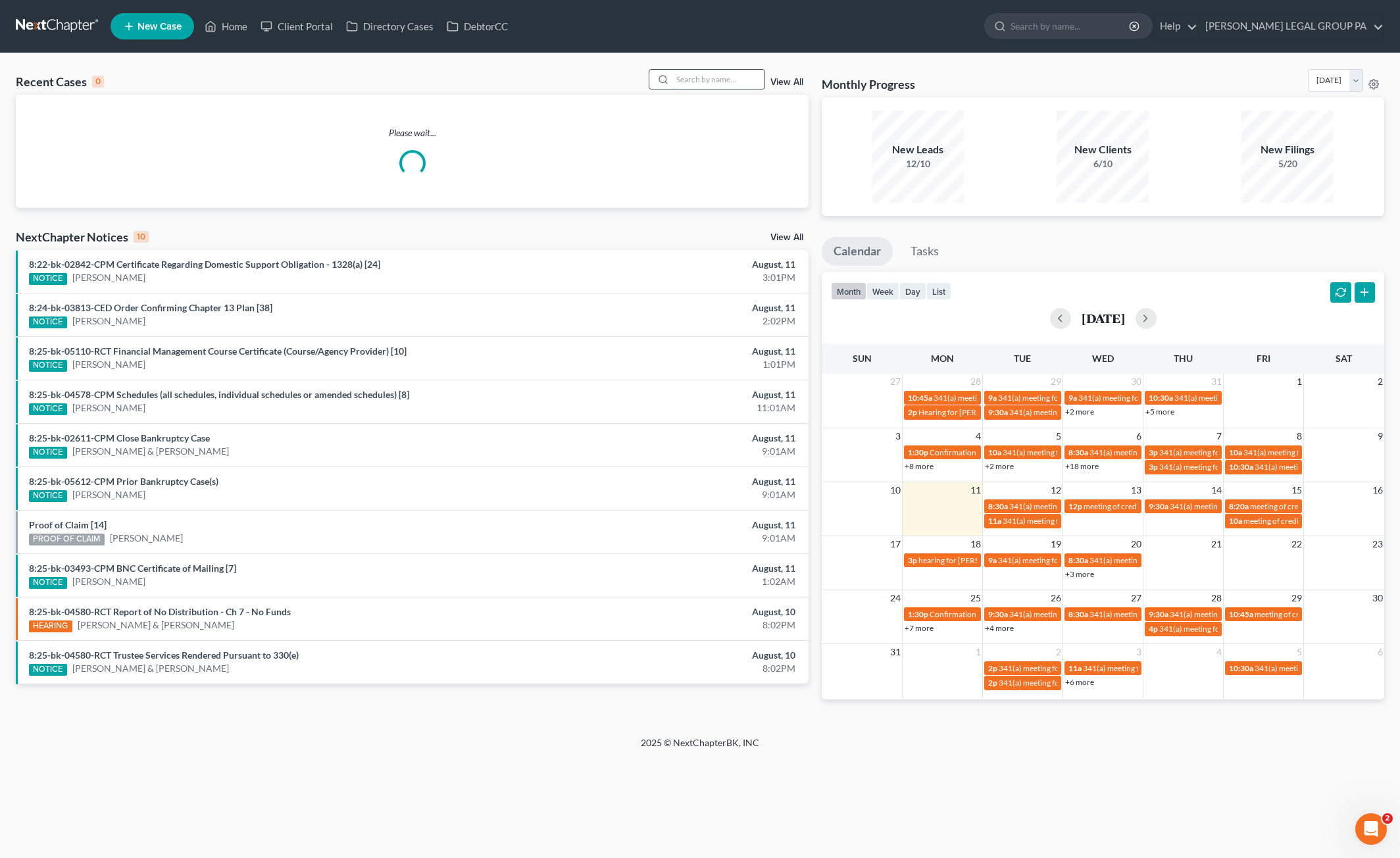
click at [715, 81] on input "search" at bounding box center [718, 79] width 92 height 19
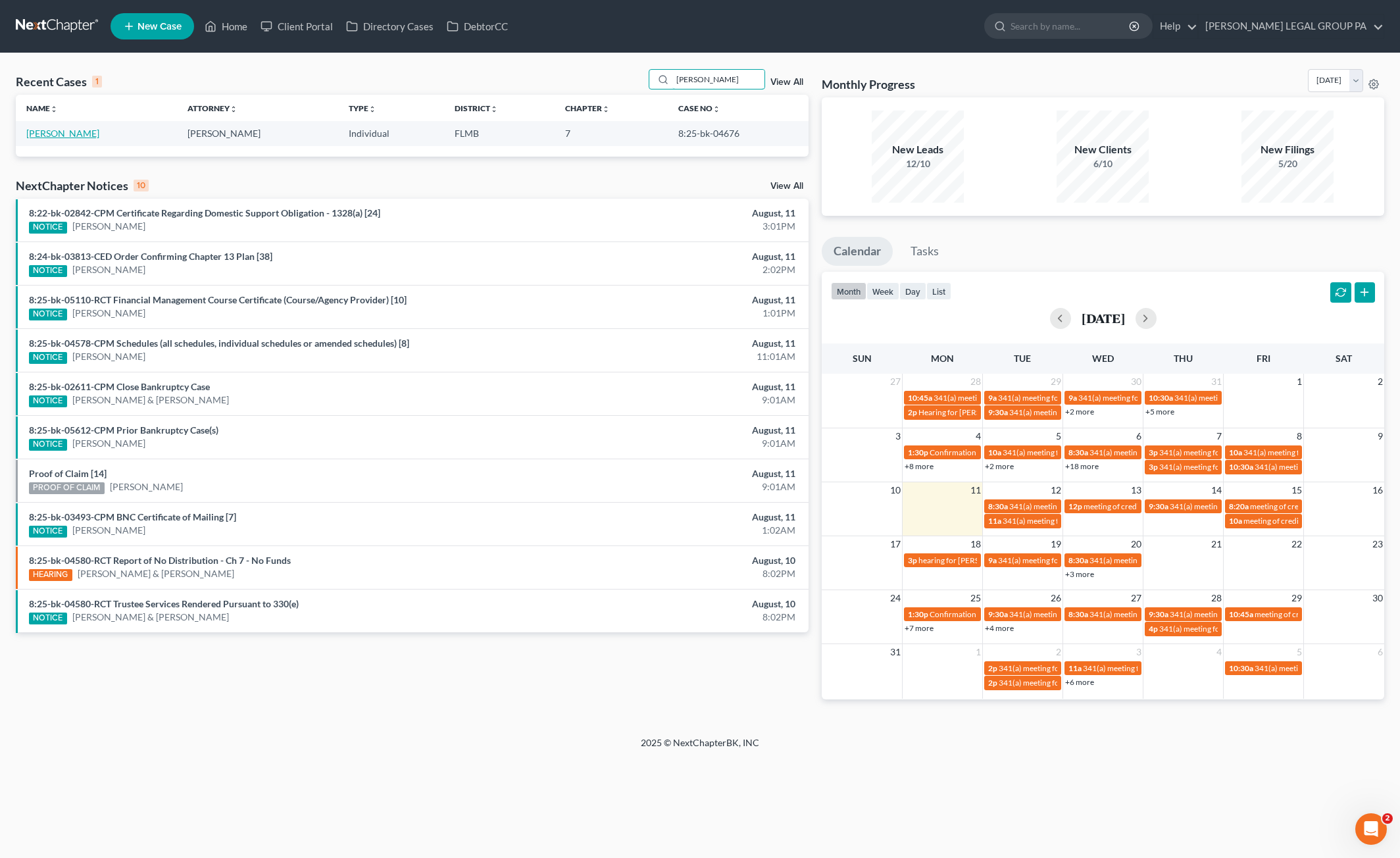
type input "geisel"
click at [64, 133] on link "[PERSON_NAME]" at bounding box center [63, 133] width 73 height 11
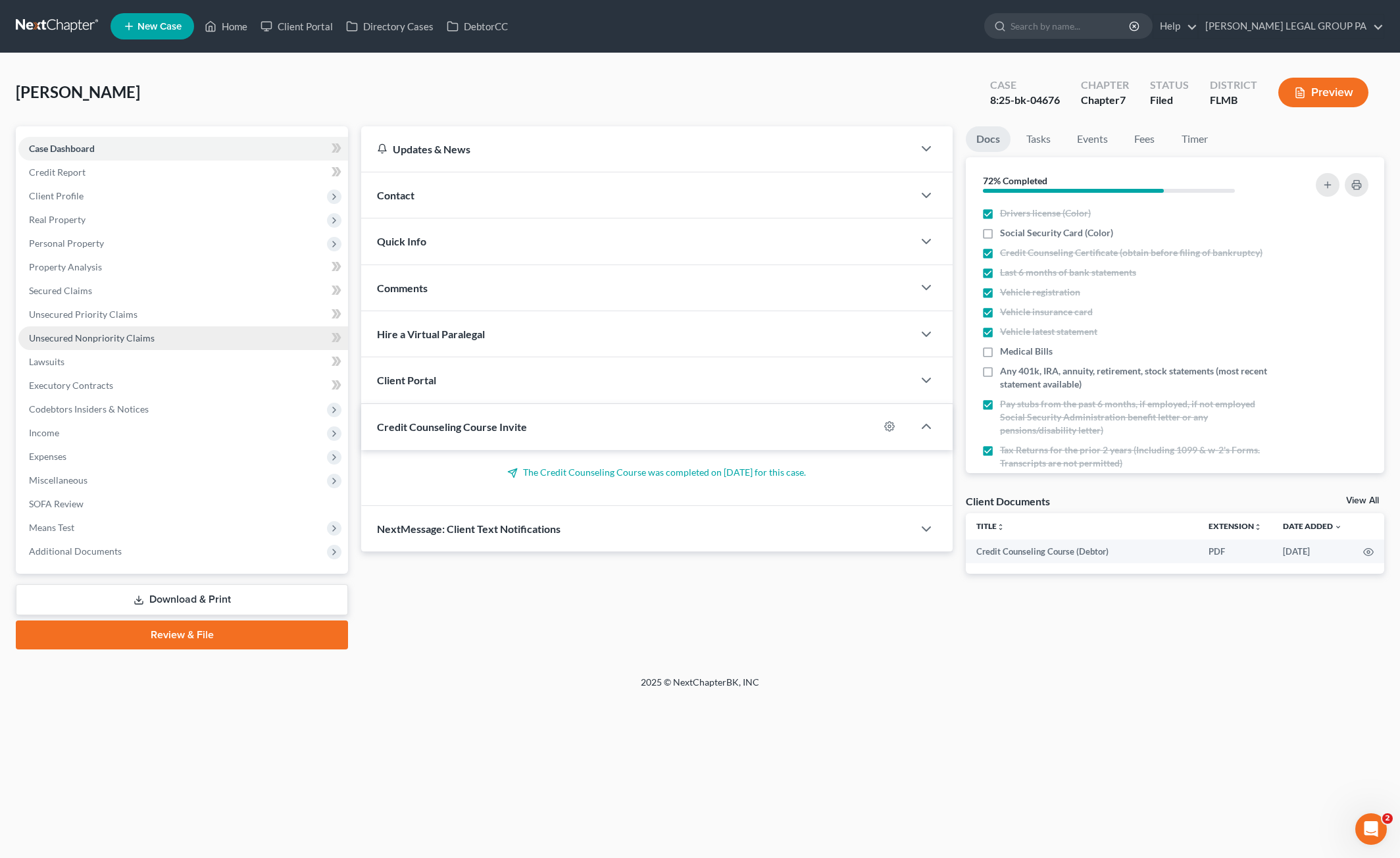
click at [76, 333] on span "Unsecured Nonpriority Claims" at bounding box center [92, 338] width 125 height 11
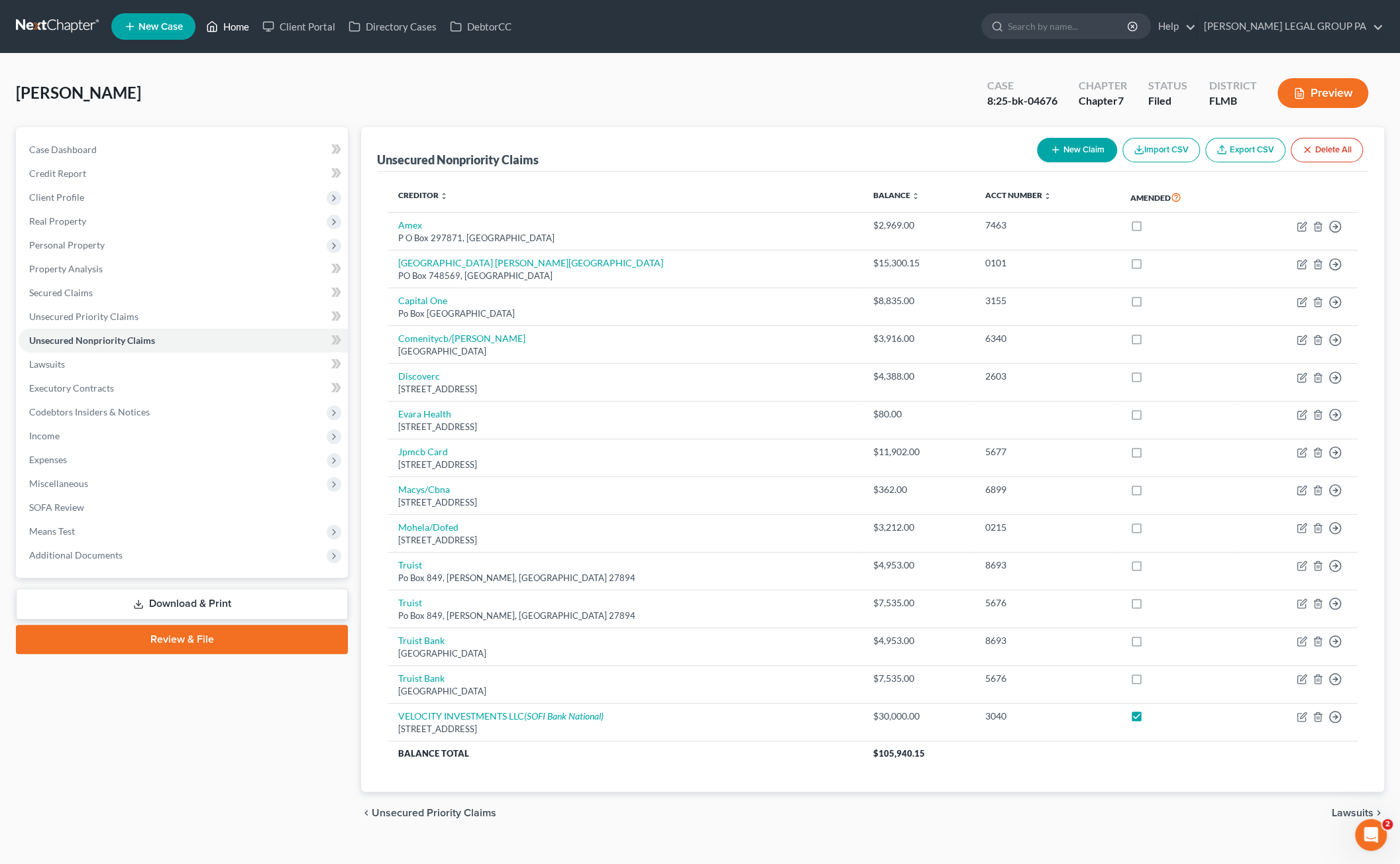
click at [229, 24] on link "Home" at bounding box center [227, 26] width 56 height 24
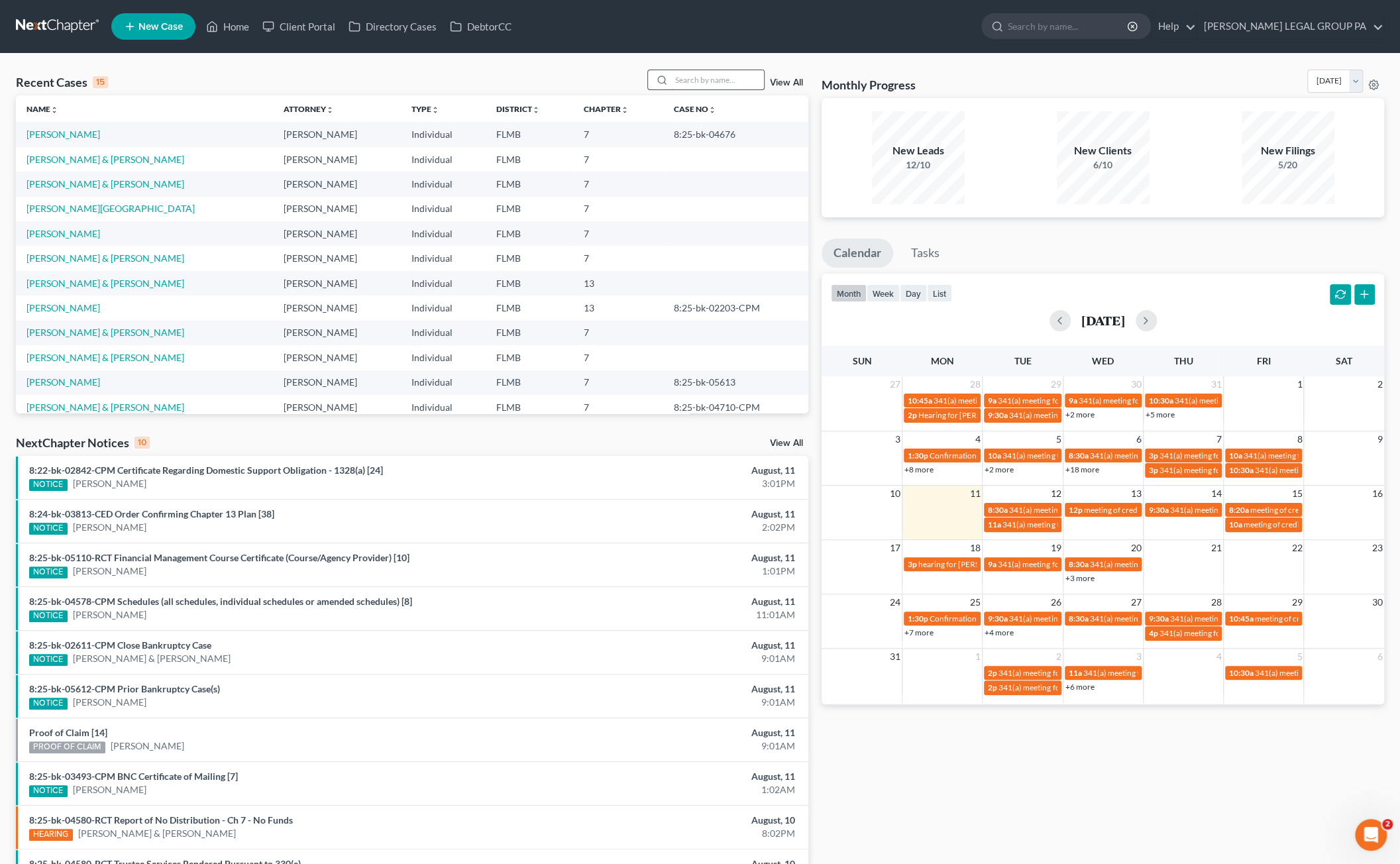
click at [709, 71] on input "search" at bounding box center [717, 80] width 92 height 19
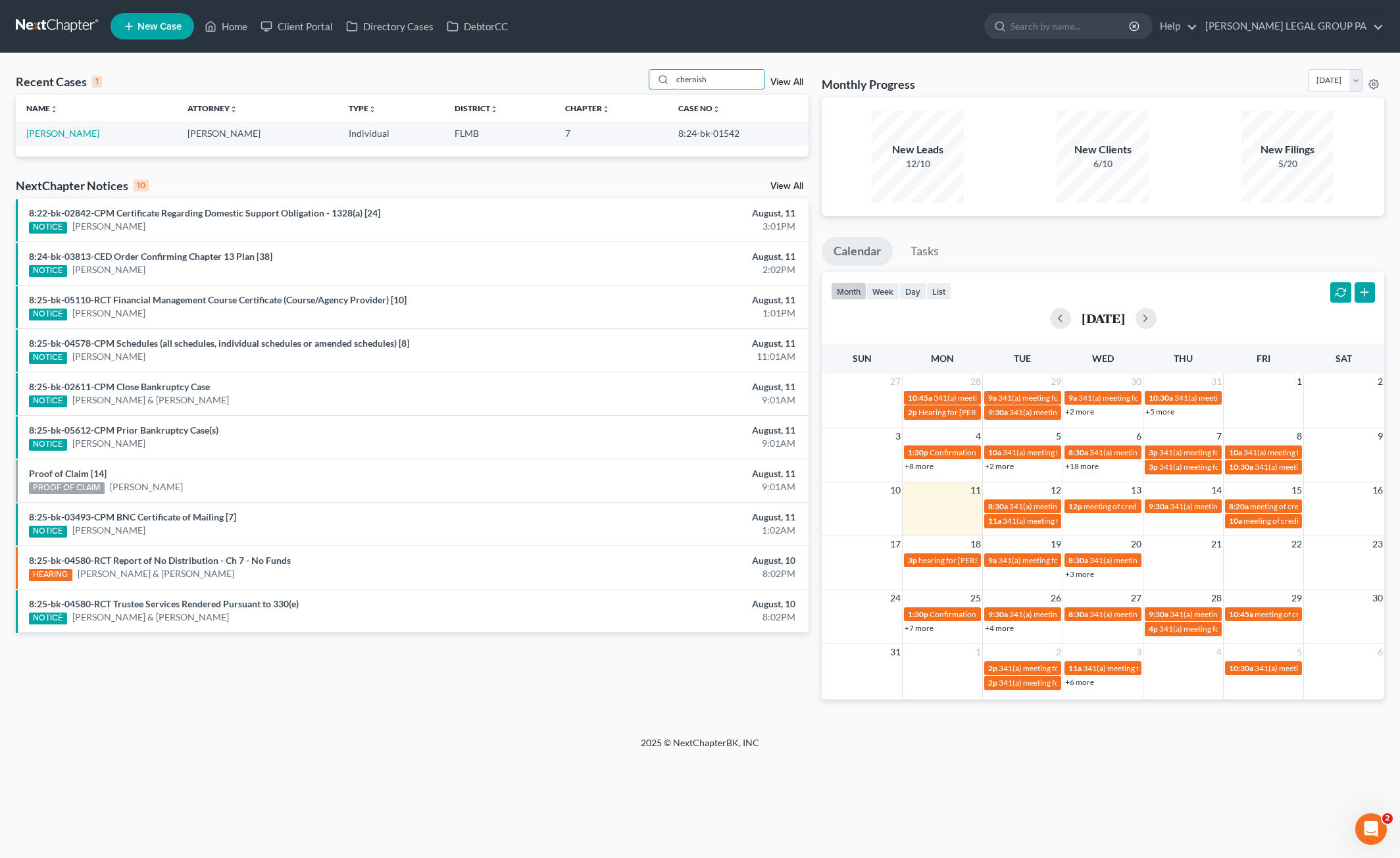
type input "chernish"
click at [52, 134] on link "[PERSON_NAME]" at bounding box center [63, 133] width 73 height 11
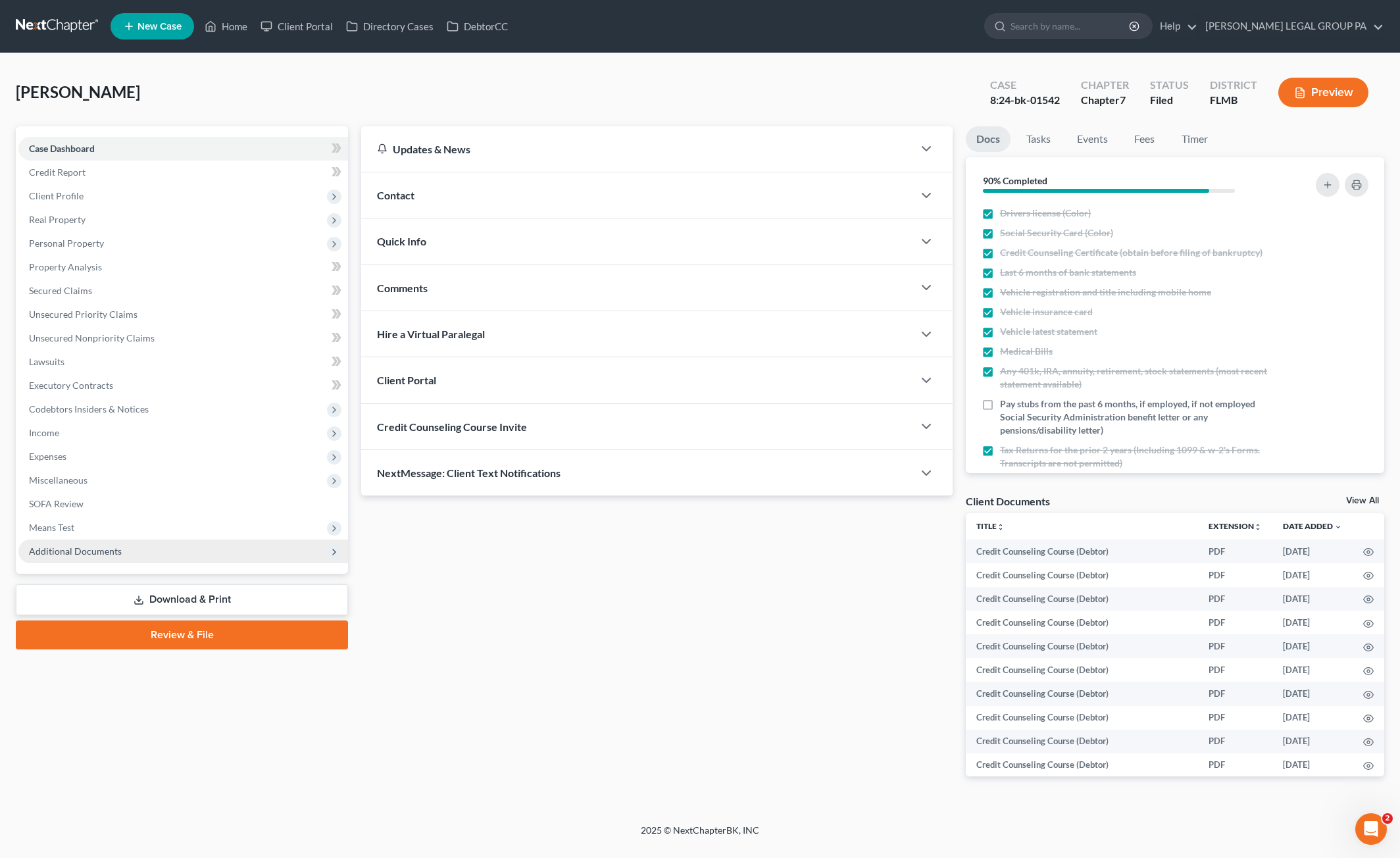
click at [71, 558] on span "Additional Documents" at bounding box center [183, 551] width 329 height 24
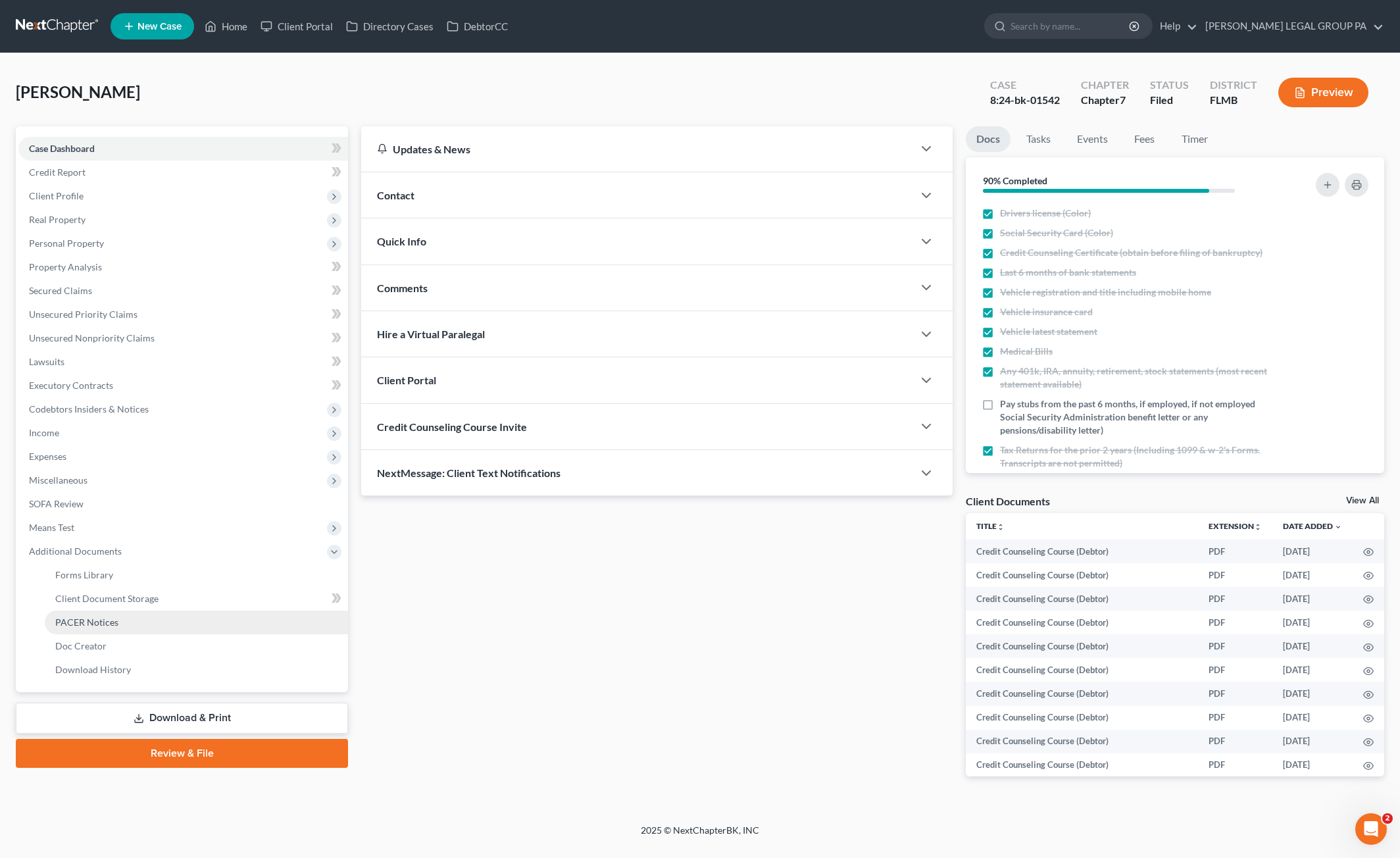
click at [96, 628] on link "PACER Notices" at bounding box center [196, 623] width 304 height 24
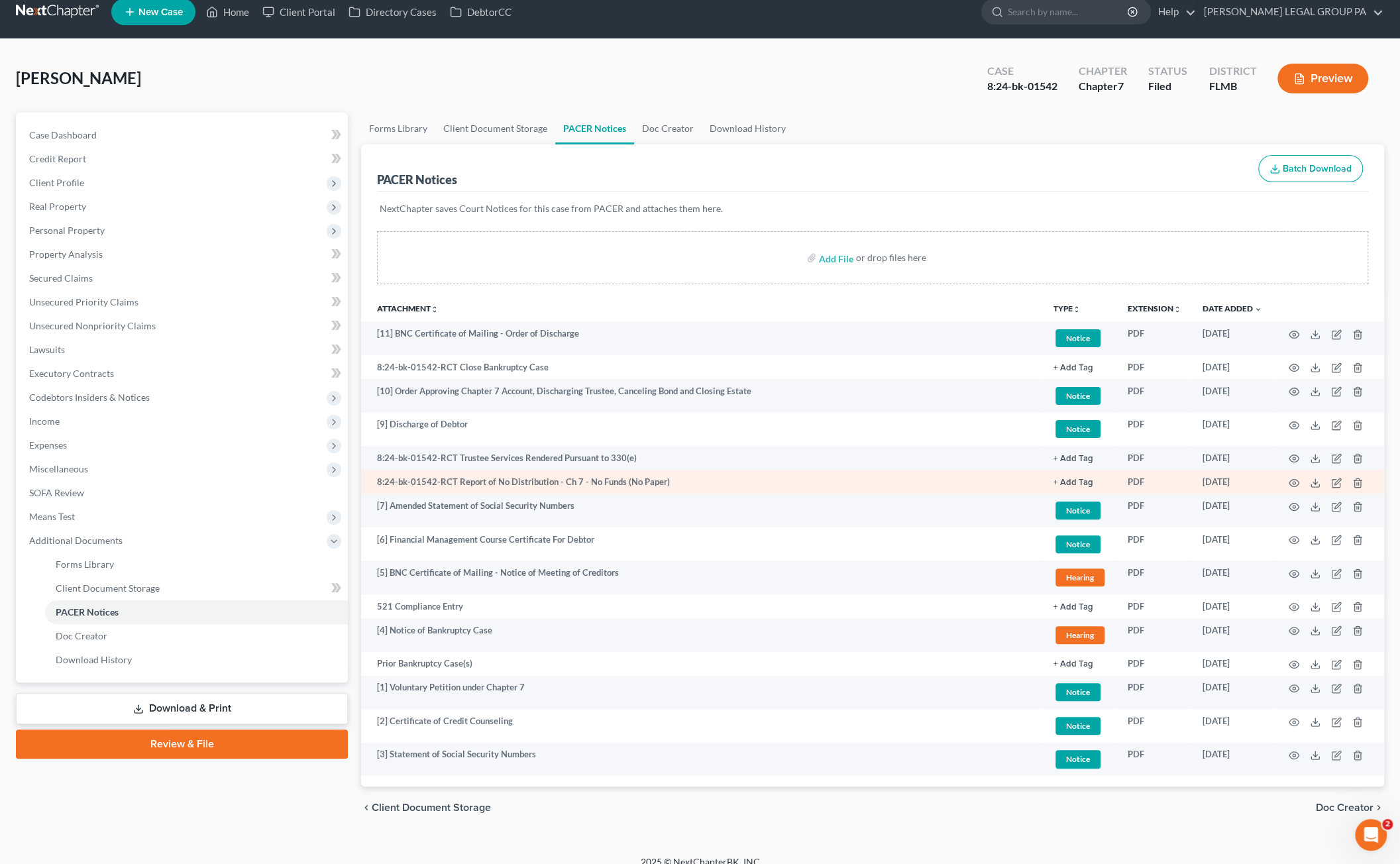
scroll to position [28, 0]
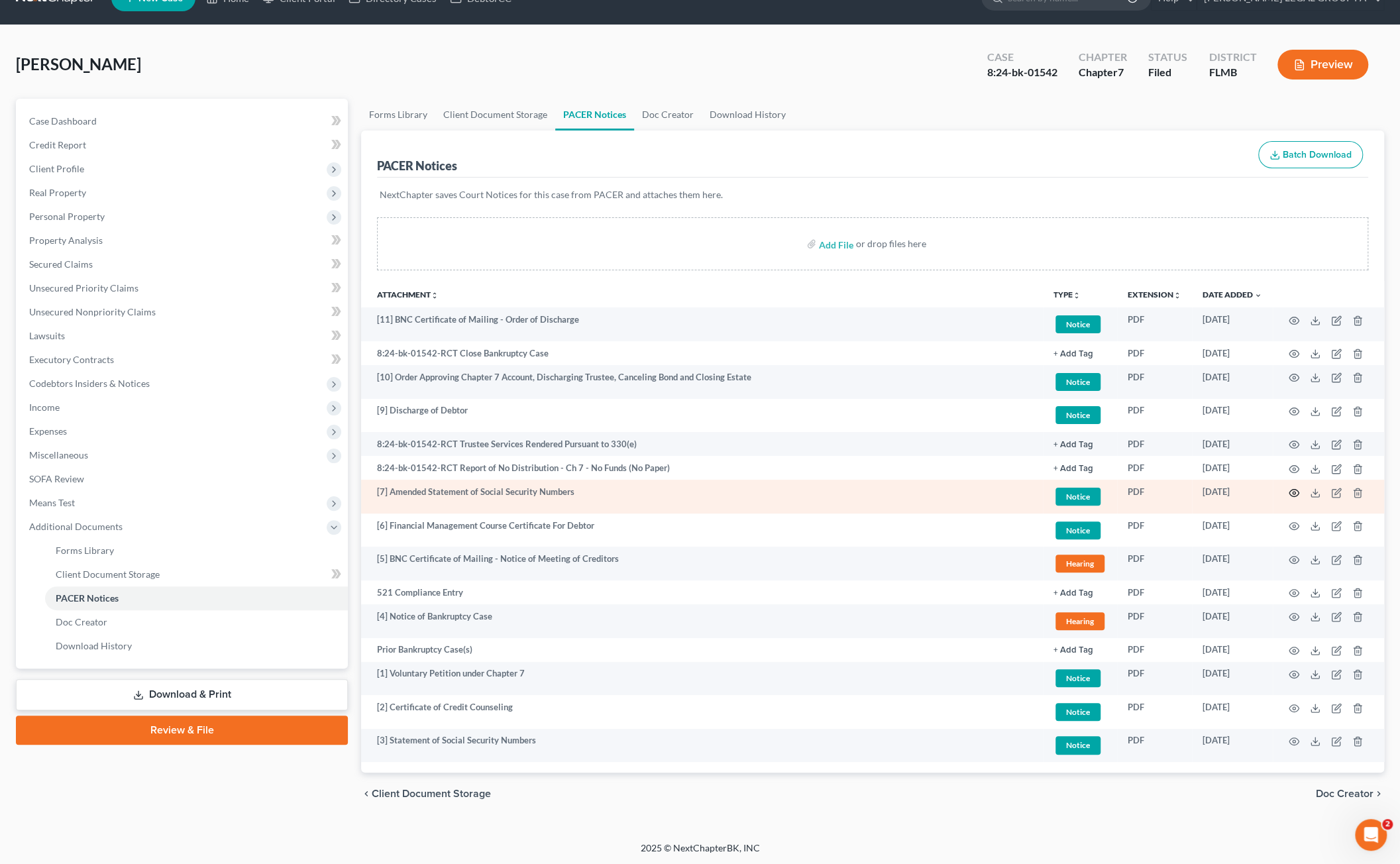
click at [1294, 489] on icon "button" at bounding box center [1294, 492] width 10 height 7
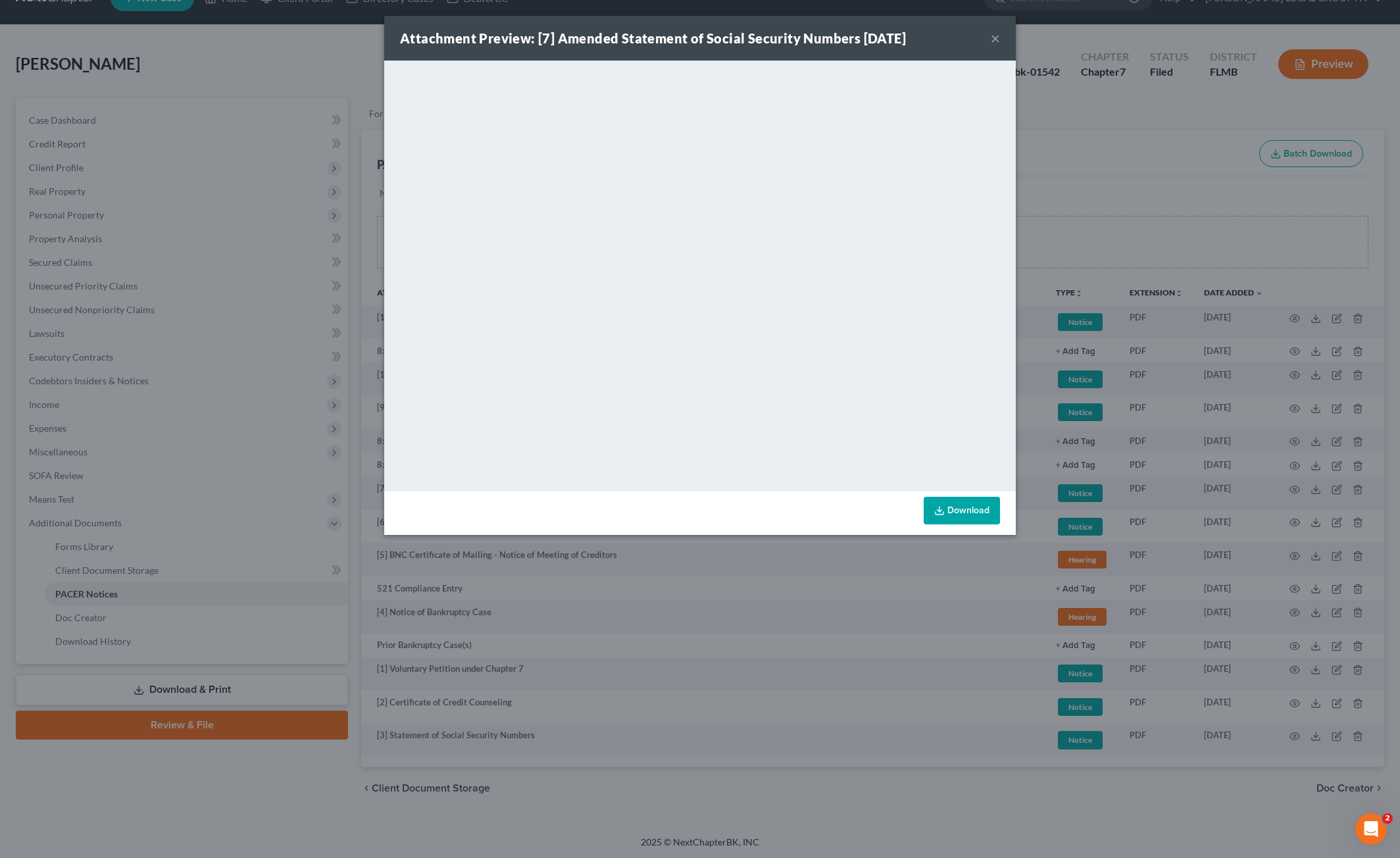
click at [994, 40] on button "×" at bounding box center [996, 38] width 9 height 16
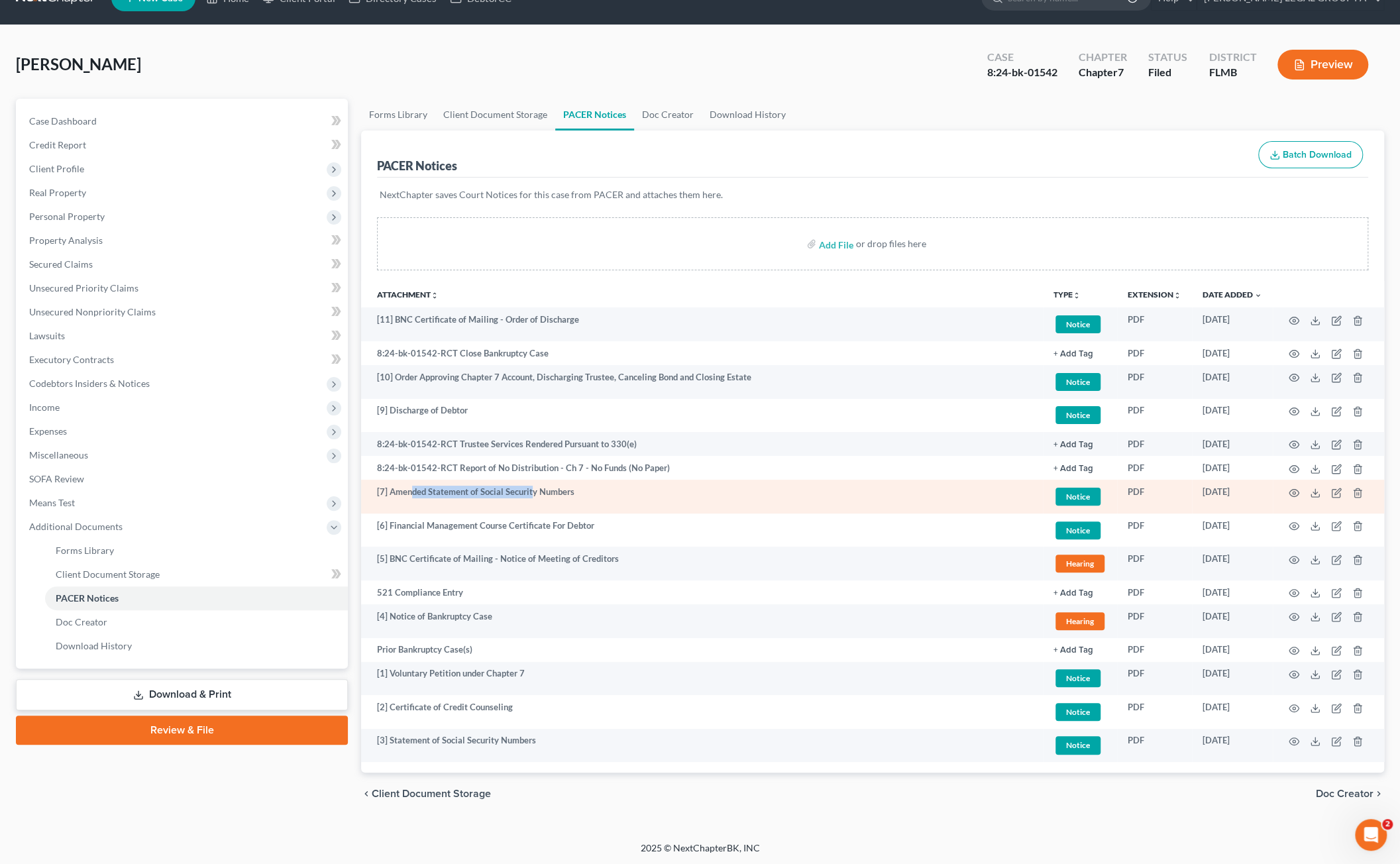
drag, startPoint x: 420, startPoint y: 496, endPoint x: 533, endPoint y: 494, distance: 113.0
click at [533, 494] on td "[7] Amended Statement of Social Security Numbers" at bounding box center [701, 496] width 681 height 34
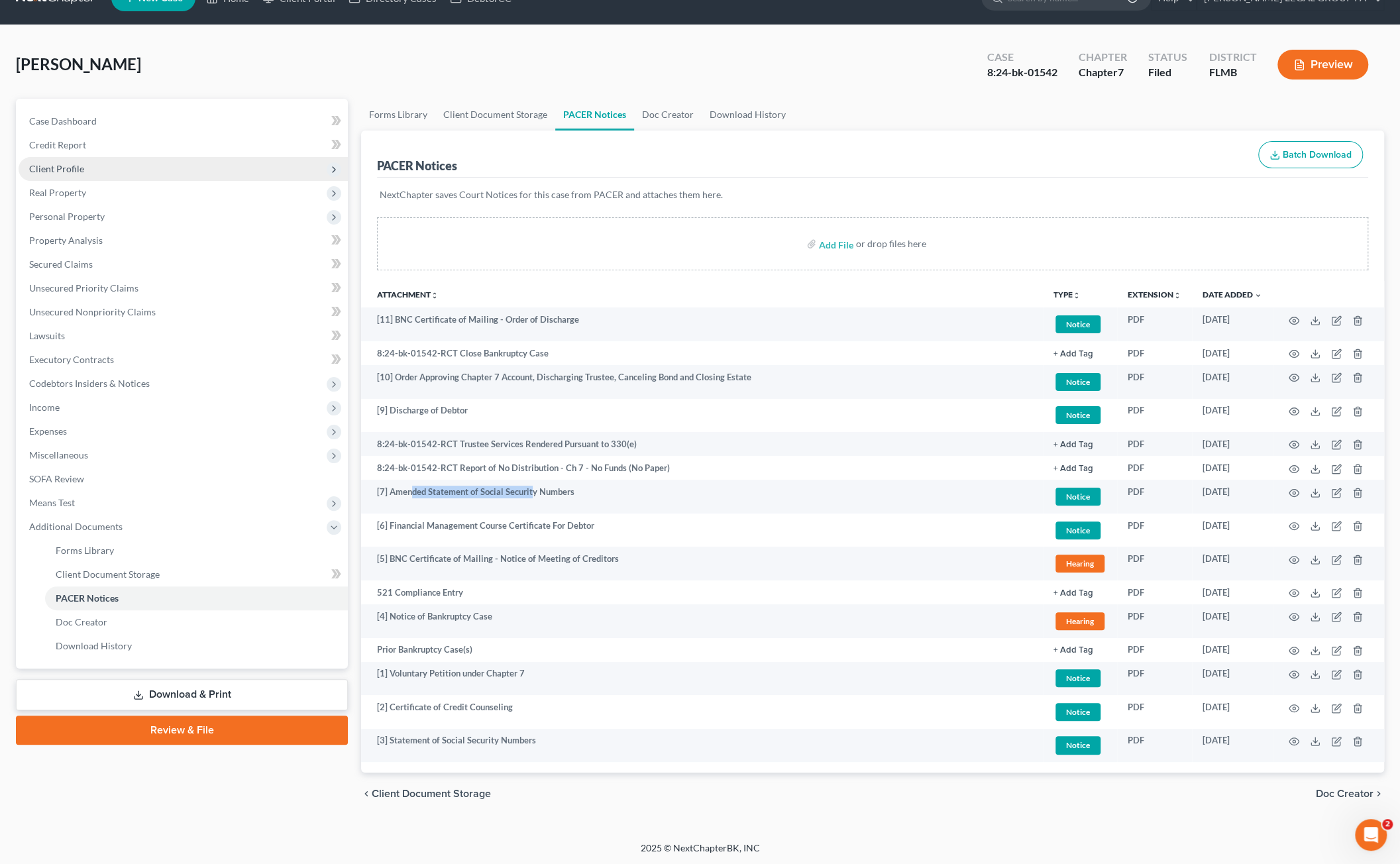
scroll to position [0, 0]
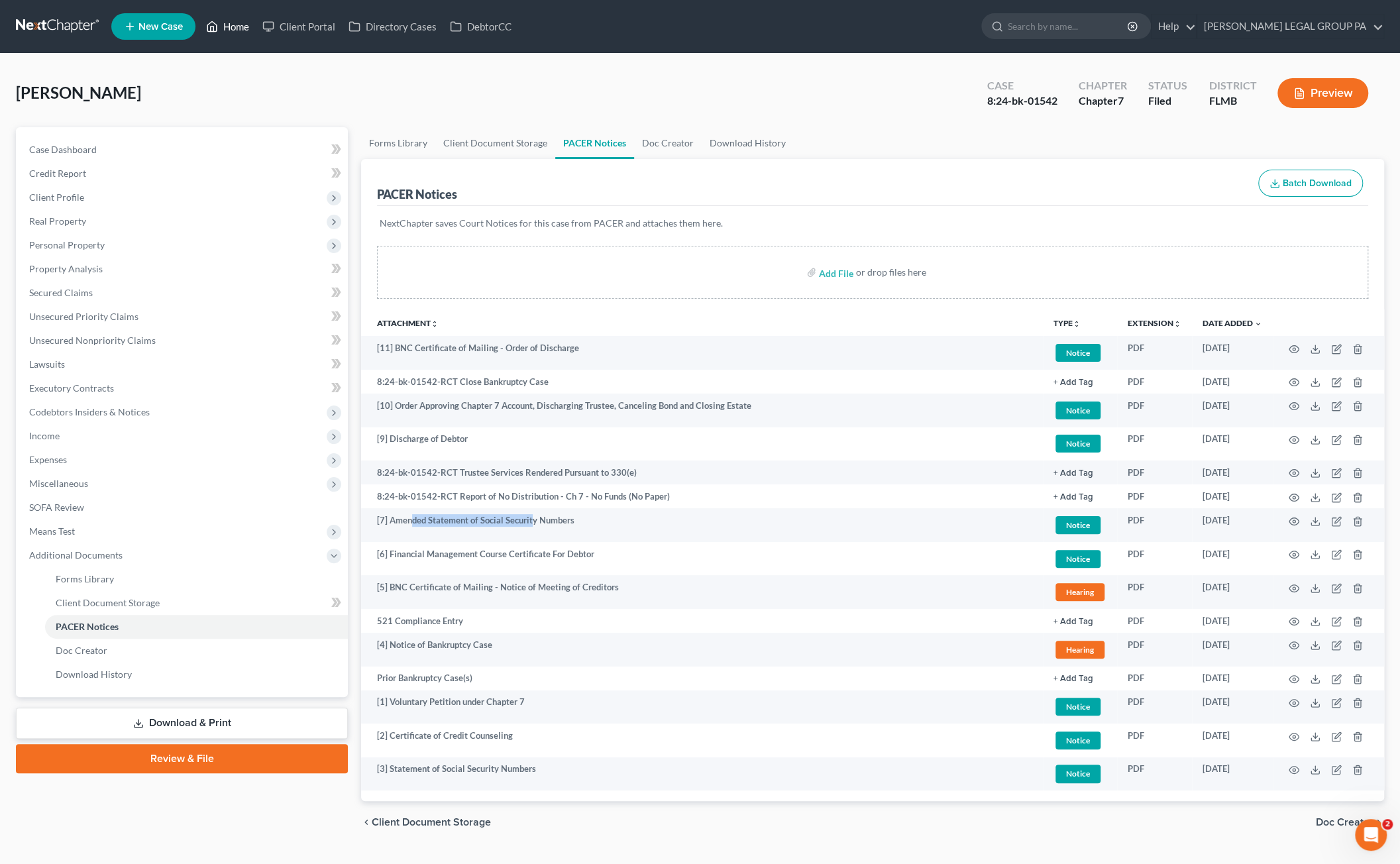
click at [233, 18] on link "Home" at bounding box center [227, 26] width 56 height 24
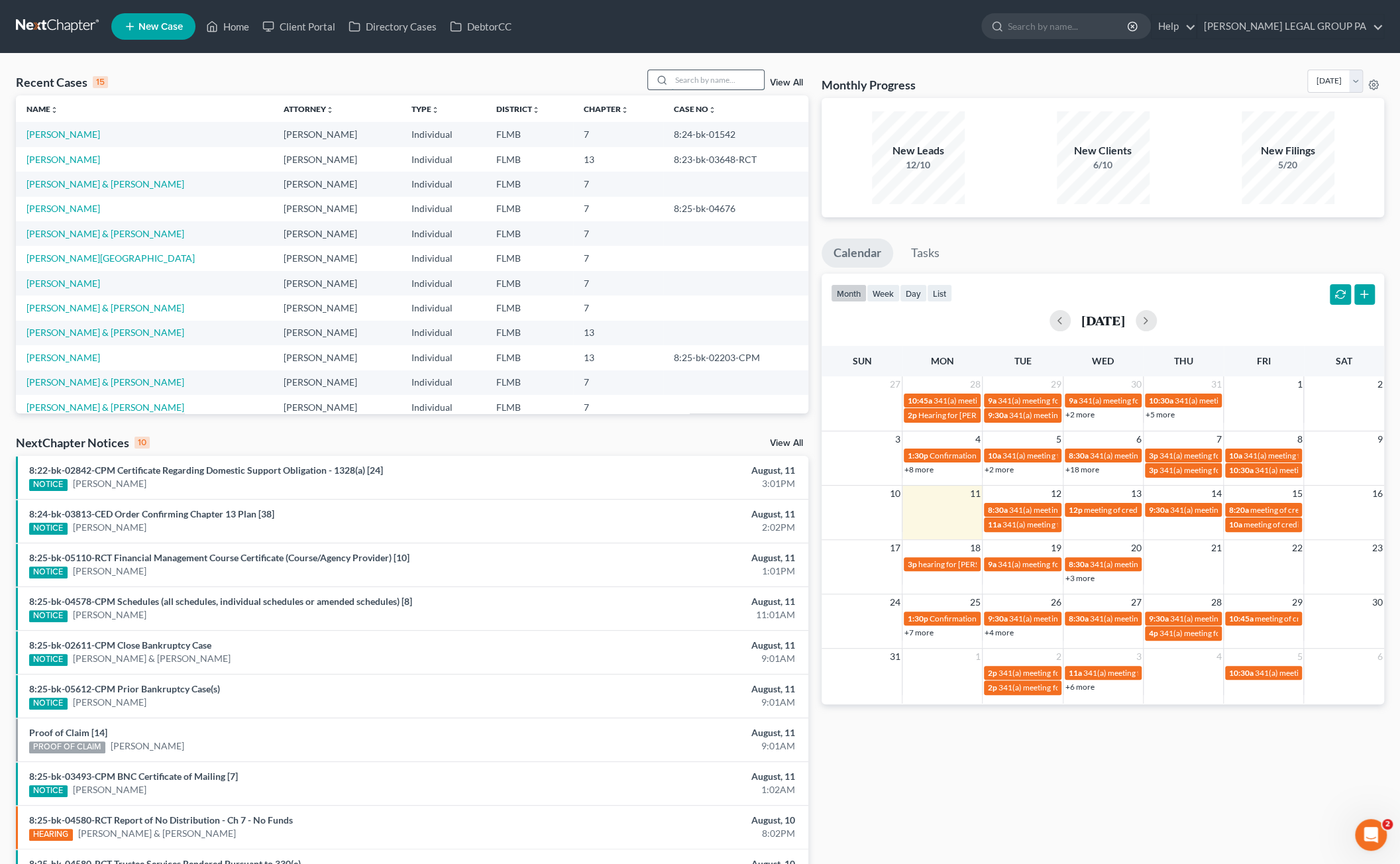
click at [710, 77] on input "search" at bounding box center [717, 80] width 92 height 19
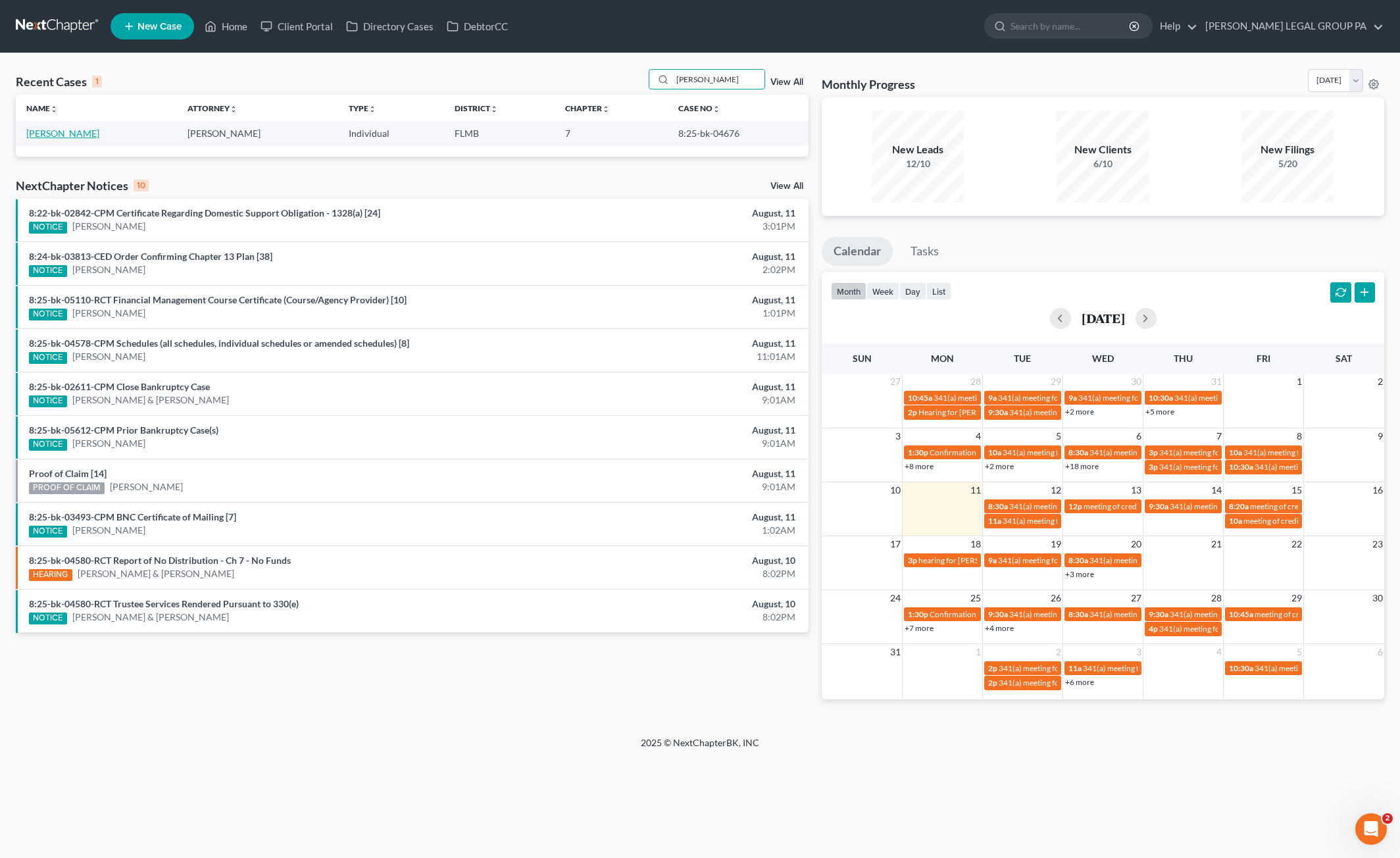
type input "geisel"
click at [43, 129] on link "[PERSON_NAME]" at bounding box center [63, 133] width 73 height 11
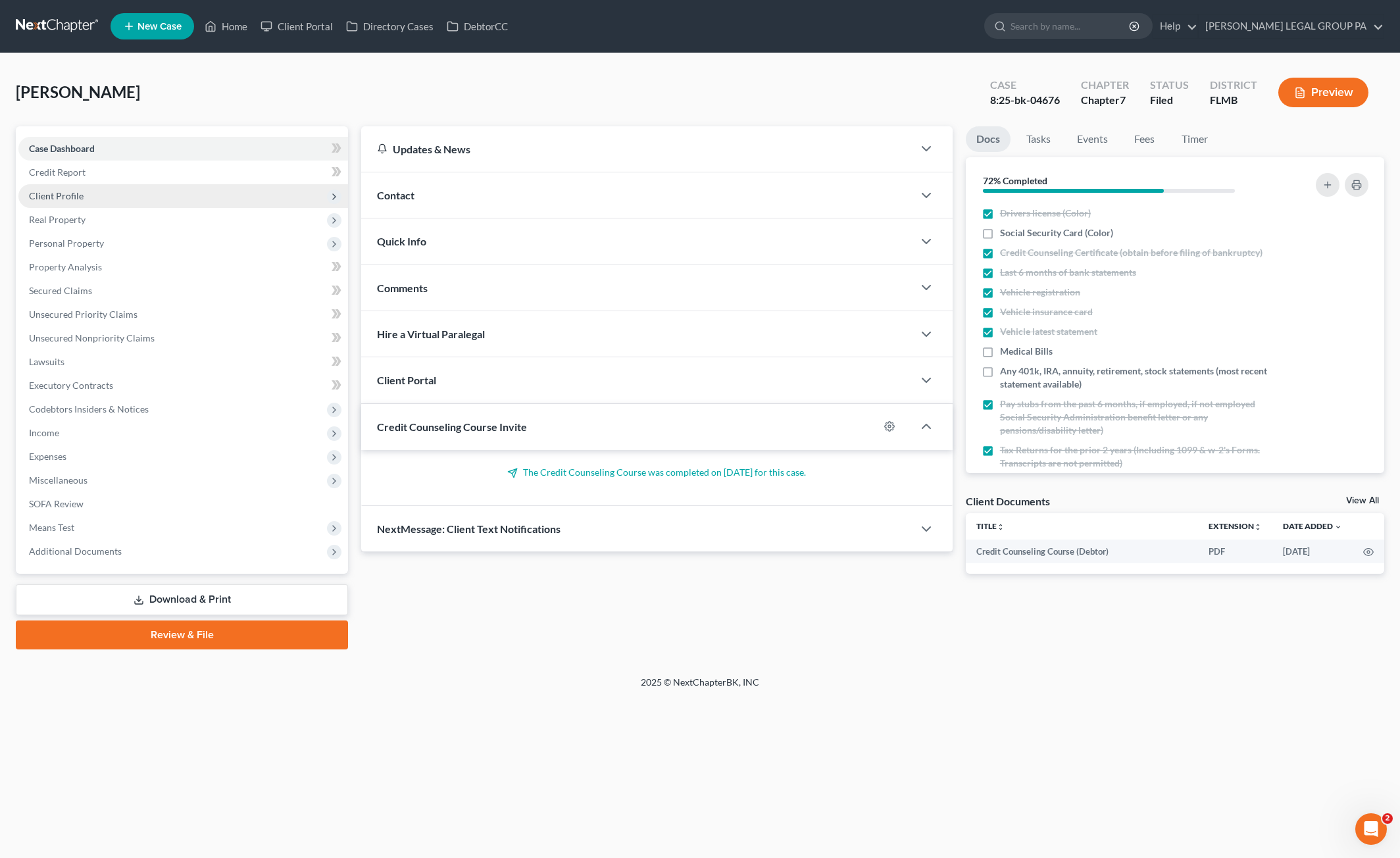
click at [54, 186] on span "Client Profile" at bounding box center [183, 196] width 329 height 24
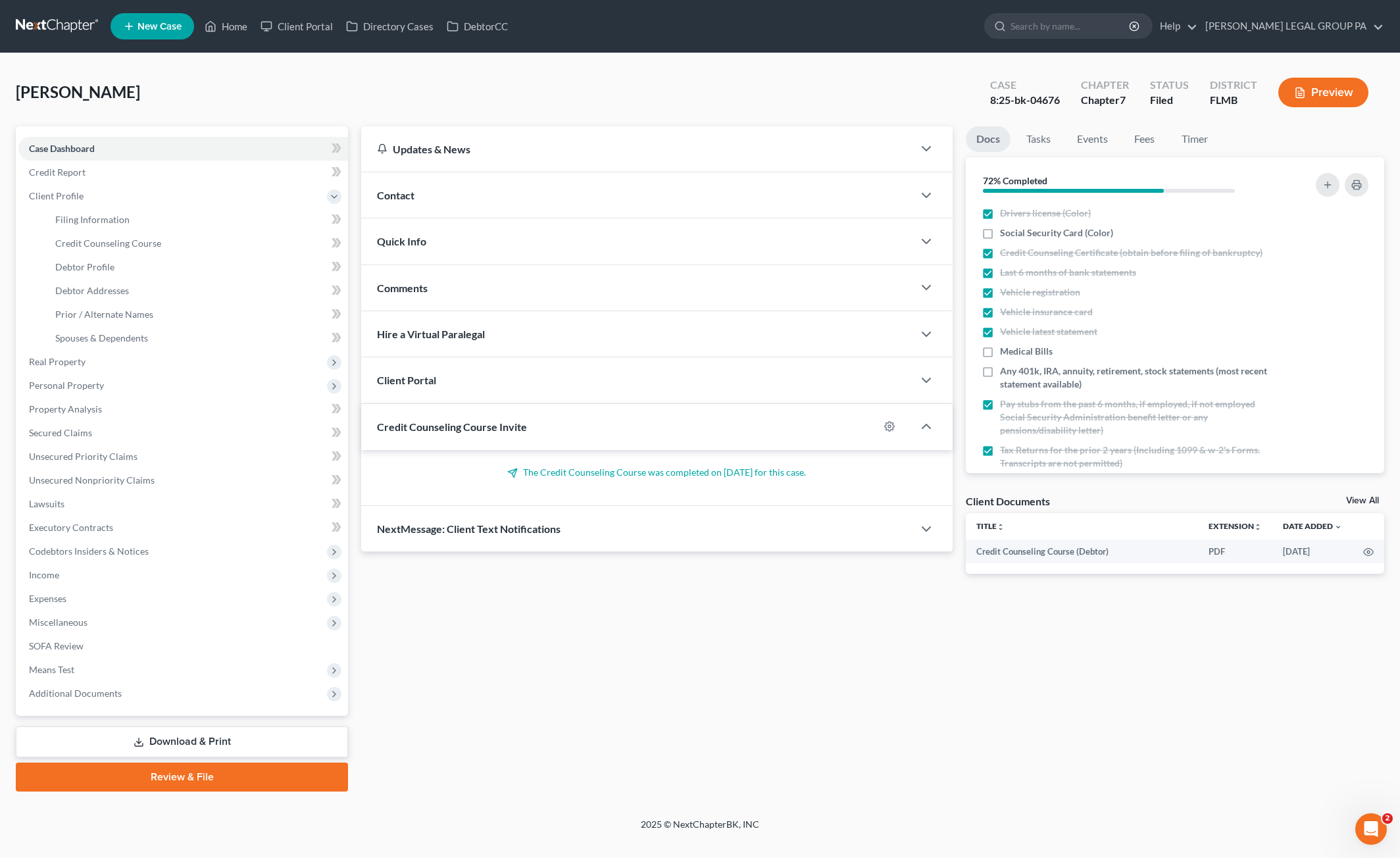
click at [165, 736] on link "Download & Print" at bounding box center [182, 741] width 333 height 31
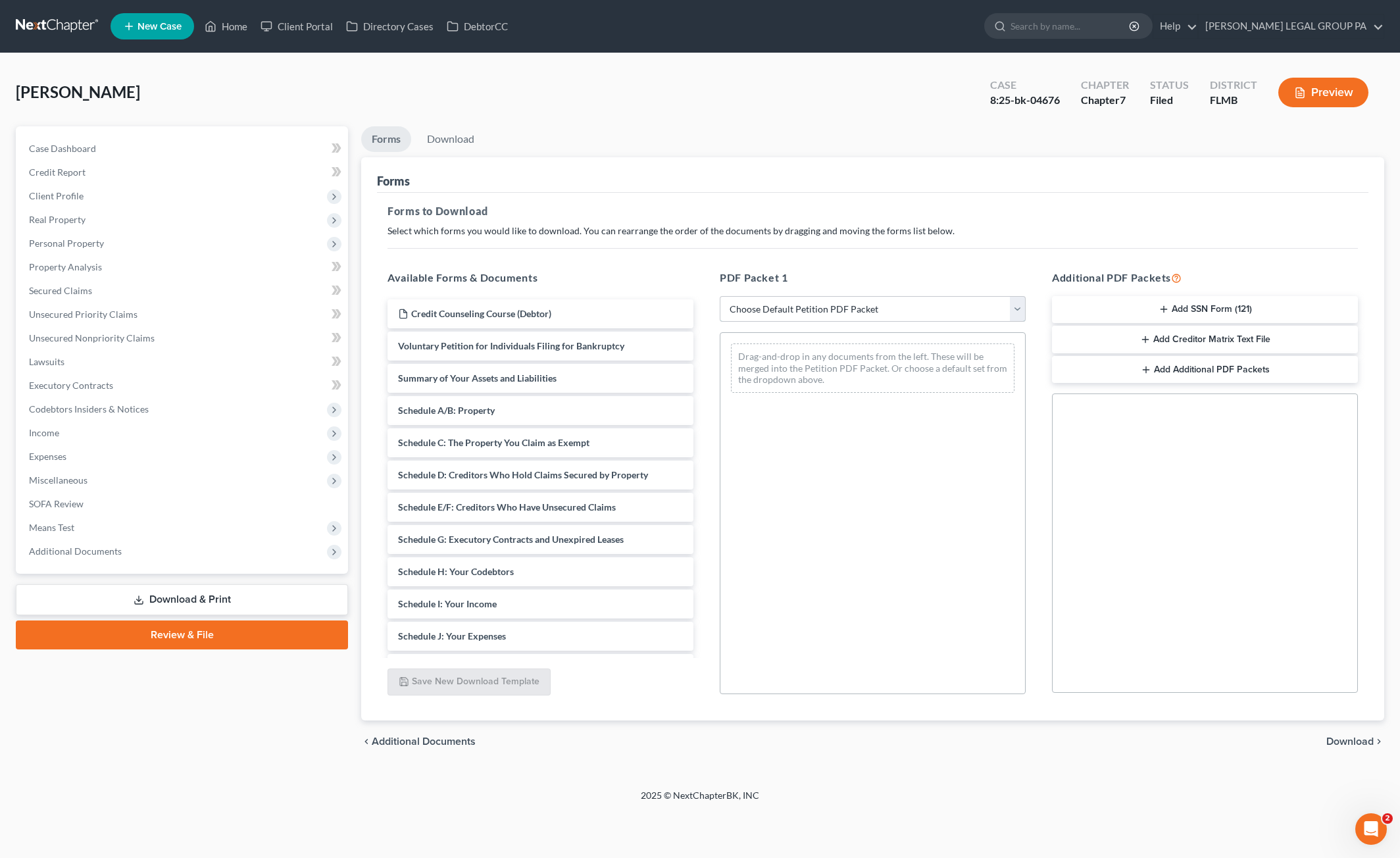
click at [781, 308] on select "Choose Default Petition PDF Packet Complete Bankruptcy Petition (all forms and …" at bounding box center [873, 310] width 306 height 27
select select "2"
click at [720, 296] on select "Choose Default Petition PDF Packet Complete Bankruptcy Petition (all forms and …" at bounding box center [873, 310] width 306 height 27
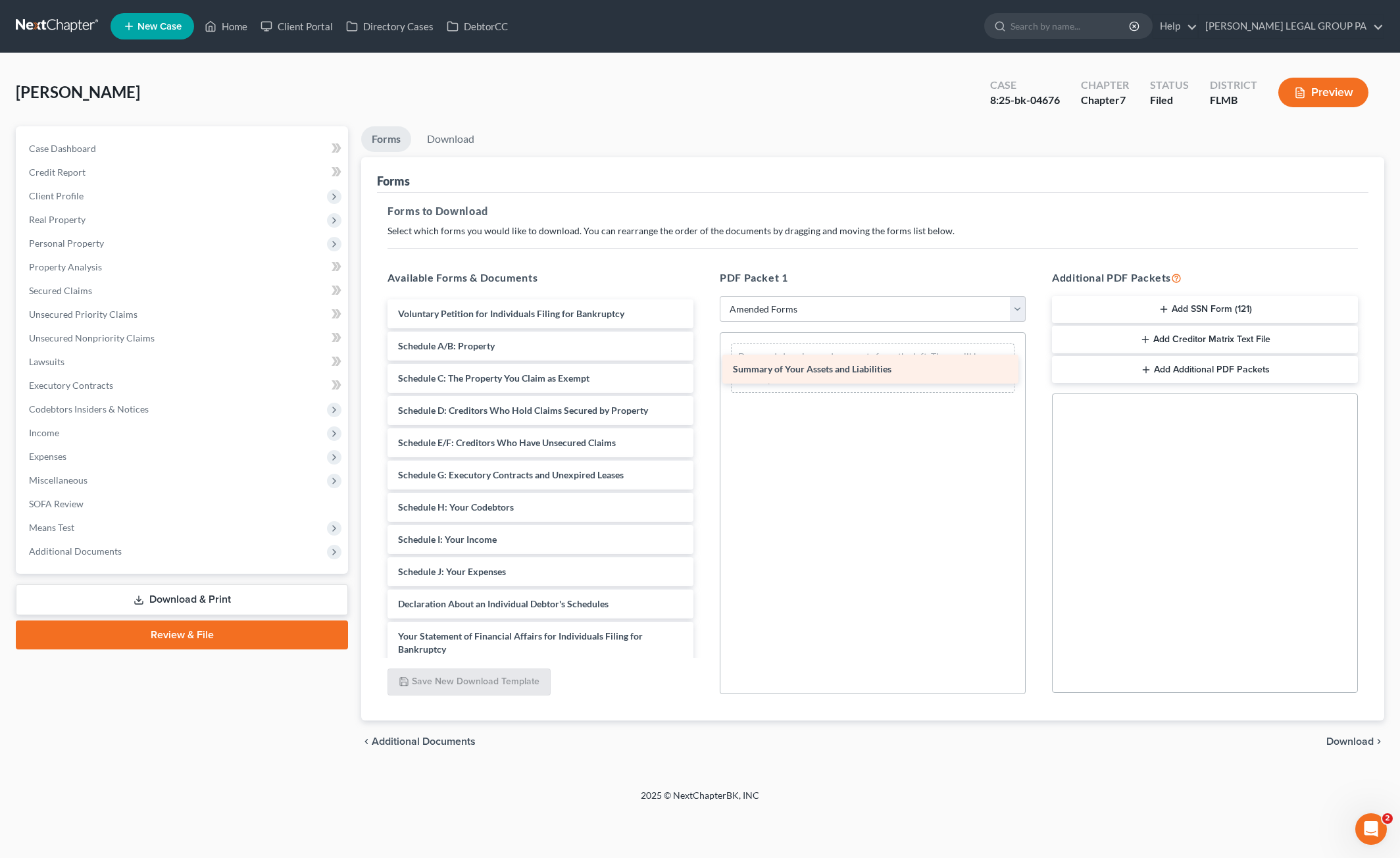
drag, startPoint x: 460, startPoint y: 343, endPoint x: 795, endPoint y: 367, distance: 335.9
click at [704, 367] on div "Summary of Your Assets and Liabilities Voluntary Petition for Individuals Filin…" at bounding box center [540, 608] width 327 height 616
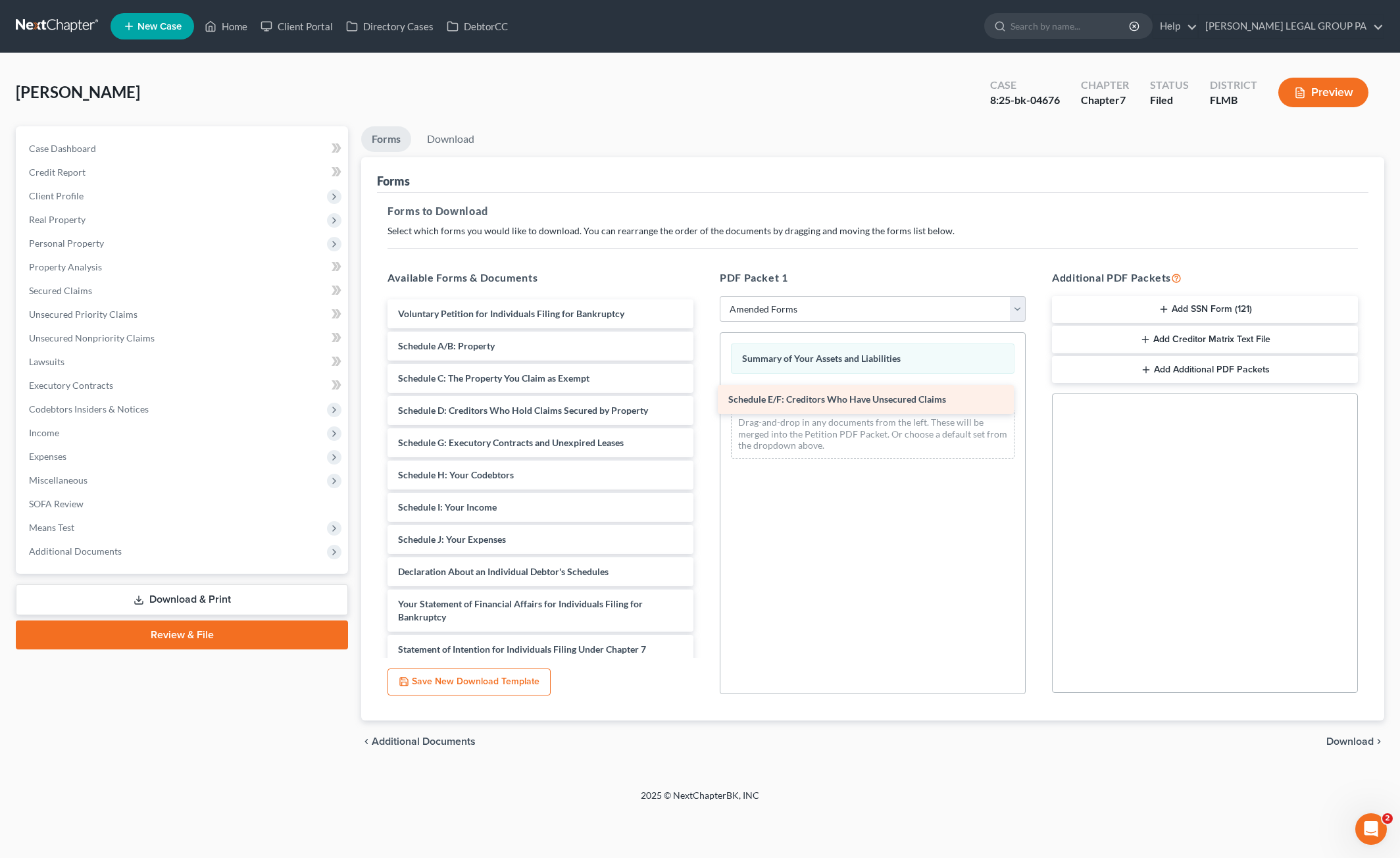
drag, startPoint x: 479, startPoint y: 443, endPoint x: 808, endPoint y: 394, distance: 332.6
click at [704, 394] on div "Schedule E/F: Creditors Who Have Unsecured Claims Voluntary Petition for Indivi…" at bounding box center [540, 591] width 327 height 584
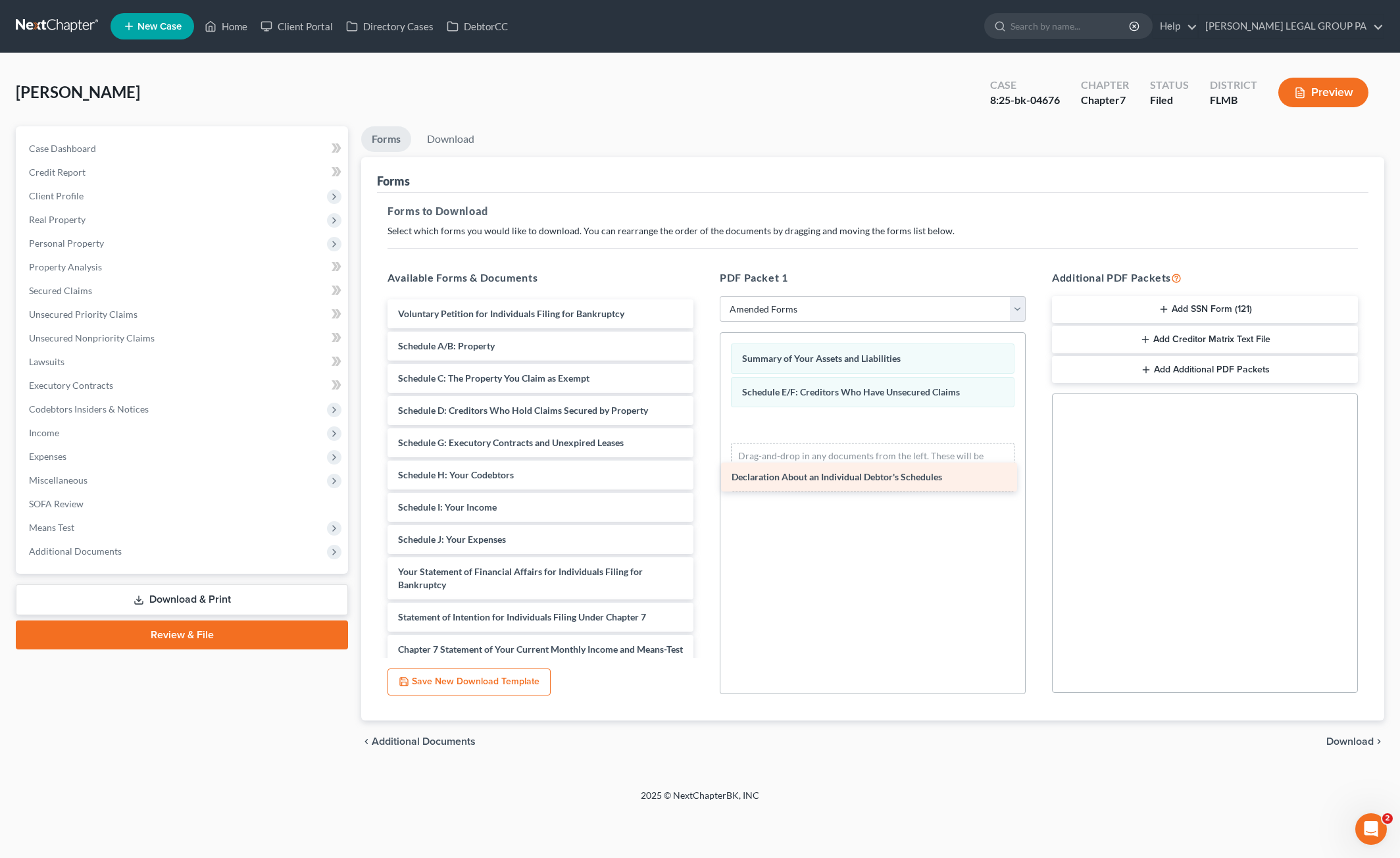
drag, startPoint x: 452, startPoint y: 574, endPoint x: 788, endPoint y: 445, distance: 359.9
click at [704, 450] on div "Declaration About an Individual Debtor's Schedules Voluntary Petition for Indiv…" at bounding box center [540, 576] width 327 height 552
click at [456, 134] on link "Download" at bounding box center [450, 139] width 68 height 26
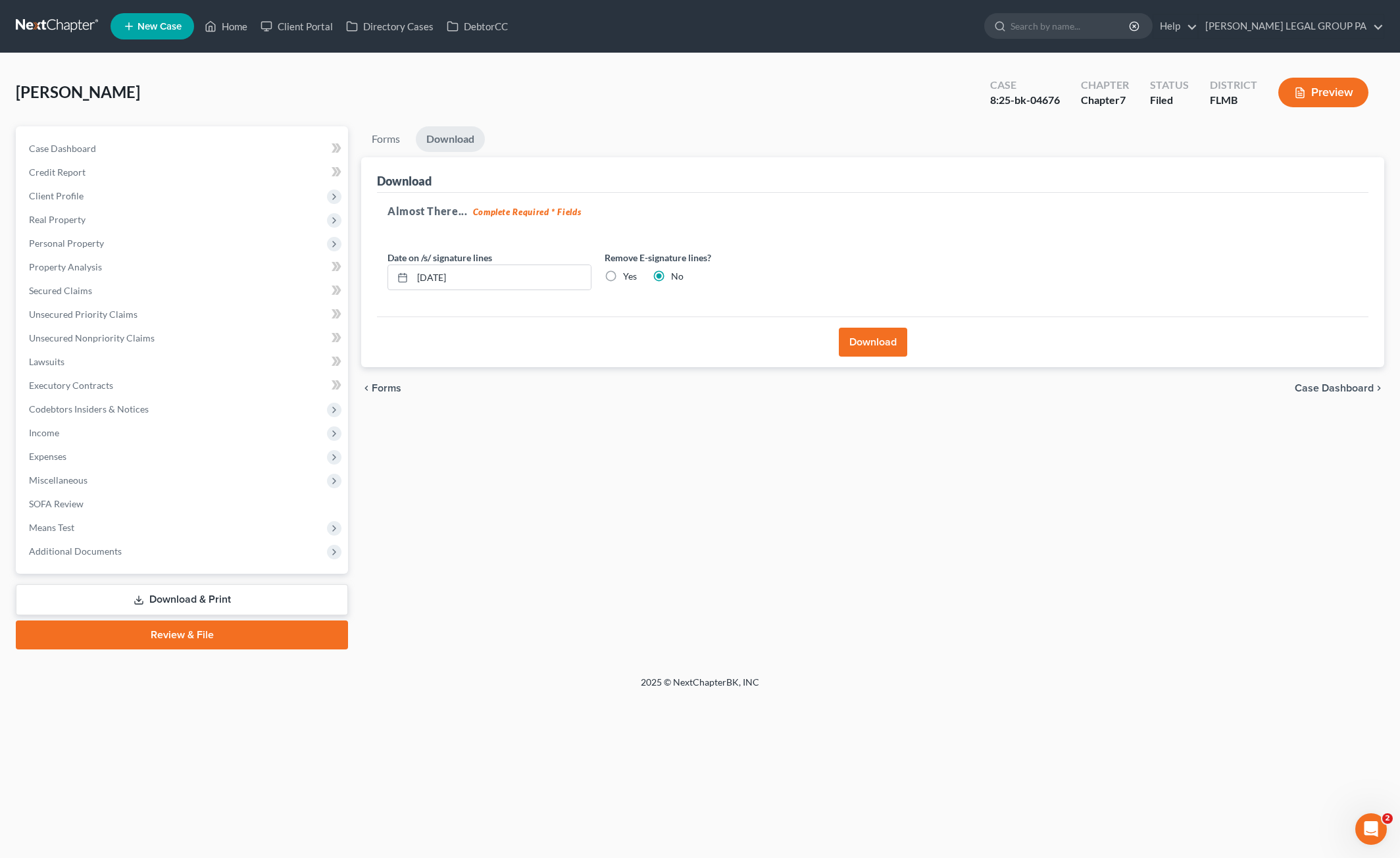
click at [901, 329] on button "Download" at bounding box center [873, 342] width 68 height 29
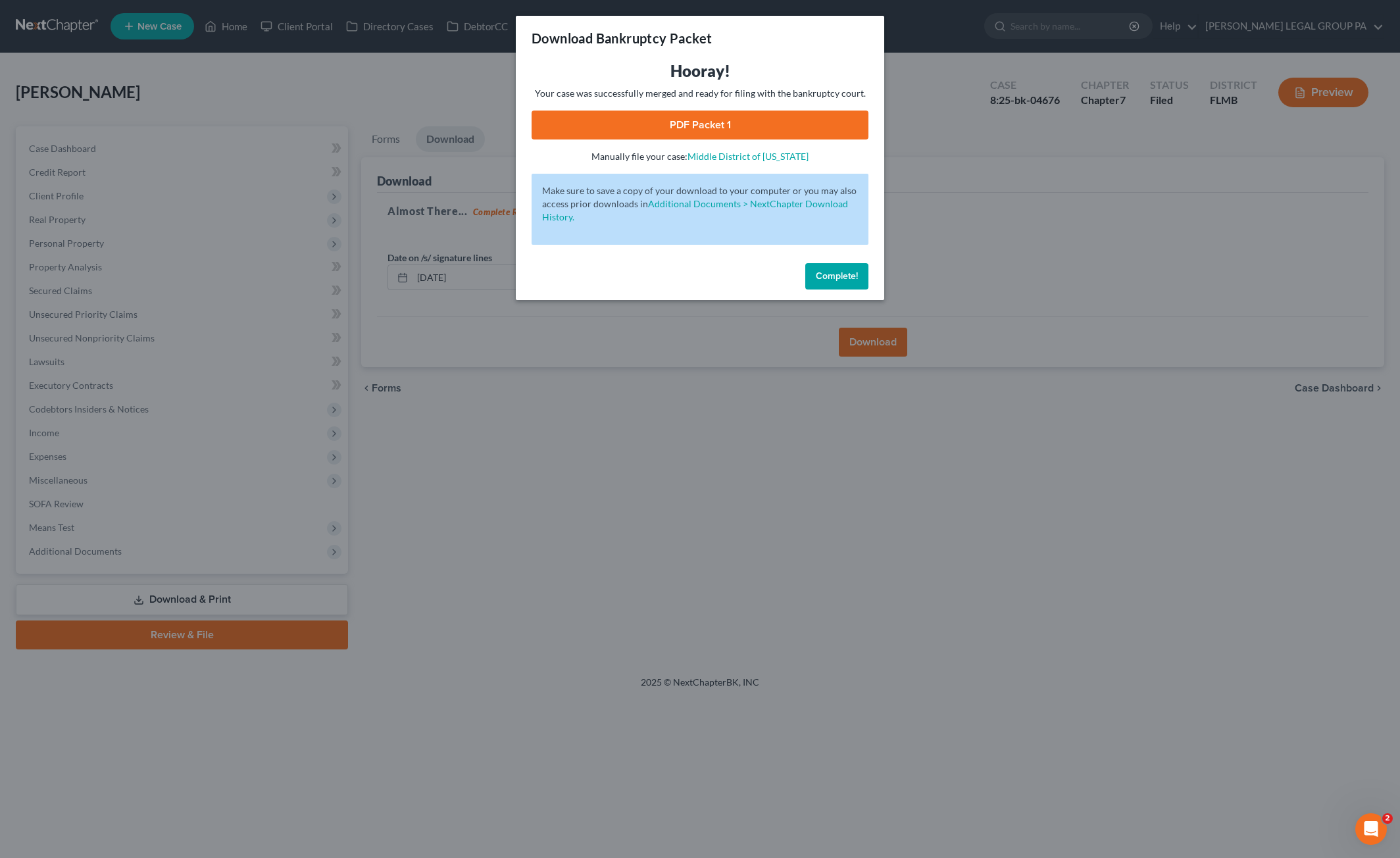
click at [707, 122] on link "PDF Packet 1" at bounding box center [700, 125] width 337 height 29
click at [842, 278] on span "Complete!" at bounding box center [837, 276] width 42 height 11
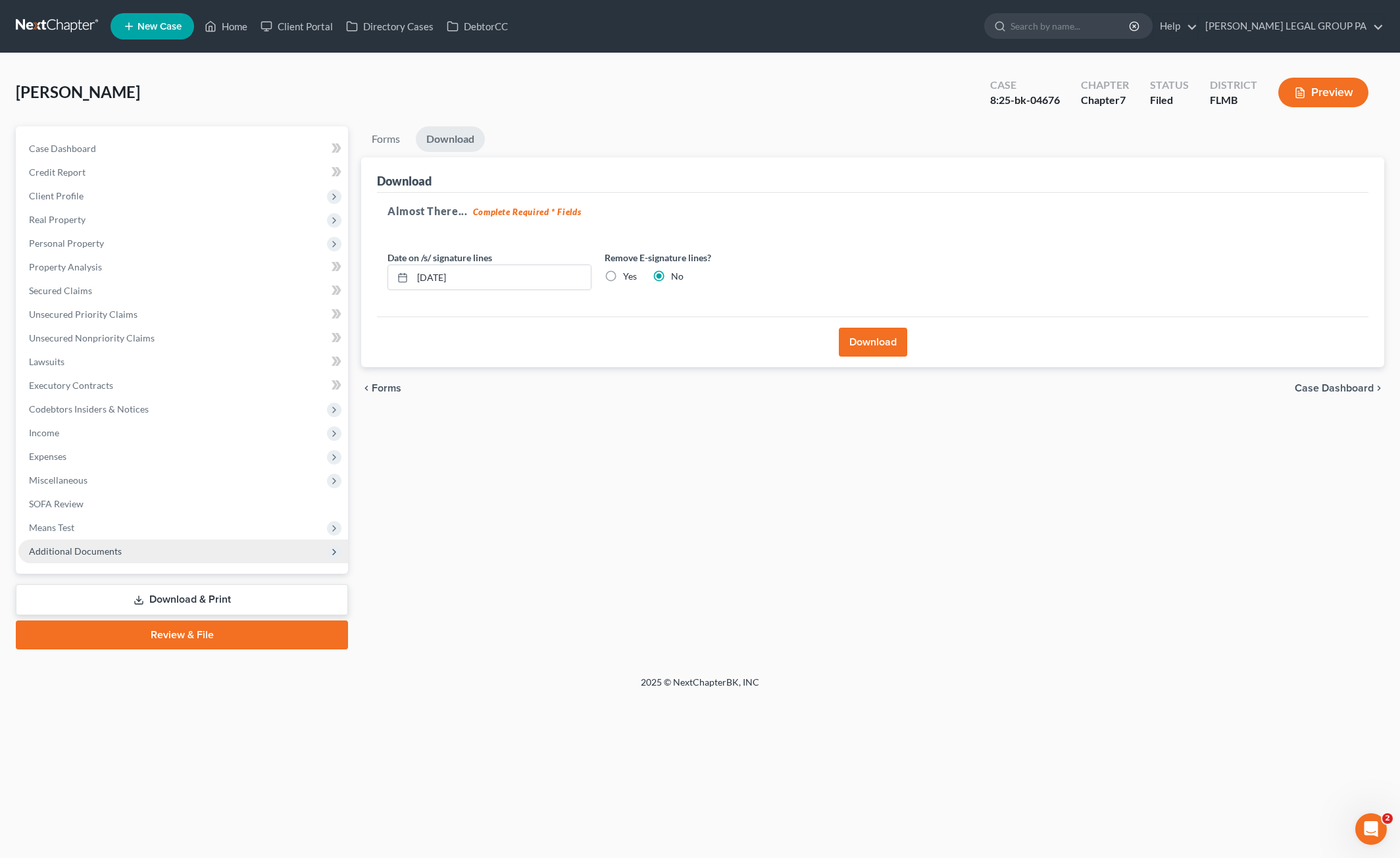
click at [84, 554] on span "Additional Documents" at bounding box center [75, 551] width 93 height 11
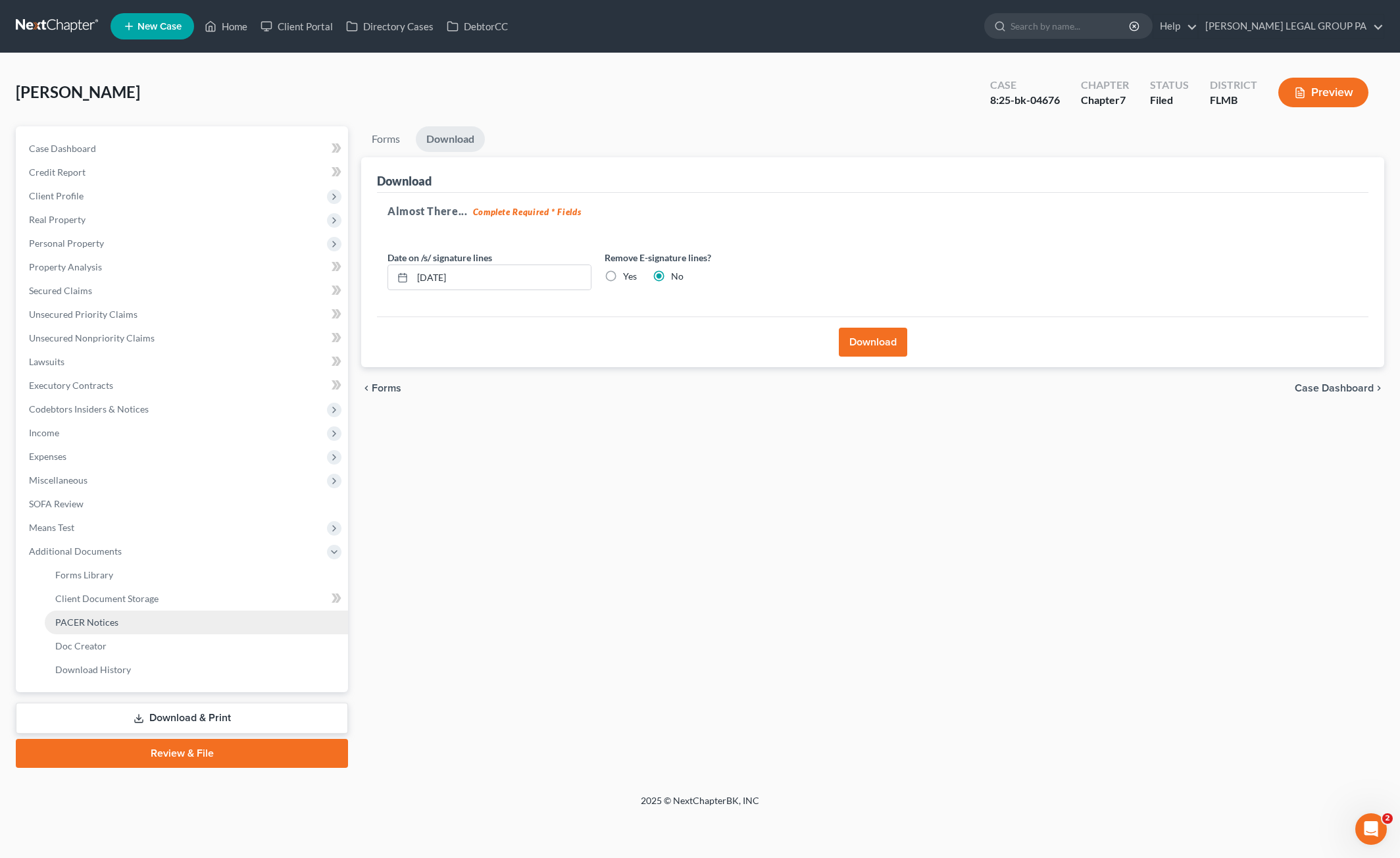
click at [88, 631] on link "PACER Notices" at bounding box center [196, 623] width 304 height 24
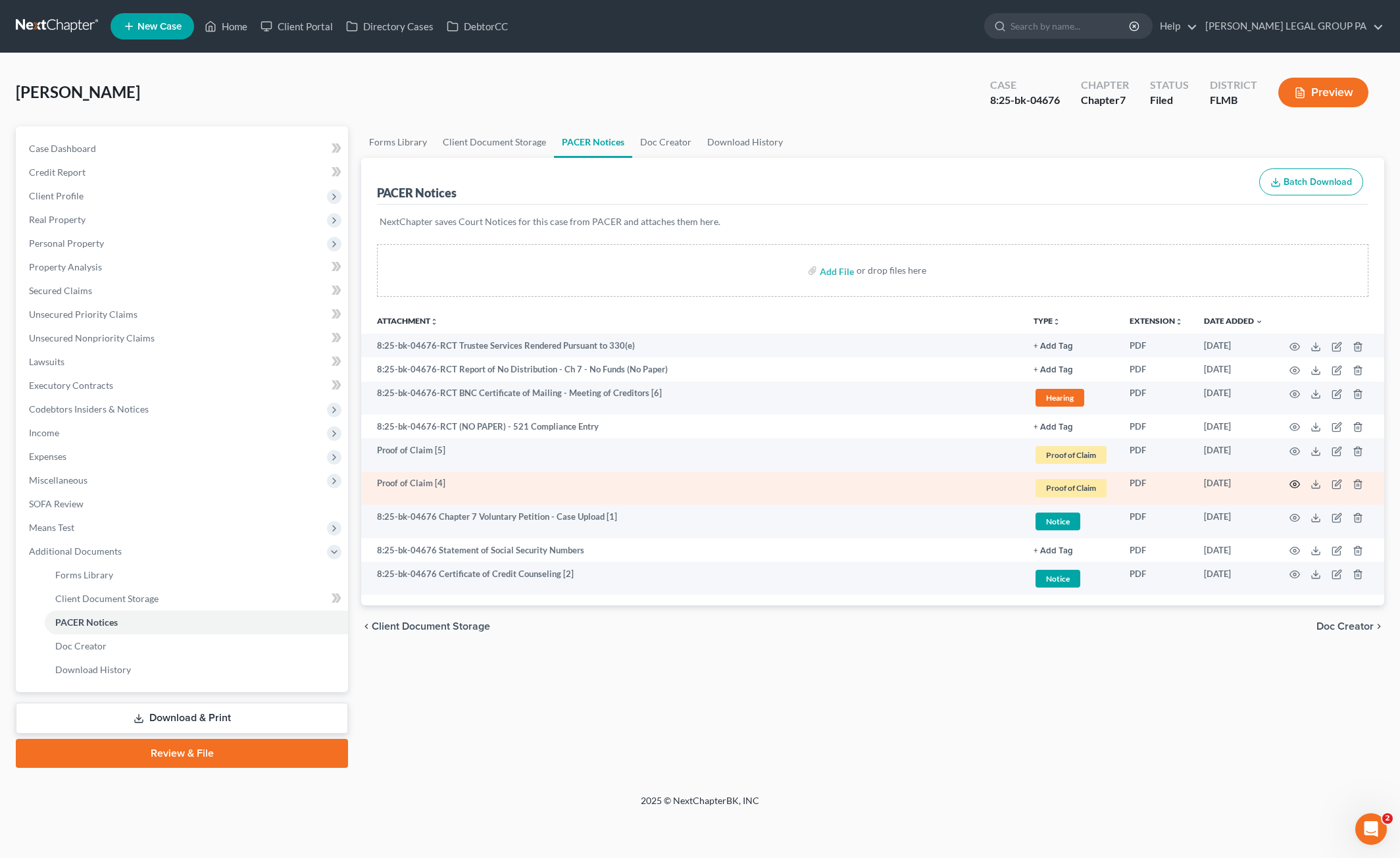
click at [1295, 483] on circle "button" at bounding box center [1294, 484] width 2 height 2
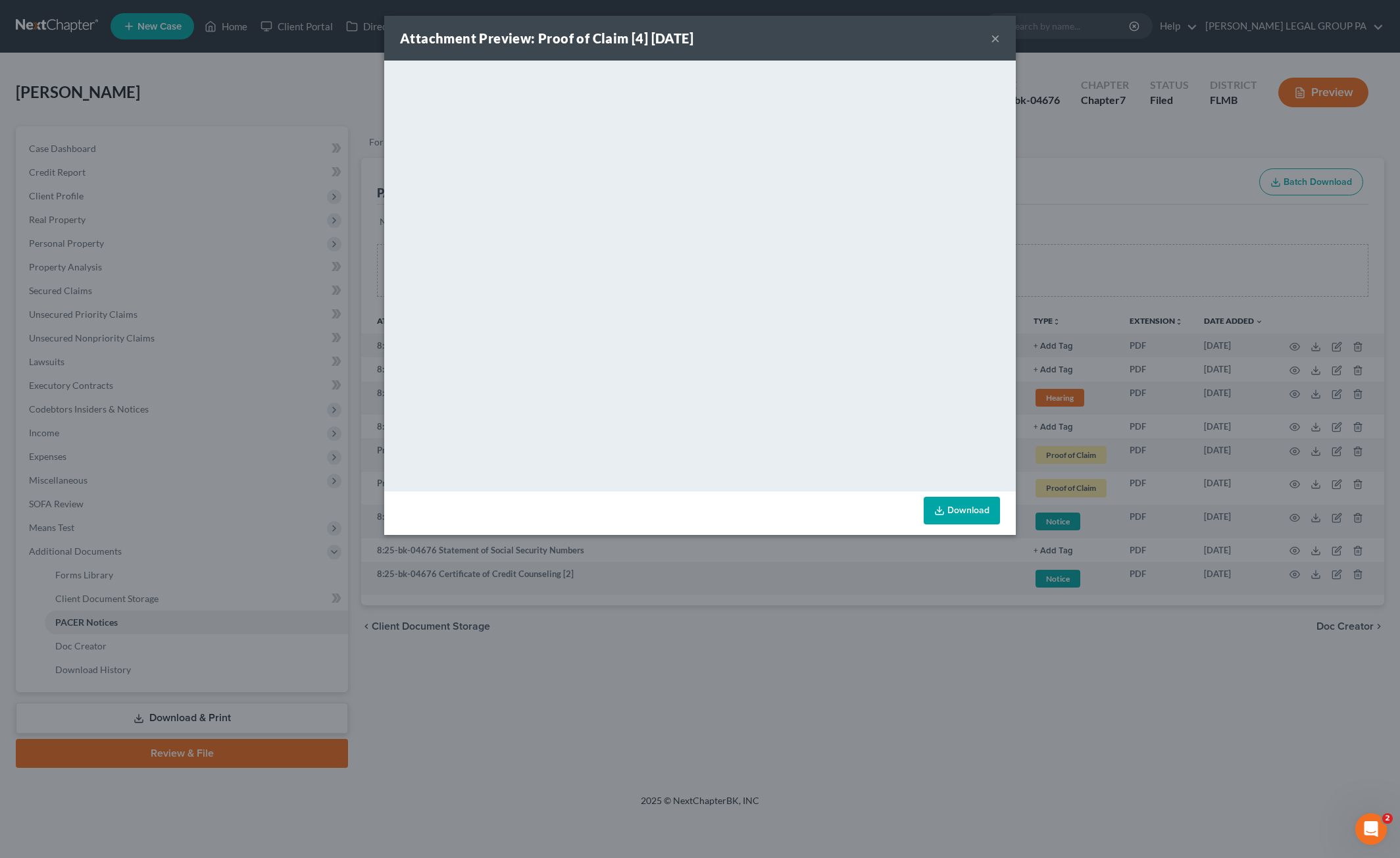
click at [998, 33] on button "×" at bounding box center [996, 38] width 9 height 16
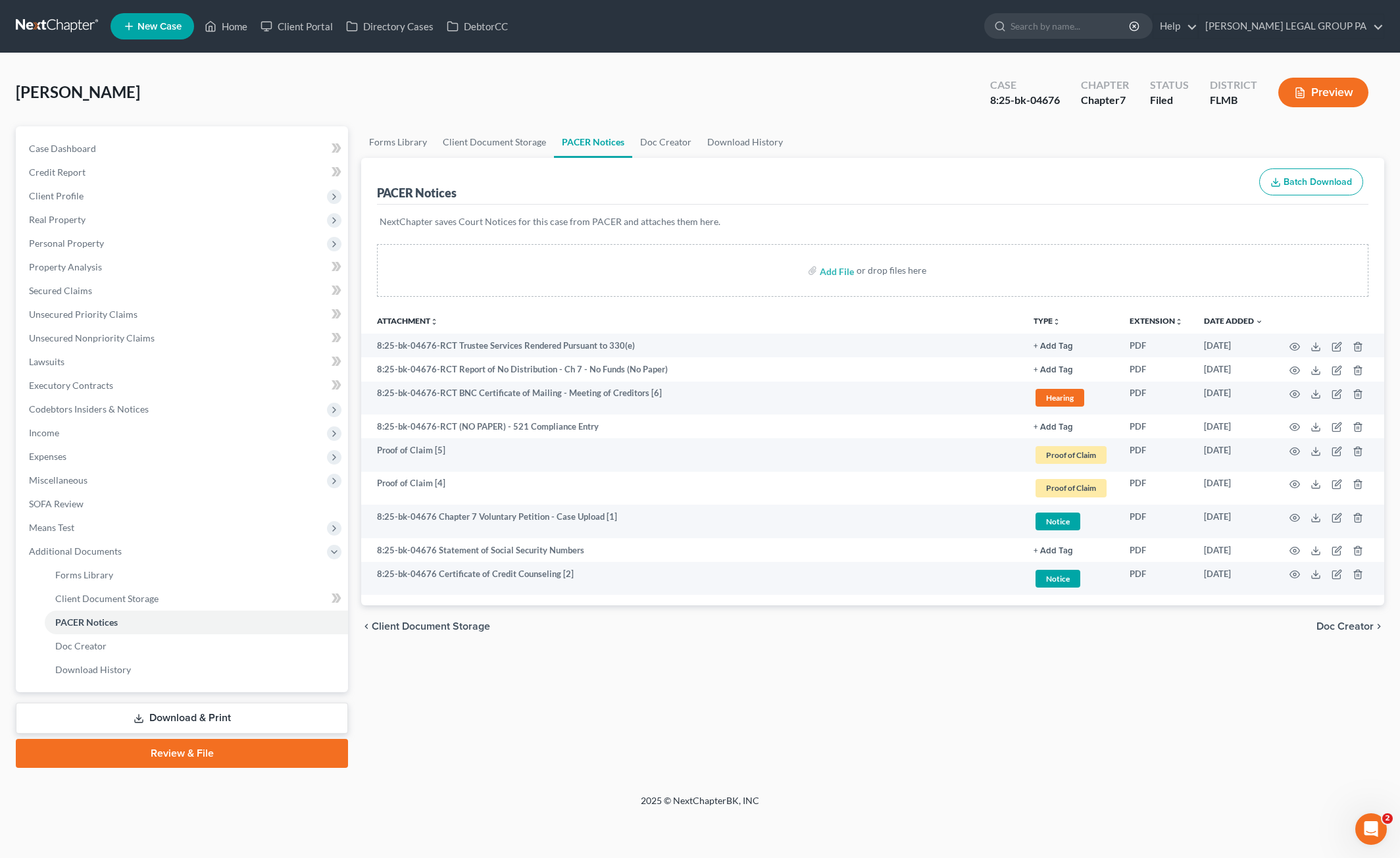
drag, startPoint x: 722, startPoint y: 781, endPoint x: 726, endPoint y: 765, distance: 16.5
click at [722, 781] on div "Geisel, Deanna Upgraded Case 8:25-bk-04676 Chapter Chapter 7 Status Filed Distr…" at bounding box center [700, 424] width 1400 height 741
drag, startPoint x: 109, startPoint y: 340, endPoint x: 176, endPoint y: 344, distance: 67.1
click at [109, 340] on span "Unsecured Nonpriority Claims" at bounding box center [92, 338] width 125 height 11
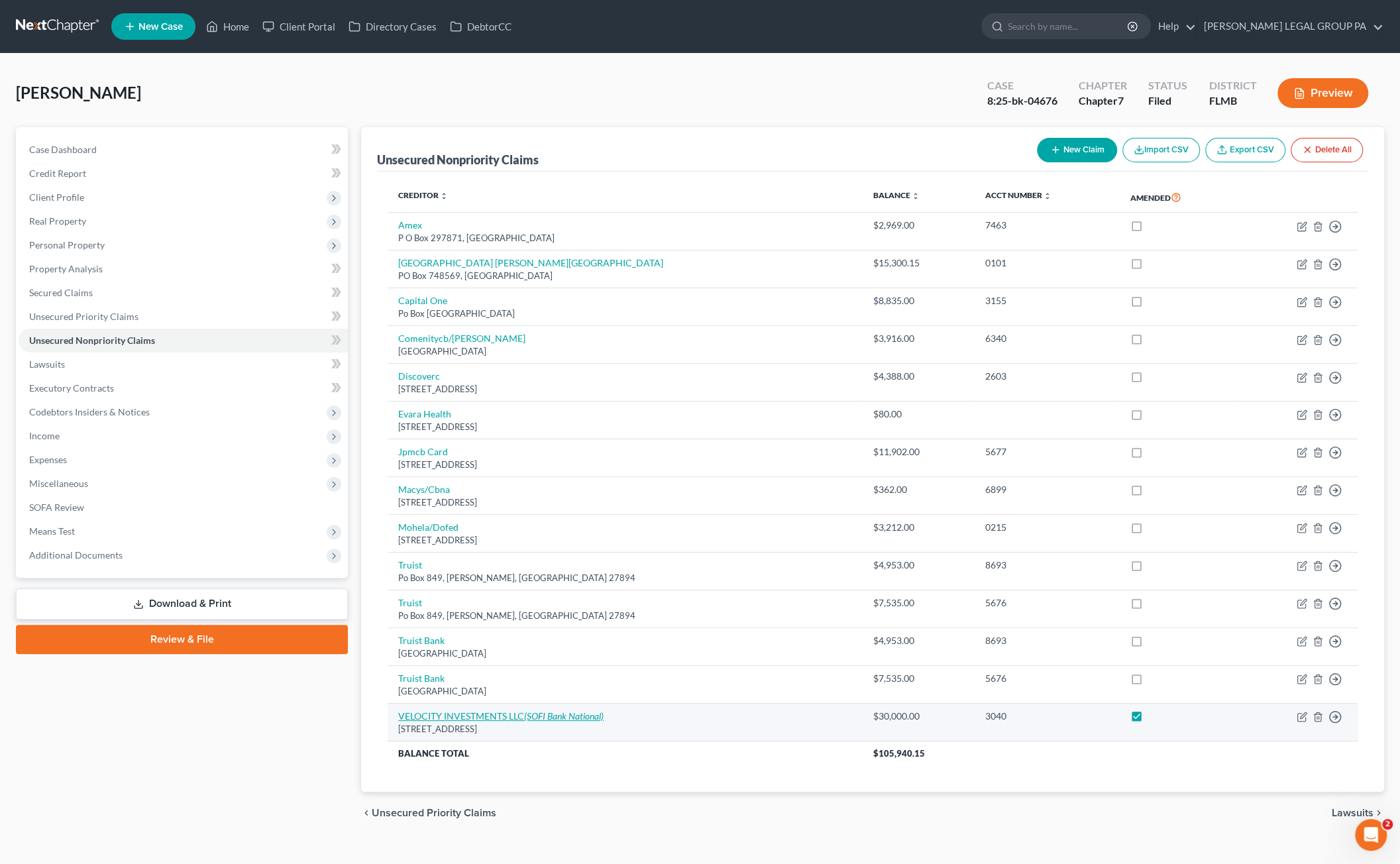
click at [575, 714] on icon "(SOFI Bank National)" at bounding box center [564, 716] width 80 height 11
select select "33"
select select "1"
select select "0"
select select "46"
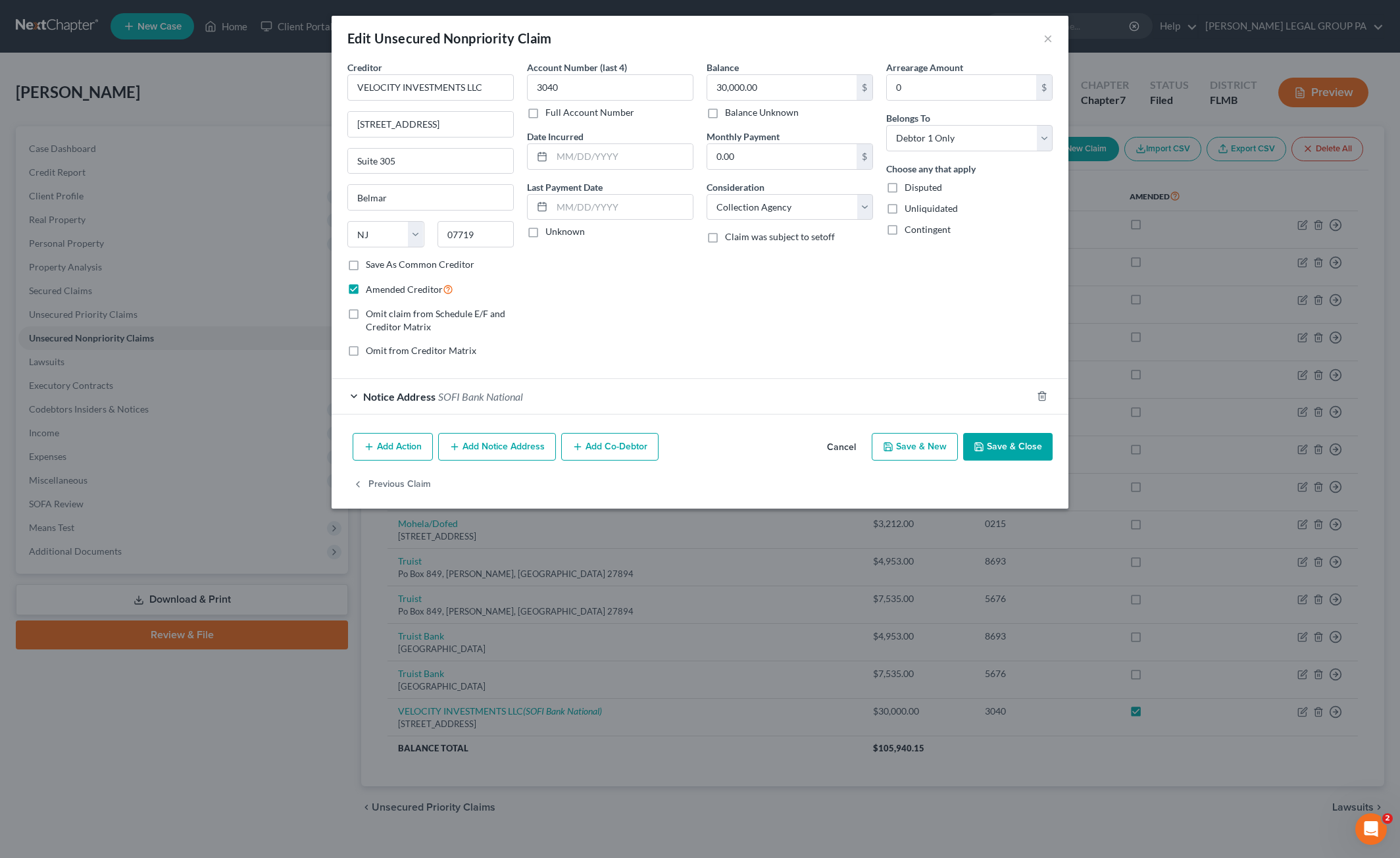
click at [464, 398] on span "SOFI Bank National" at bounding box center [481, 397] width 85 height 13
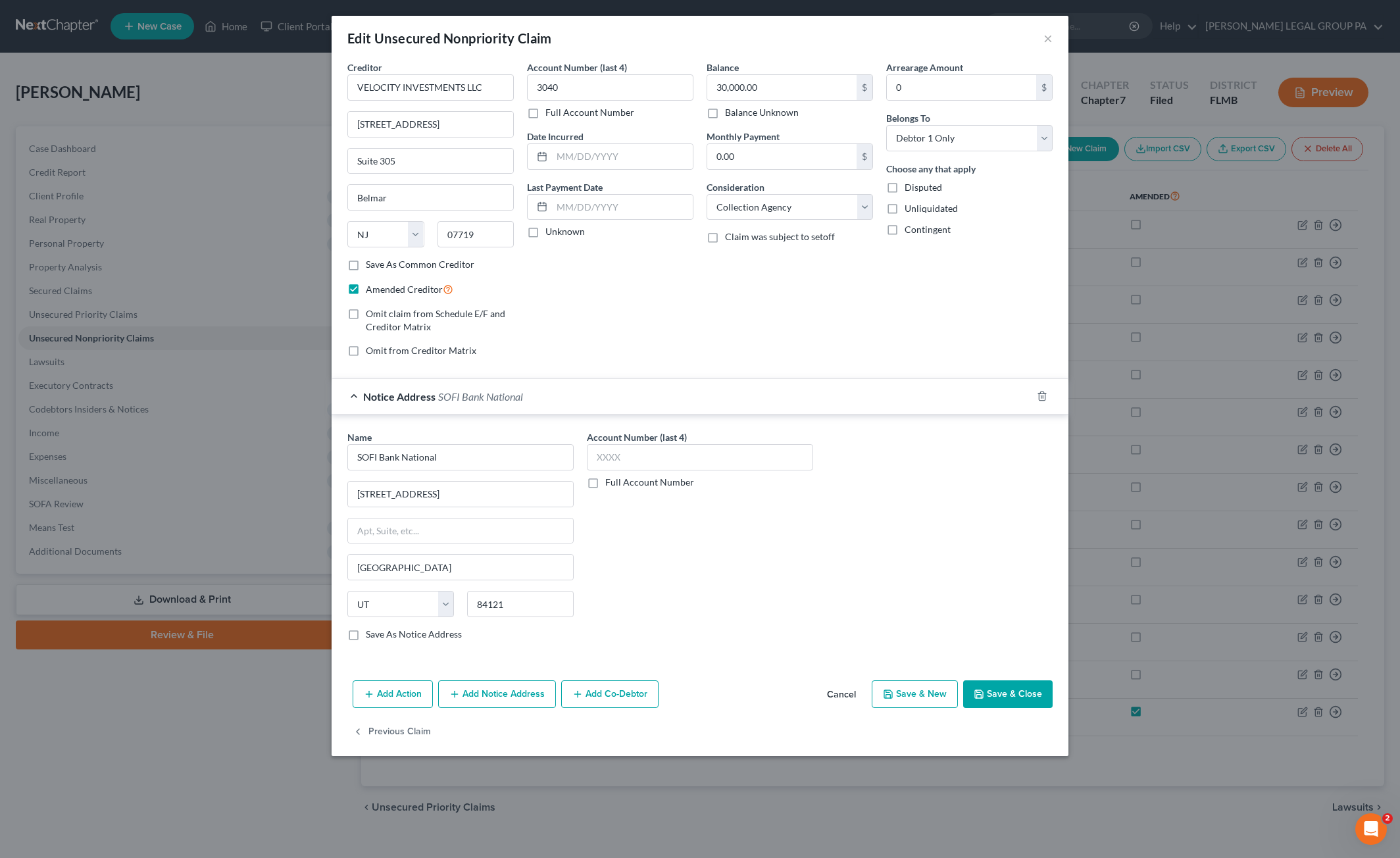
click at [1027, 686] on button "Save & Close" at bounding box center [1008, 694] width 89 height 27
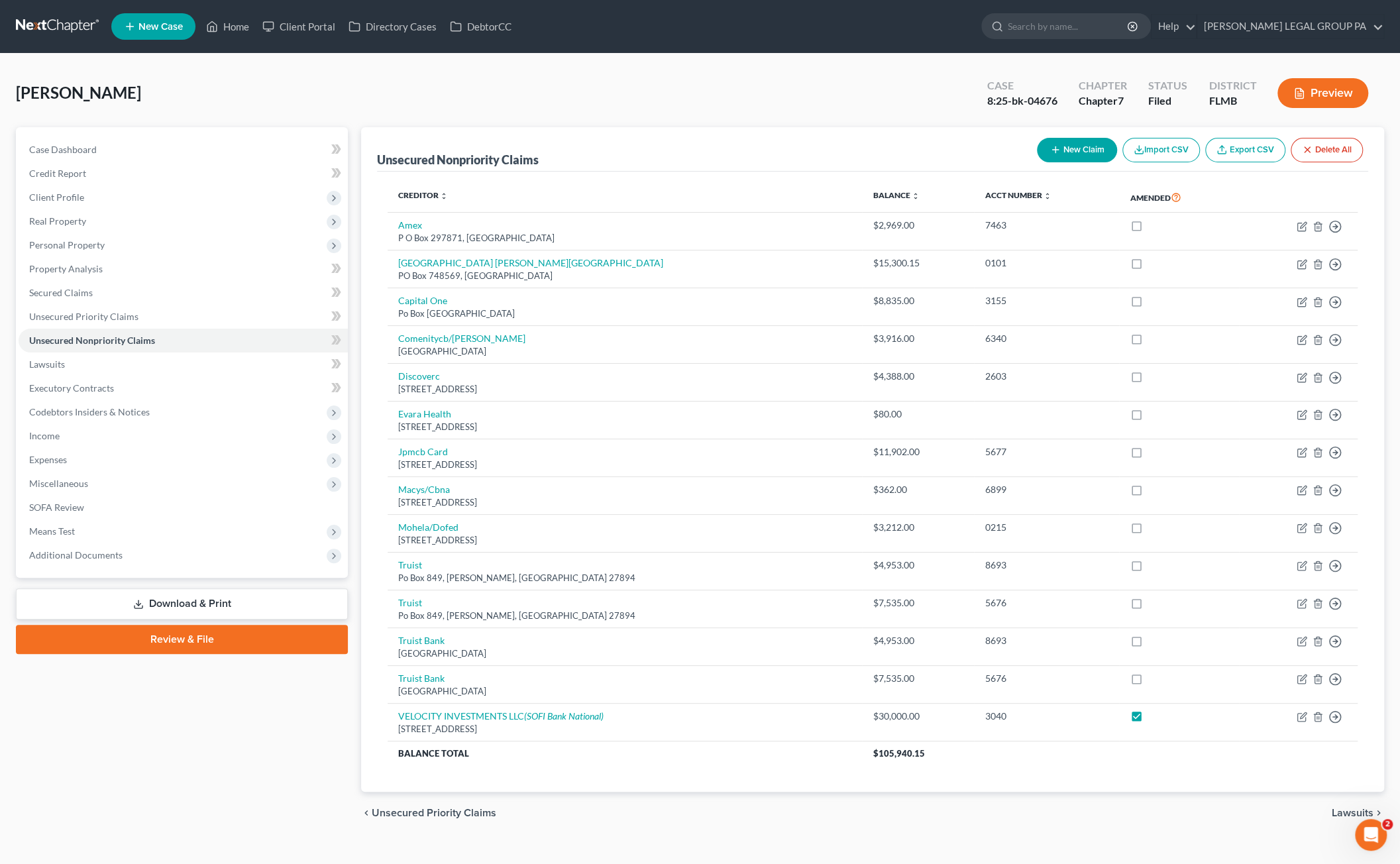
click at [319, 96] on div "Geisel, Deanna Upgraded Case 8:25-bk-04676 Chapter Chapter 7 Status Filed Distr…" at bounding box center [700, 98] width 1368 height 58
click at [224, 39] on ul "New Case Home Client Portal Directory Cases DebtorCC - No Result - See all resu…" at bounding box center [748, 27] width 1273 height 35
click at [231, 21] on link "Home" at bounding box center [227, 26] width 56 height 24
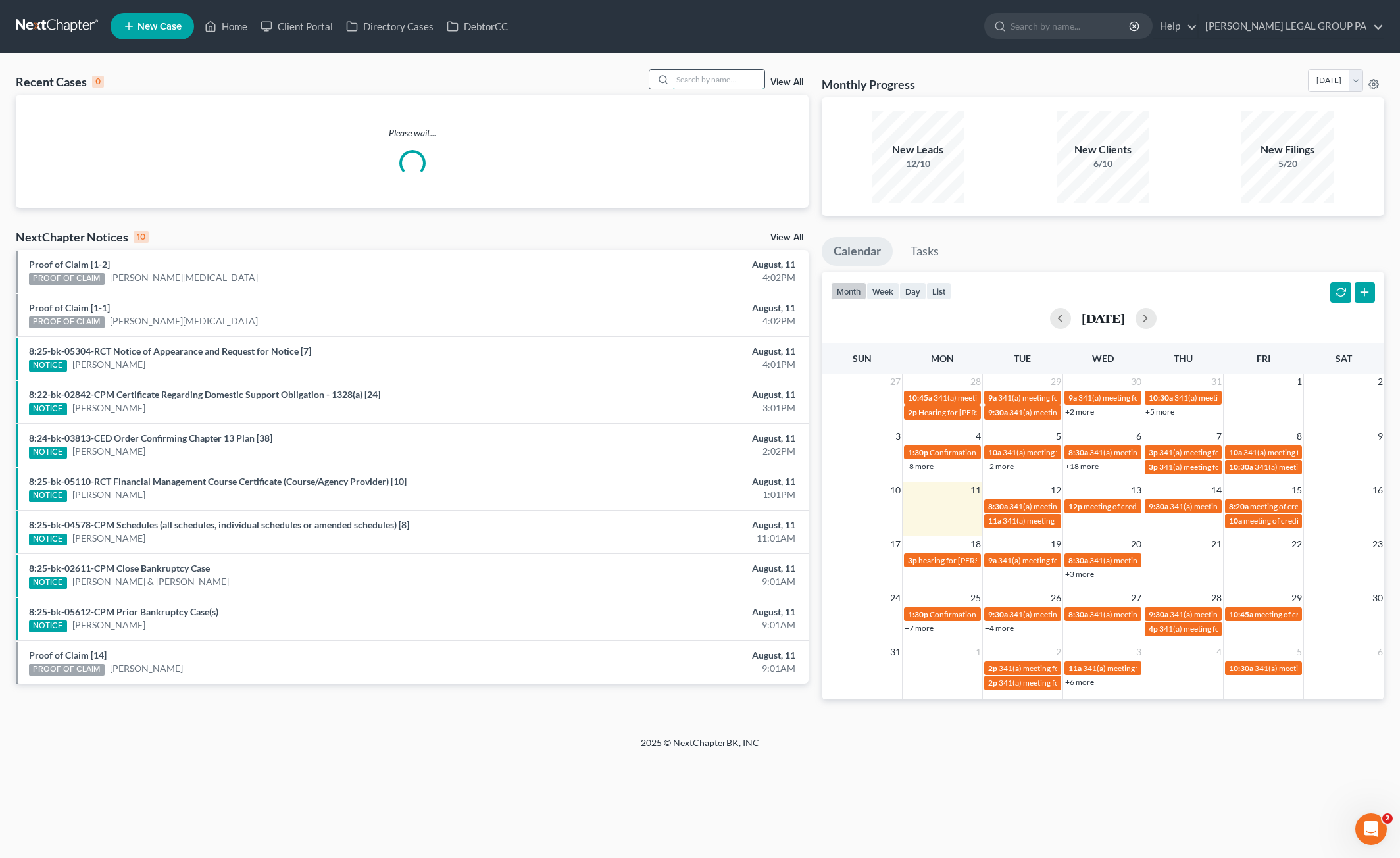
click at [676, 81] on input "search" at bounding box center [718, 79] width 92 height 19
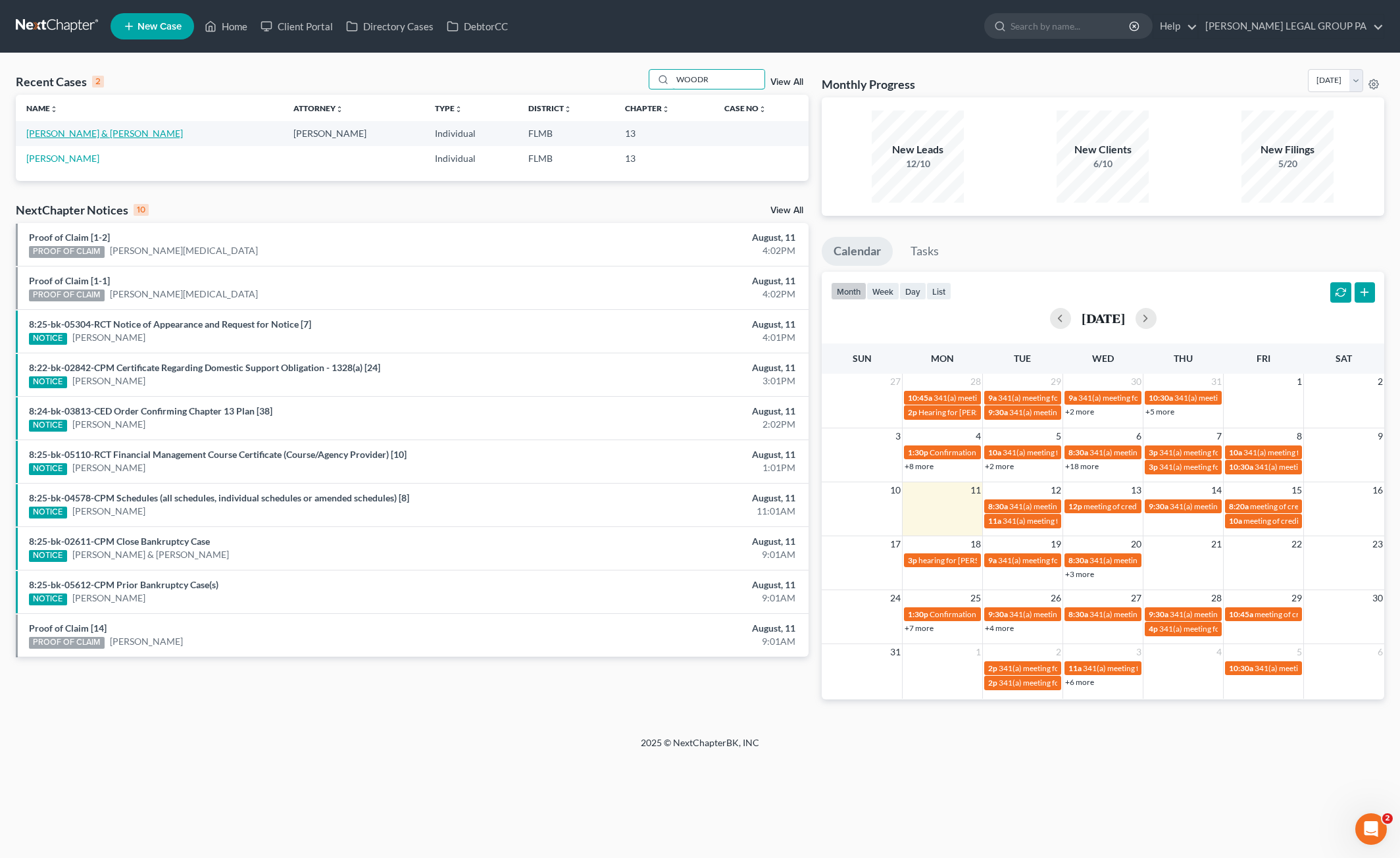
type input "WOODR"
click at [112, 135] on link "[PERSON_NAME] & [PERSON_NAME]" at bounding box center [105, 133] width 157 height 11
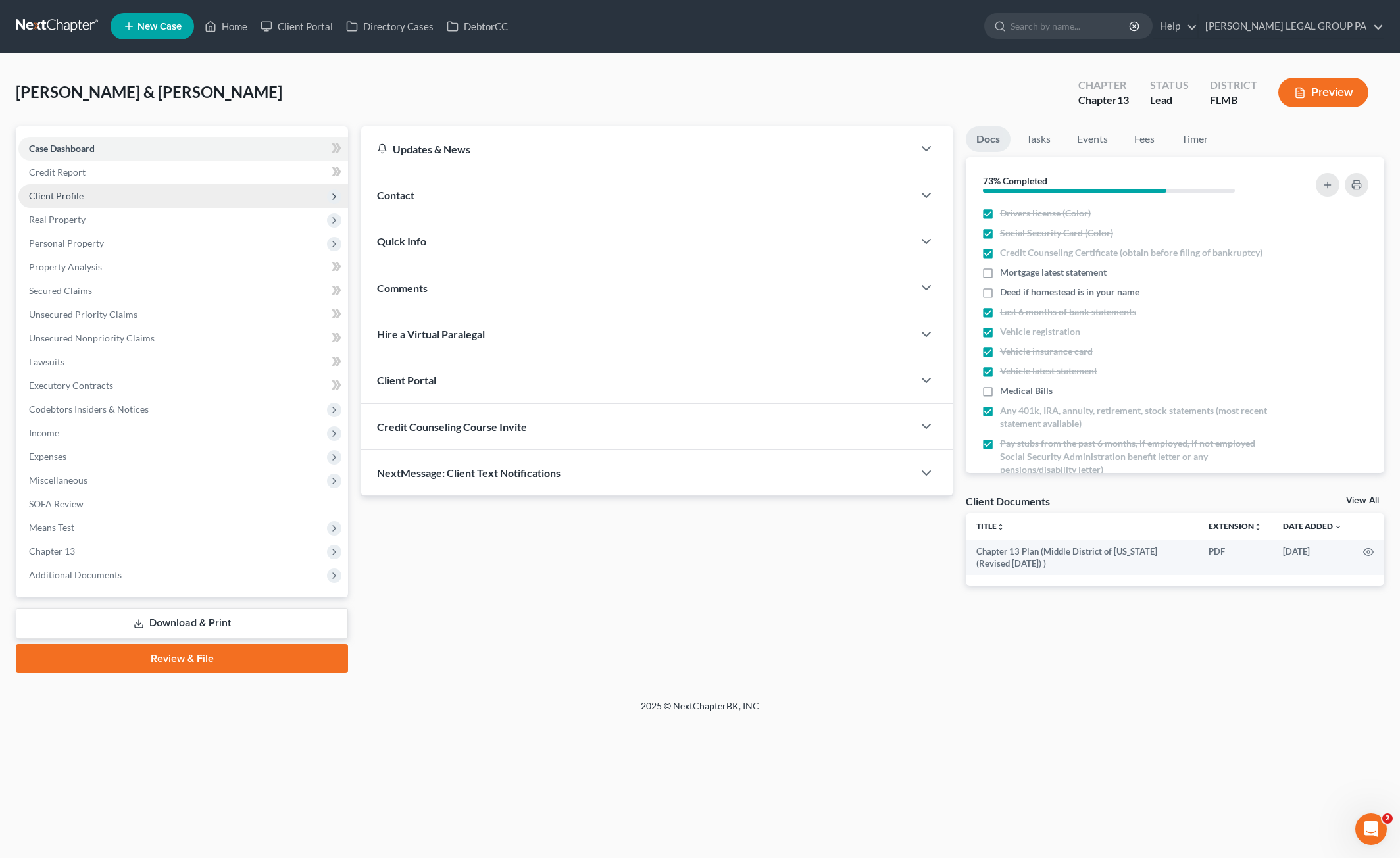
click at [65, 195] on span "Client Profile" at bounding box center [56, 195] width 55 height 11
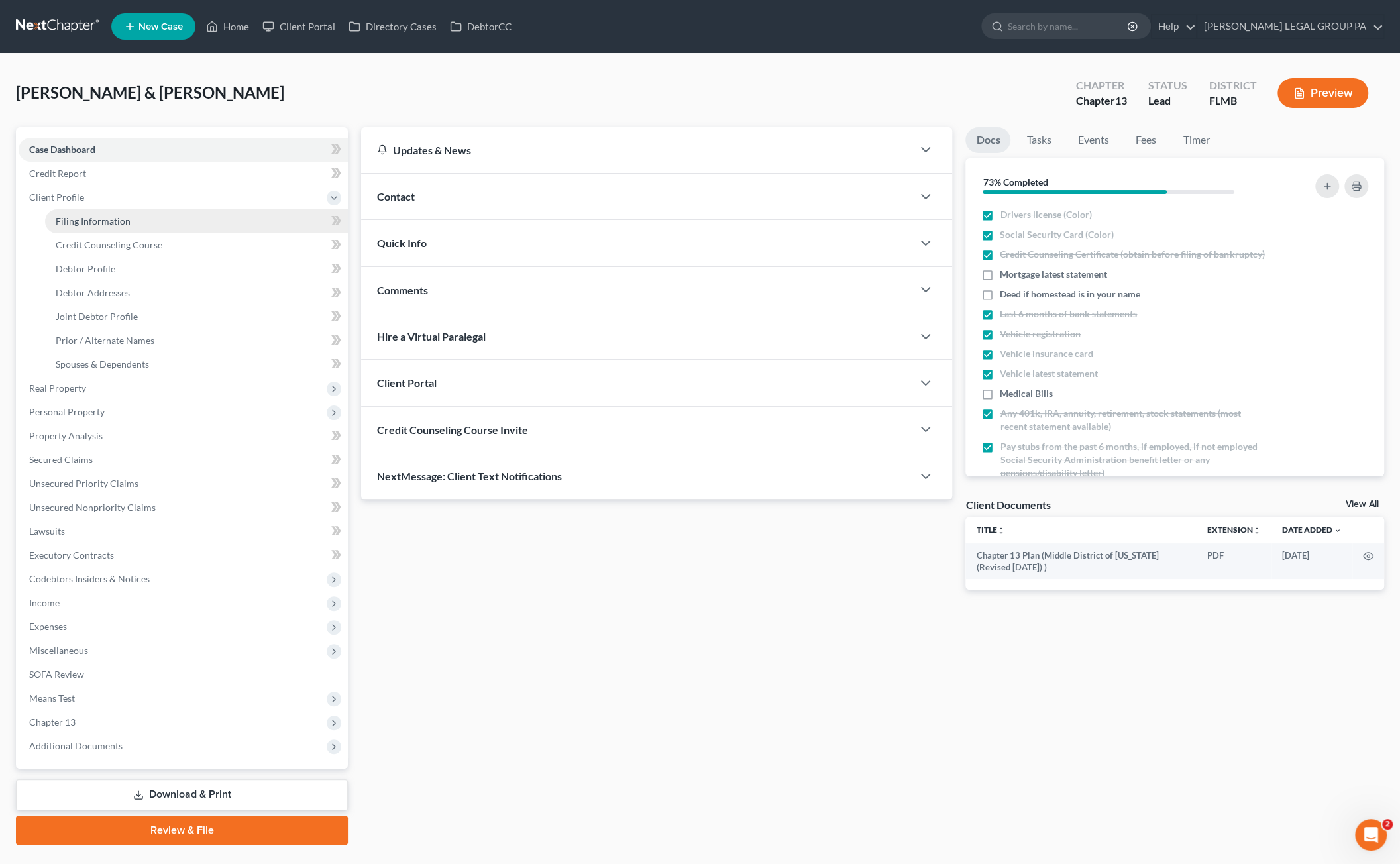
click at [73, 221] on span "Filing Information" at bounding box center [92, 221] width 75 height 11
select select "1"
select select "3"
select select "9"
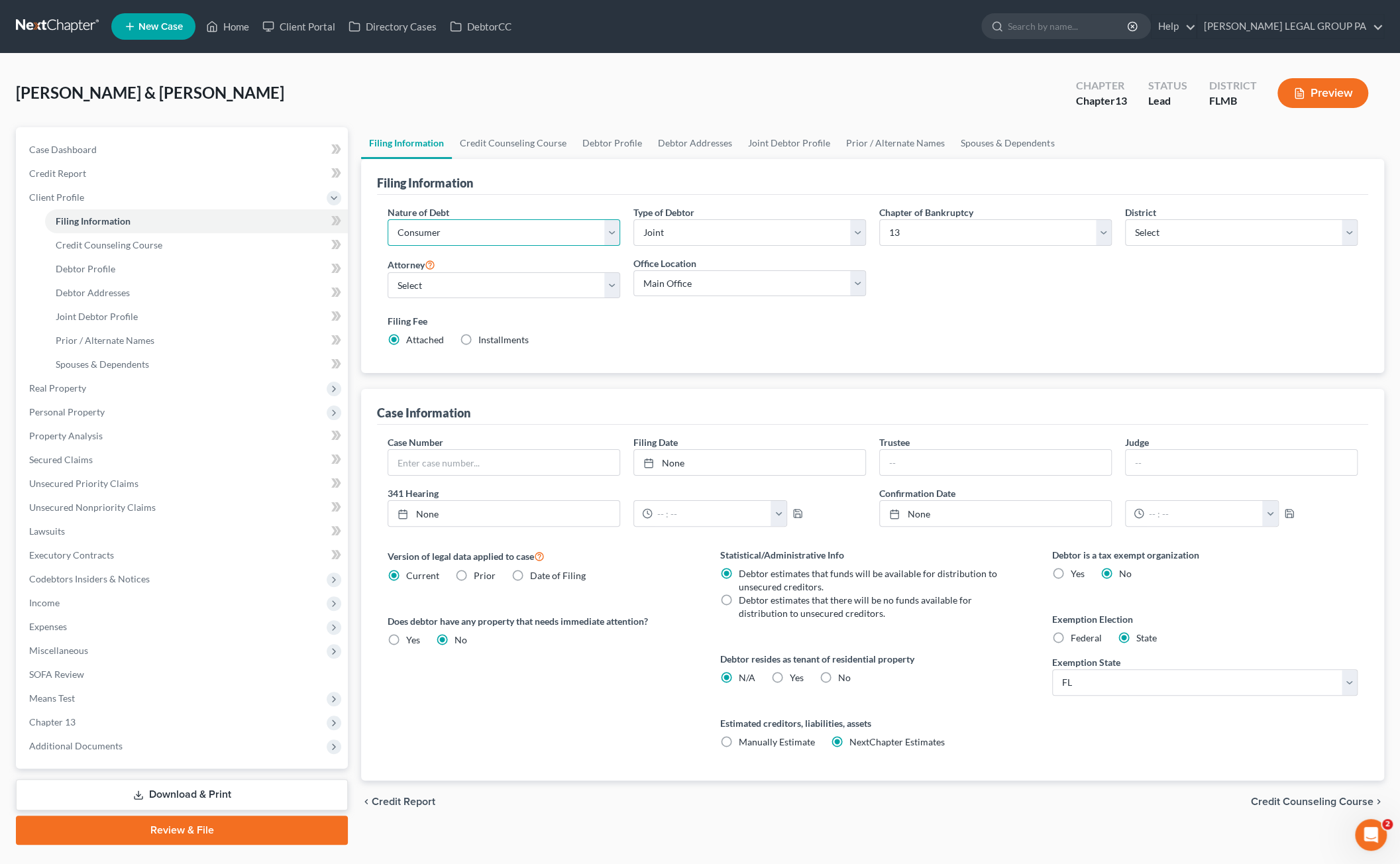
click at [435, 231] on select "Select Business Consumer Other" at bounding box center [504, 233] width 232 height 27
click at [388, 220] on select "Select Business Consumer Other" at bounding box center [504, 233] width 232 height 27
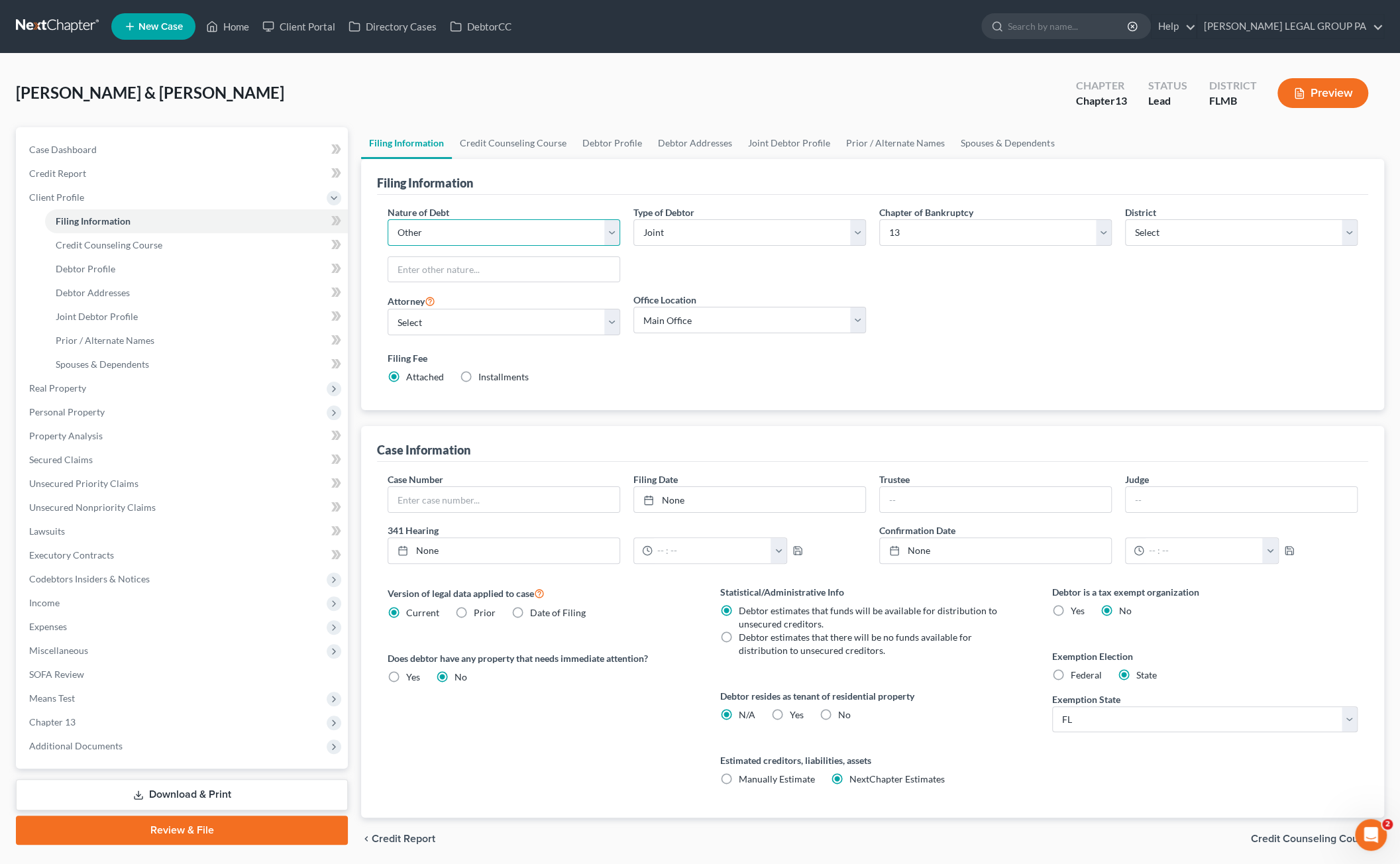
click at [414, 227] on select "Select Business Consumer Other" at bounding box center [504, 233] width 232 height 27
select select "0"
click at [388, 220] on select "Select Business Consumer Other" at bounding box center [504, 233] width 232 height 27
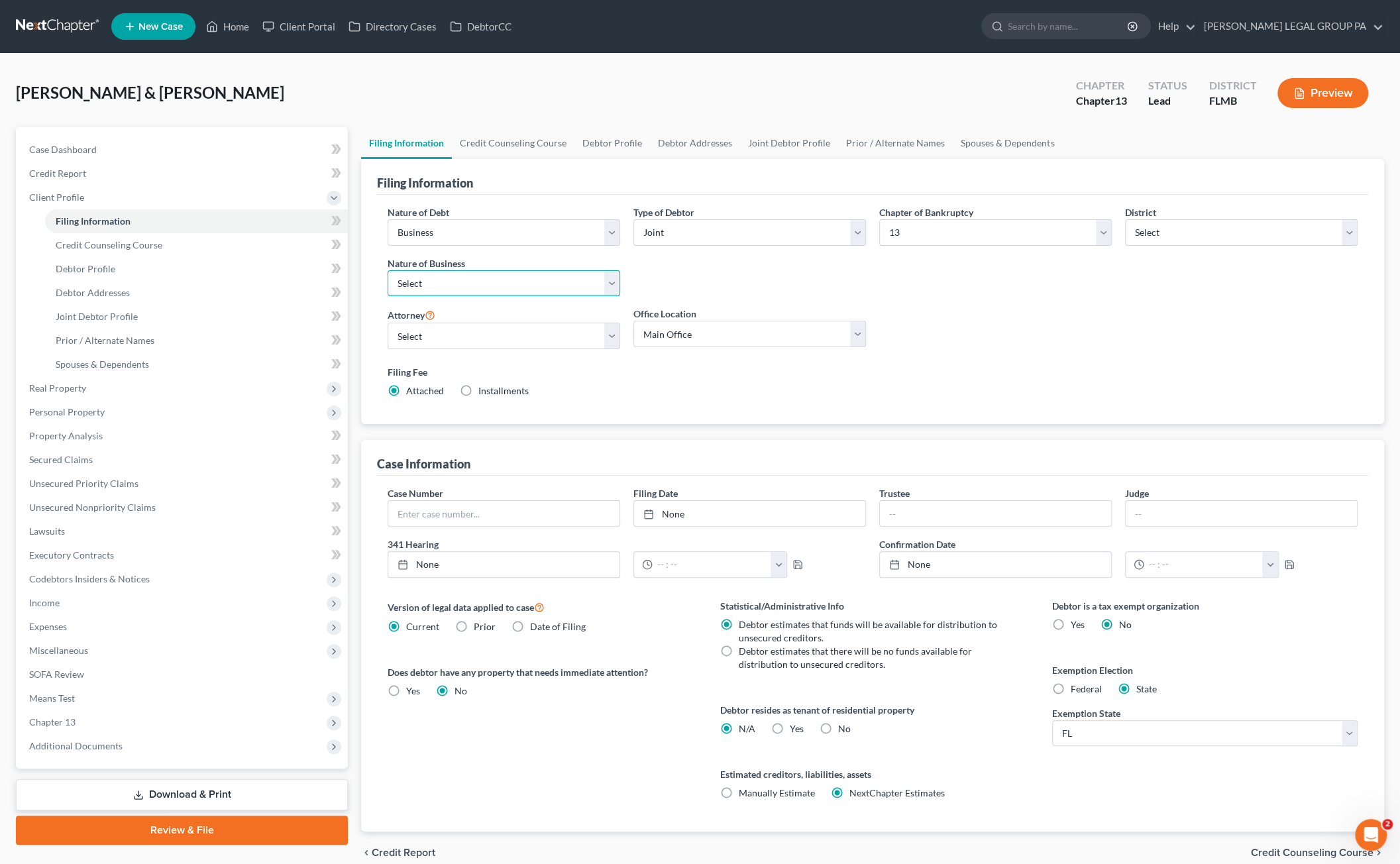
click at [415, 278] on select "Select Clearing Bank Commodity Broker Health Care Business Other Railroad Singl…" at bounding box center [504, 284] width 232 height 27
select select "3"
click at [388, 270] on select "Select Clearing Bank Commodity Broker Health Care Business Other Railroad Singl…" at bounding box center [504, 284] width 232 height 27
click at [141, 785] on link "Download & Print" at bounding box center [182, 795] width 332 height 31
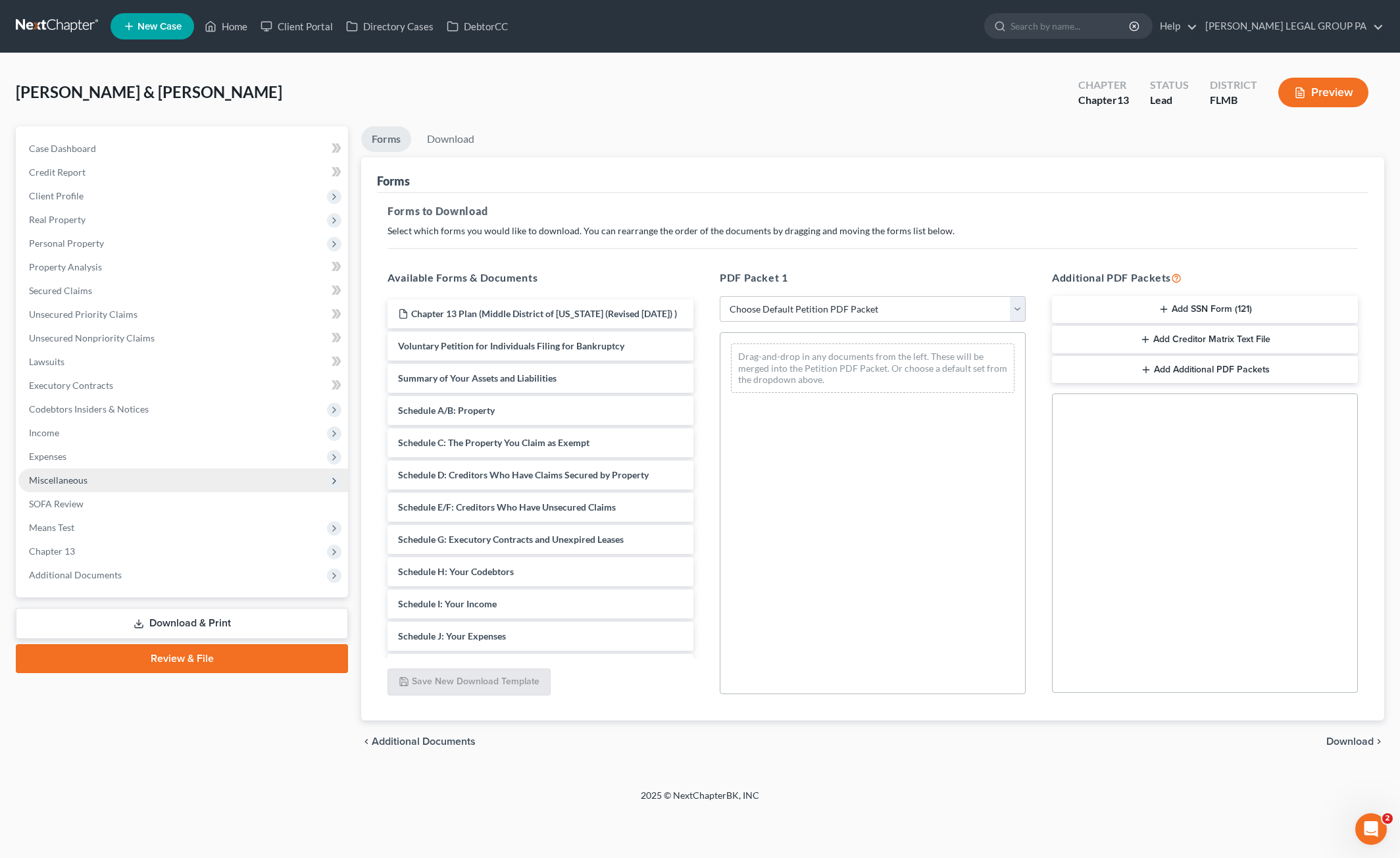
drag, startPoint x: 64, startPoint y: 481, endPoint x: 71, endPoint y: 489, distance: 10.6
click at [64, 481] on span "Miscellaneous" at bounding box center [58, 480] width 59 height 11
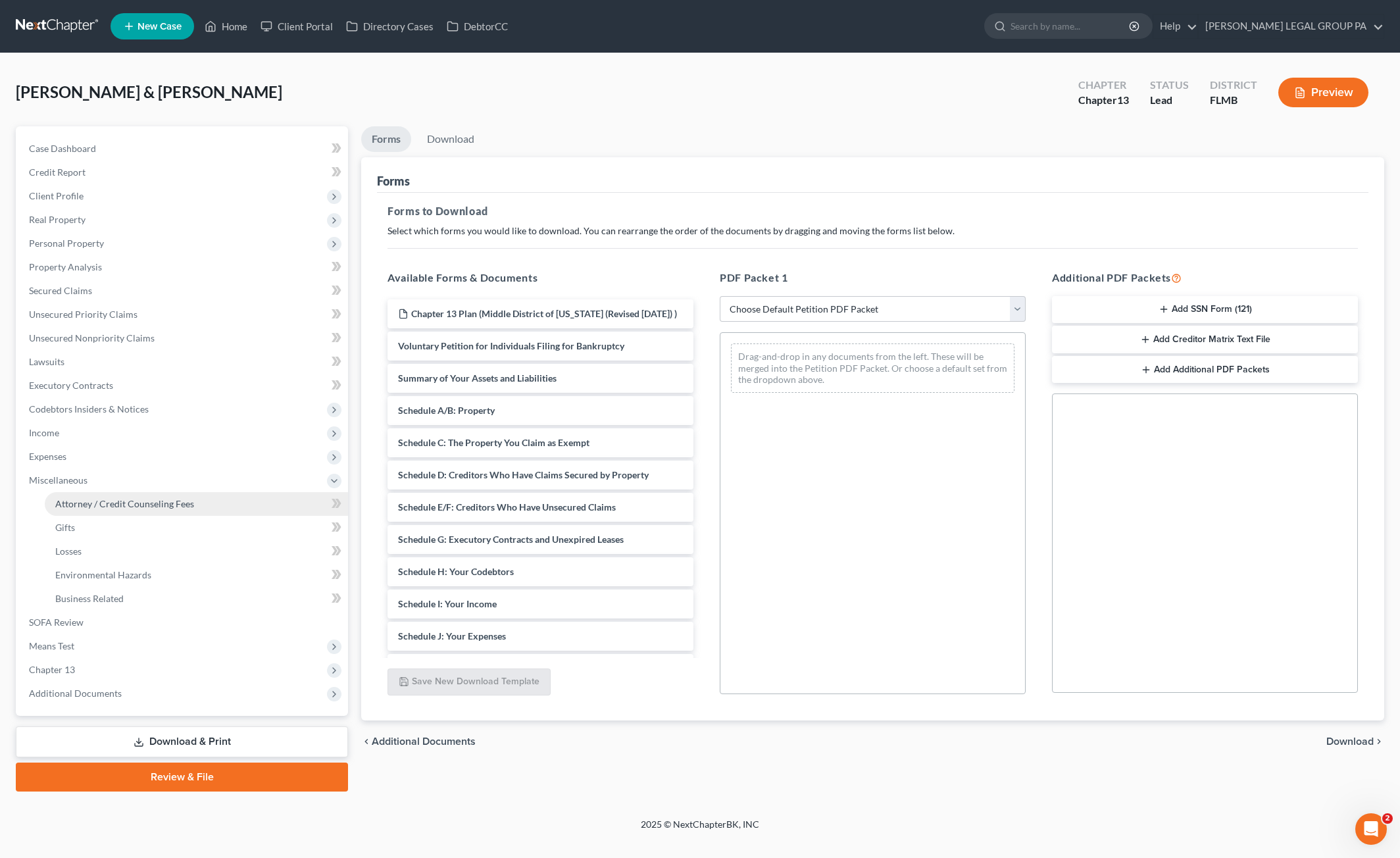
click at [93, 509] on link "Attorney / Credit Counseling Fees" at bounding box center [196, 504] width 304 height 24
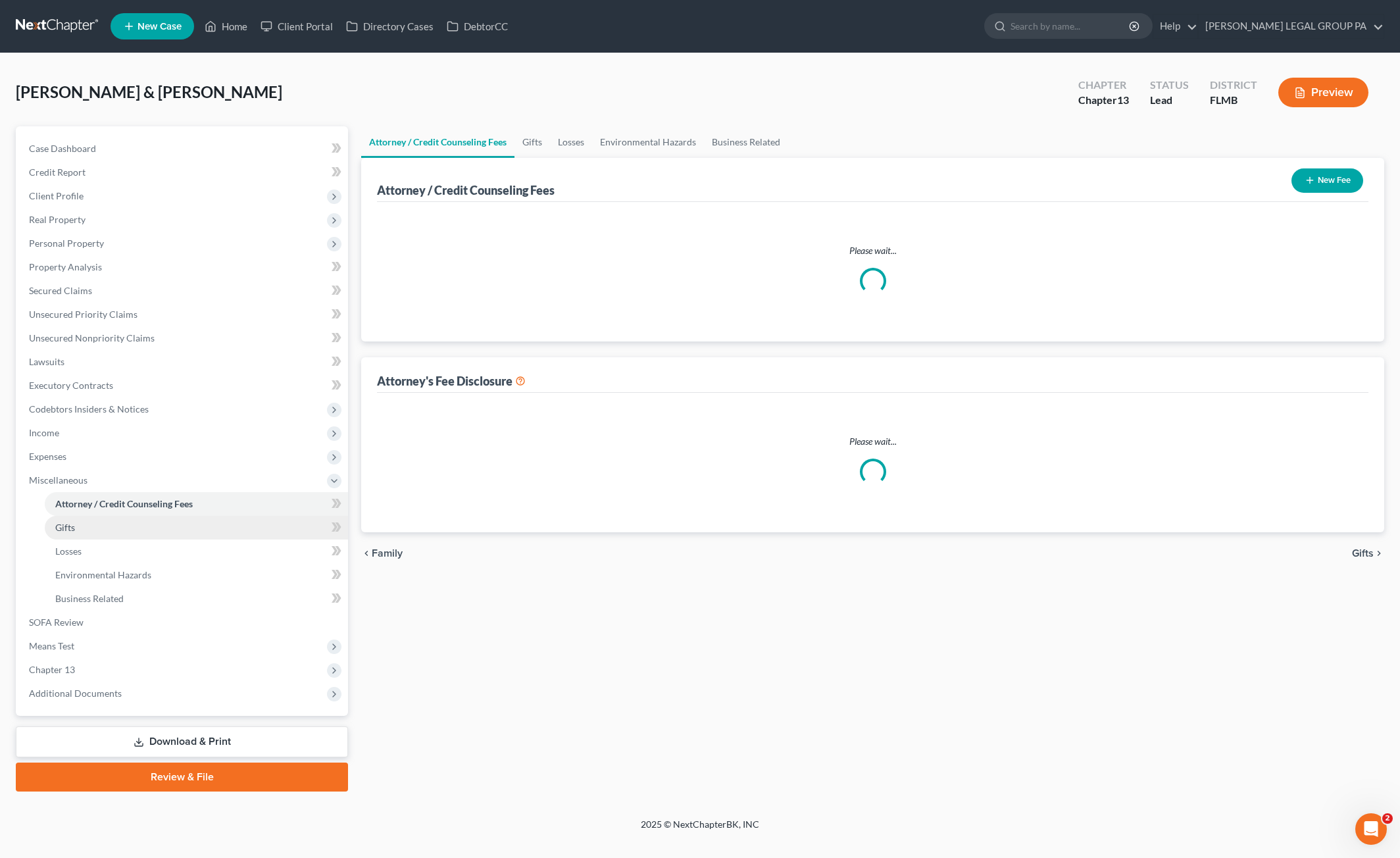
select select "0"
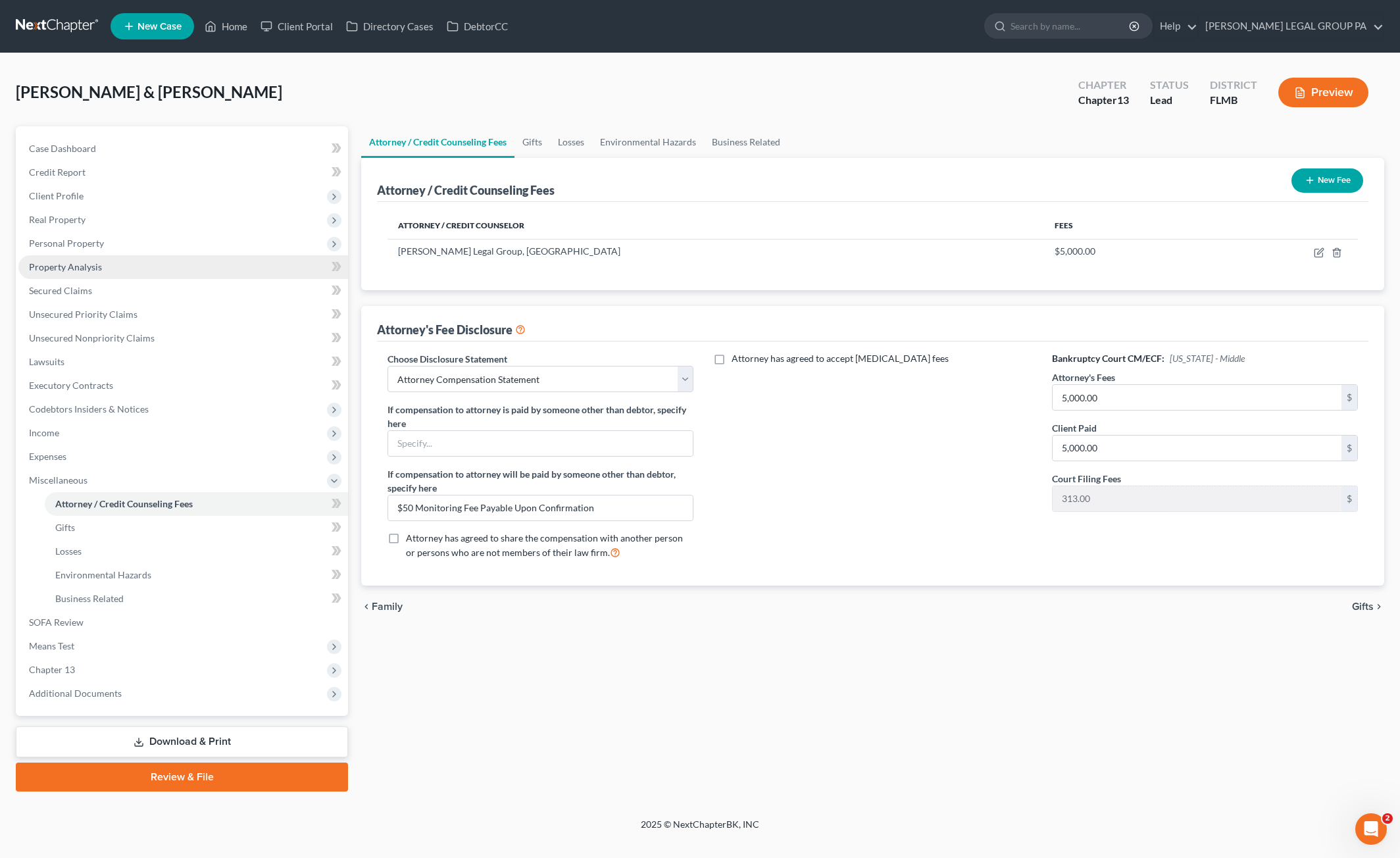
click at [72, 277] on link "Property Analysis" at bounding box center [183, 267] width 329 height 24
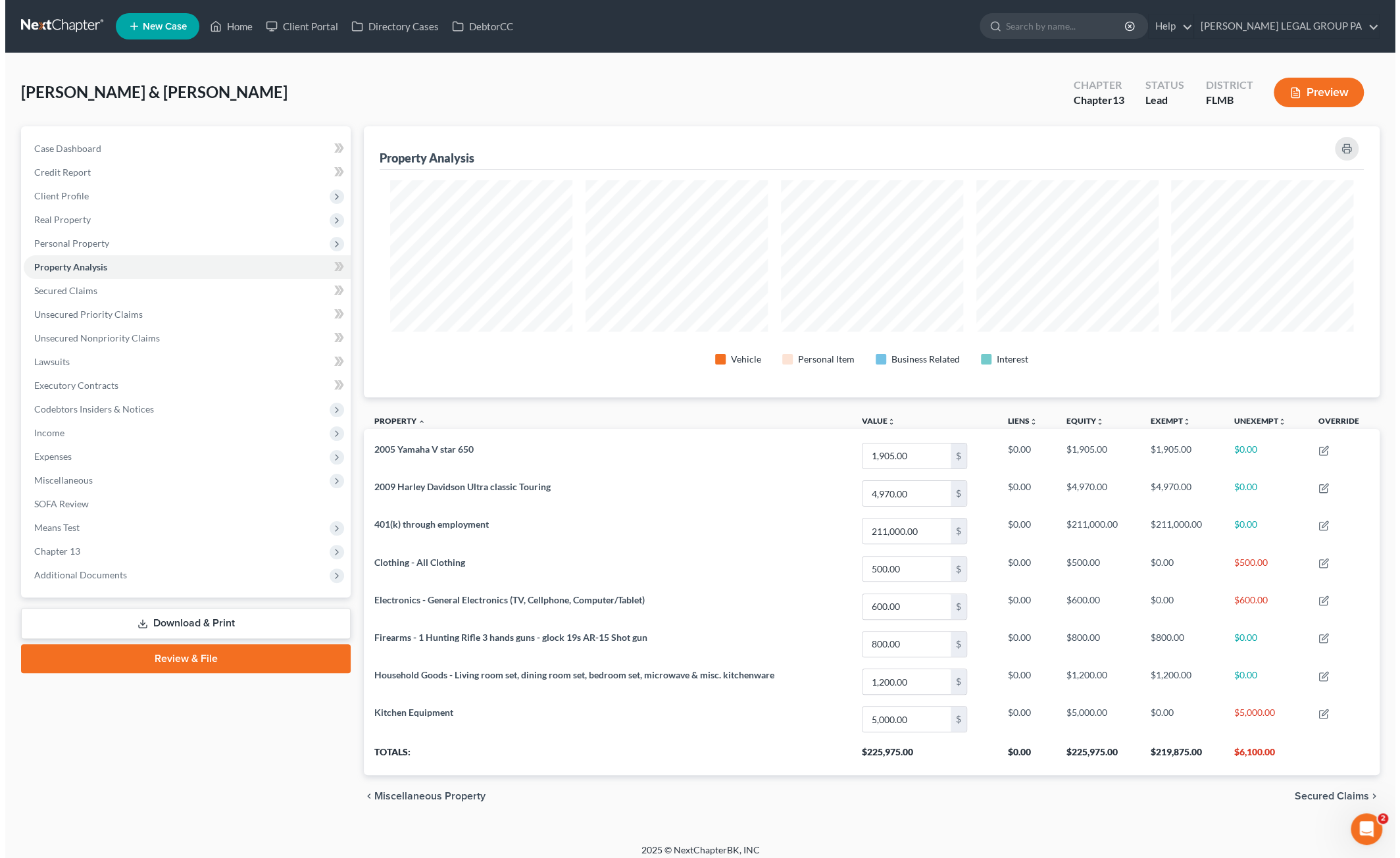
scroll to position [271, 1016]
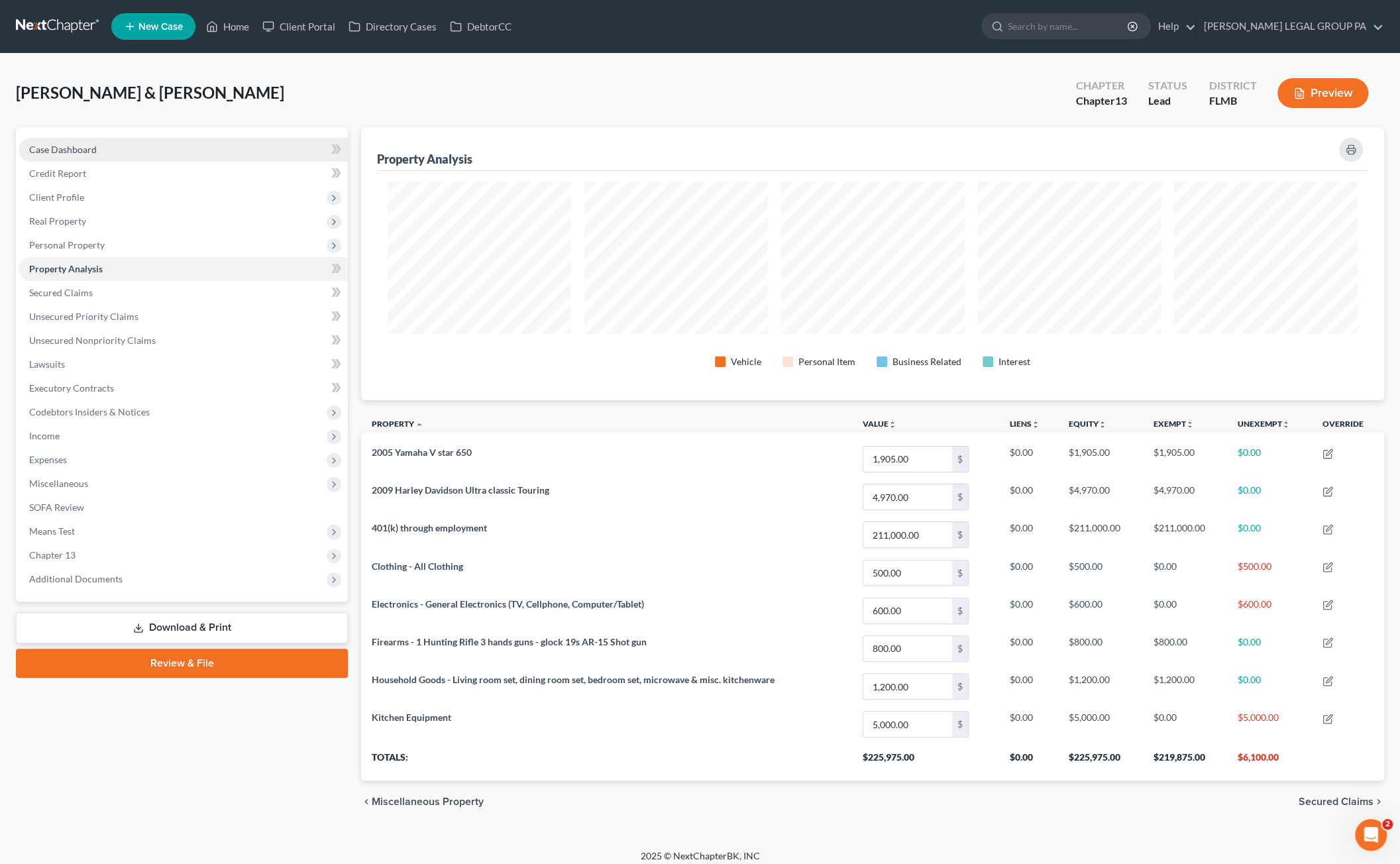
click at [69, 144] on span "Case Dashboard" at bounding box center [63, 149] width 68 height 11
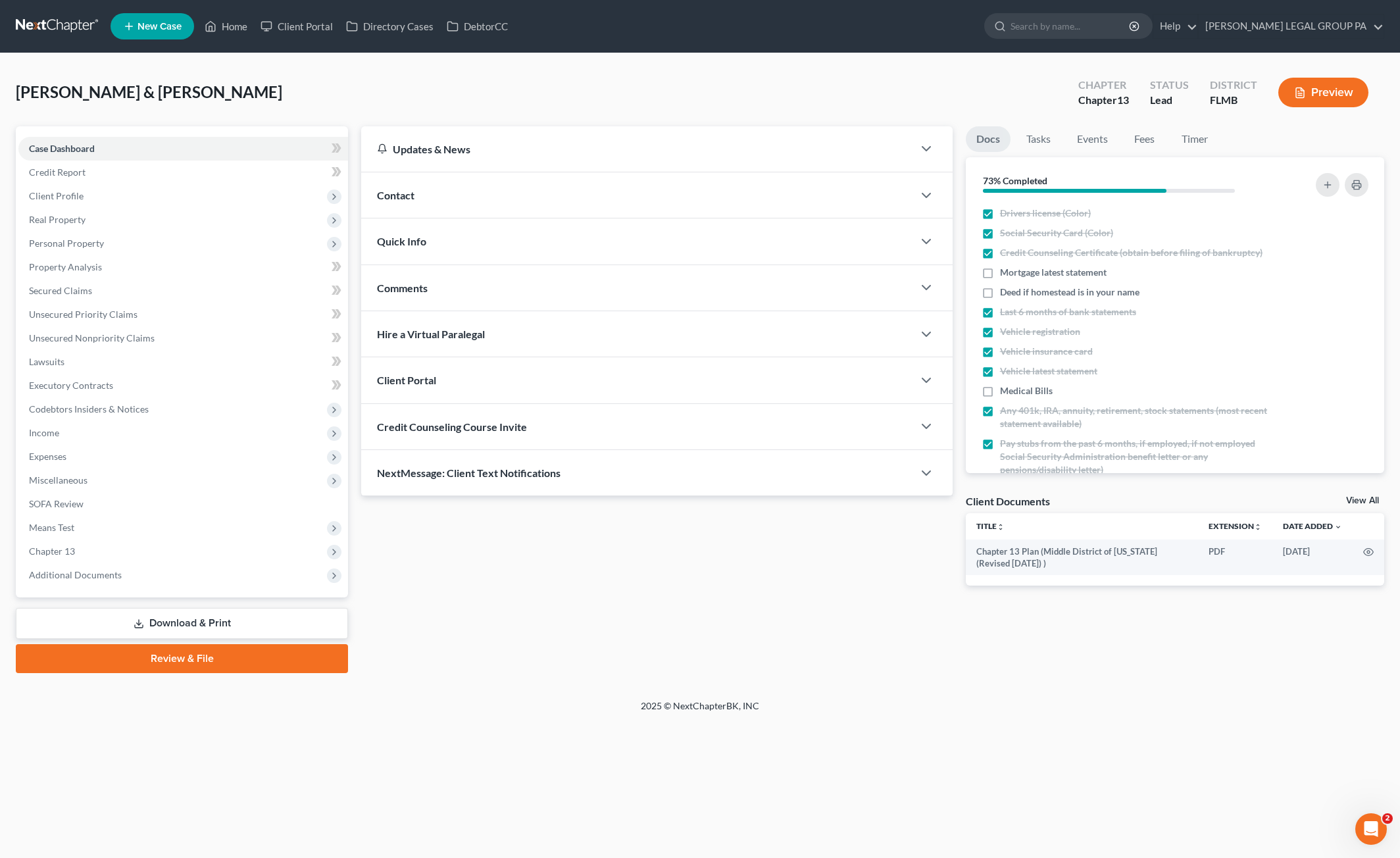
click at [182, 627] on link "Download & Print" at bounding box center [182, 623] width 333 height 31
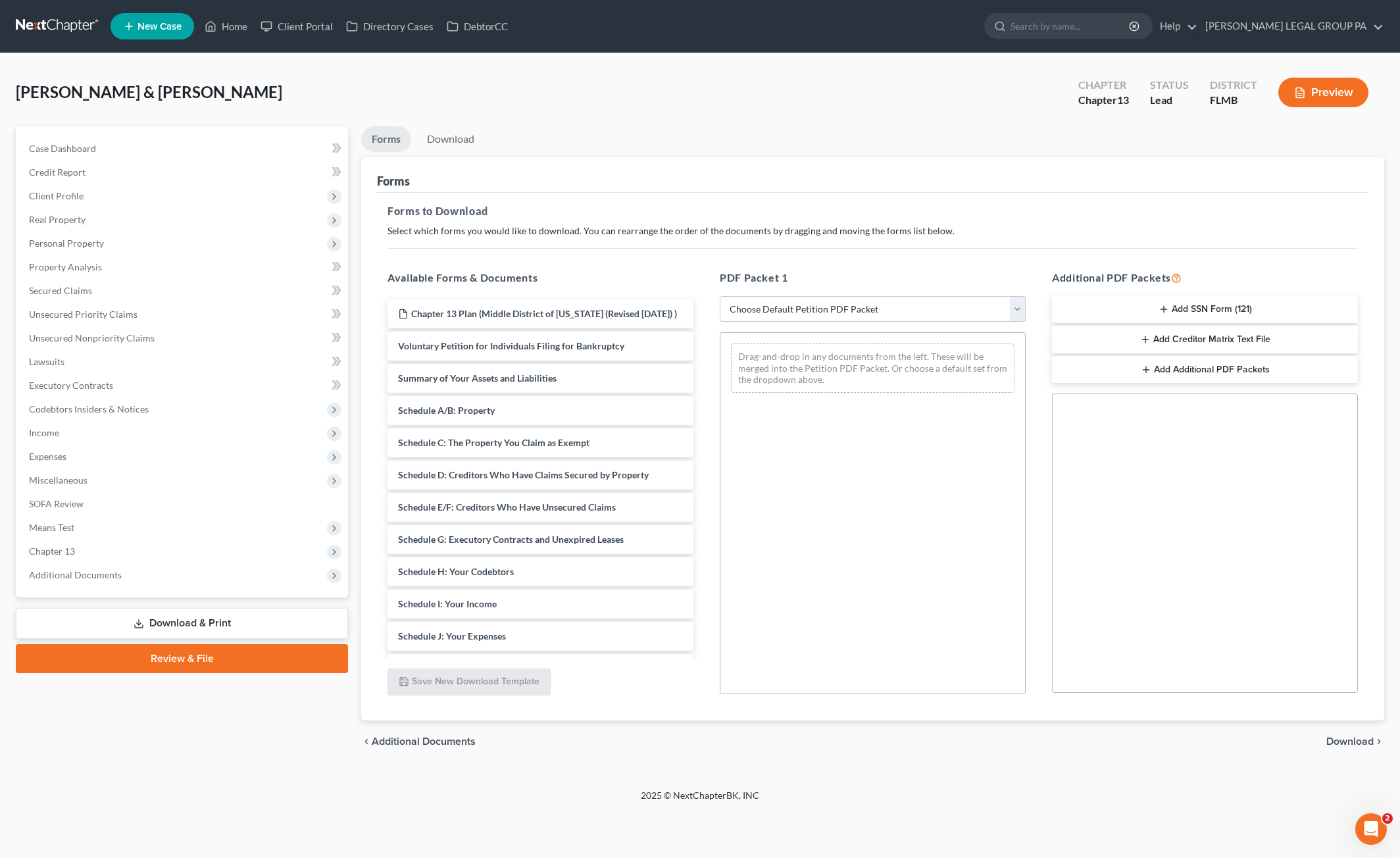
click at [828, 311] on select "Choose Default Petition PDF Packet Complete Bankruptcy Petition (all forms and …" at bounding box center [873, 310] width 306 height 27
select select "0"
click at [720, 296] on select "Choose Default Petition PDF Packet Complete Bankruptcy Petition (all forms and …" at bounding box center [873, 310] width 306 height 27
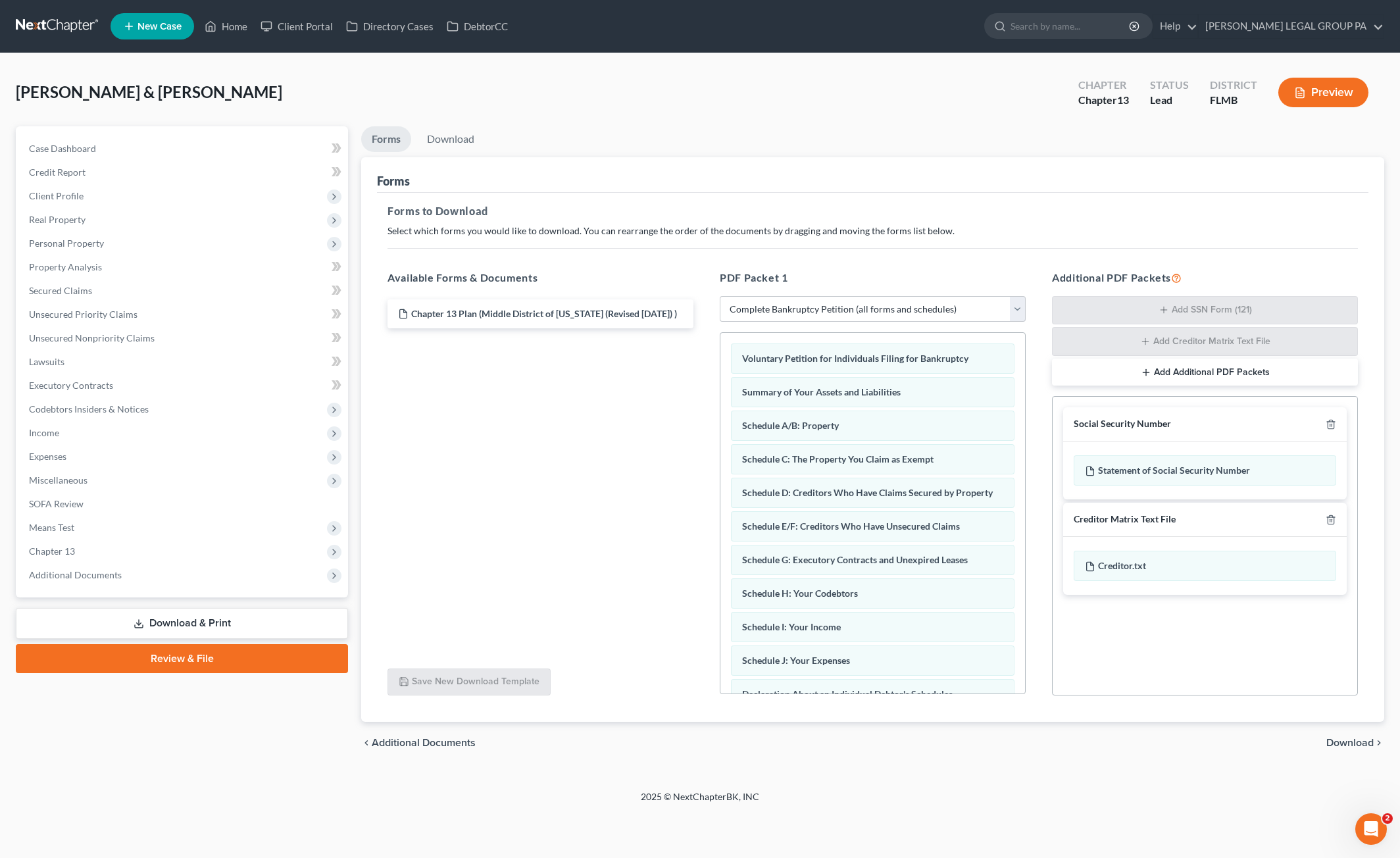
click at [1145, 372] on icon "button" at bounding box center [1146, 372] width 10 height 10
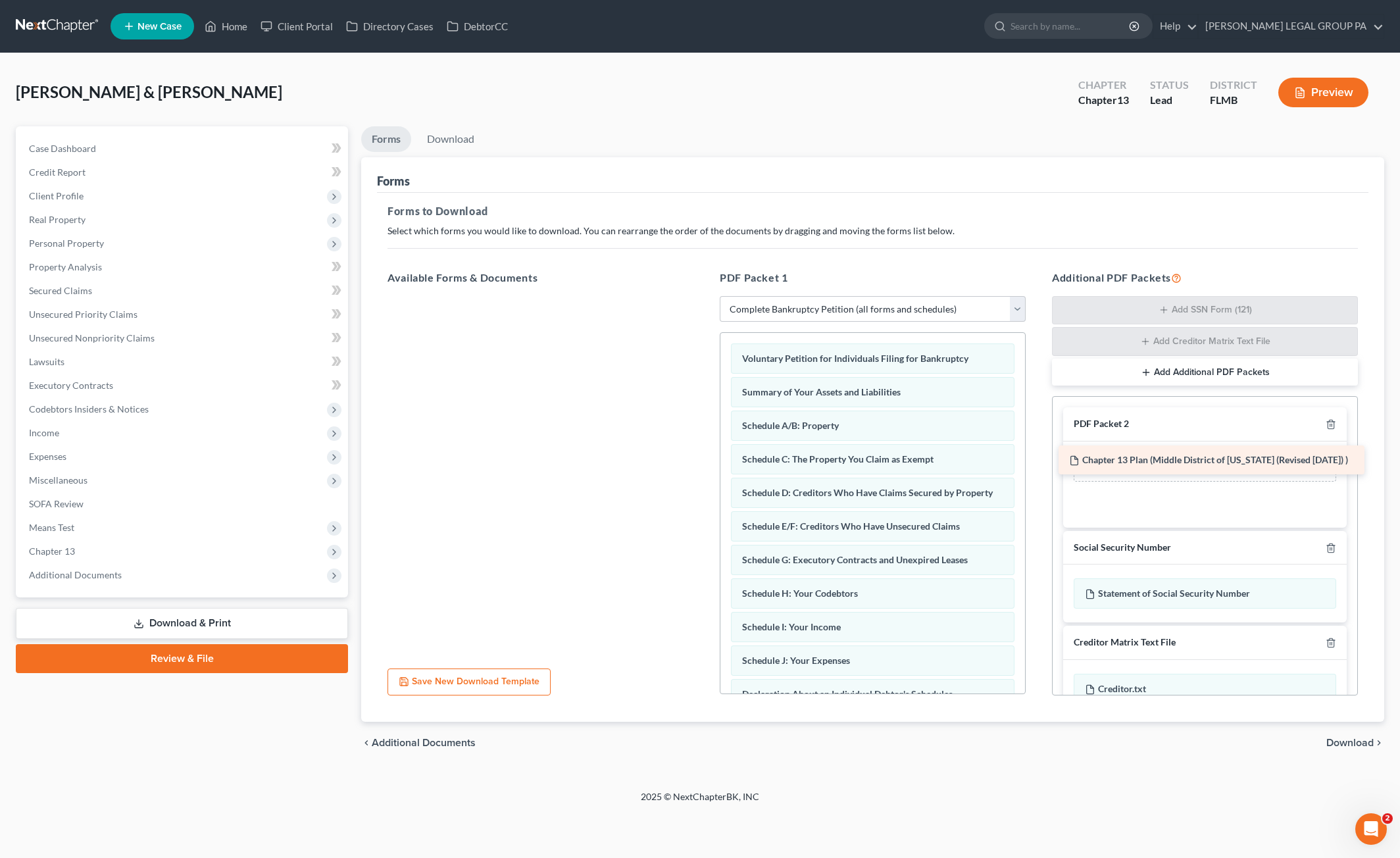
drag, startPoint x: 1134, startPoint y: 496, endPoint x: 1166, endPoint y: 463, distance: 46.0
click at [704, 296] on div "Chapter 13 Plan (Middle District of Florida (Revised 12/4/23) ) Chapter 13 Plan…" at bounding box center [540, 296] width 327 height 0
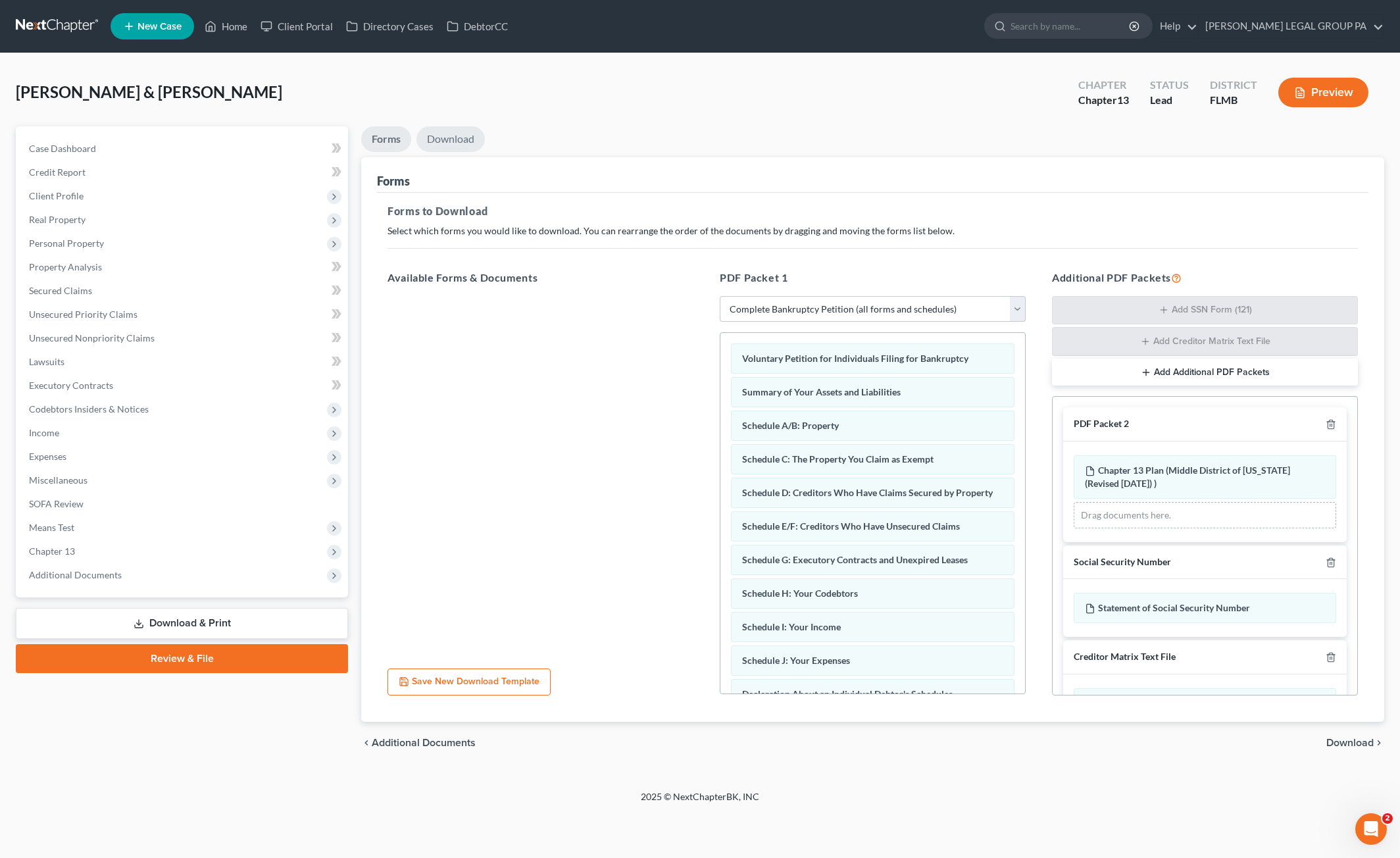
click at [453, 136] on link "Download" at bounding box center [450, 139] width 68 height 26
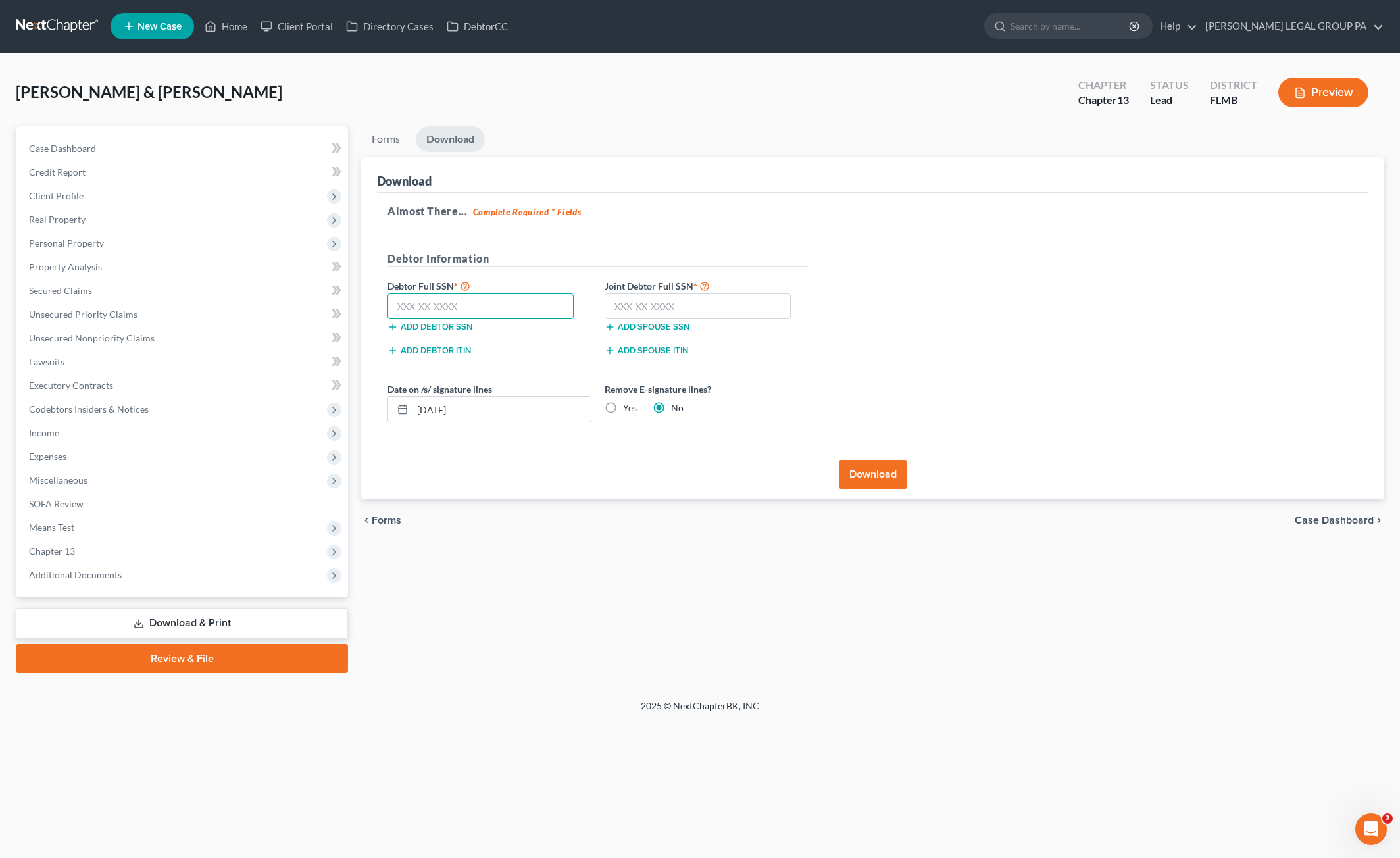
click at [425, 302] on input "text" at bounding box center [480, 307] width 186 height 27
type input "145-62-9884"
click at [656, 309] on input "text" at bounding box center [697, 307] width 186 height 27
type input "262-33-2556"
click at [889, 482] on button "Download" at bounding box center [873, 474] width 68 height 29
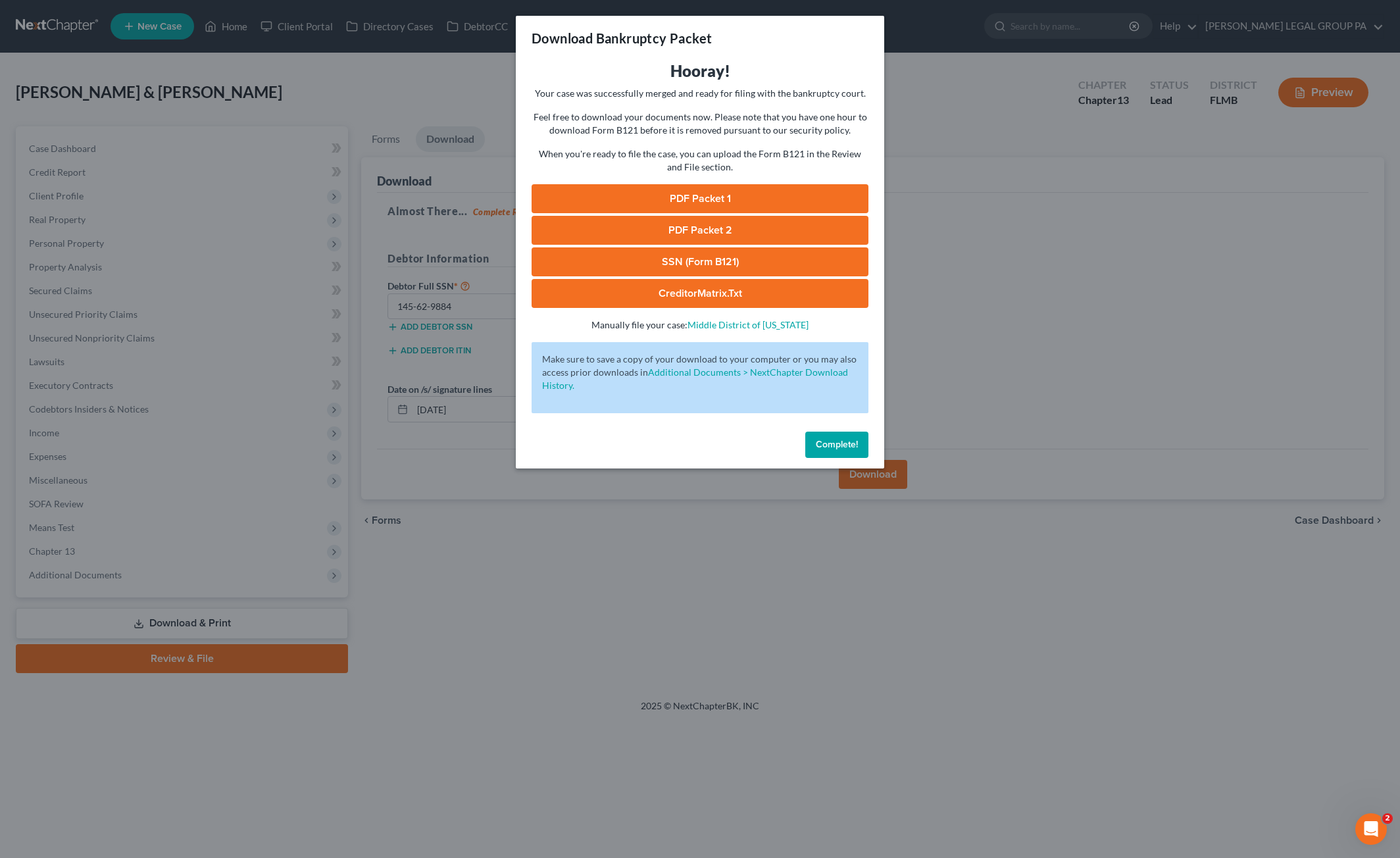
drag, startPoint x: 893, startPoint y: 483, endPoint x: 1067, endPoint y: 292, distance: 258.4
click at [1096, 296] on div "Download Bankruptcy Packet Hooray! Your case was successfully merged and ready …" at bounding box center [700, 429] width 1400 height 858
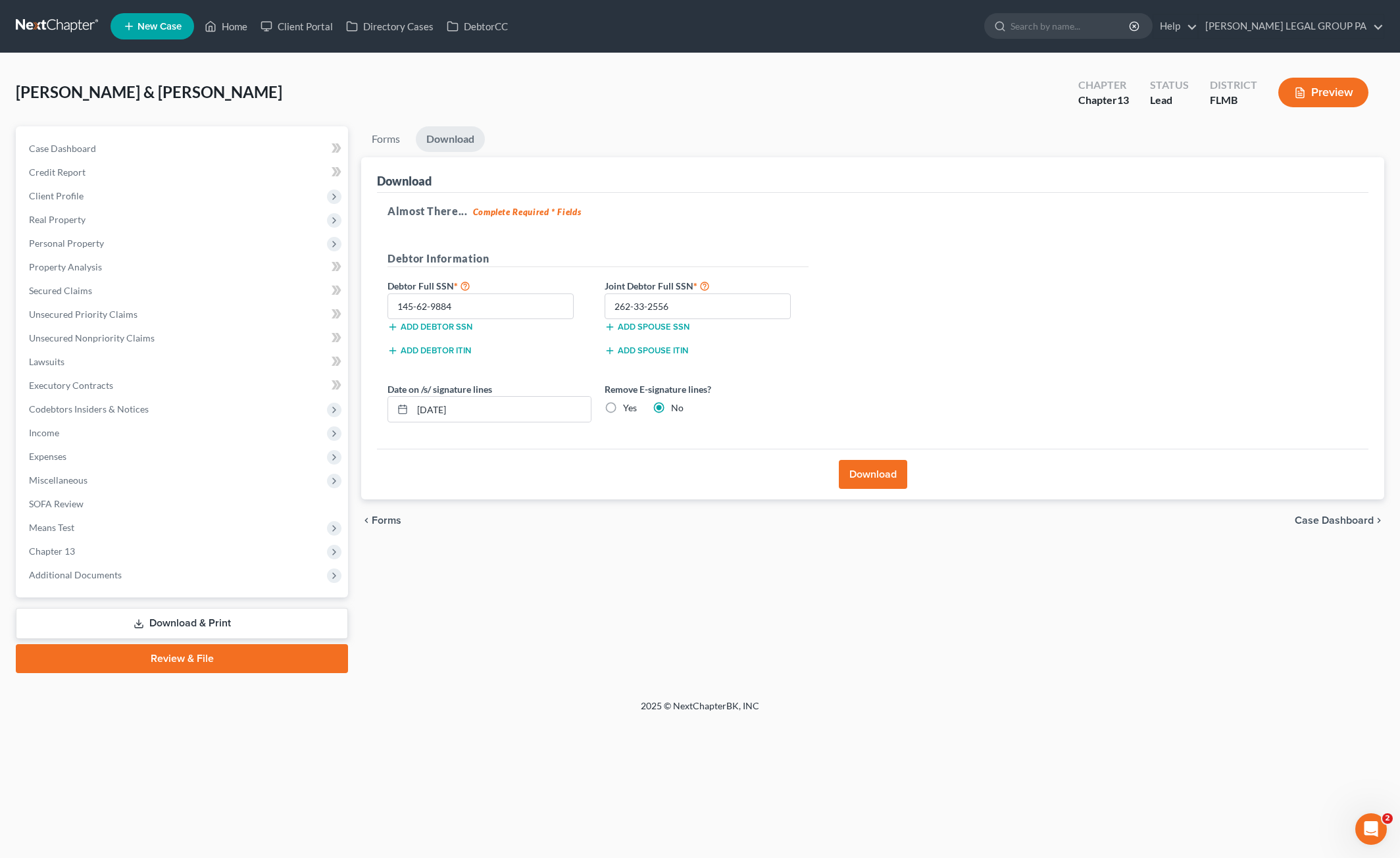
click at [885, 470] on button "Download" at bounding box center [873, 474] width 68 height 29
click at [82, 195] on span "Client Profile" at bounding box center [56, 195] width 55 height 11
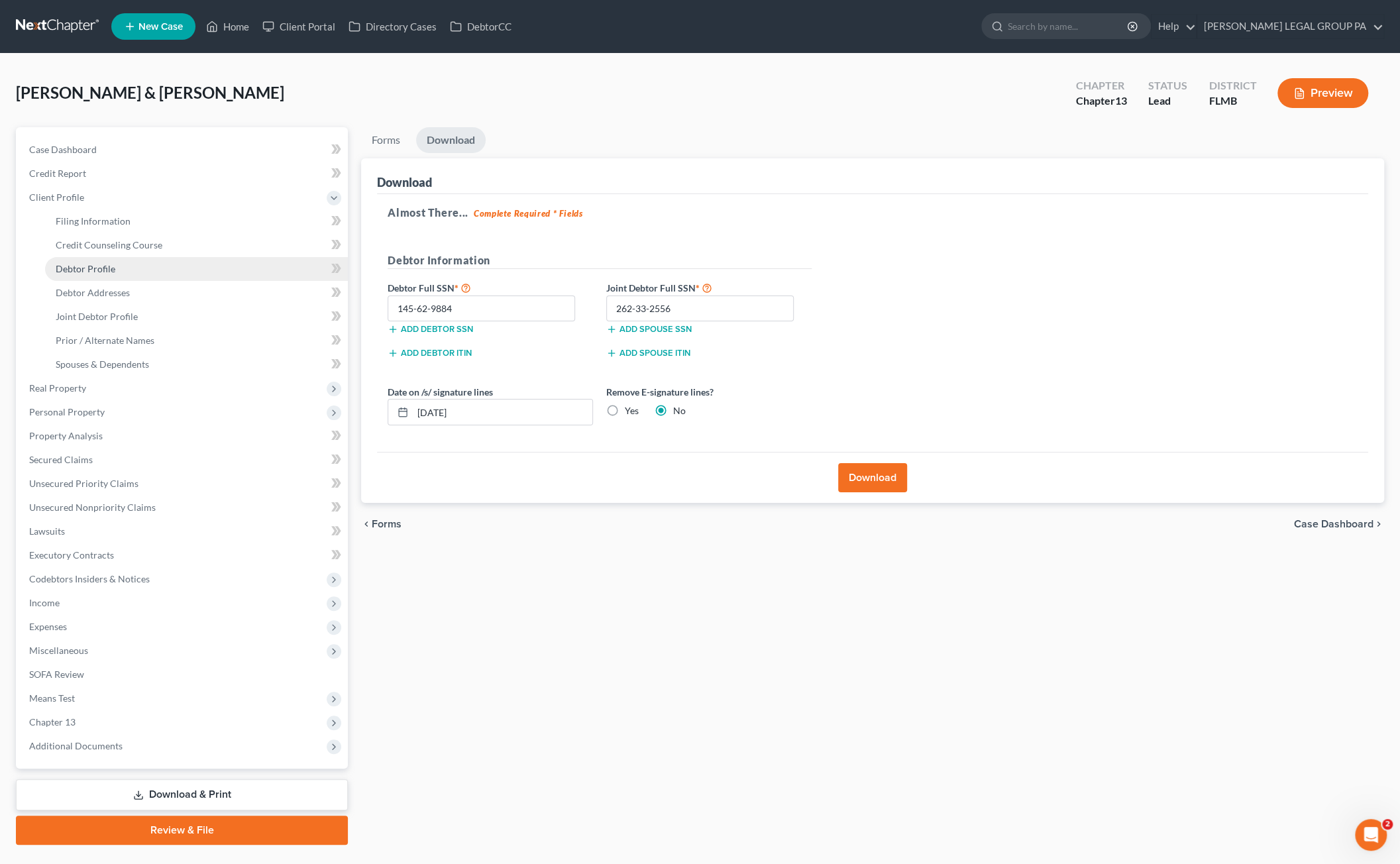
click at [89, 271] on span "Debtor Profile" at bounding box center [85, 269] width 60 height 11
select select "1"
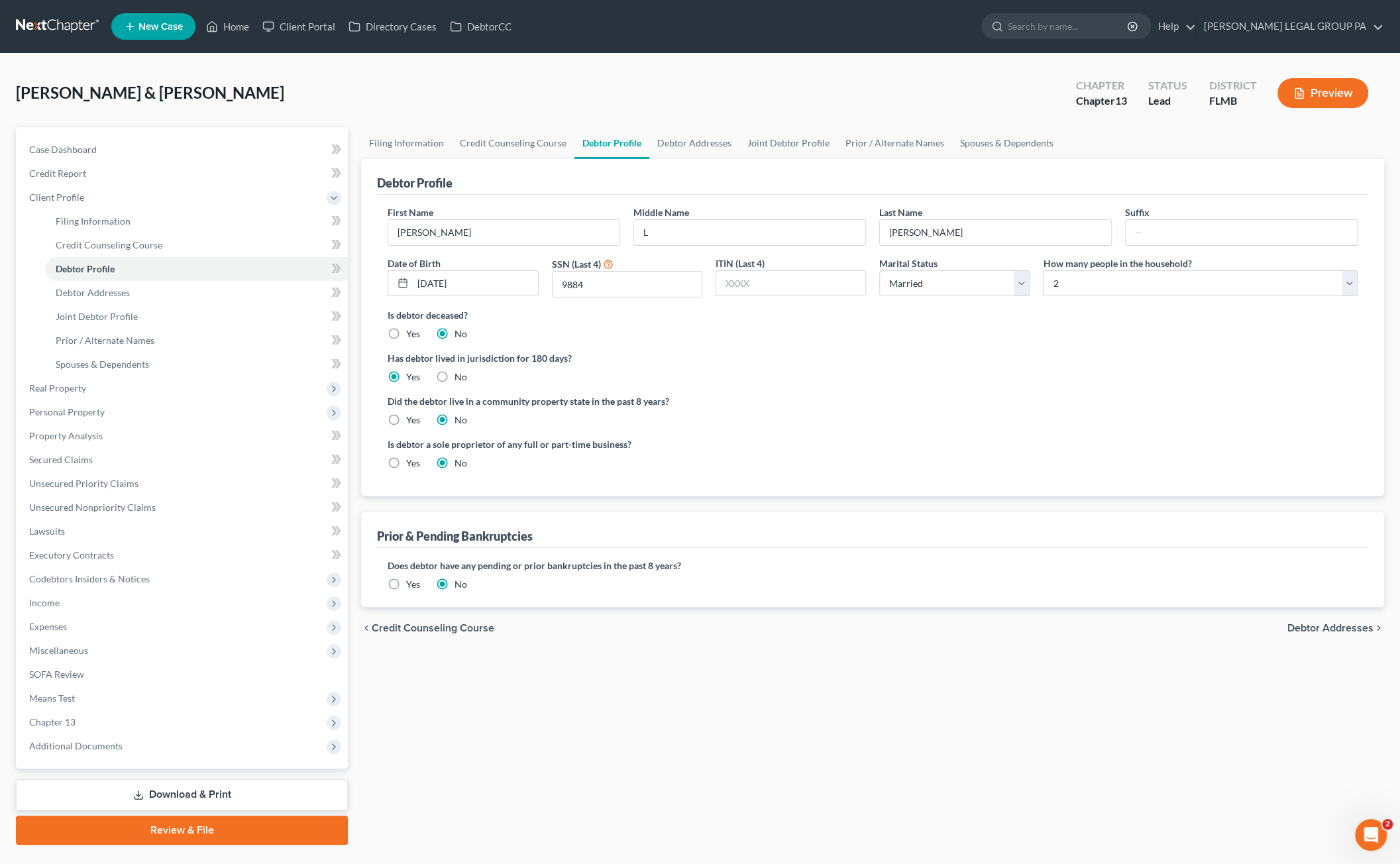
click at [155, 793] on link "Download & Print" at bounding box center [182, 795] width 332 height 31
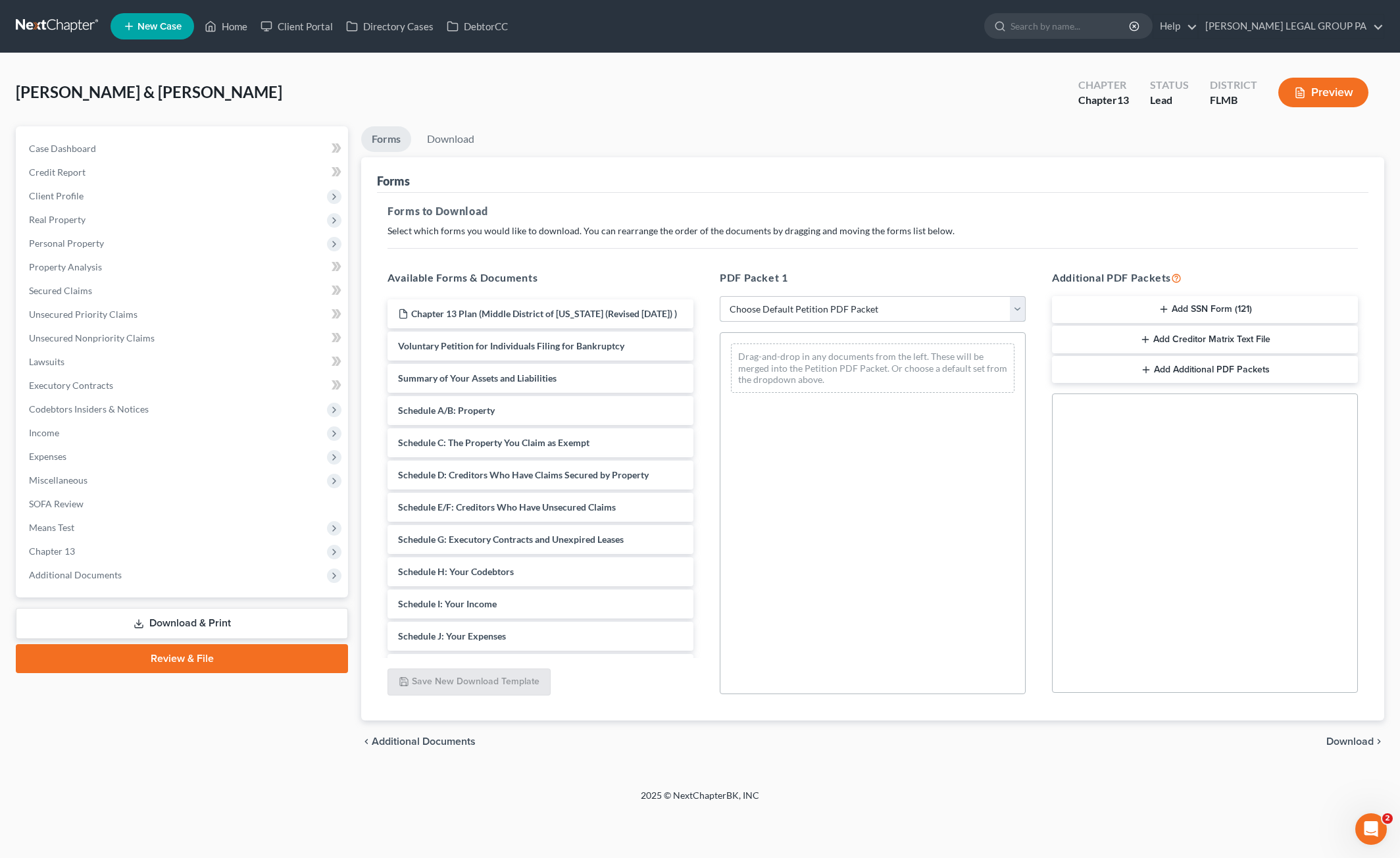
click at [833, 306] on select "Choose Default Petition PDF Packet Complete Bankruptcy Petition (all forms and …" at bounding box center [873, 310] width 306 height 27
select select "0"
click at [720, 296] on select "Choose Default Petition PDF Packet Complete Bankruptcy Petition (all forms and …" at bounding box center [873, 310] width 306 height 27
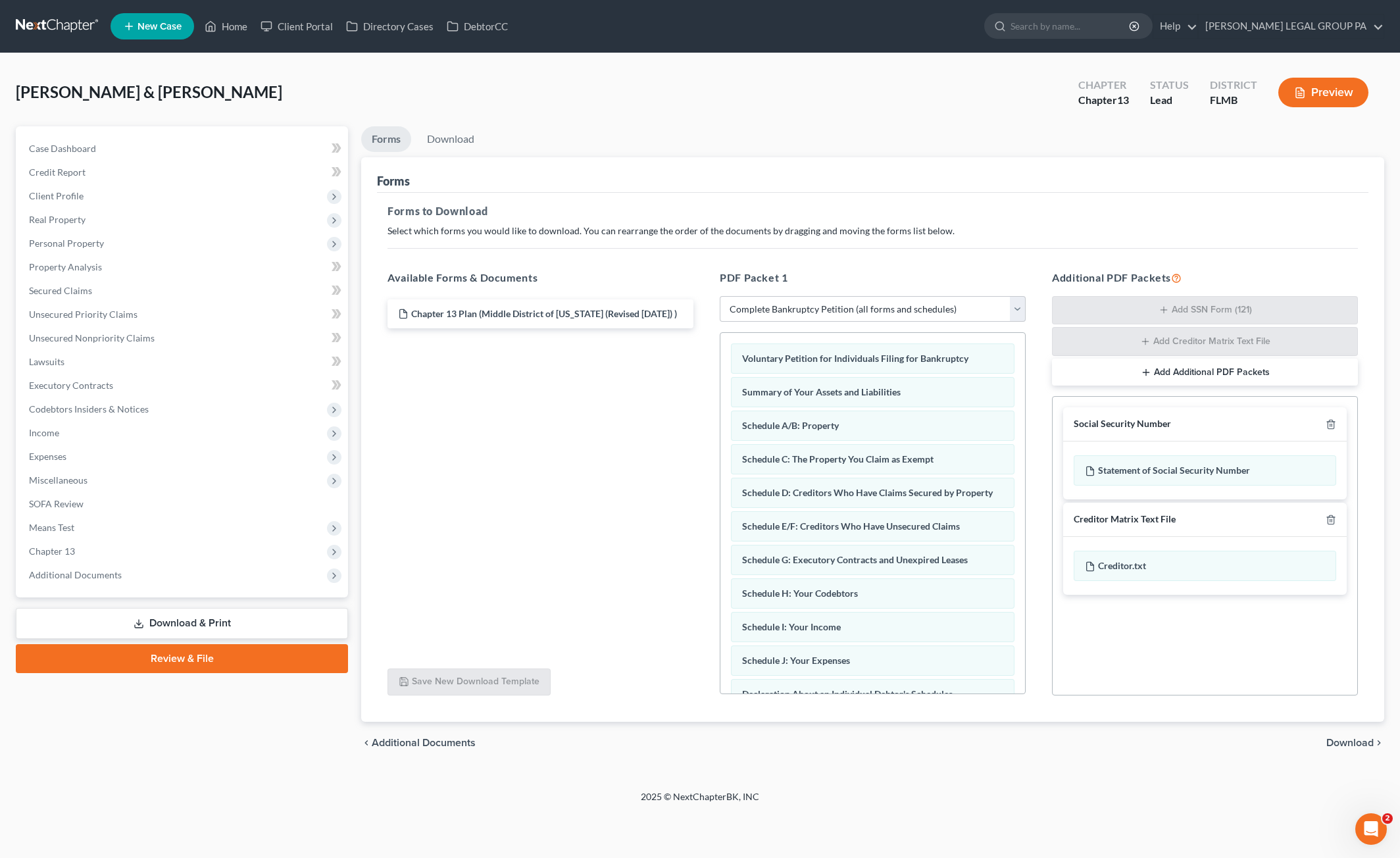
click at [1142, 372] on icon "button" at bounding box center [1146, 372] width 10 height 10
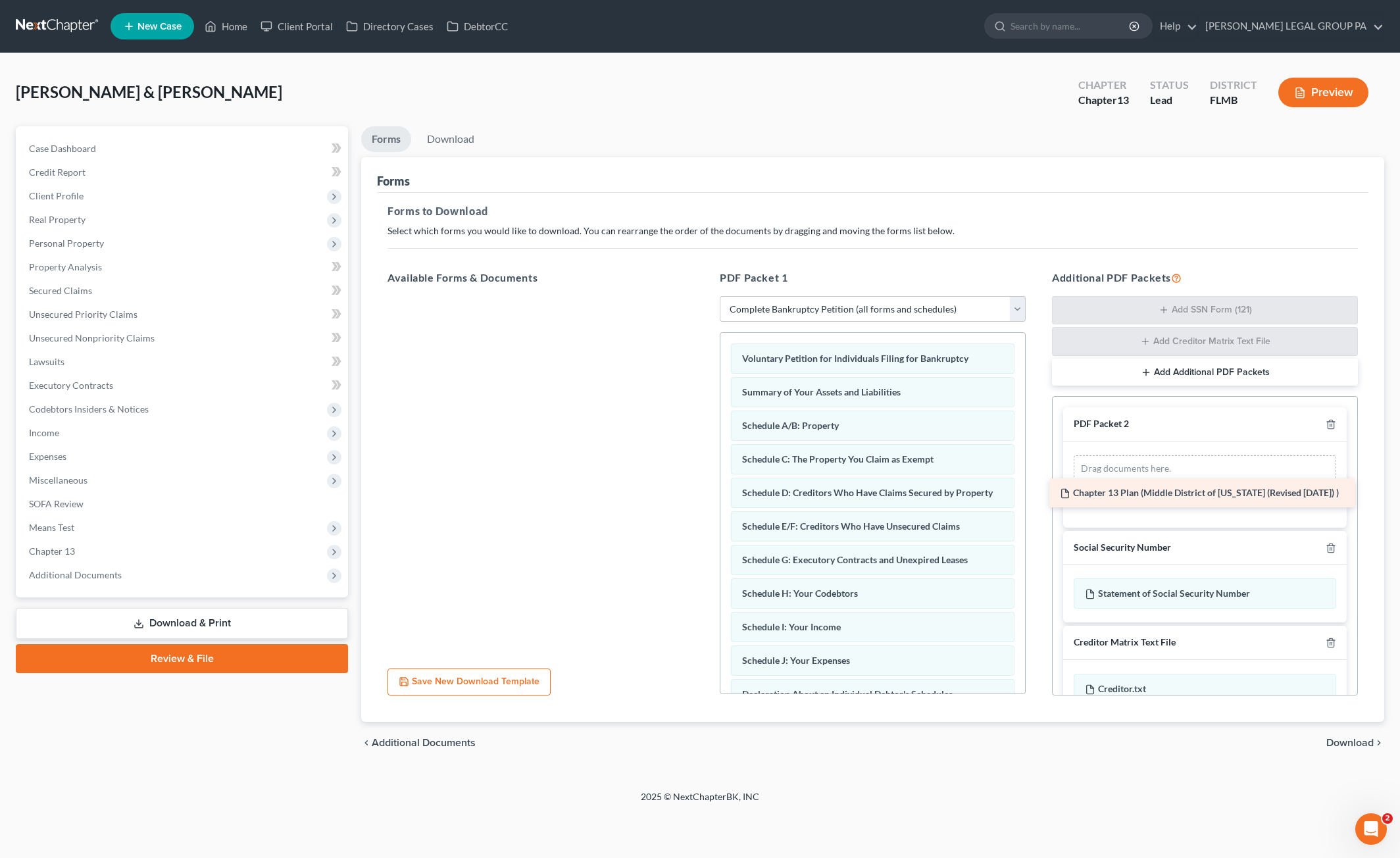
drag, startPoint x: 757, startPoint y: 355, endPoint x: 1171, endPoint y: 495, distance: 437.0
click at [704, 296] on div "Chapter 13 Plan (Middle District of Florida (Revised 12/4/23) ) Chapter 13 Plan…" at bounding box center [540, 296] width 327 height 0
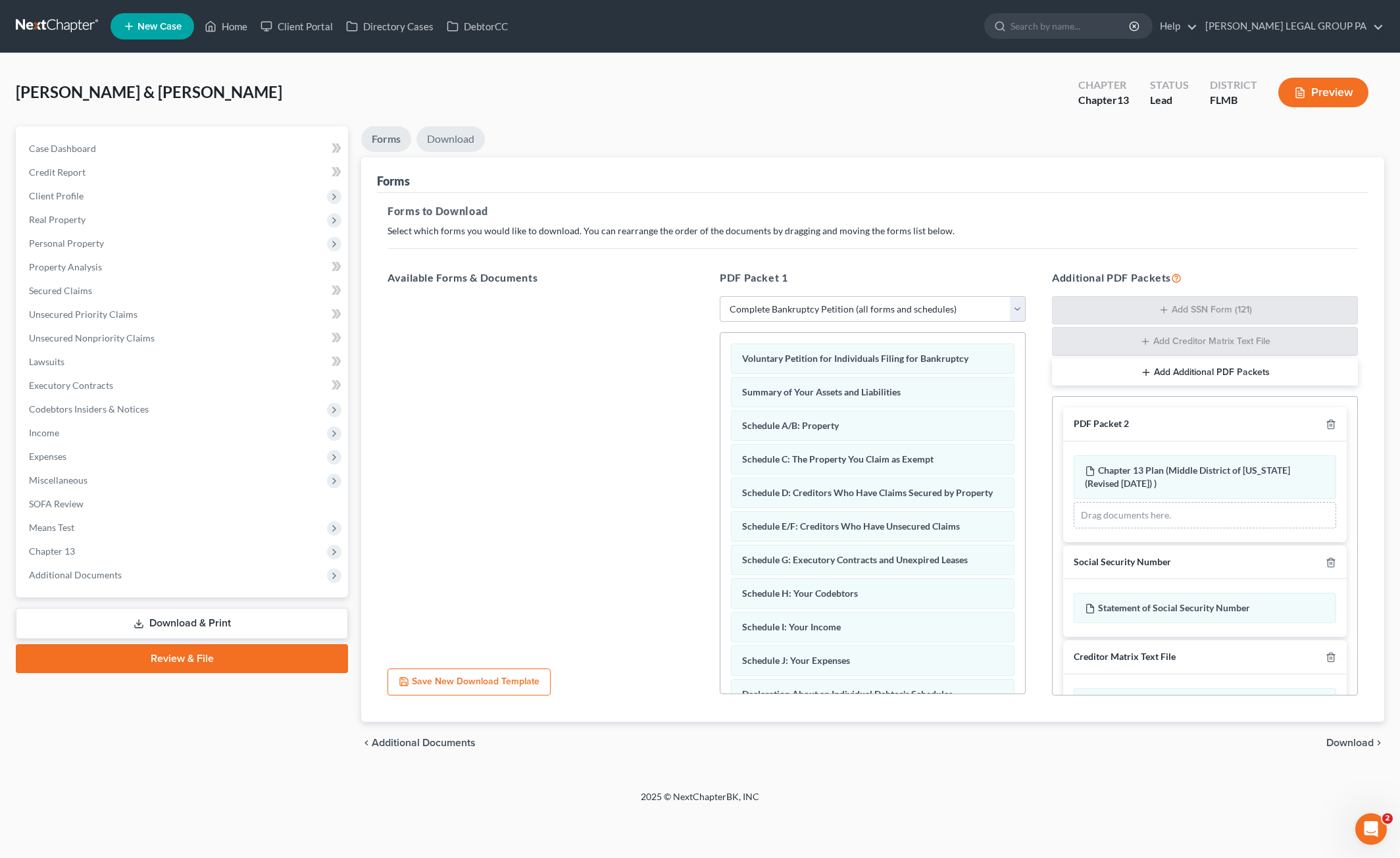
click at [464, 137] on link "Download" at bounding box center [450, 139] width 68 height 26
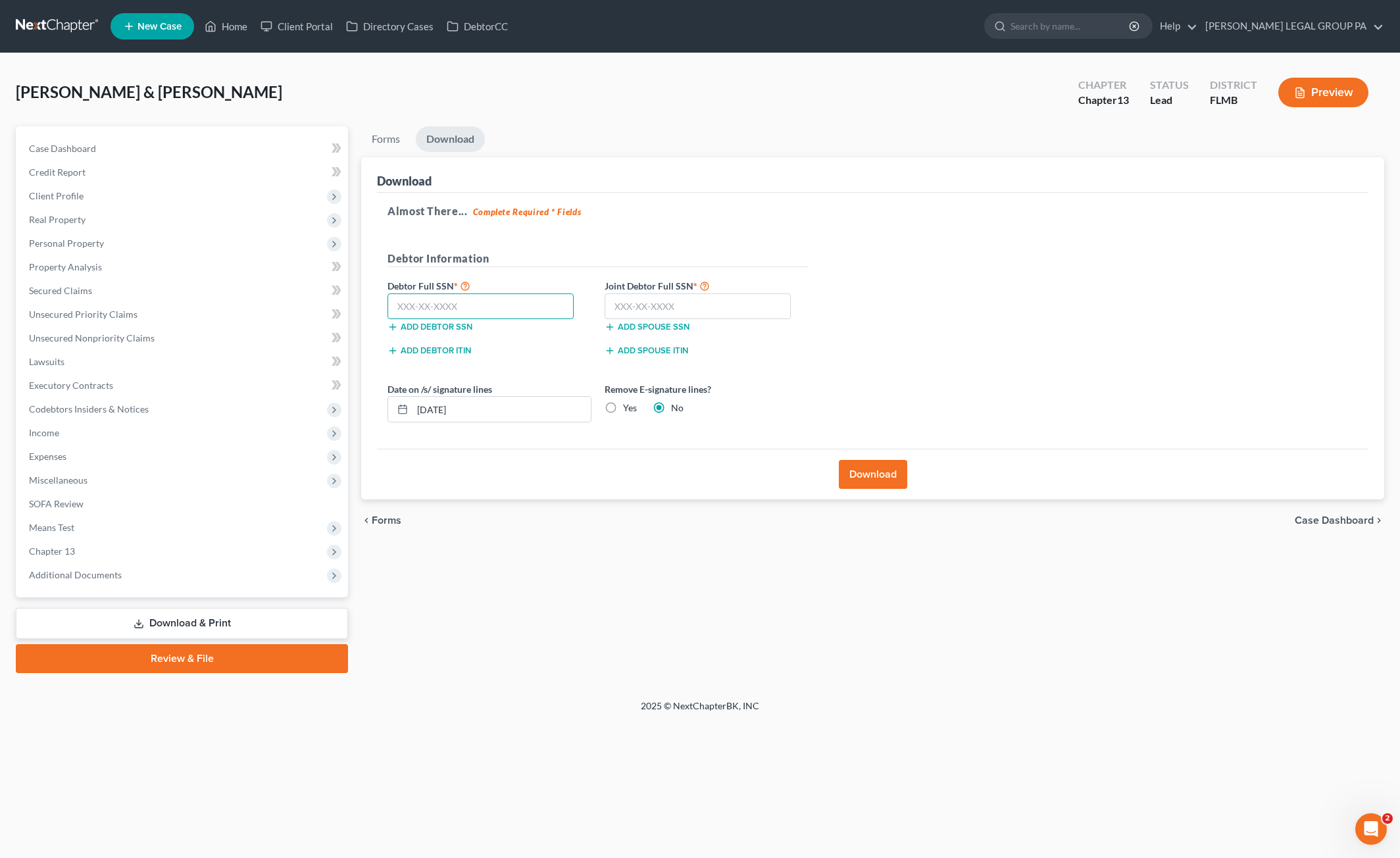
click at [476, 308] on input "text" at bounding box center [480, 307] width 186 height 27
type input "145-62-9884"
click at [649, 298] on input "text" at bounding box center [697, 307] width 186 height 27
type input "262-33-2556"
click at [853, 471] on button "Download" at bounding box center [873, 474] width 68 height 29
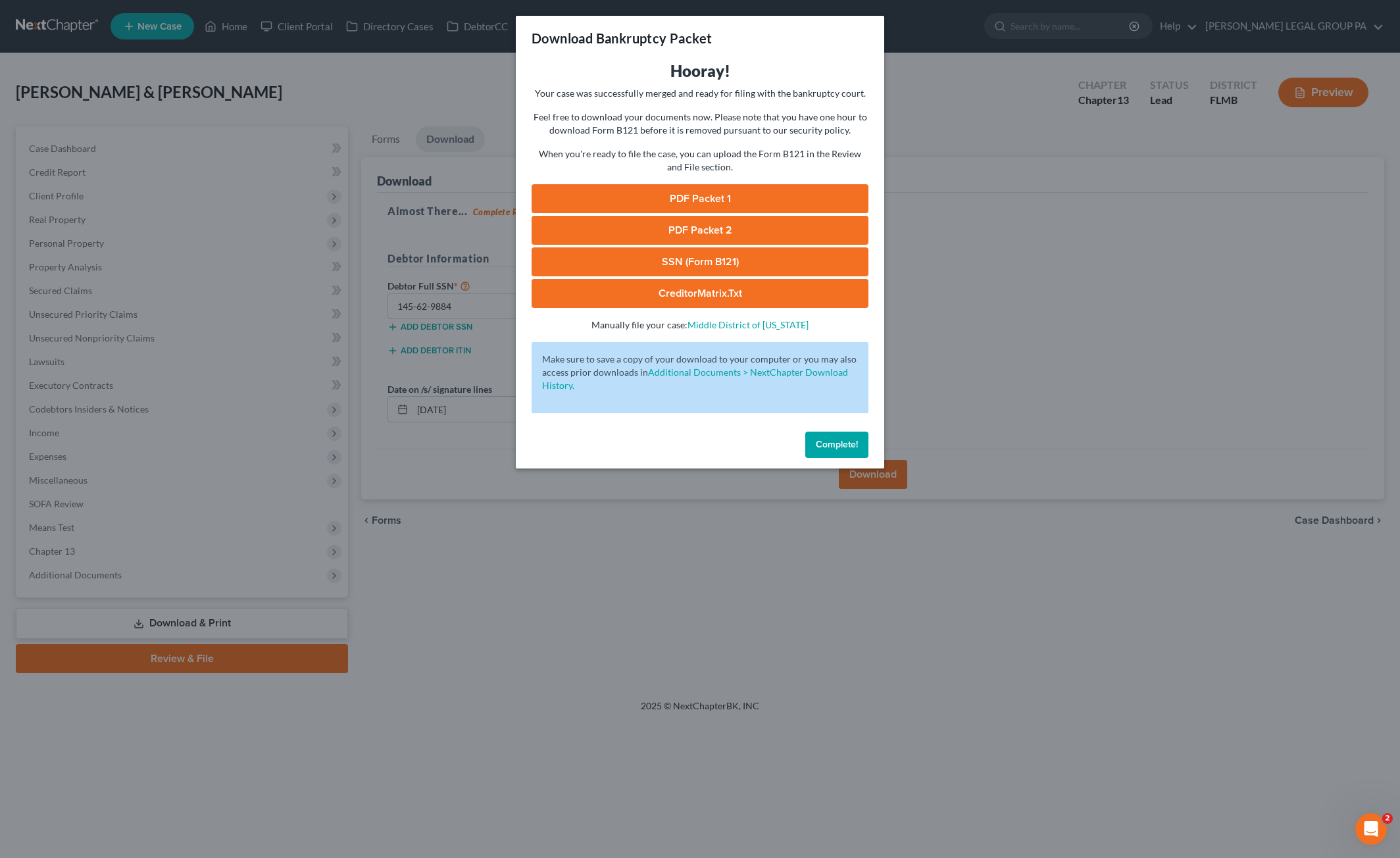
click at [729, 263] on link "SSN (Form B121)" at bounding box center [700, 261] width 337 height 29
click at [701, 202] on link "PDF Packet 1" at bounding box center [700, 198] width 337 height 29
click at [693, 222] on link "PDF Packet 2" at bounding box center [700, 230] width 337 height 29
click at [849, 444] on span "Complete!" at bounding box center [837, 445] width 42 height 11
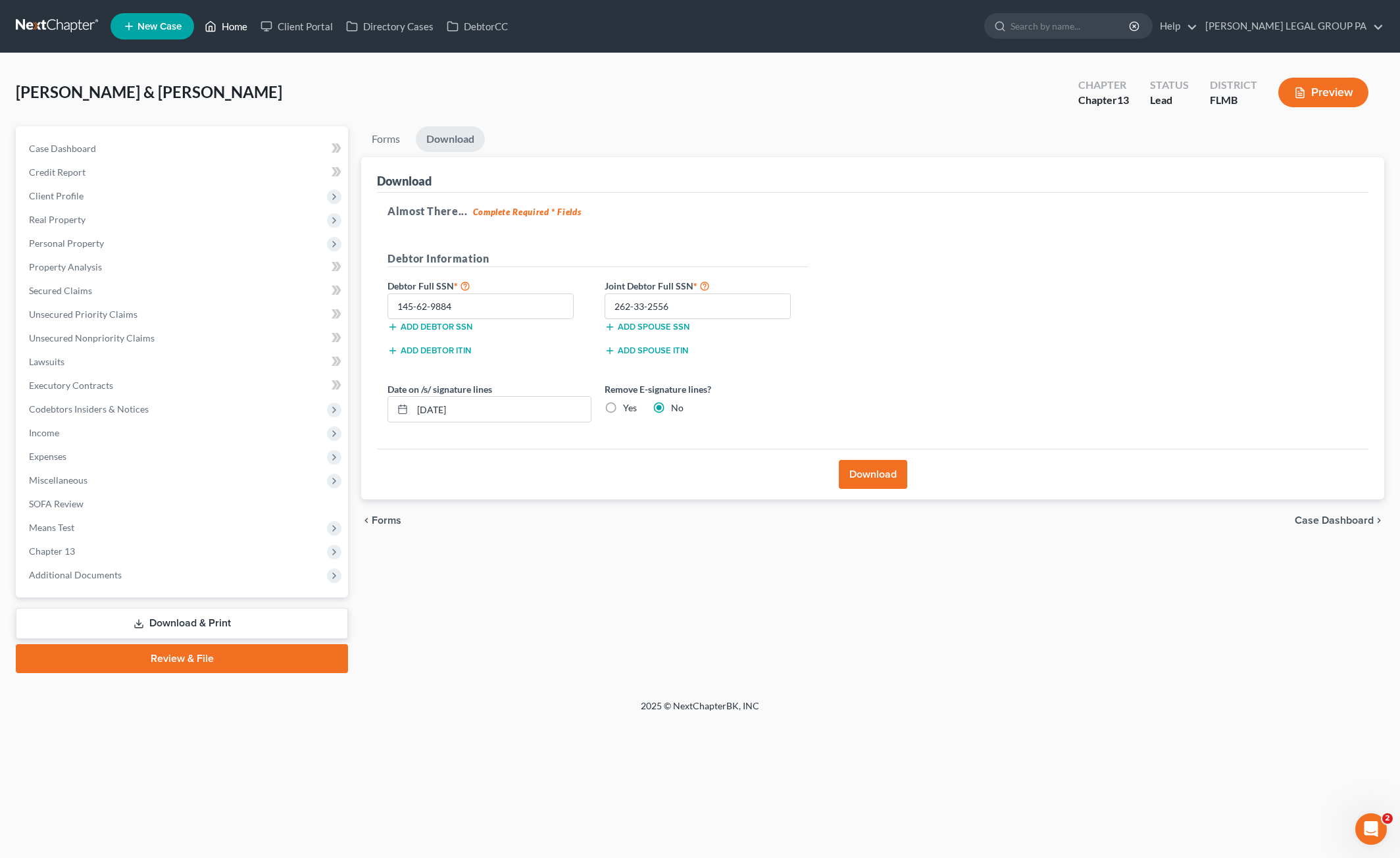
click at [253, 31] on link "Home" at bounding box center [226, 26] width 56 height 24
click at [235, 28] on link "Home" at bounding box center [226, 26] width 56 height 24
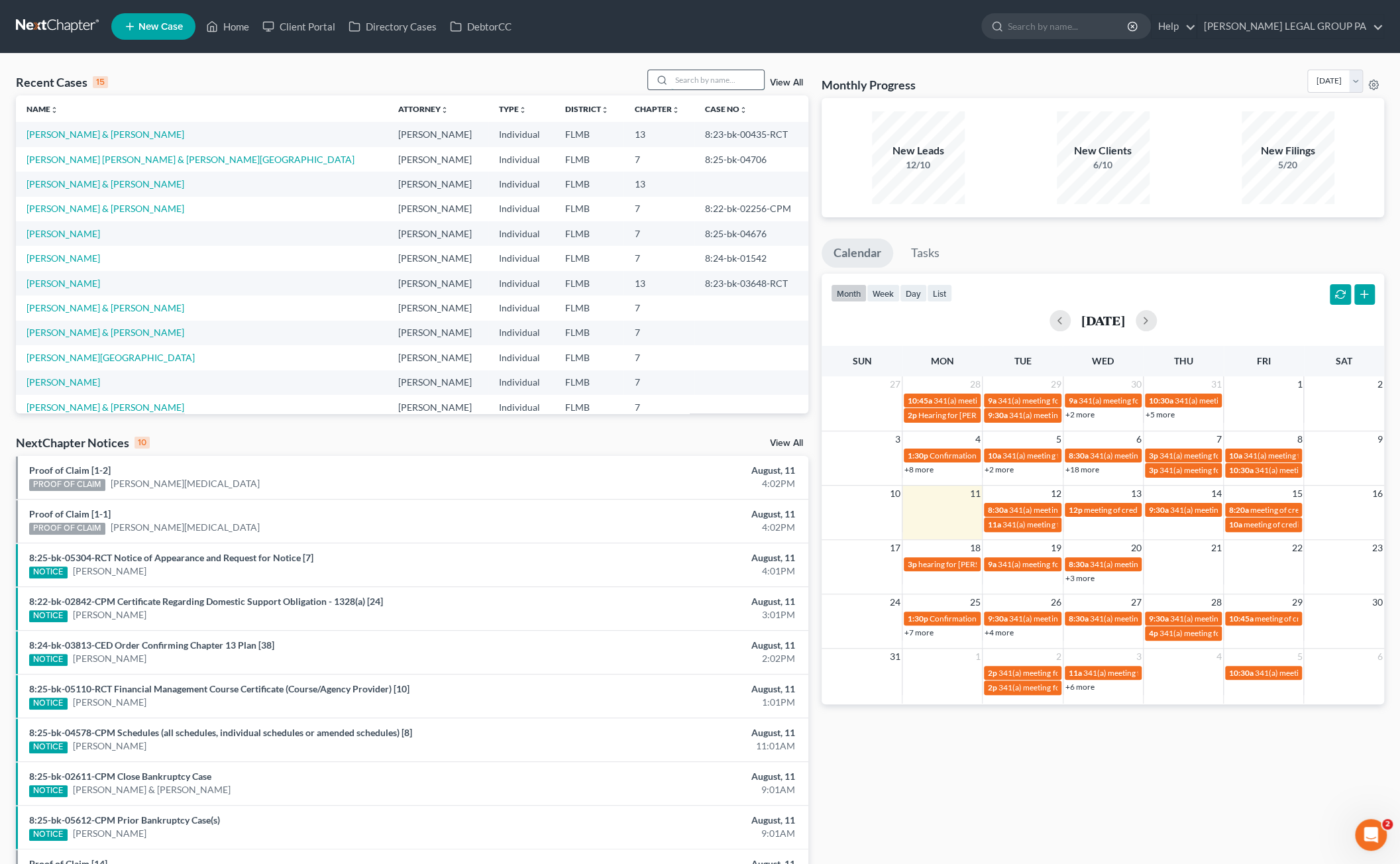
click at [706, 83] on input "search" at bounding box center [717, 80] width 92 height 19
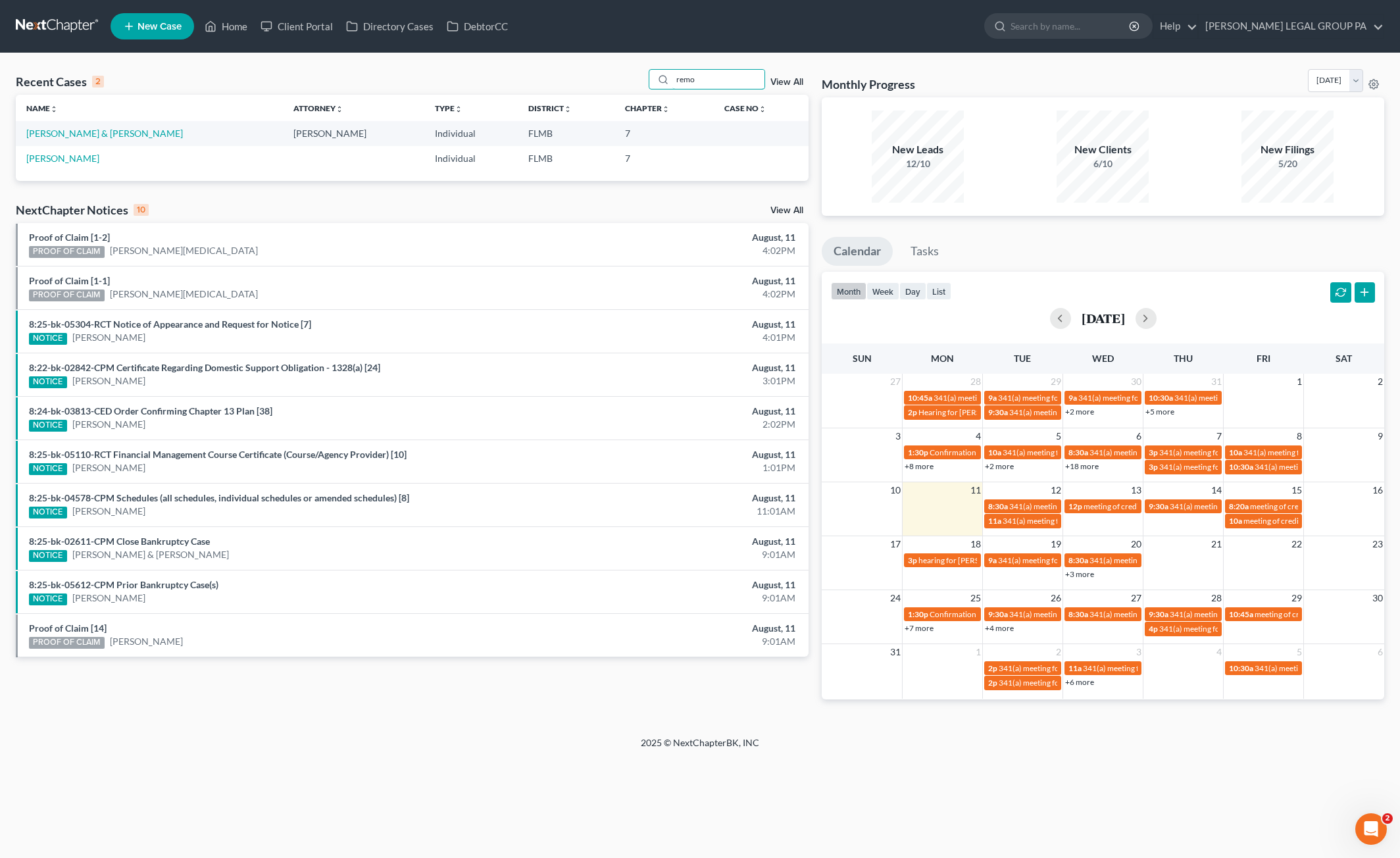
type input "remo"
click at [92, 137] on td "[PERSON_NAME] & [PERSON_NAME]" at bounding box center [149, 133] width 267 height 24
click at [84, 133] on link "[PERSON_NAME] & [PERSON_NAME]" at bounding box center [105, 133] width 157 height 11
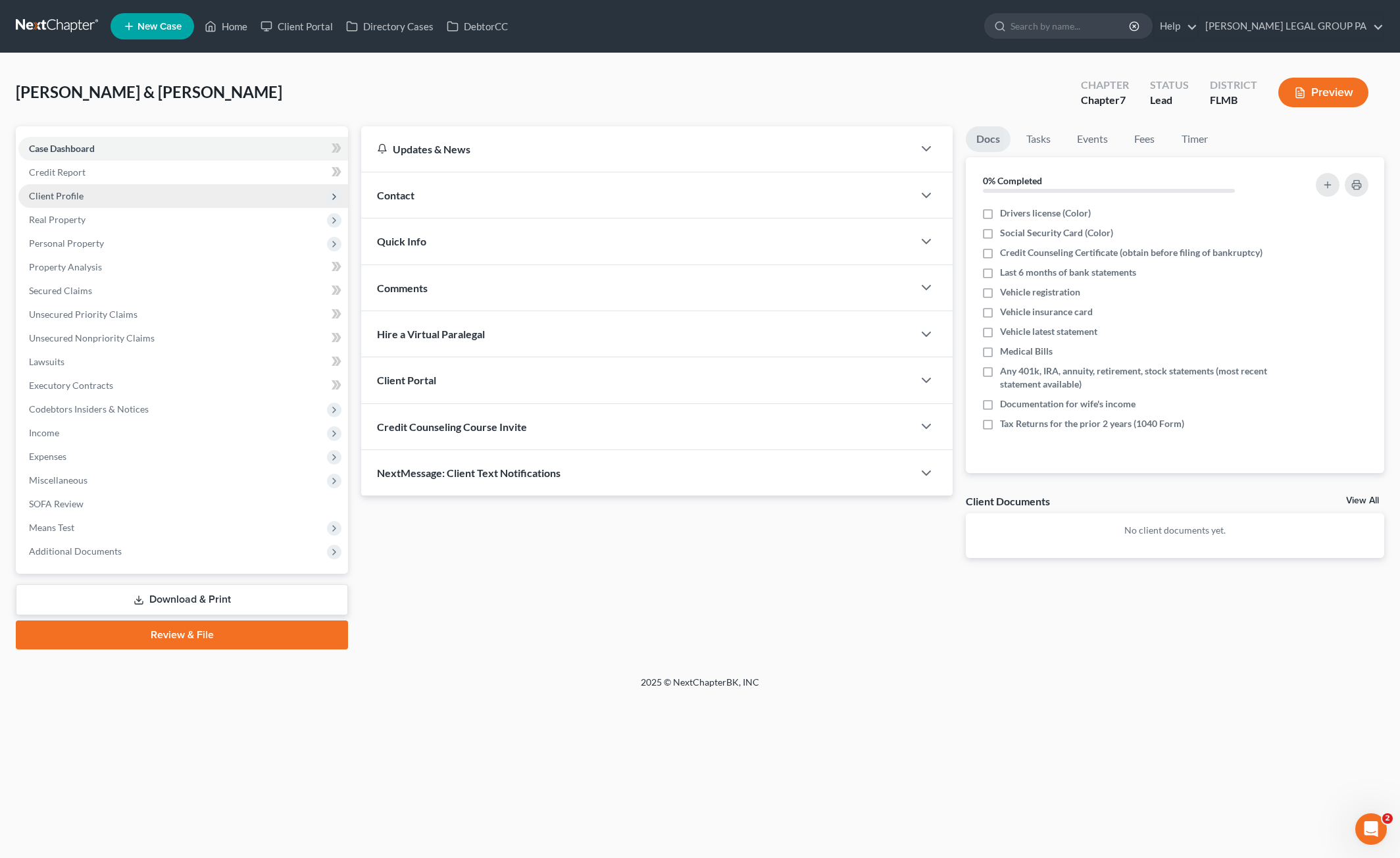
click at [55, 198] on span "Client Profile" at bounding box center [56, 195] width 55 height 11
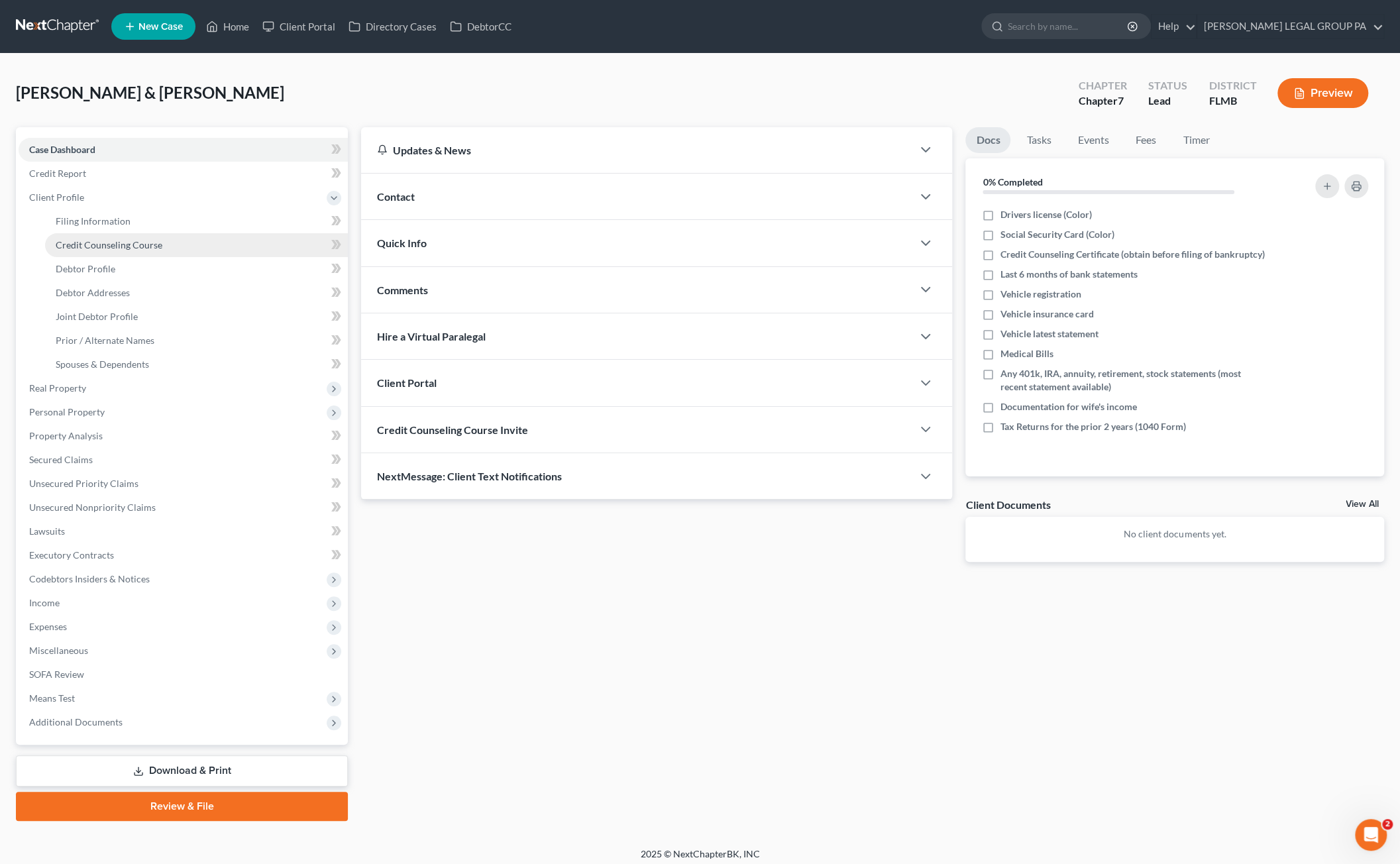
click at [84, 249] on span "Credit Counseling Course" at bounding box center [108, 245] width 107 height 11
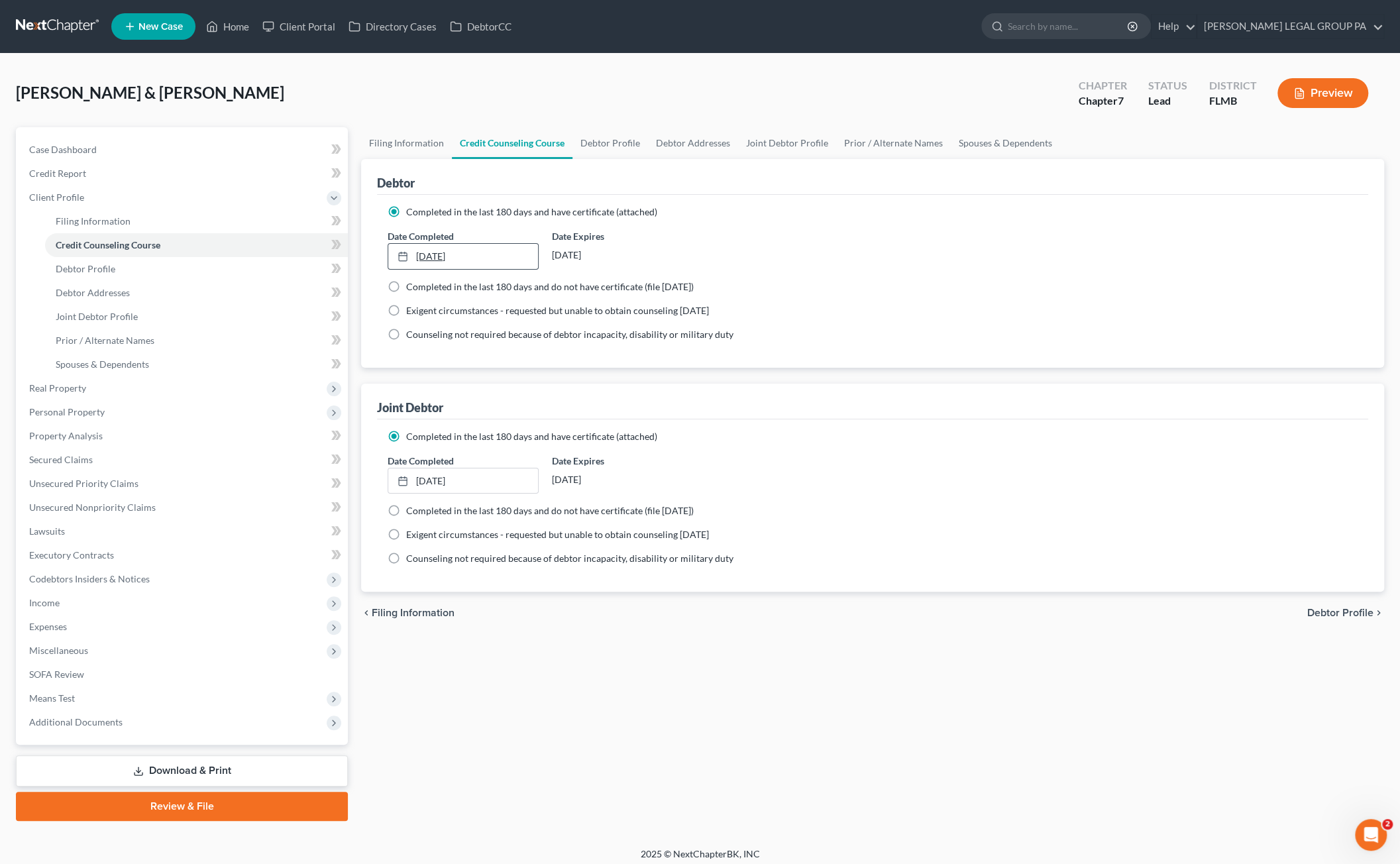
click at [449, 253] on link "6/10/2024" at bounding box center [463, 257] width 149 height 25
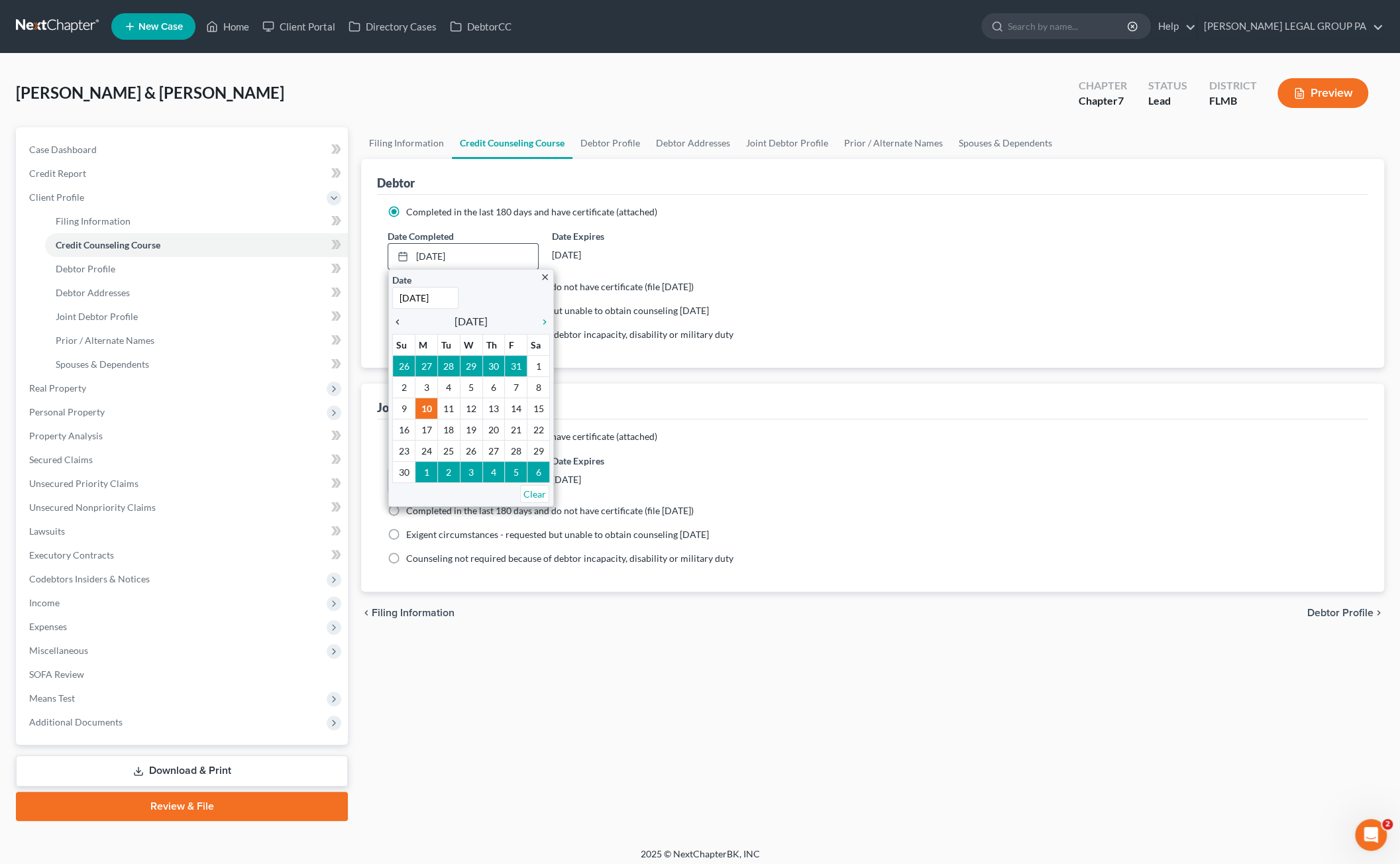
click at [397, 321] on icon "chevron_left" at bounding box center [401, 321] width 17 height 10
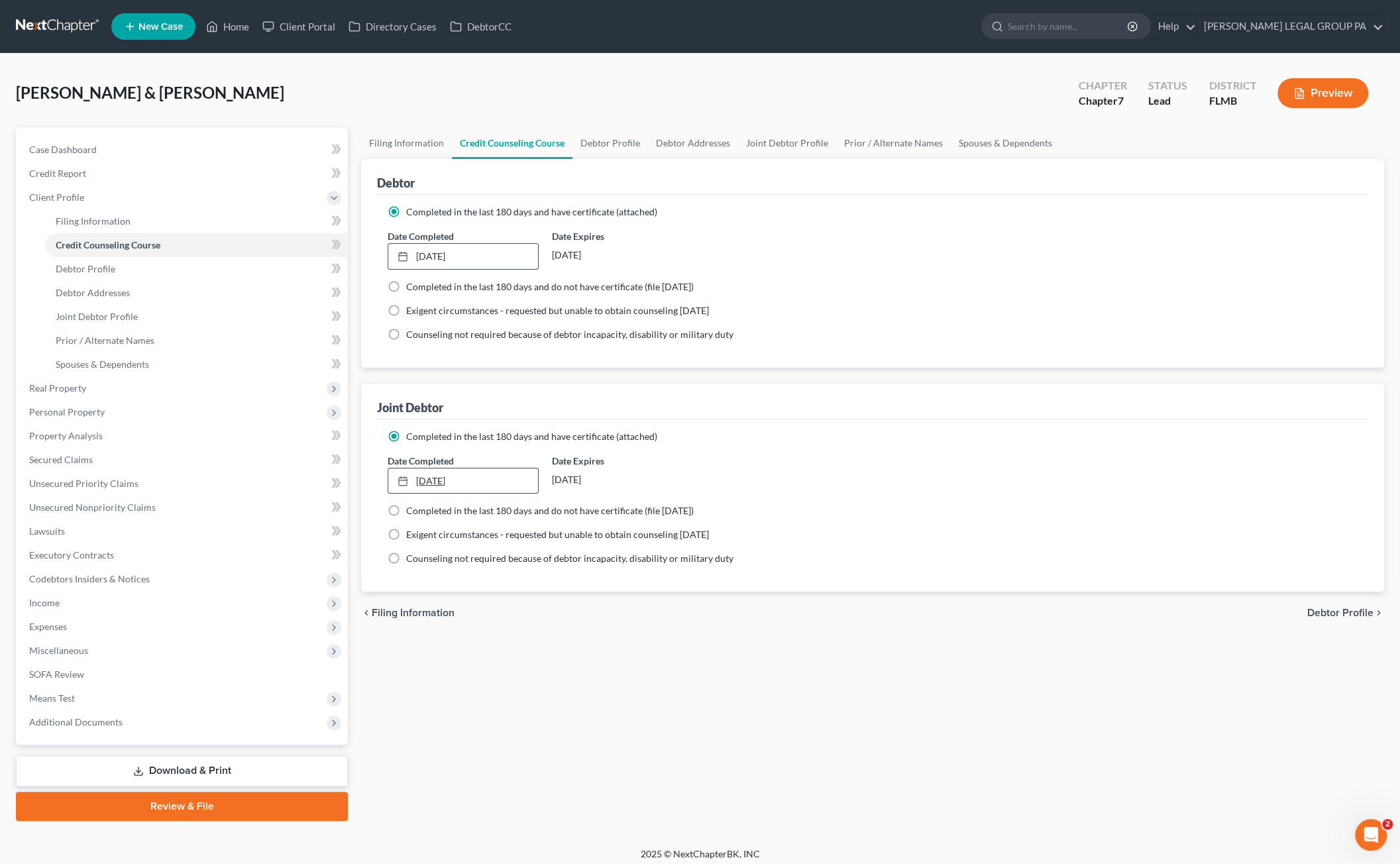
click at [430, 479] on link "6/10/2025" at bounding box center [463, 481] width 149 height 25
click at [112, 723] on span "Additional Documents" at bounding box center [76, 722] width 93 height 11
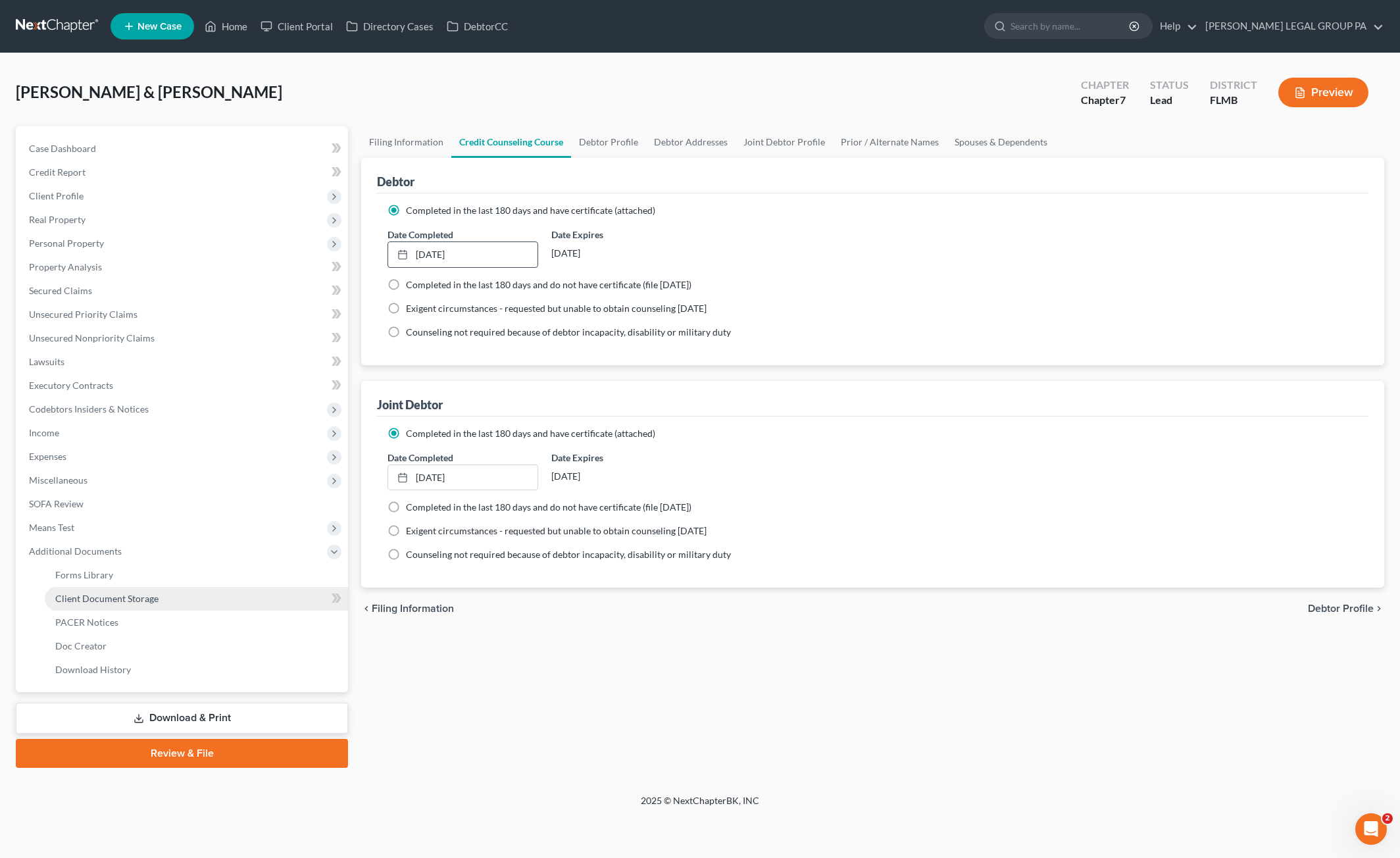
click at [123, 597] on span "Client Document Storage" at bounding box center [107, 598] width 104 height 11
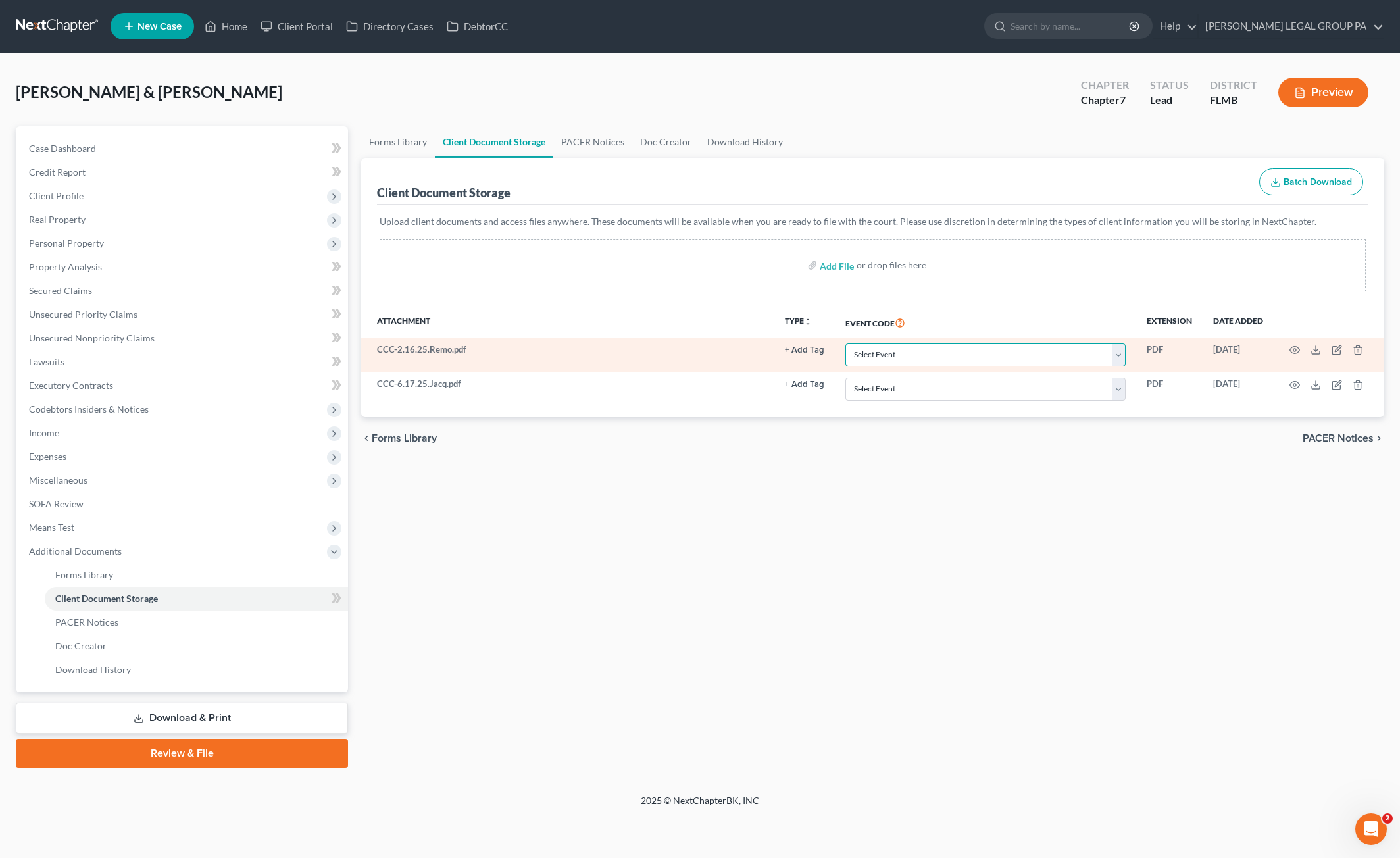
click at [893, 350] on select "Select Event 20 Largest Unsecured Creditors Amended Chapter 13 Plan Amended Cre…" at bounding box center [985, 354] width 280 height 23
select select "9"
click at [846, 344] on select "Select Event 20 Largest Unsecured Creditors Amended Chapter 13 Plan Amended Cre…" at bounding box center [985, 354] width 280 height 23
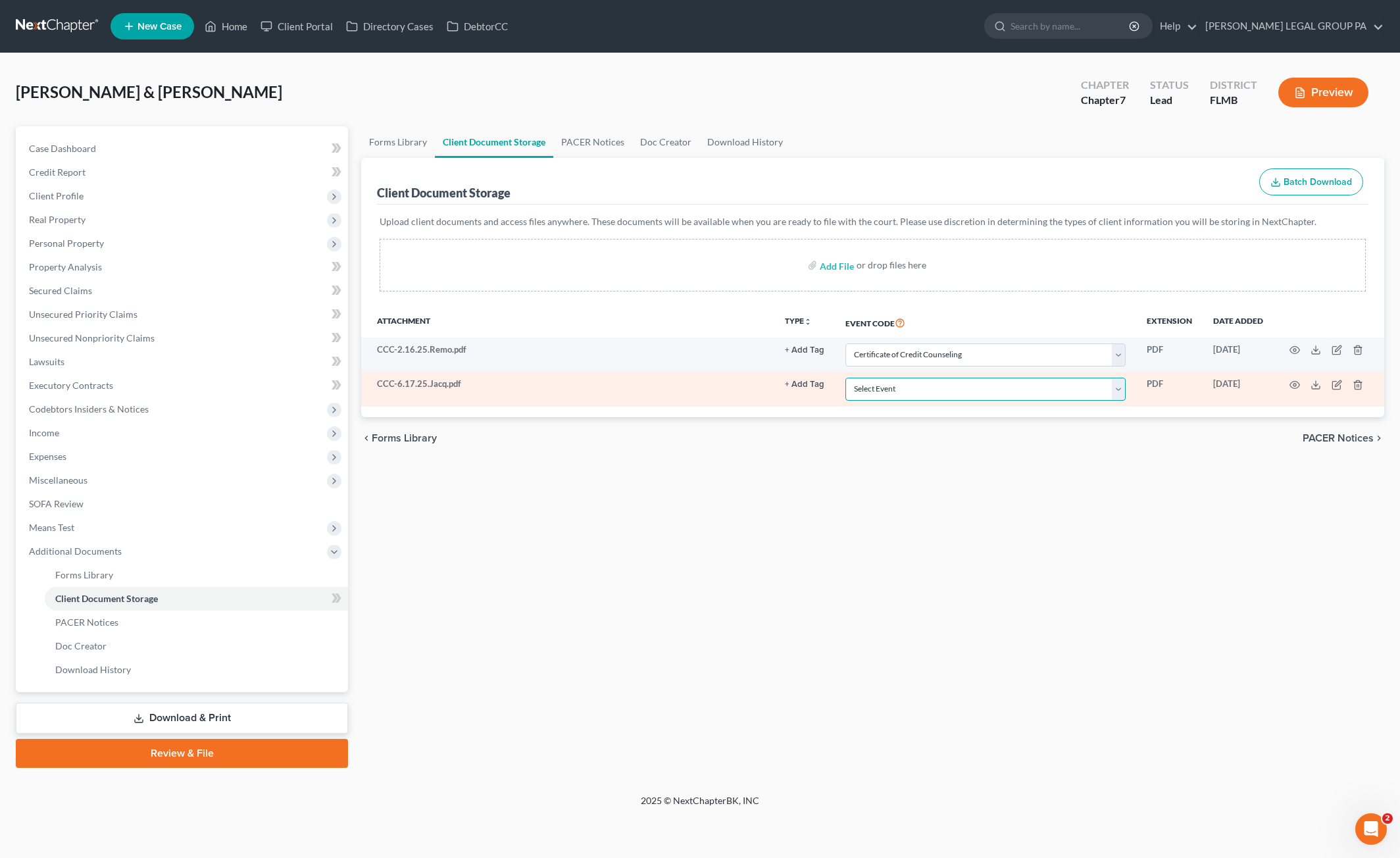
click at [888, 397] on select "Select Event 20 Largest Unsecured Creditors Amended Chapter 13 Plan Amended Cre…" at bounding box center [985, 389] width 280 height 23
select select "9"
click at [846, 378] on select "Select Event 20 Largest Unsecured Creditors Amended Chapter 13 Plan Amended Cre…" at bounding box center [985, 389] width 280 height 23
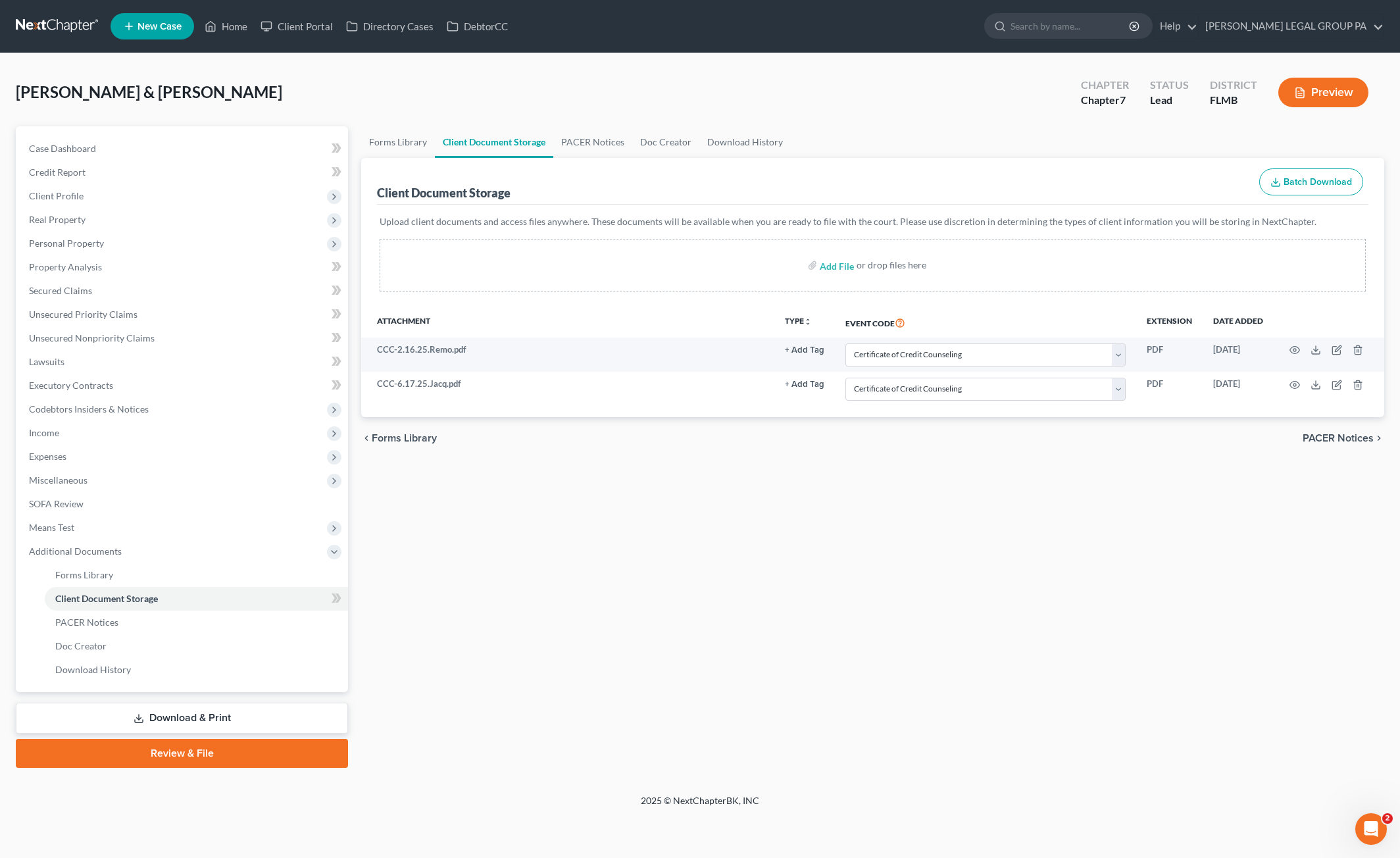
click at [860, 547] on div "Forms Library Client Document Storage PACER Notices Doc Creator Download Histor…" at bounding box center [872, 447] width 1036 height 642
click at [85, 151] on span "Case Dashboard" at bounding box center [63, 148] width 67 height 11
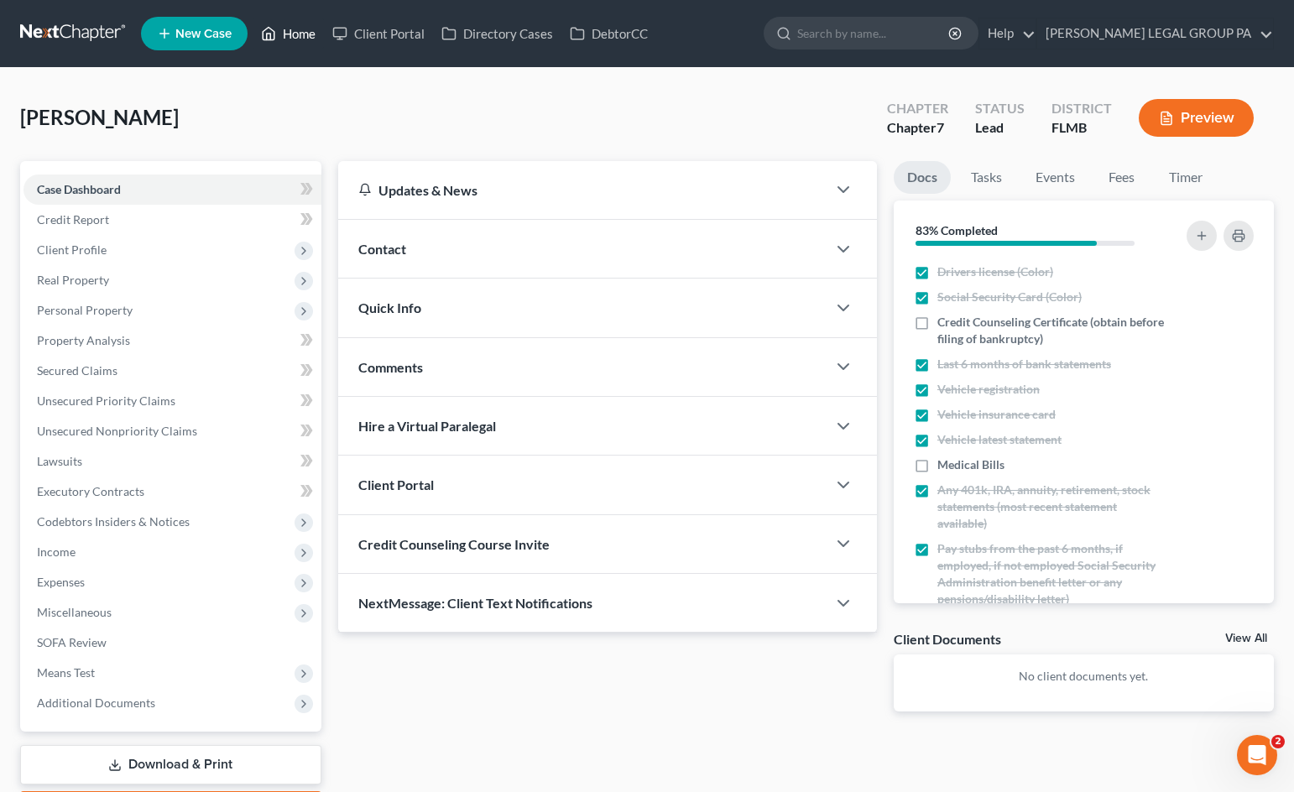
click at [311, 31] on link "Home" at bounding box center [288, 33] width 71 height 30
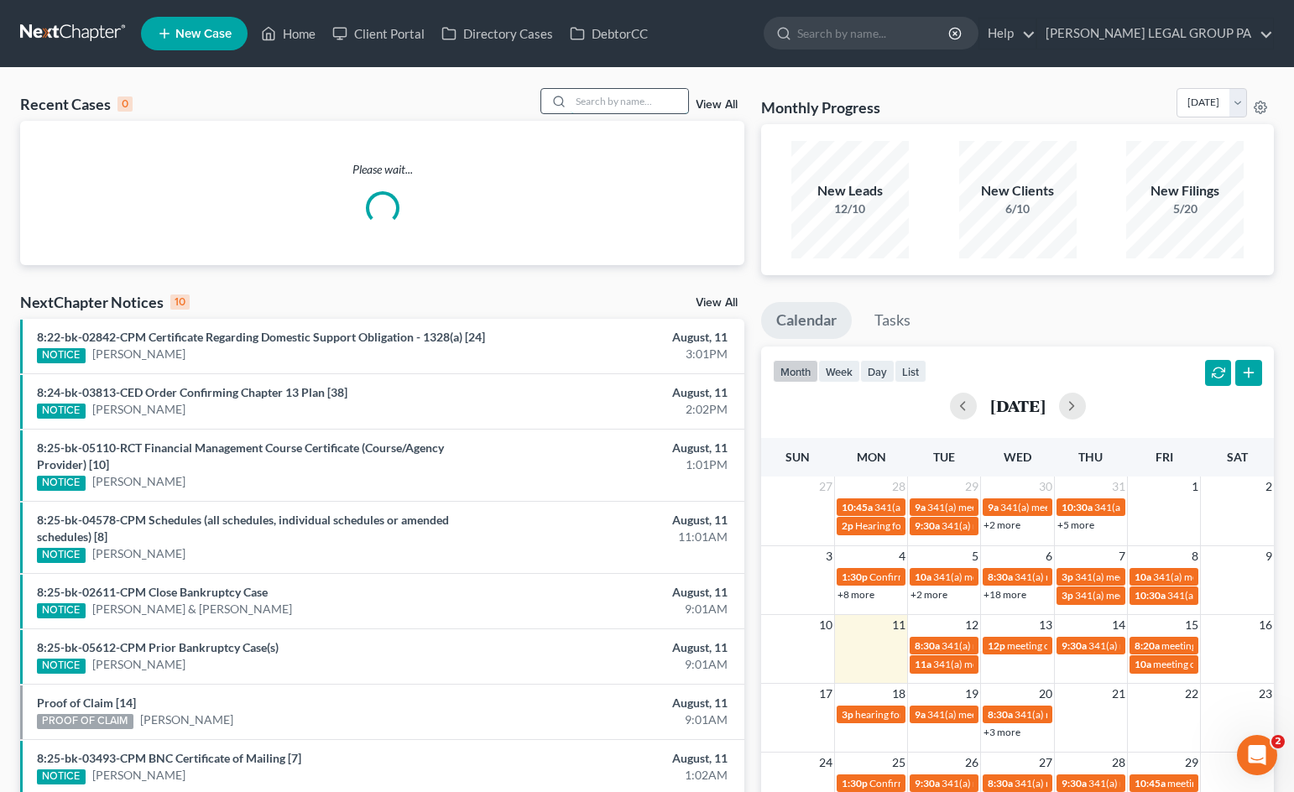
click at [654, 108] on input "search" at bounding box center [629, 101] width 117 height 24
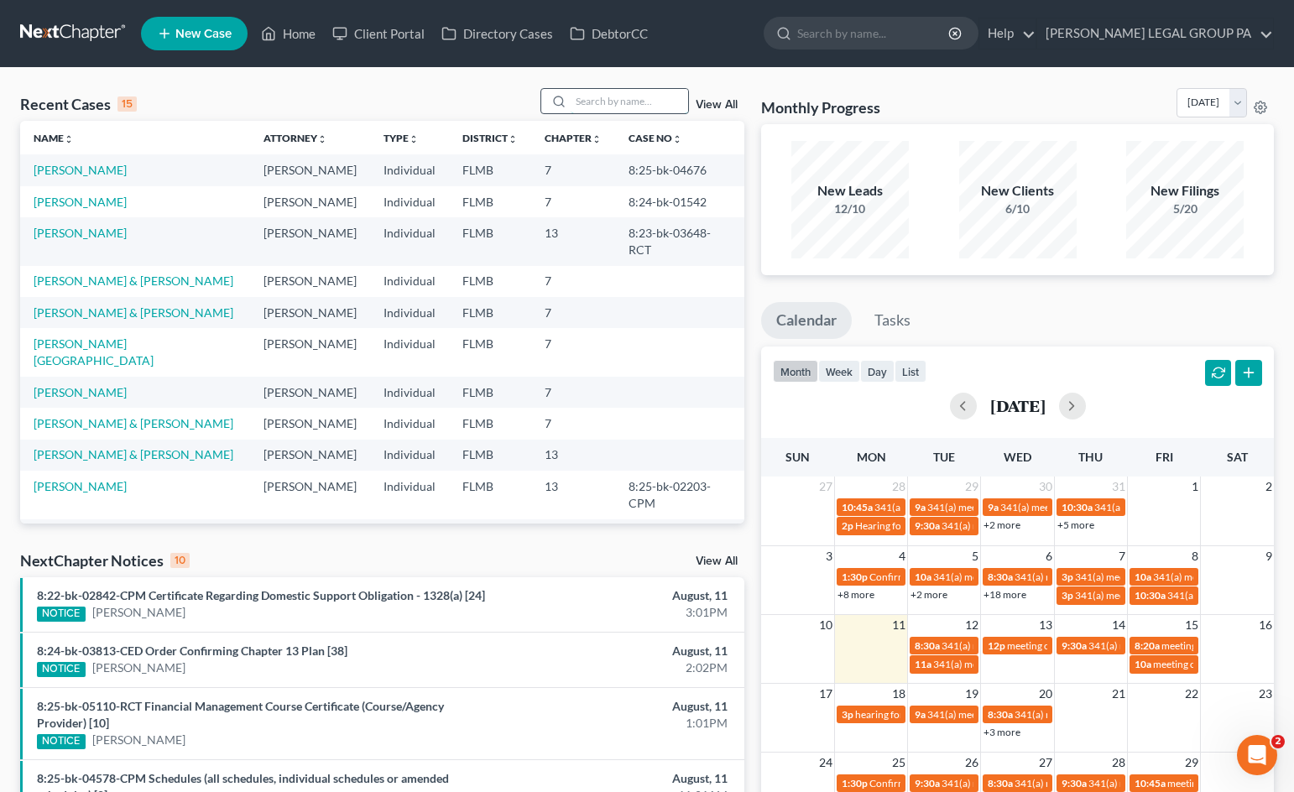
click at [650, 103] on input "search" at bounding box center [629, 101] width 117 height 24
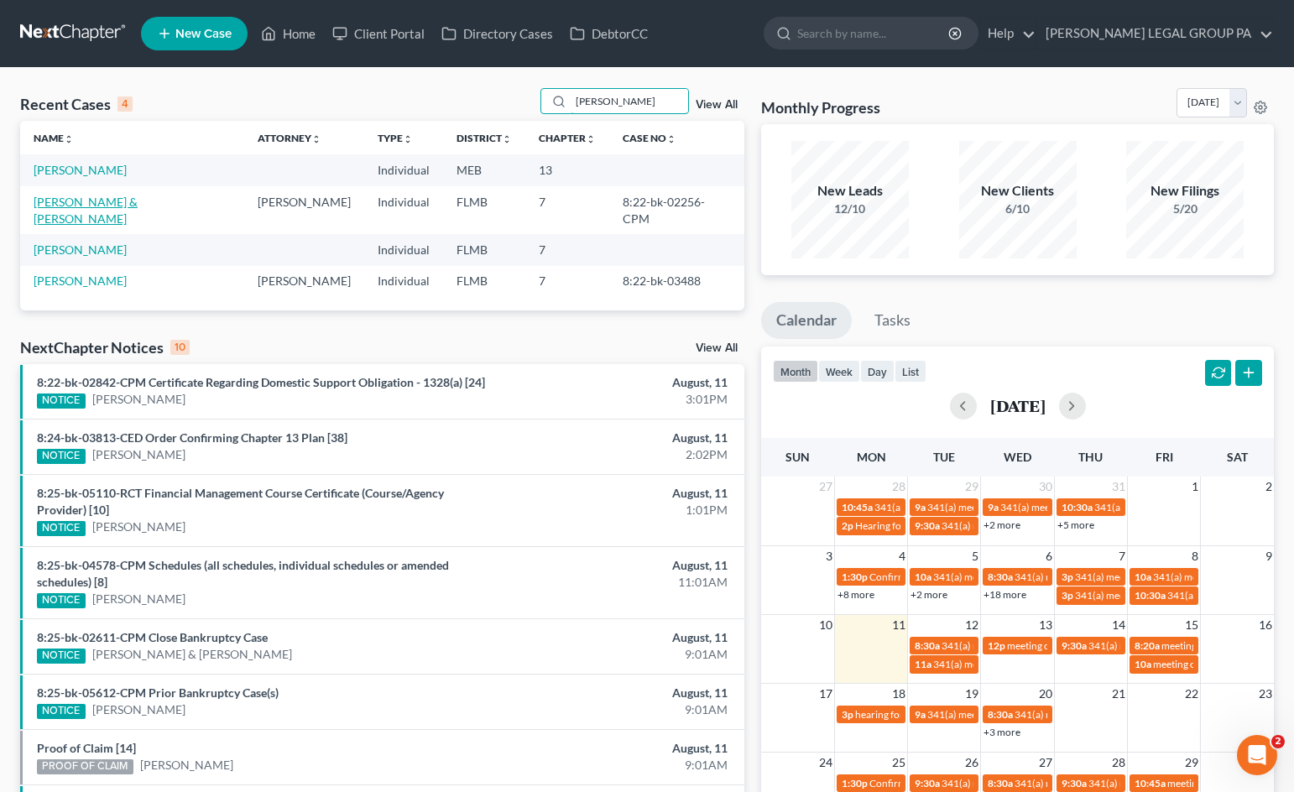
type input "[PERSON_NAME]"
click at [84, 206] on link "[PERSON_NAME] & [PERSON_NAME]" at bounding box center [86, 210] width 104 height 31
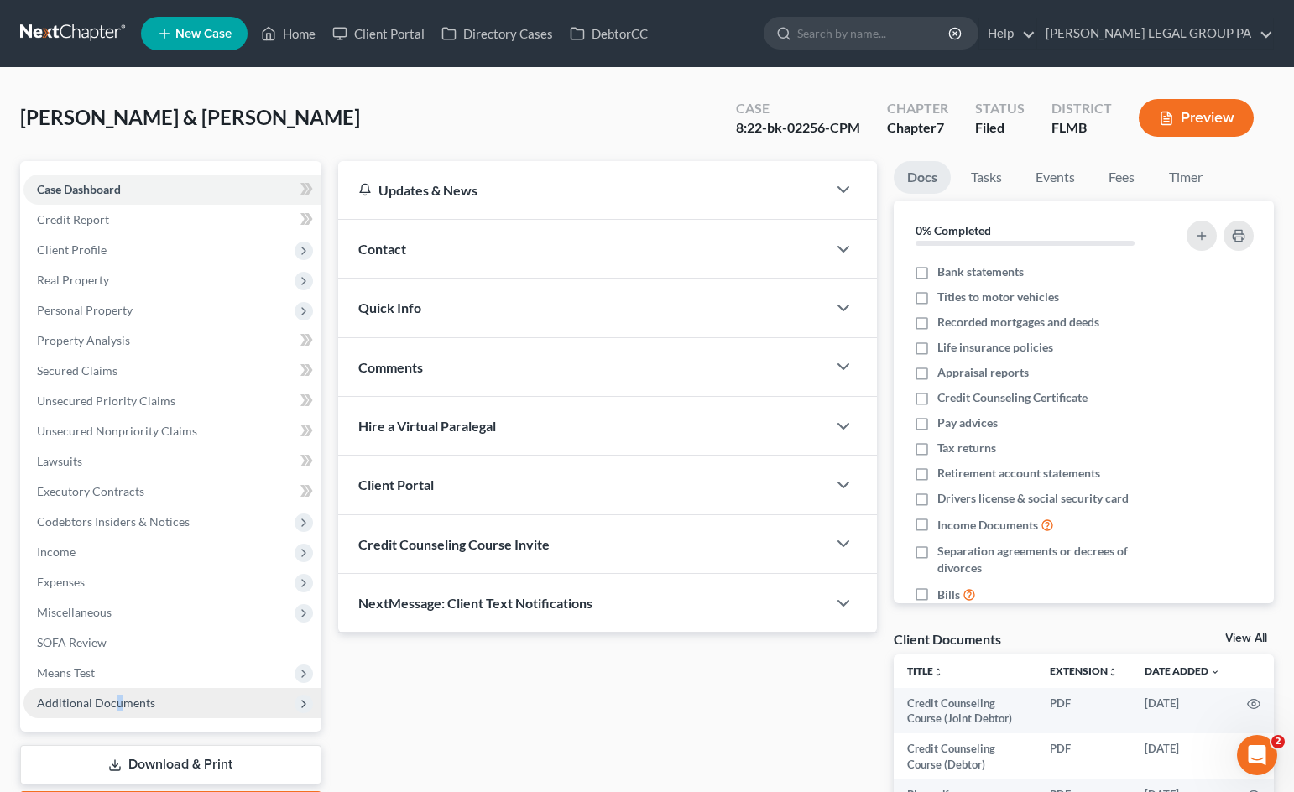
click at [117, 708] on span "Additional Documents" at bounding box center [96, 703] width 118 height 14
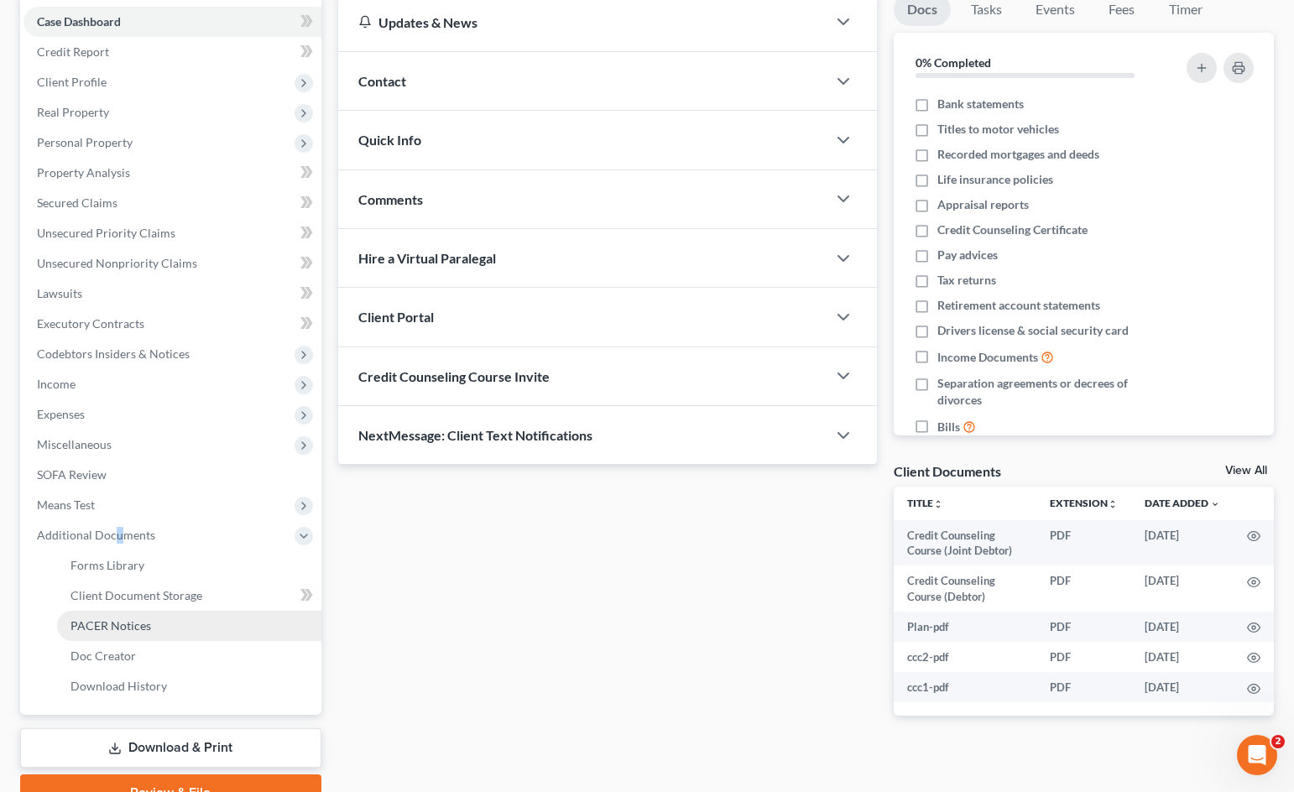
click at [160, 630] on link "PACER Notices" at bounding box center [189, 626] width 264 height 30
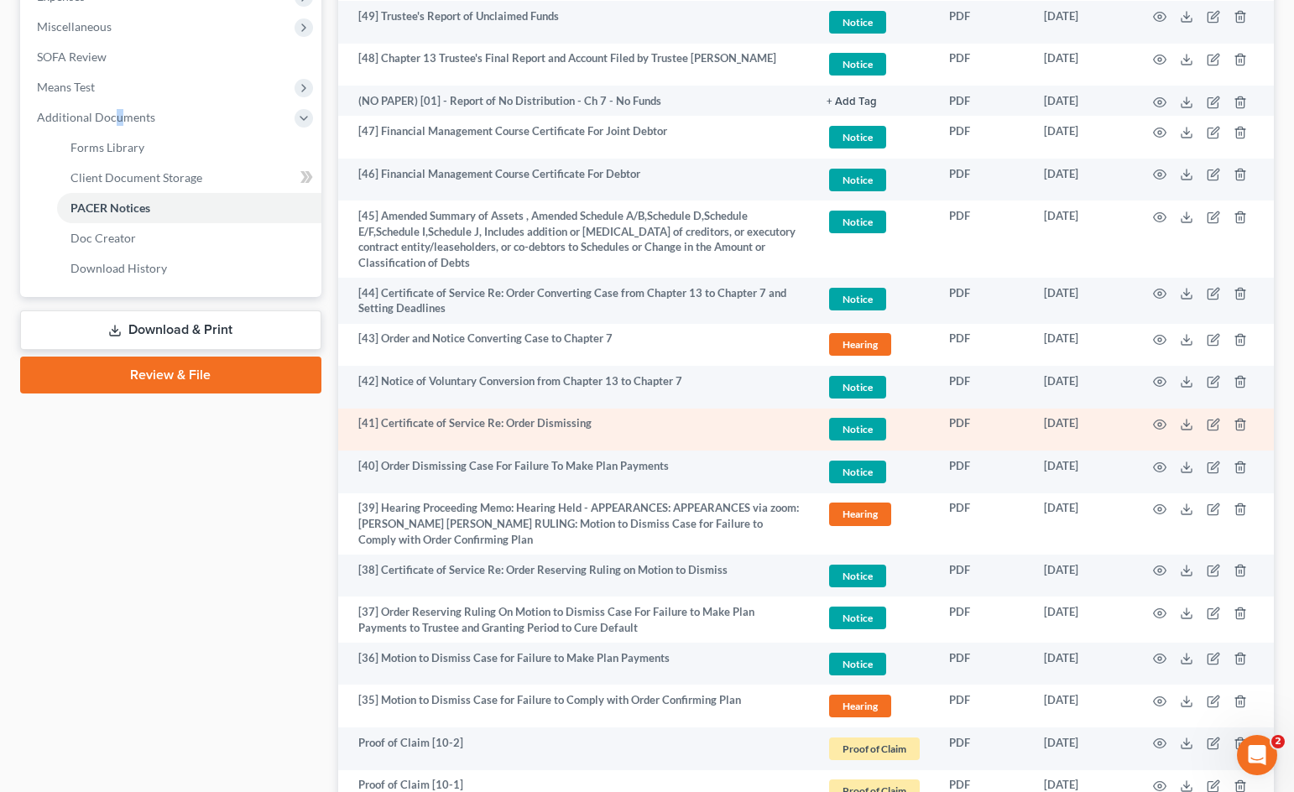
scroll to position [587, 0]
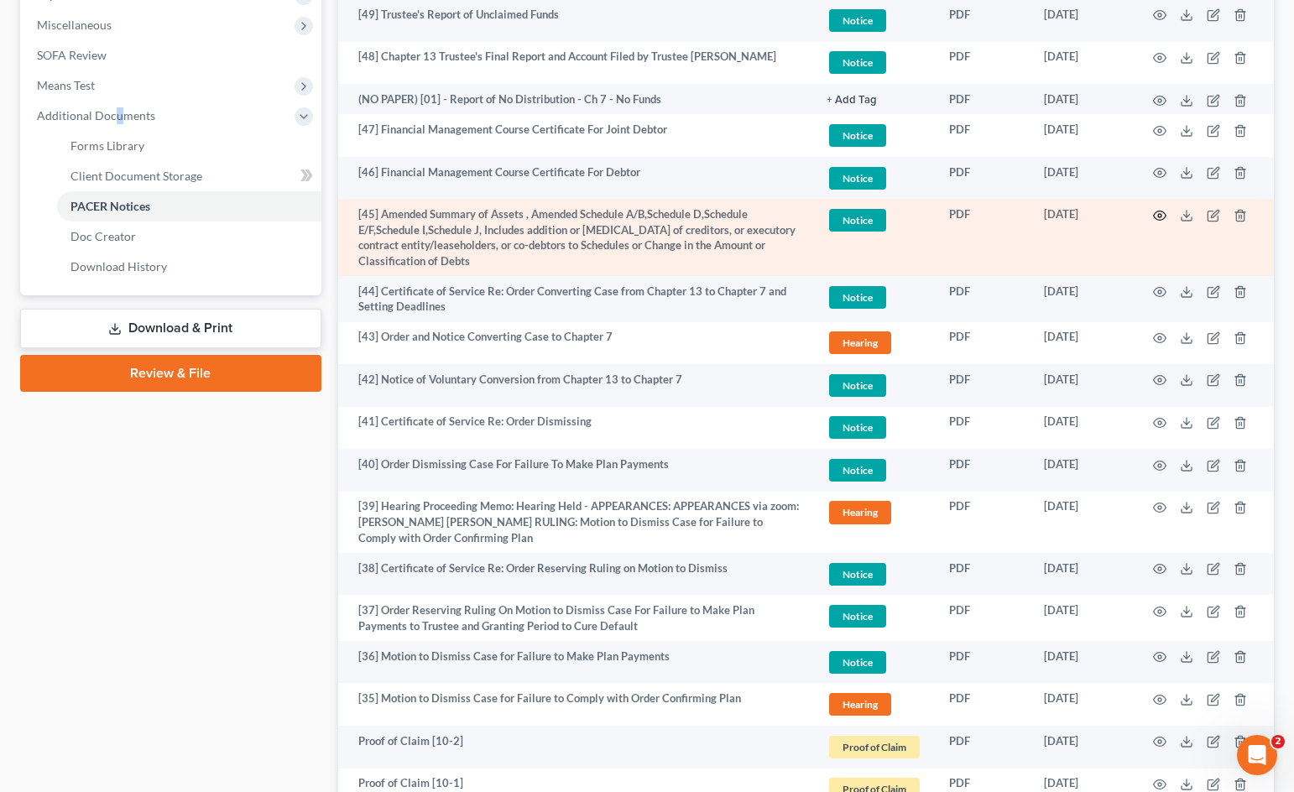
click at [1159, 213] on icon "button" at bounding box center [1159, 215] width 13 height 13
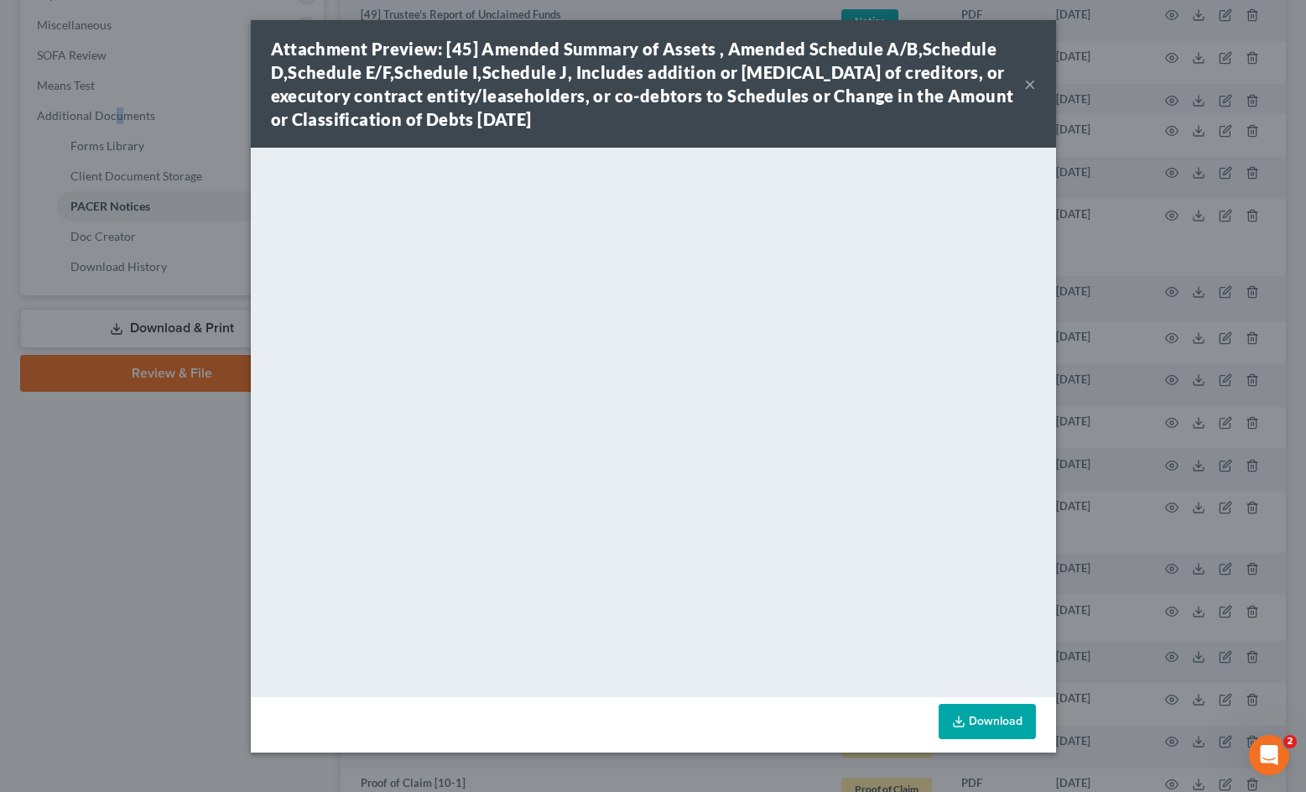
click at [1024, 84] on button "×" at bounding box center [1030, 84] width 12 height 20
